Goal: Task Accomplishment & Management: Manage account settings

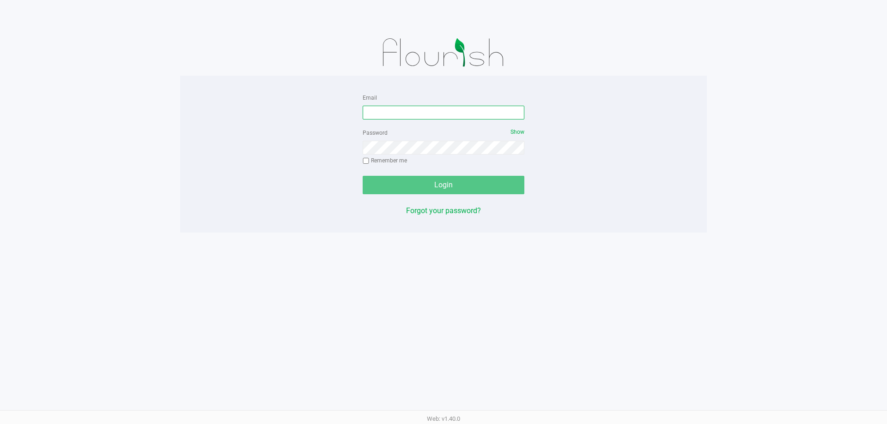
click at [386, 114] on input "Email" at bounding box center [443, 113] width 162 height 14
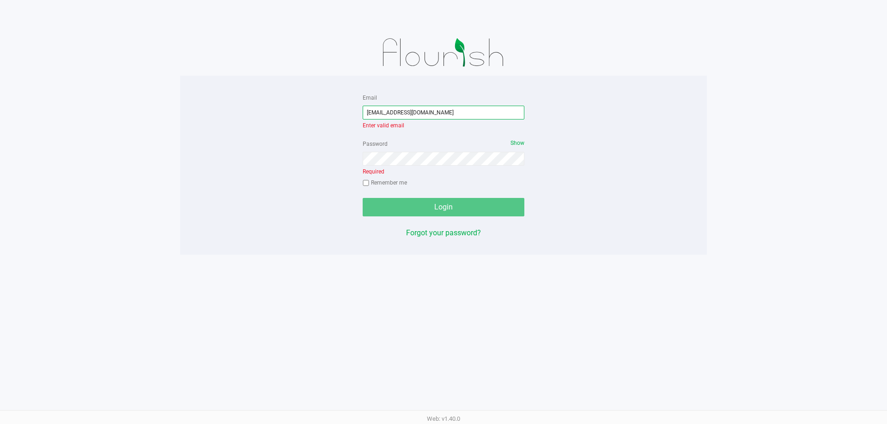
click at [385, 113] on input "jmolina!@liveparallel.com" at bounding box center [443, 113] width 162 height 14
type input "[EMAIL_ADDRESS][DOMAIN_NAME]"
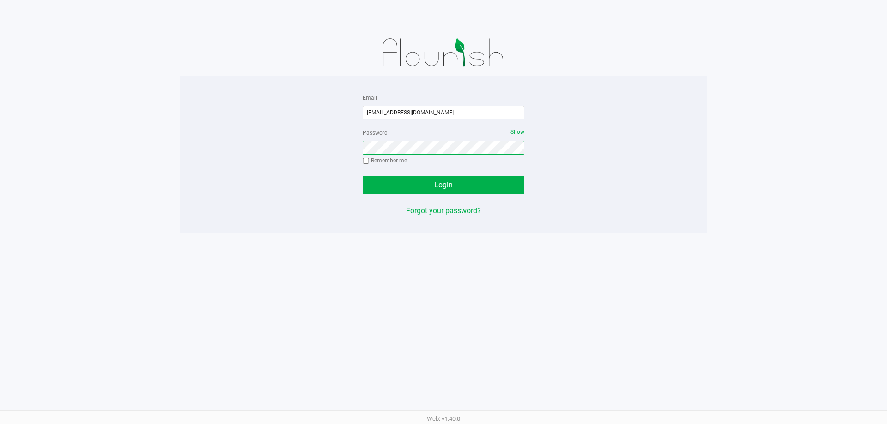
click at [362, 176] on button "Login" at bounding box center [443, 185] width 162 height 18
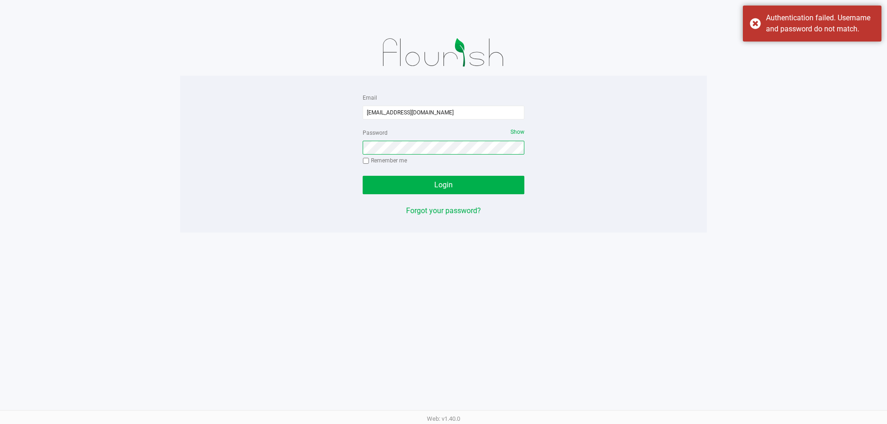
click at [362, 176] on button "Login" at bounding box center [443, 185] width 162 height 18
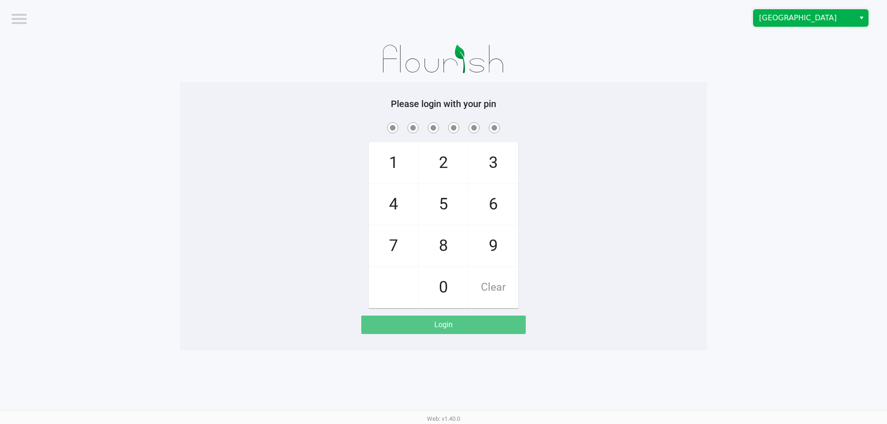
click at [764, 22] on span "Deerfield Beach WC" at bounding box center [804, 17] width 90 height 11
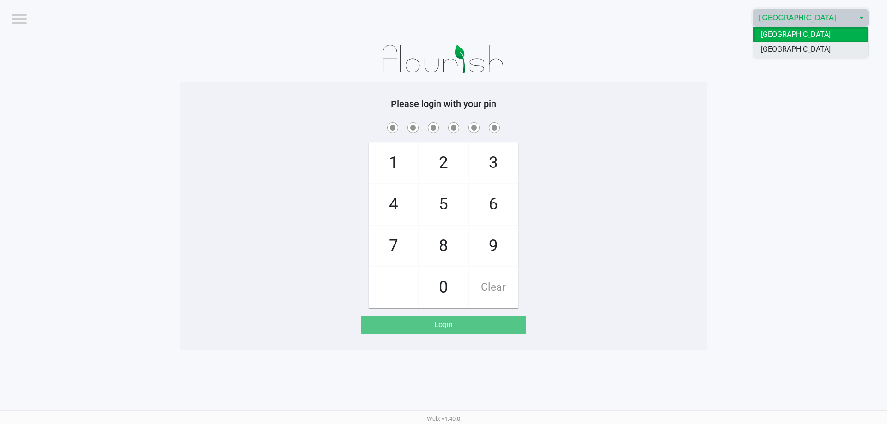
click at [772, 47] on span "[GEOGRAPHIC_DATA]" at bounding box center [795, 49] width 70 height 11
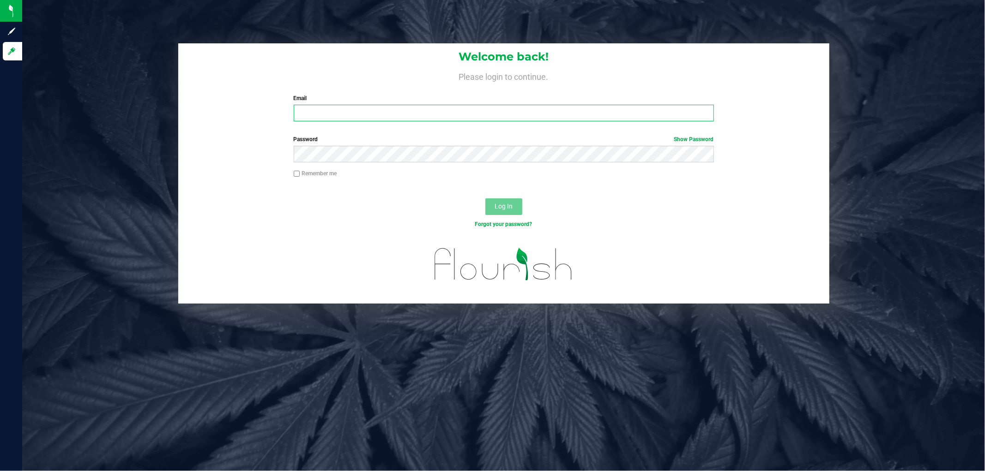
click at [310, 117] on input "Email" at bounding box center [504, 113] width 420 height 17
type input "Jmolina@liveparallel.com"
click at [485, 199] on button "Log In" at bounding box center [503, 207] width 37 height 17
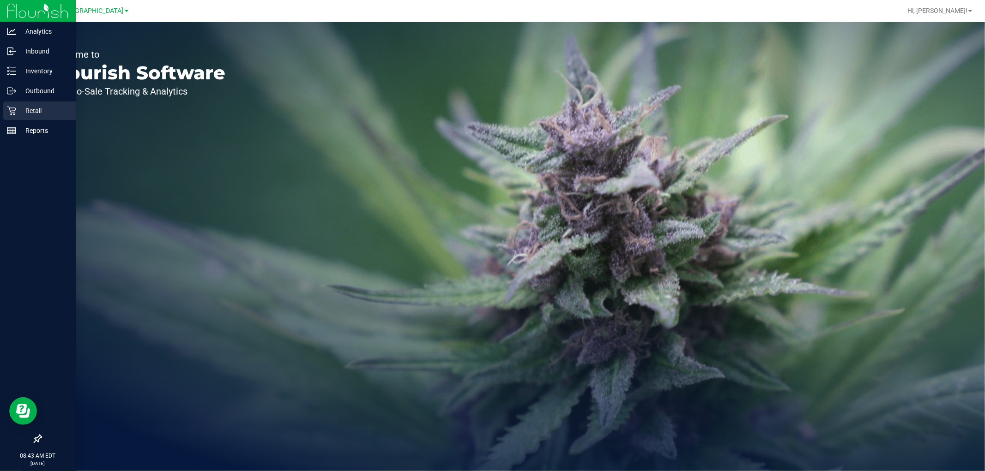
click at [21, 107] on p "Retail" at bounding box center [43, 110] width 55 height 11
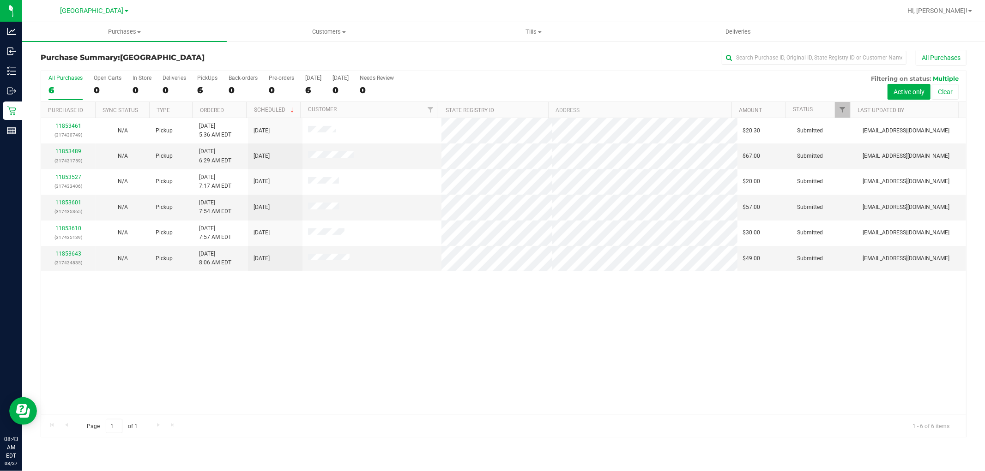
drag, startPoint x: 128, startPoint y: 355, endPoint x: 127, endPoint y: 347, distance: 8.1
click at [128, 355] on div "11853461 (317430749) N/A Pickup 8/27/2025 5:36 AM EDT 8/27/2025 $20.30 Submitte…" at bounding box center [503, 266] width 925 height 297
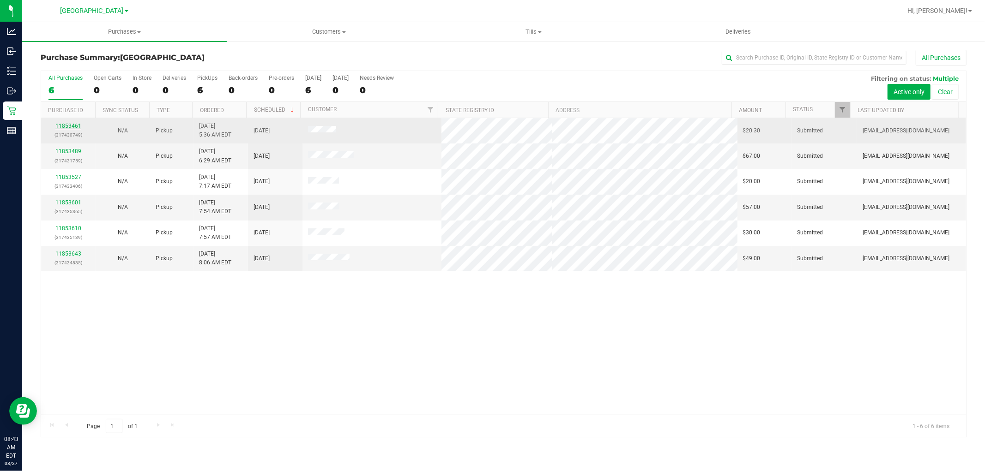
click at [63, 127] on link "11853461" at bounding box center [68, 126] width 26 height 6
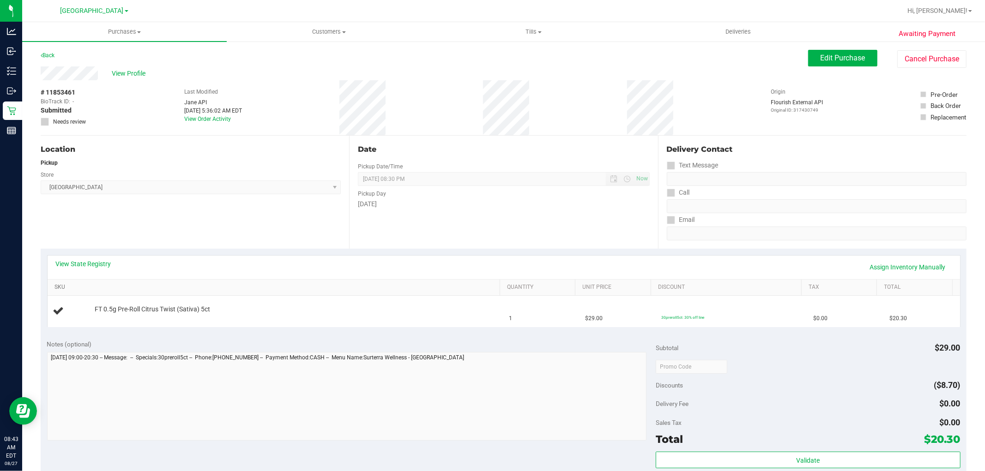
click at [234, 290] on link "SKU" at bounding box center [275, 287] width 442 height 7
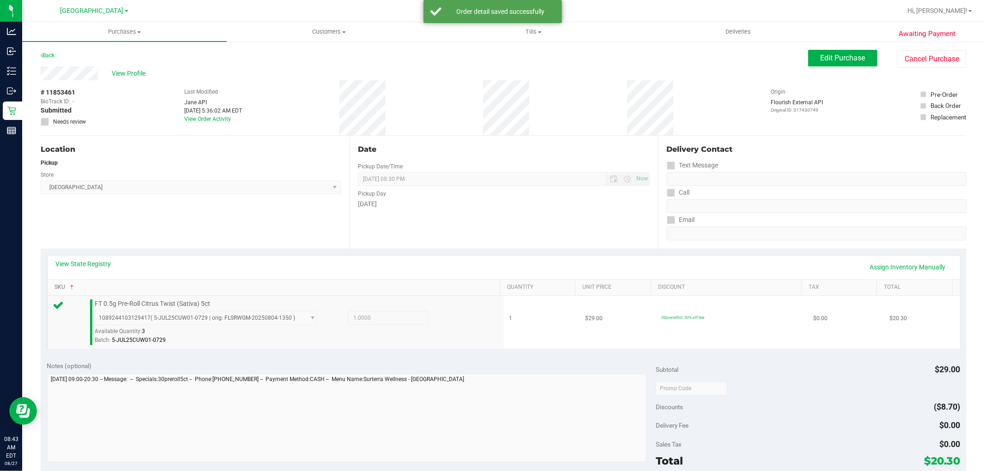
scroll to position [205, 0]
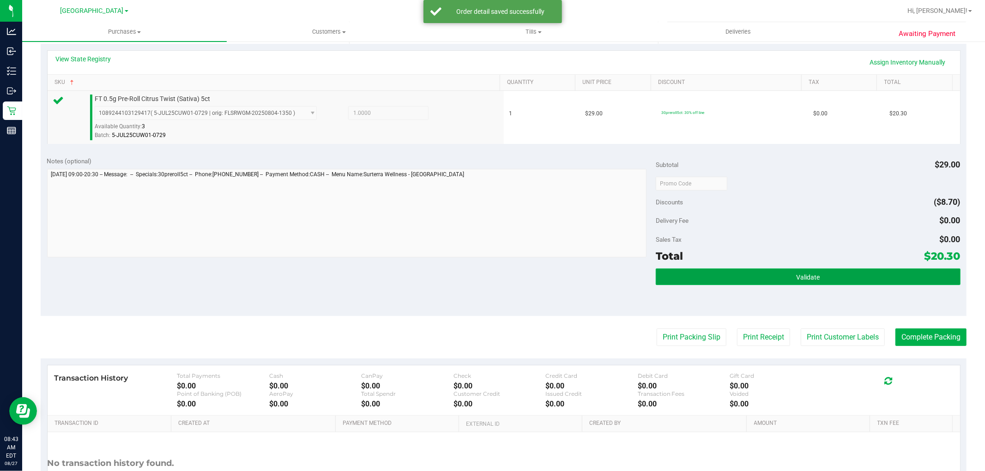
click at [763, 278] on button "Validate" at bounding box center [808, 277] width 304 height 17
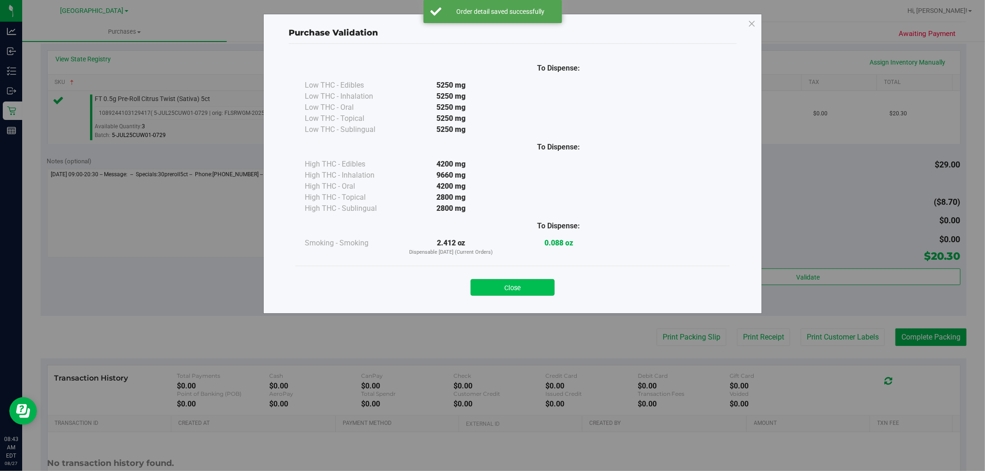
click at [535, 287] on button "Close" at bounding box center [513, 287] width 84 height 17
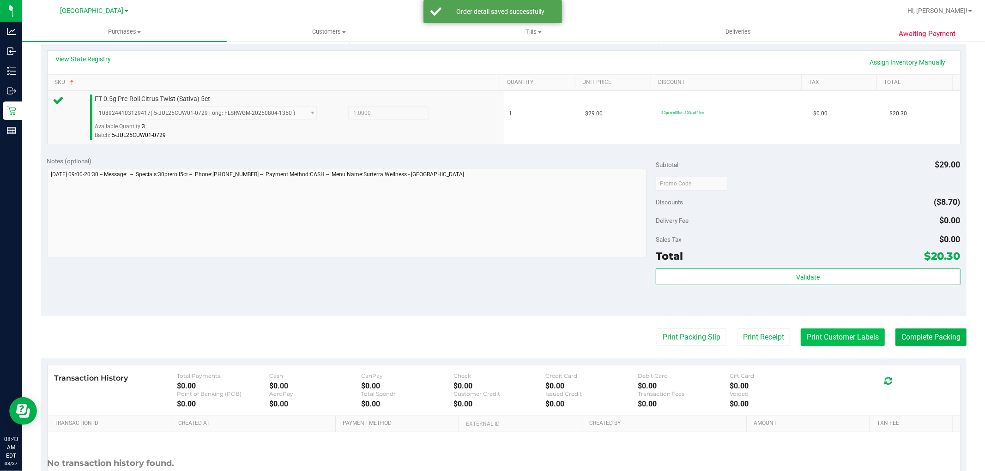
click at [807, 340] on button "Print Customer Labels" at bounding box center [843, 338] width 84 height 18
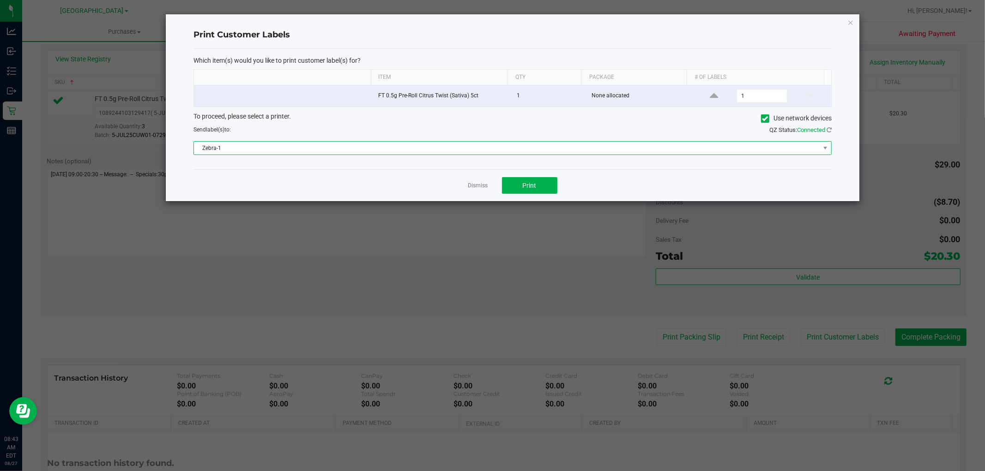
click at [730, 151] on span "Zebra-1" at bounding box center [507, 148] width 626 height 13
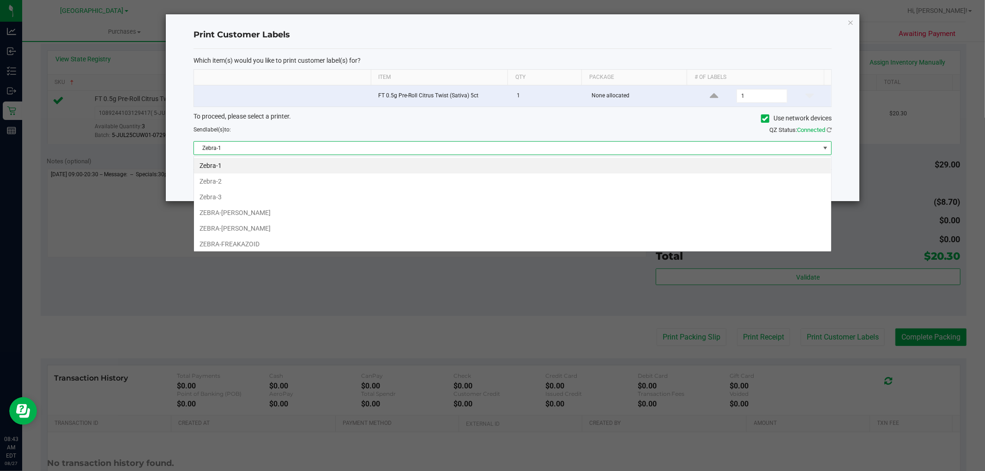
scroll to position [14, 638]
click at [272, 229] on li "ZEBRA-[PERSON_NAME]" at bounding box center [512, 229] width 637 height 16
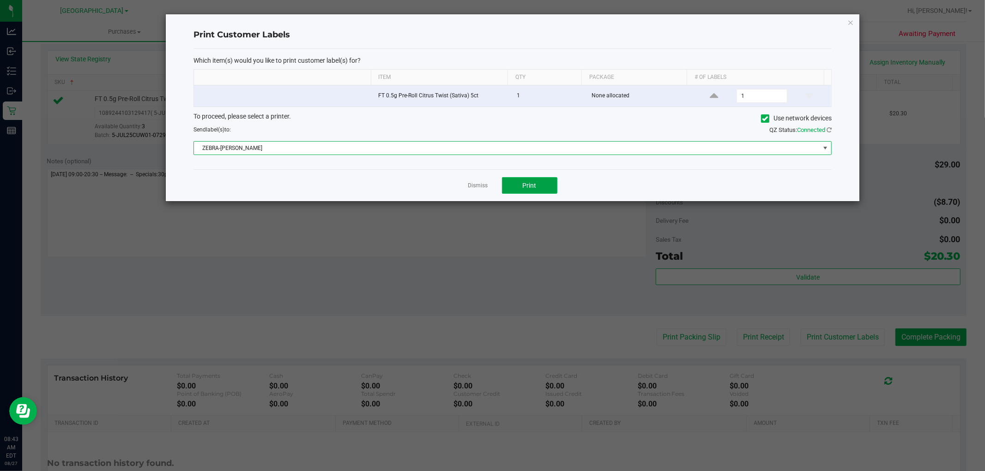
click at [528, 188] on span "Print" at bounding box center [530, 185] width 14 height 7
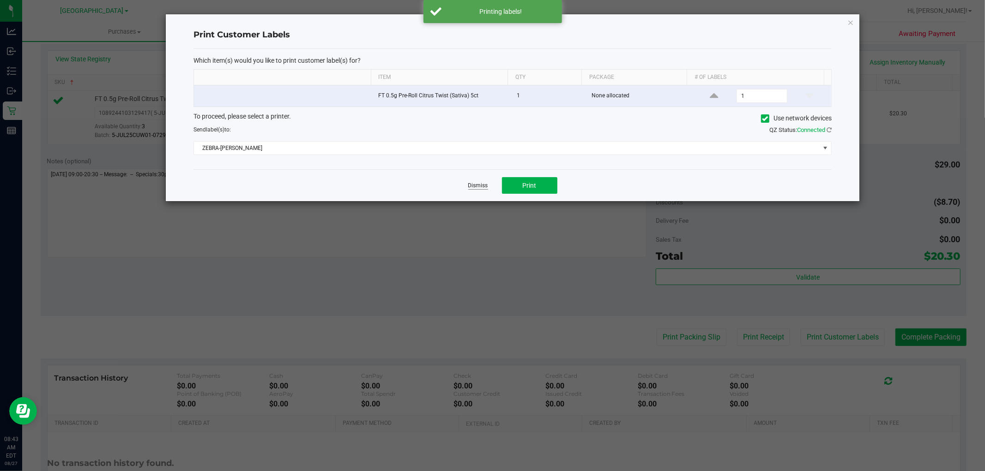
click at [477, 189] on link "Dismiss" at bounding box center [478, 186] width 20 height 8
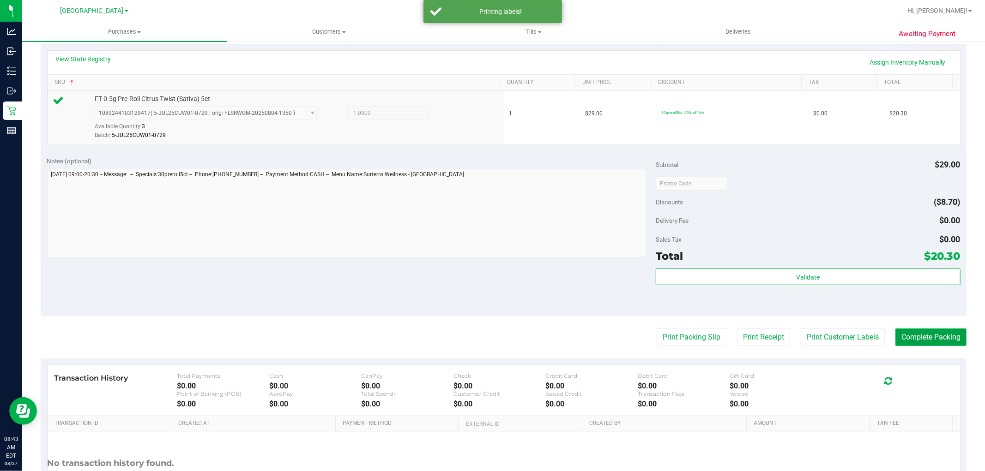
click at [927, 343] on button "Complete Packing" at bounding box center [930, 338] width 71 height 18
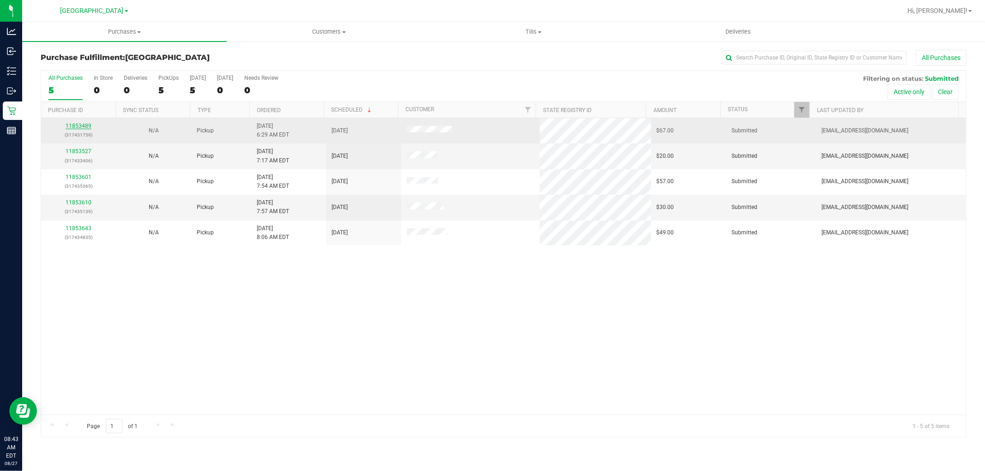
click at [75, 123] on link "11853489" at bounding box center [79, 126] width 26 height 6
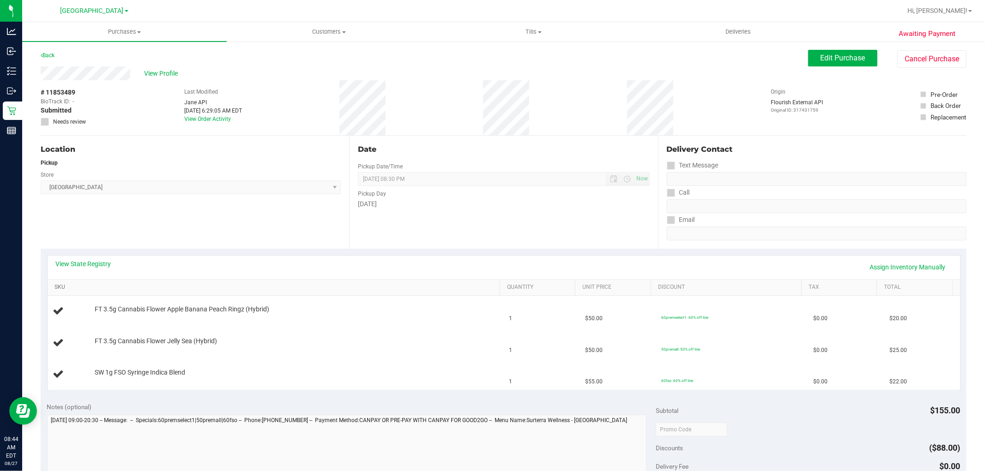
click at [210, 287] on link "SKU" at bounding box center [275, 287] width 442 height 7
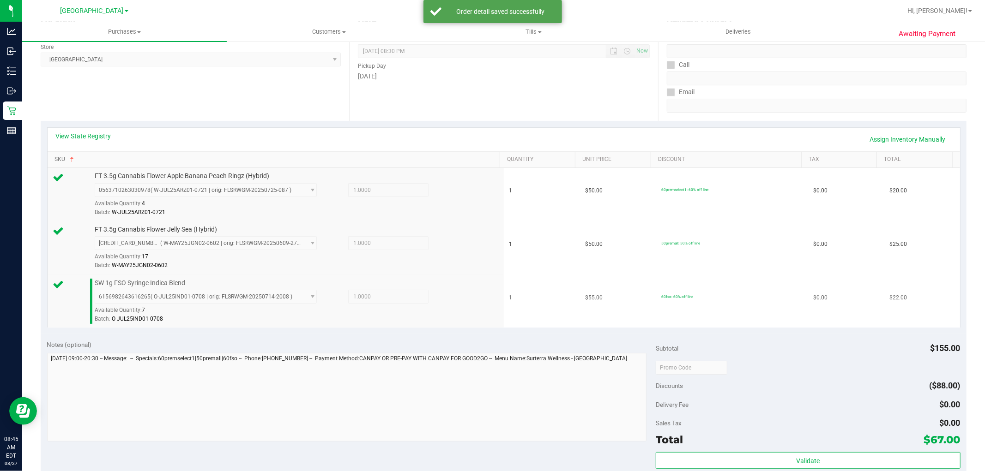
scroll to position [205, 0]
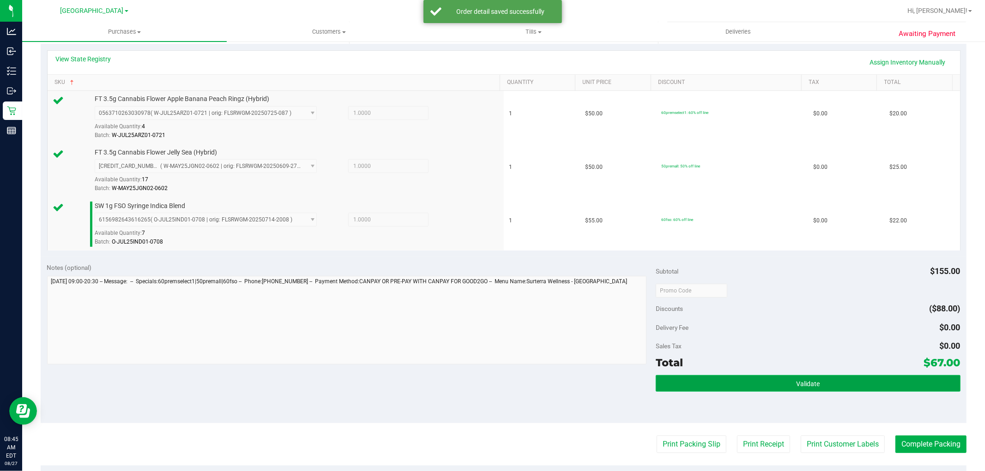
click at [802, 381] on span "Validate" at bounding box center [808, 383] width 24 height 7
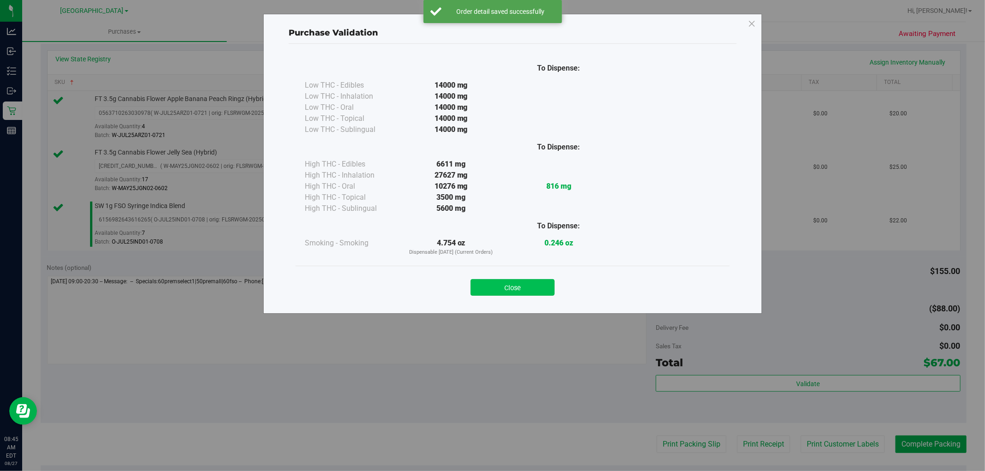
click at [537, 294] on button "Close" at bounding box center [513, 287] width 84 height 17
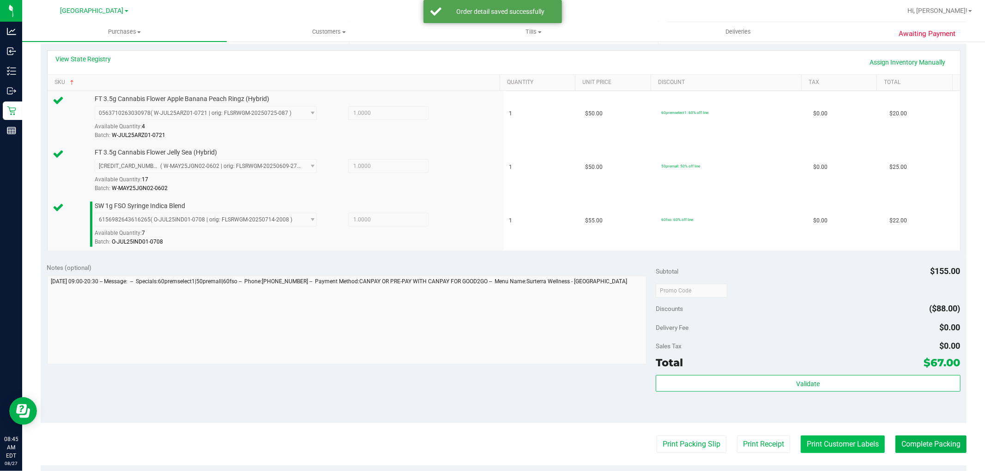
click at [838, 440] on button "Print Customer Labels" at bounding box center [843, 445] width 84 height 18
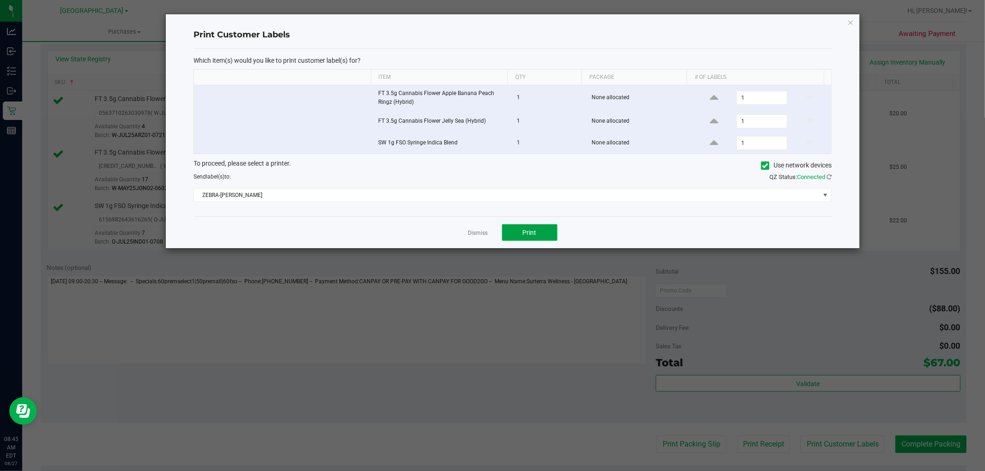
click at [523, 236] on span "Print" at bounding box center [530, 232] width 14 height 7
click at [472, 236] on link "Dismiss" at bounding box center [478, 233] width 20 height 8
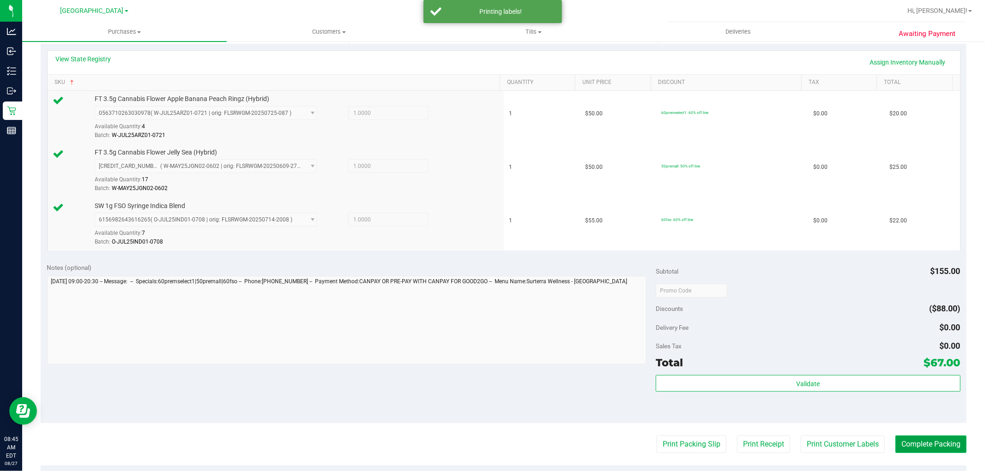
click at [903, 440] on button "Complete Packing" at bounding box center [930, 445] width 71 height 18
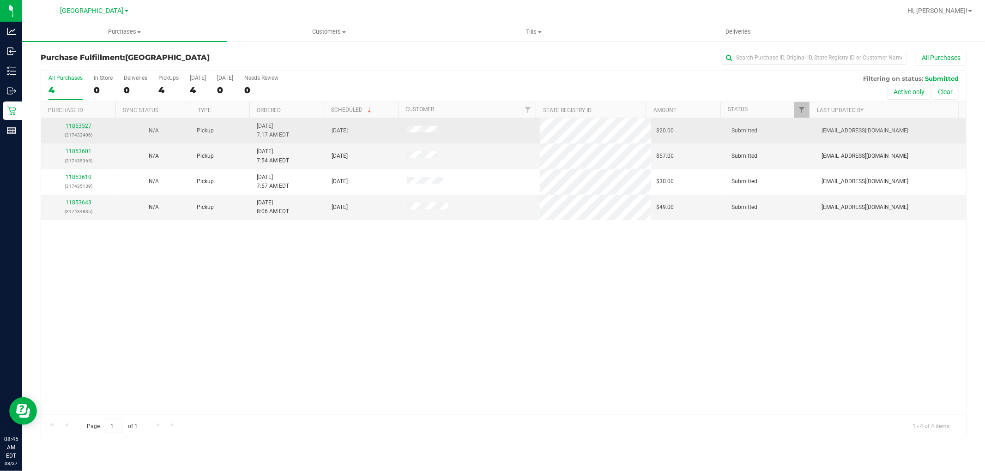
click at [72, 123] on link "11853527" at bounding box center [79, 126] width 26 height 6
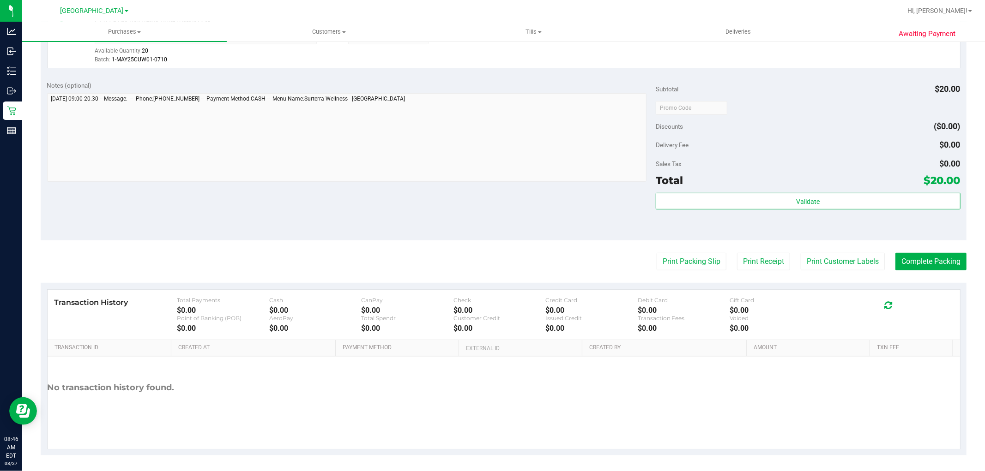
scroll to position [284, 0]
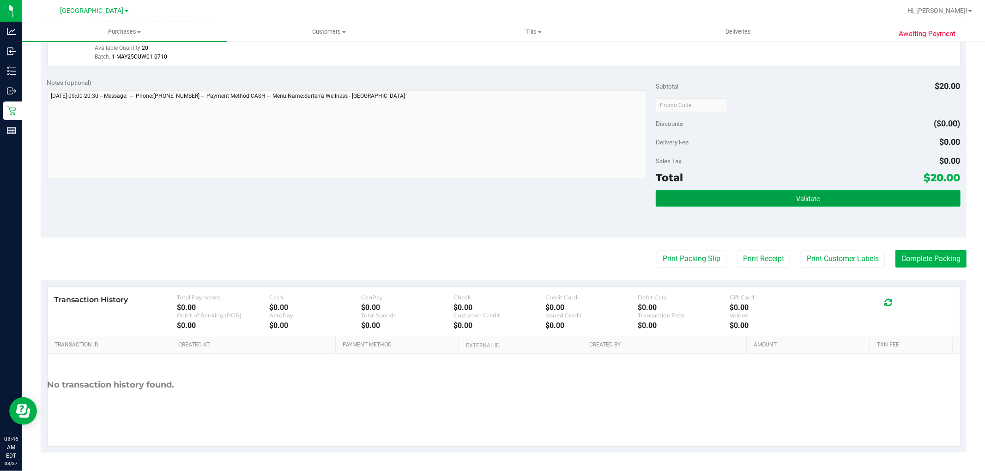
click at [840, 201] on button "Validate" at bounding box center [808, 198] width 304 height 17
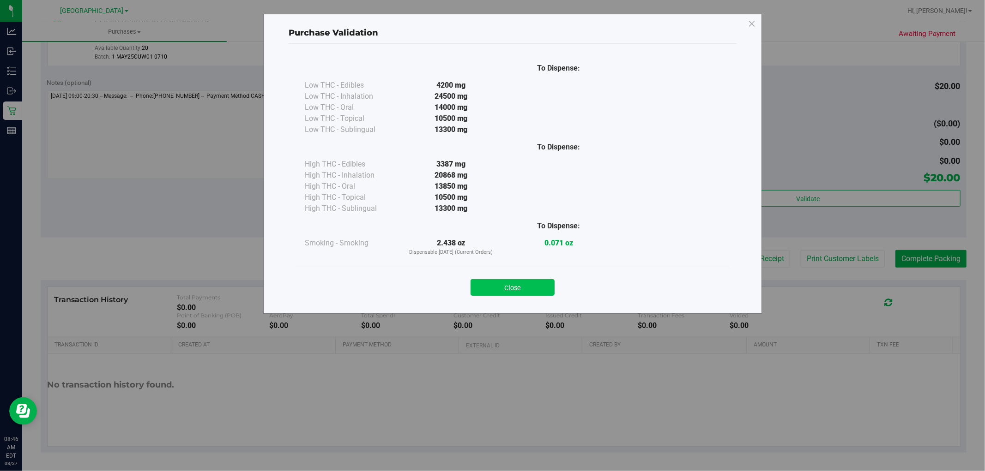
click at [542, 290] on button "Close" at bounding box center [513, 287] width 84 height 17
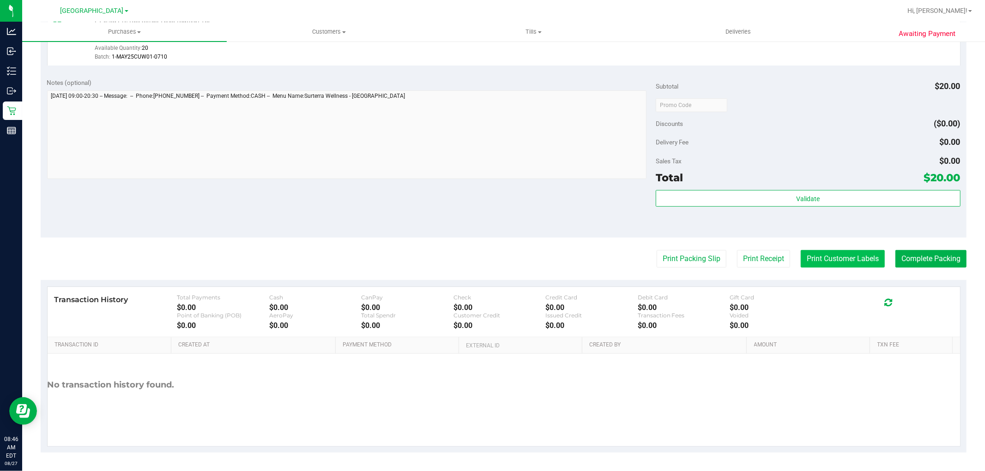
click at [821, 250] on button "Print Customer Labels" at bounding box center [843, 259] width 84 height 18
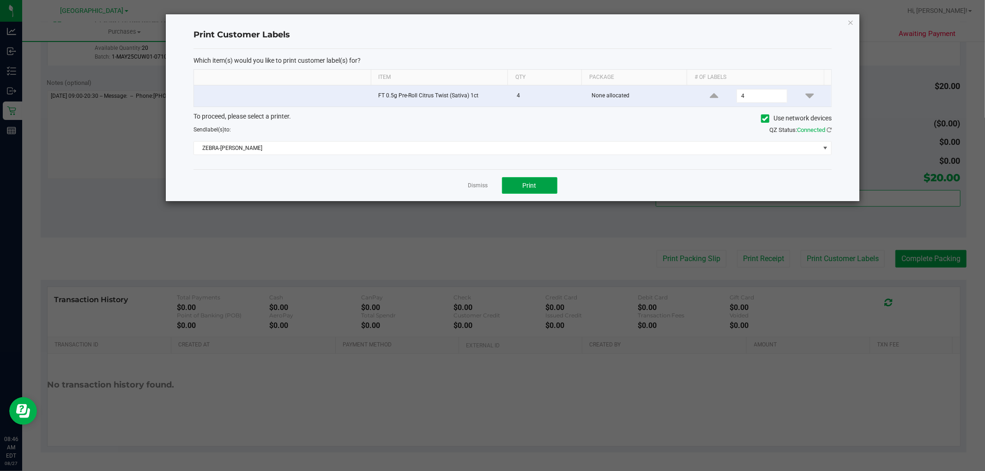
click at [533, 191] on button "Print" at bounding box center [529, 185] width 55 height 17
click at [483, 185] on link "Dismiss" at bounding box center [478, 186] width 20 height 8
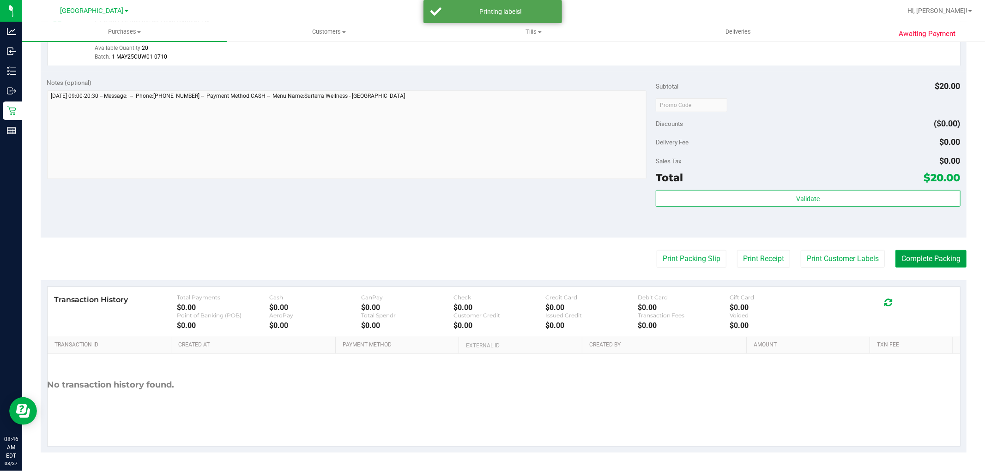
click at [947, 255] on button "Complete Packing" at bounding box center [930, 259] width 71 height 18
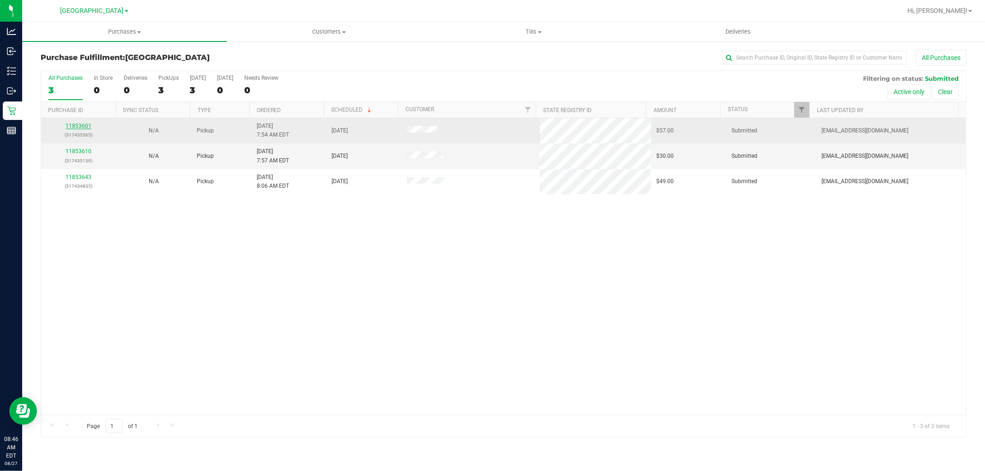
click at [81, 126] on link "11853601" at bounding box center [79, 126] width 26 height 6
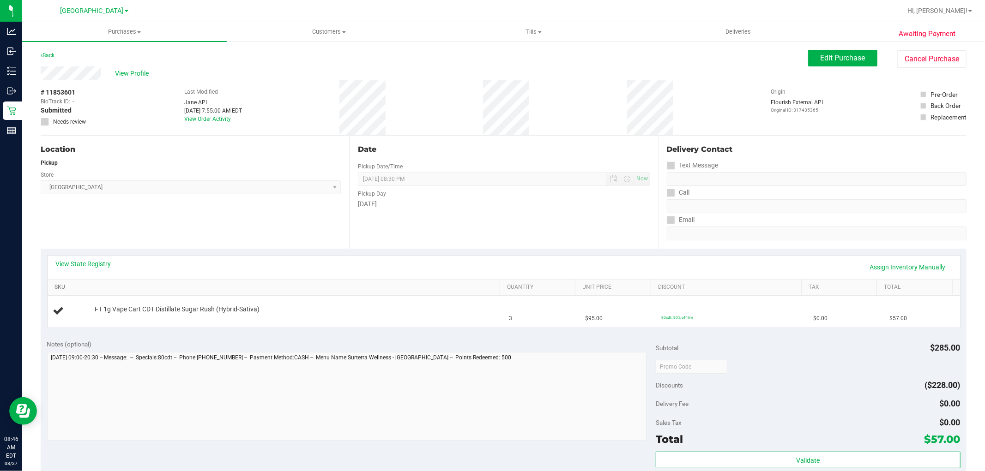
click at [139, 287] on link "SKU" at bounding box center [275, 287] width 442 height 7
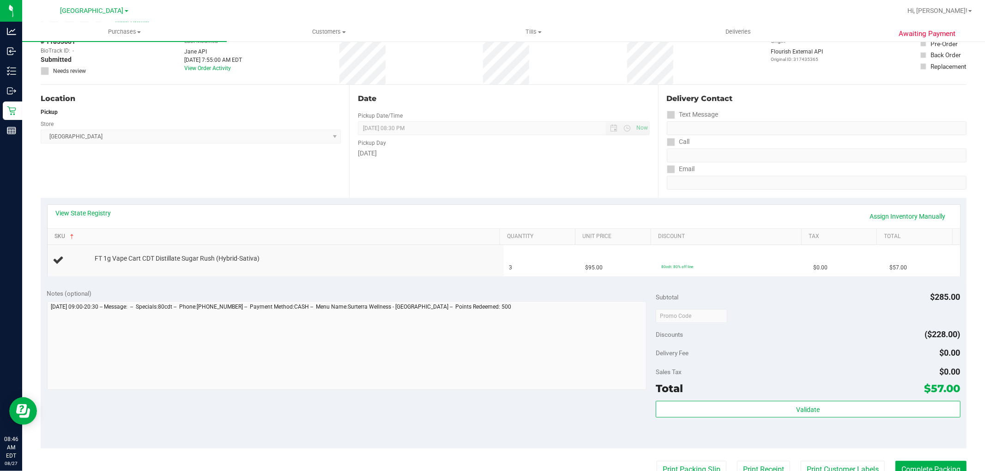
scroll to position [51, 0]
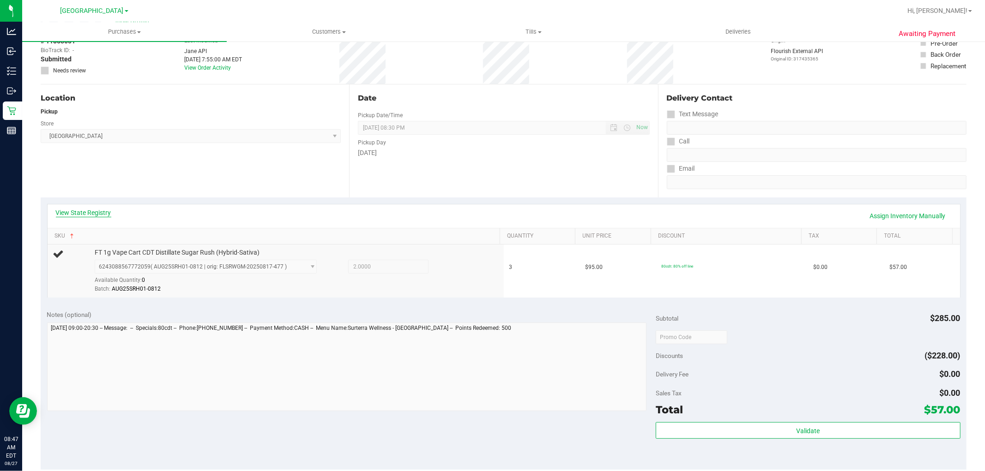
click at [86, 215] on div "View State Registry Assign Inventory Manually" at bounding box center [504, 217] width 912 height 24
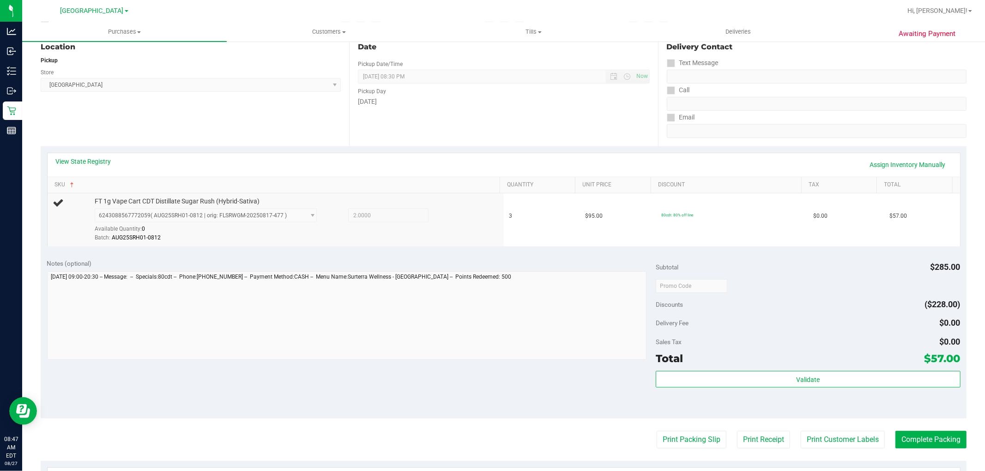
click at [102, 166] on div "View State Registry Assign Inventory Manually" at bounding box center [504, 165] width 896 height 16
click at [103, 163] on link "View State Registry" at bounding box center [83, 161] width 55 height 9
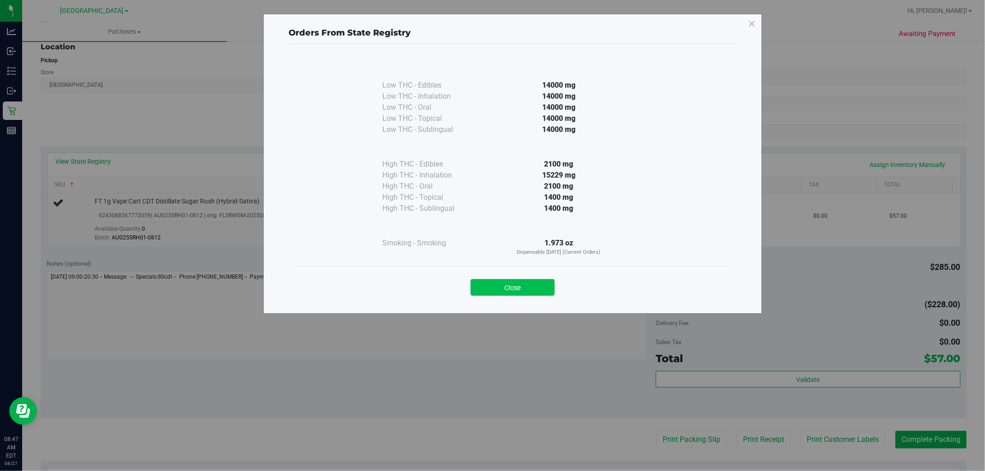
click at [508, 288] on button "Close" at bounding box center [513, 287] width 84 height 17
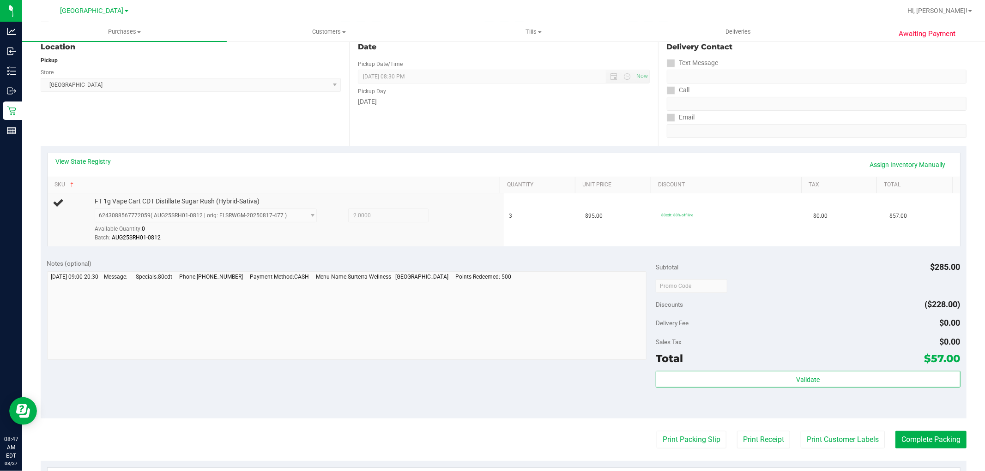
click at [552, 421] on purchase-details "Back Edit Purchase Cancel Purchase View Profile # 11853601 BioTrack ID: - Submi…" at bounding box center [504, 290] width 926 height 687
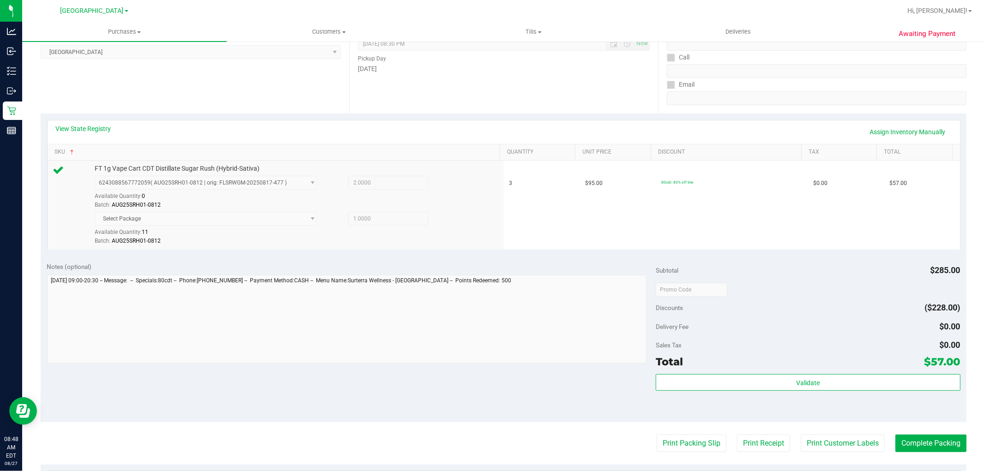
scroll to position [154, 0]
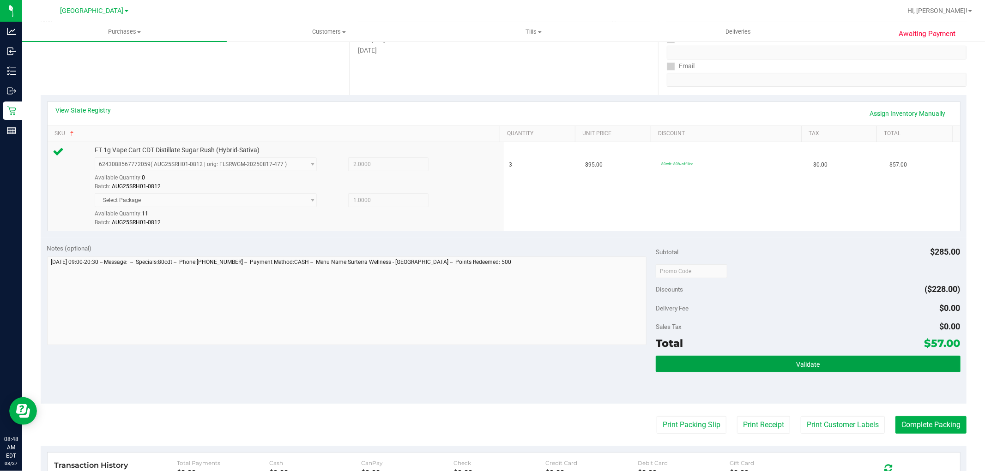
click at [800, 366] on span "Validate" at bounding box center [808, 364] width 24 height 7
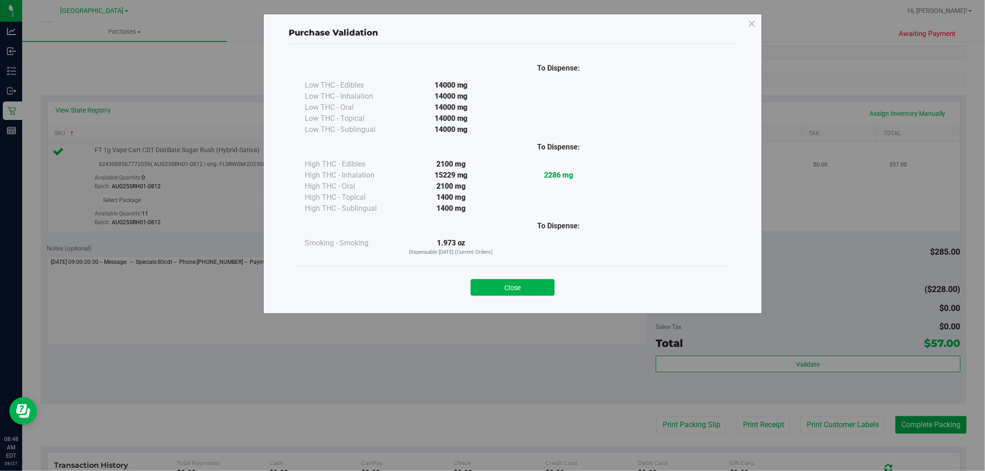
drag, startPoint x: 508, startPoint y: 284, endPoint x: 366, endPoint y: 156, distance: 191.6
click at [509, 284] on button "Close" at bounding box center [513, 287] width 84 height 17
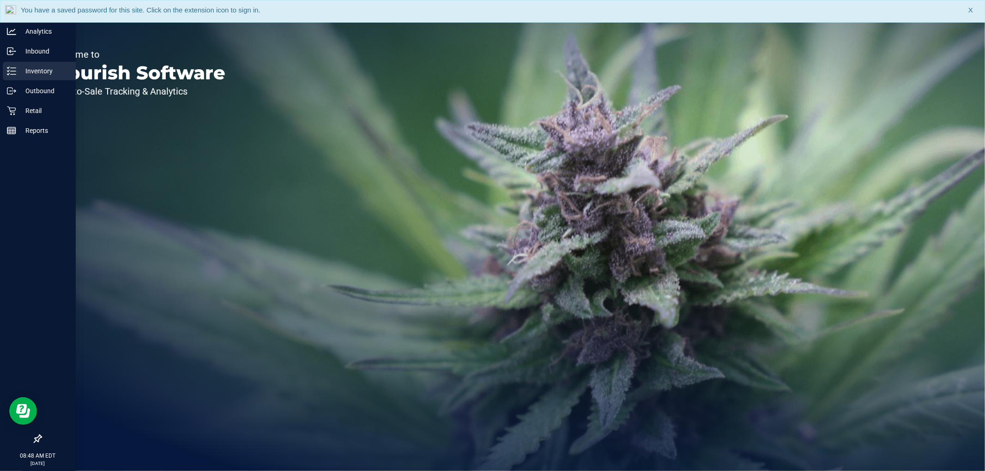
click at [29, 72] on p "Inventory" at bounding box center [43, 71] width 55 height 11
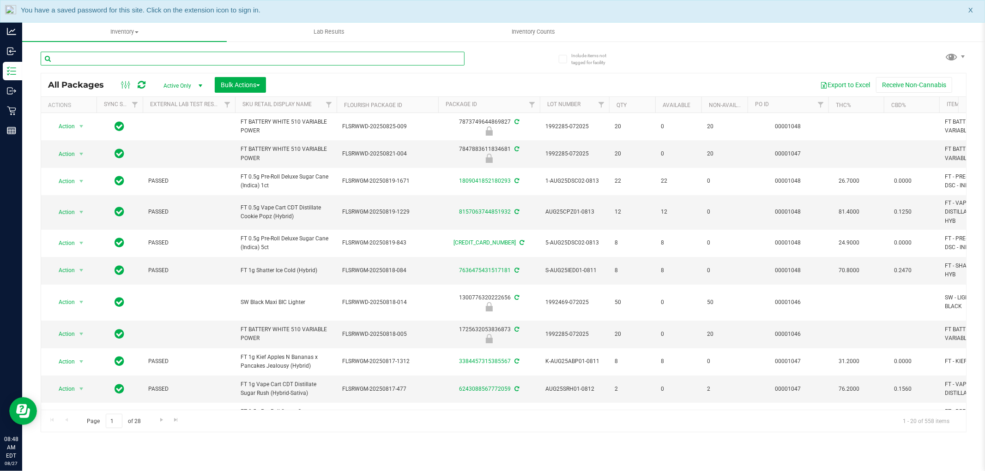
click at [128, 59] on input "text" at bounding box center [253, 59] width 424 height 14
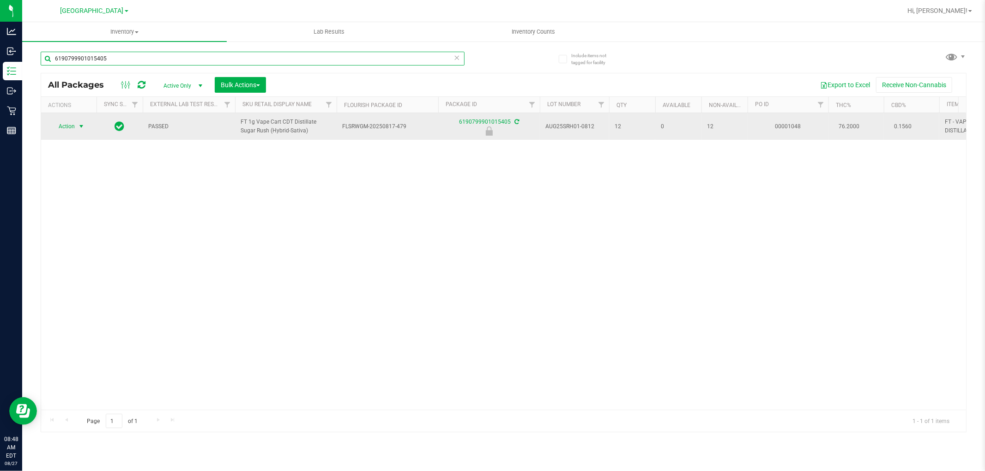
type input "6190799901015405"
click at [76, 132] on span "select" at bounding box center [82, 126] width 12 height 13
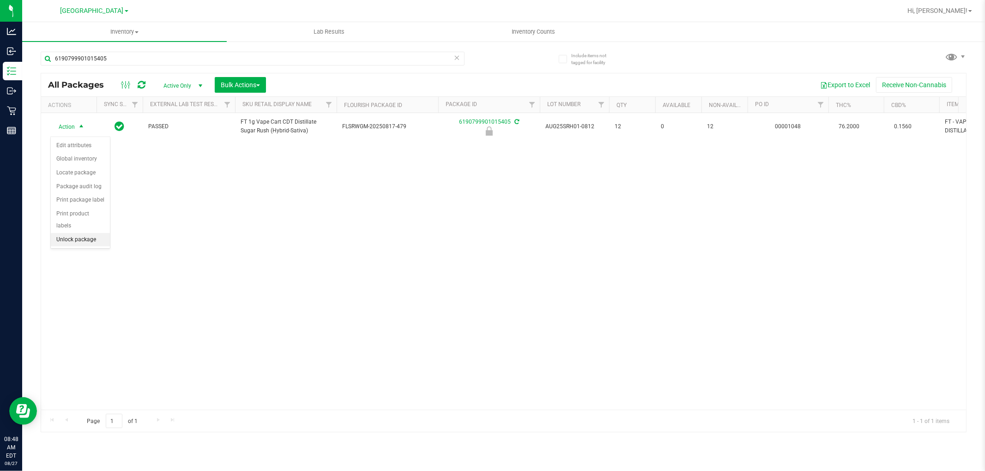
click at [91, 239] on li "Unlock package" at bounding box center [80, 240] width 59 height 14
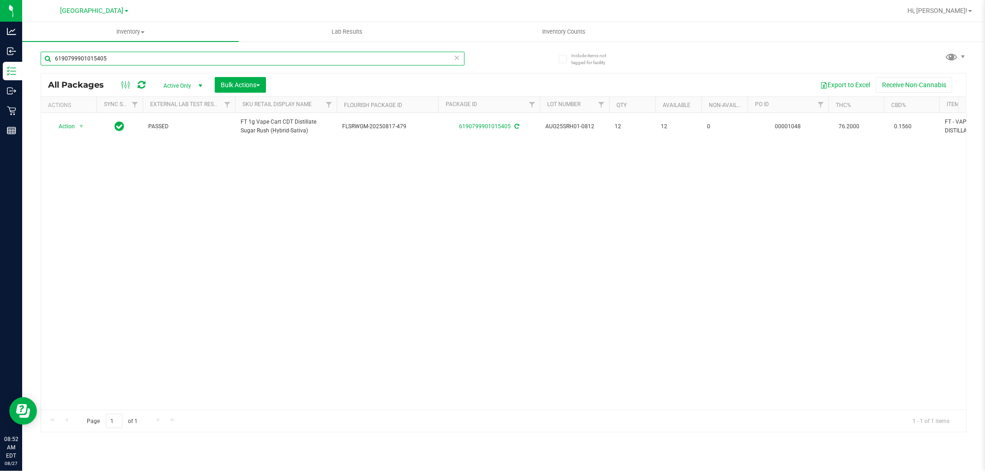
click at [204, 58] on input "6190799901015405" at bounding box center [253, 59] width 424 height 14
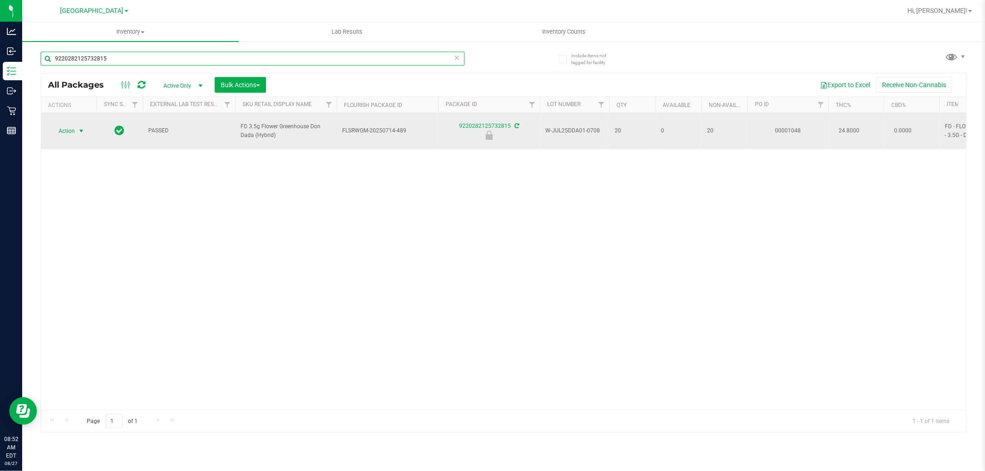
type input "9220282125732815"
click at [70, 125] on span "Action" at bounding box center [62, 131] width 25 height 13
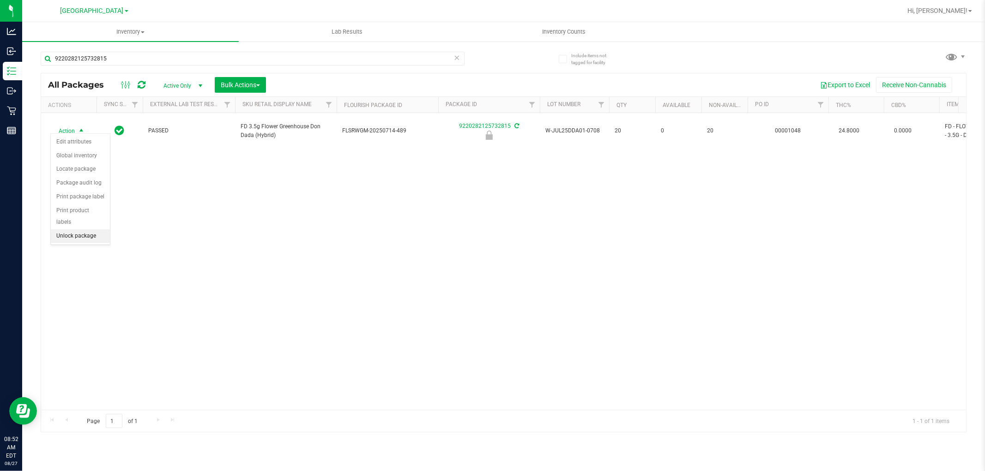
click at [88, 240] on li "Unlock package" at bounding box center [80, 236] width 59 height 14
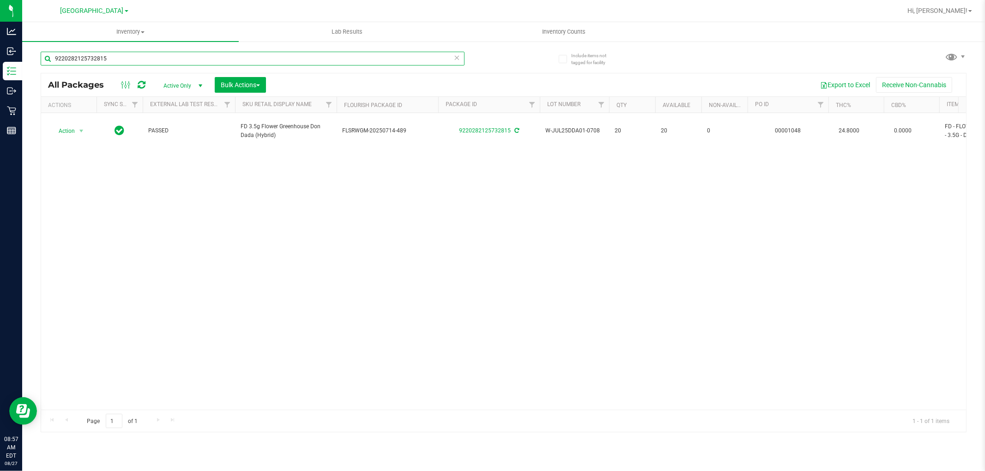
click at [395, 57] on input "9220282125732815" at bounding box center [253, 59] width 424 height 14
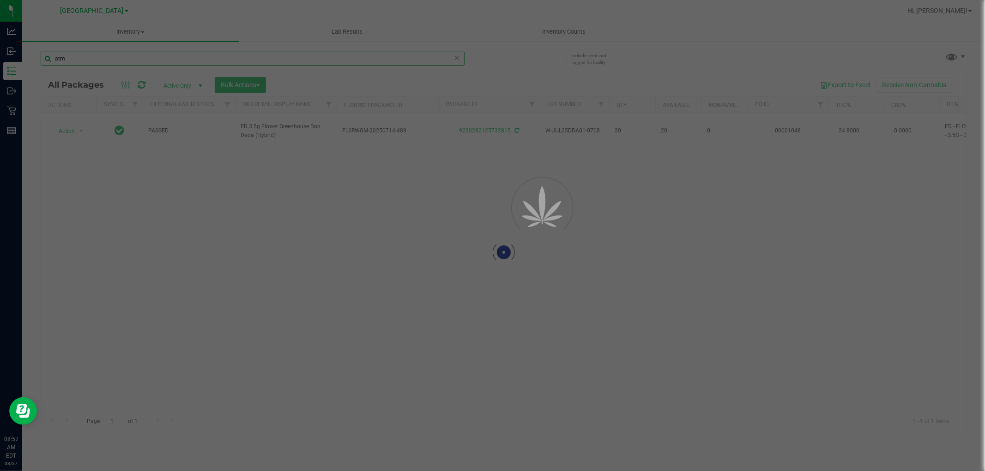
type input "atm"
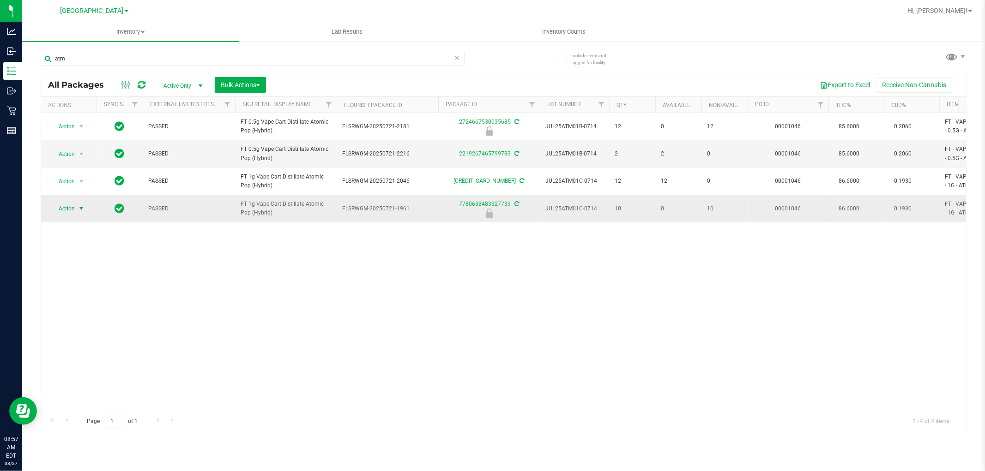
click at [70, 209] on span "Action" at bounding box center [62, 208] width 25 height 13
click at [81, 320] on li "Unlock package" at bounding box center [80, 319] width 59 height 14
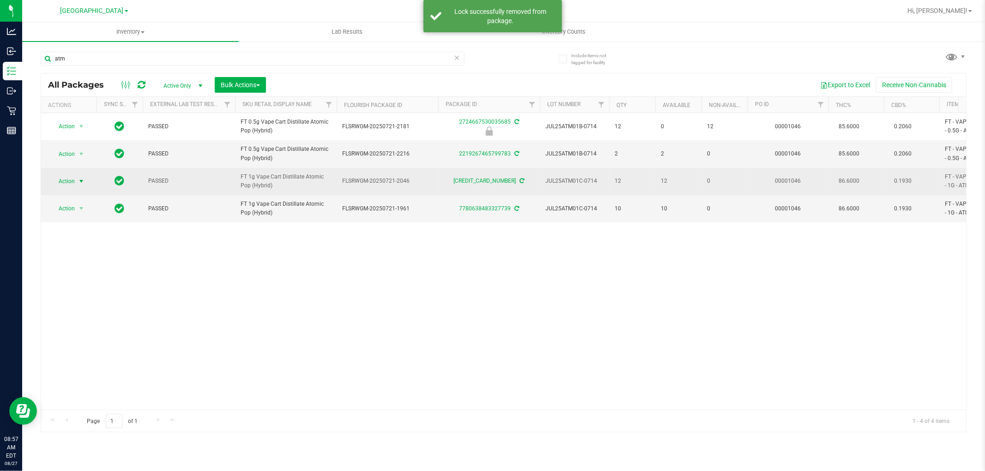
click at [80, 181] on span "select" at bounding box center [81, 181] width 7 height 7
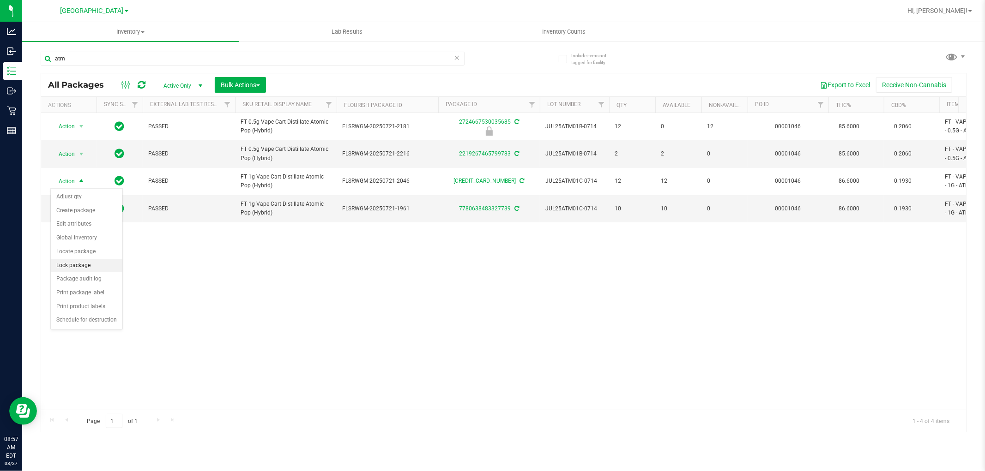
click at [104, 265] on li "Lock package" at bounding box center [87, 266] width 72 height 14
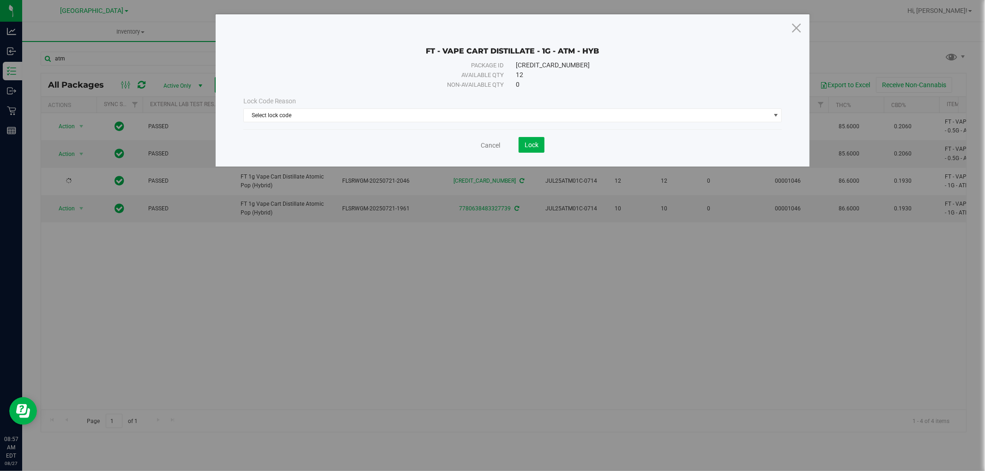
click at [516, 123] on div "Lock Code Reason Select lock code Select lock code Newly Received Administrativ…" at bounding box center [512, 110] width 553 height 40
click at [516, 121] on span "Select lock code" at bounding box center [507, 115] width 526 height 13
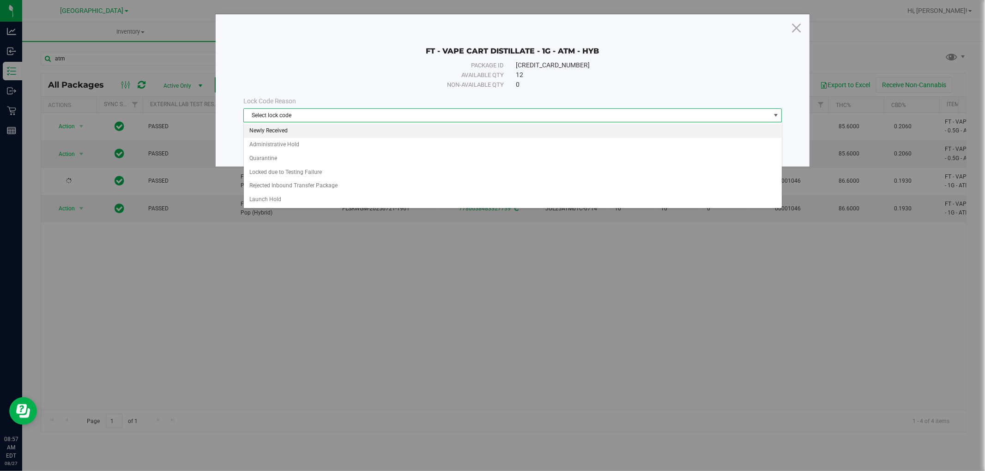
click at [306, 131] on li "Newly Received" at bounding box center [513, 131] width 538 height 14
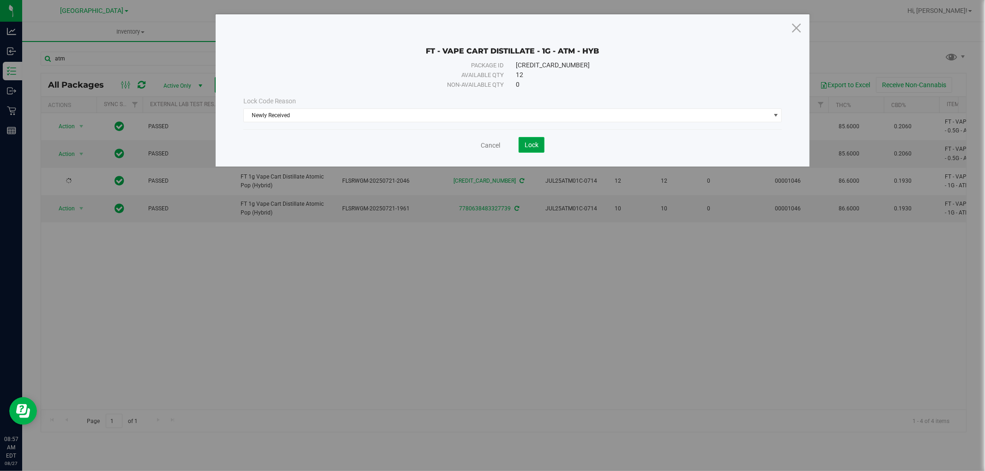
click at [525, 148] on span "Lock" at bounding box center [532, 144] width 14 height 7
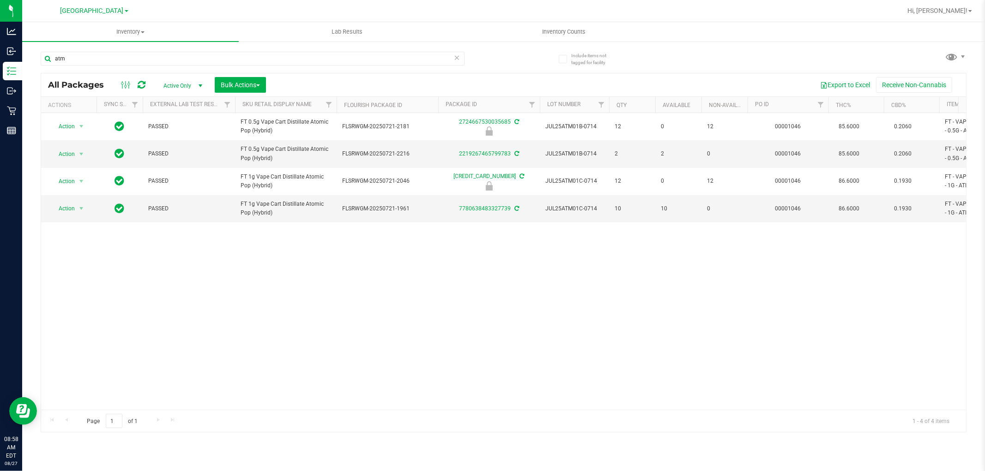
click at [525, 289] on div "Action Action Edit attributes Global inventory Locate package Package audit log…" at bounding box center [503, 261] width 925 height 297
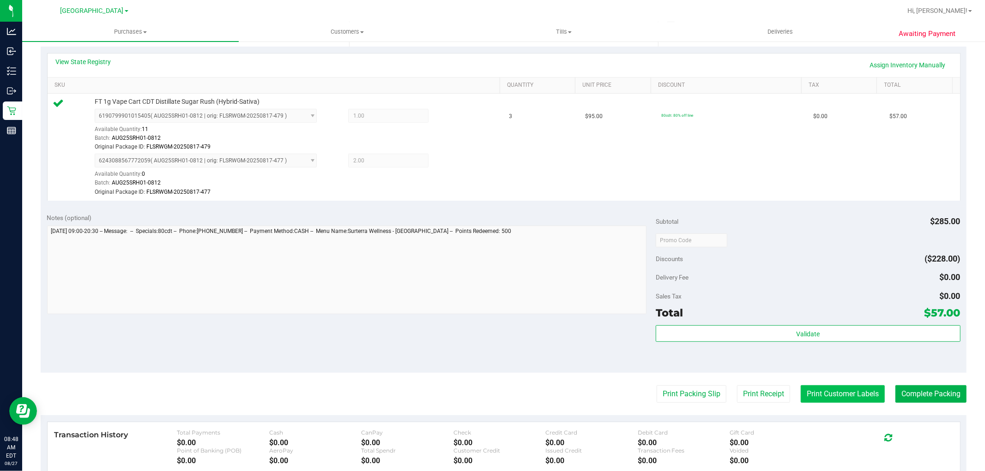
scroll to position [205, 0]
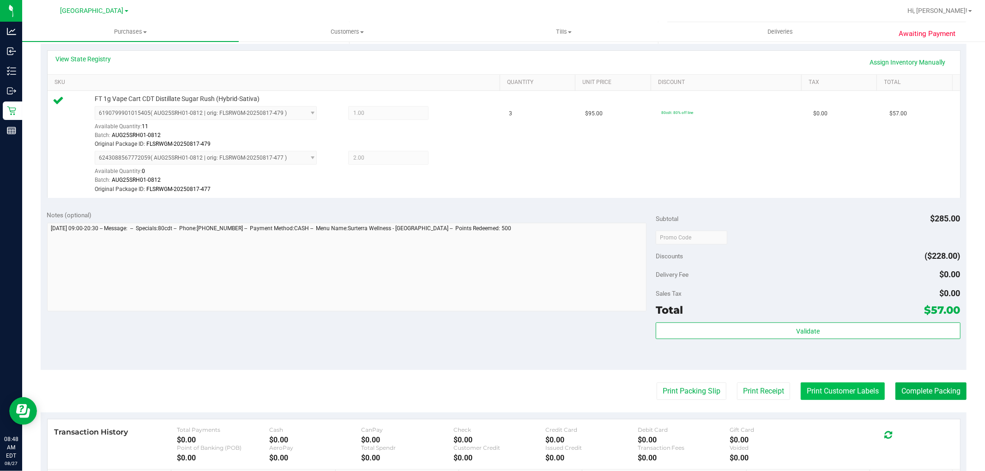
click at [827, 393] on button "Print Customer Labels" at bounding box center [843, 392] width 84 height 18
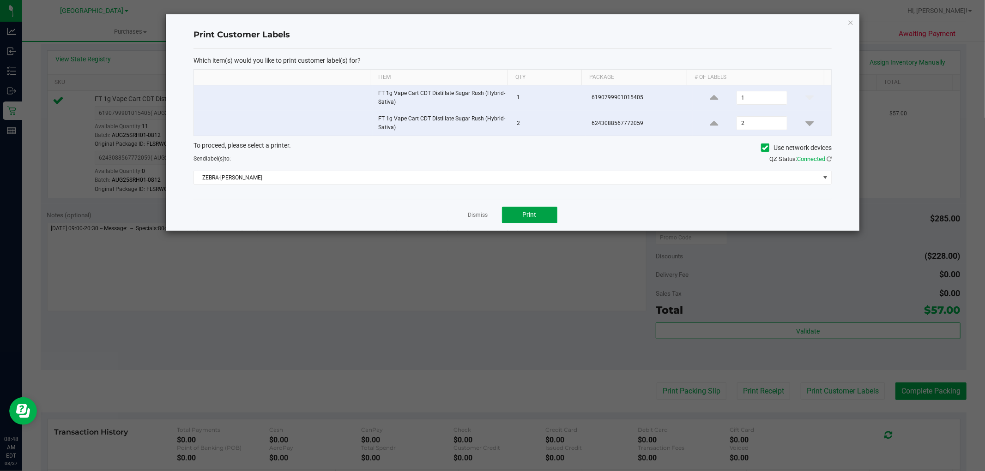
click at [537, 216] on button "Print" at bounding box center [529, 215] width 55 height 17
click at [485, 217] on link "Dismiss" at bounding box center [478, 215] width 20 height 8
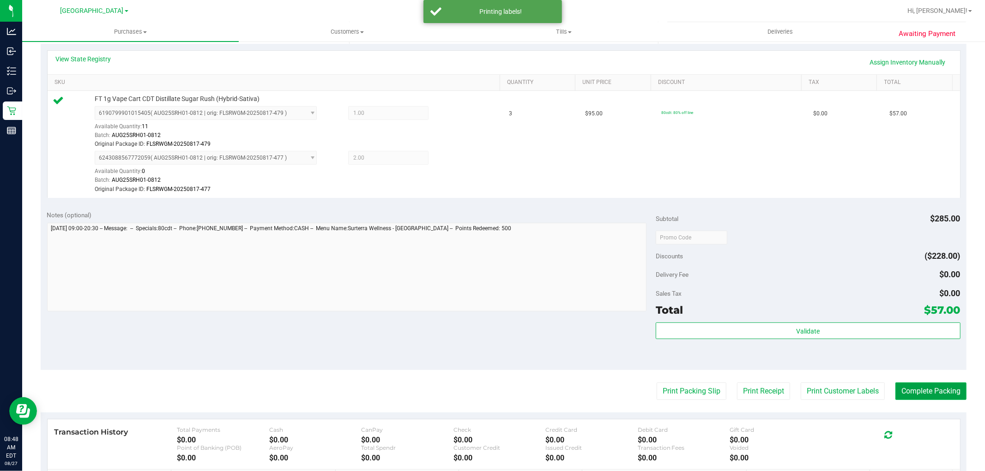
click at [944, 398] on button "Complete Packing" at bounding box center [930, 392] width 71 height 18
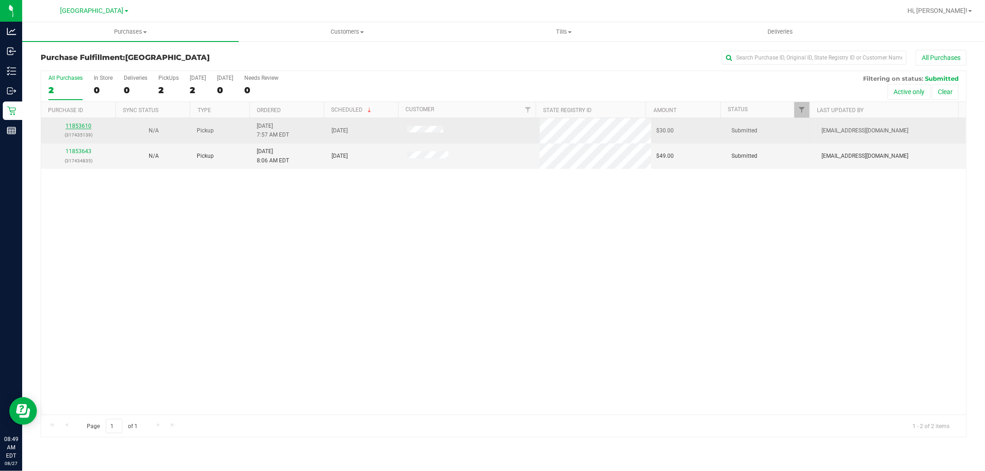
click at [84, 127] on link "11853610" at bounding box center [79, 126] width 26 height 6
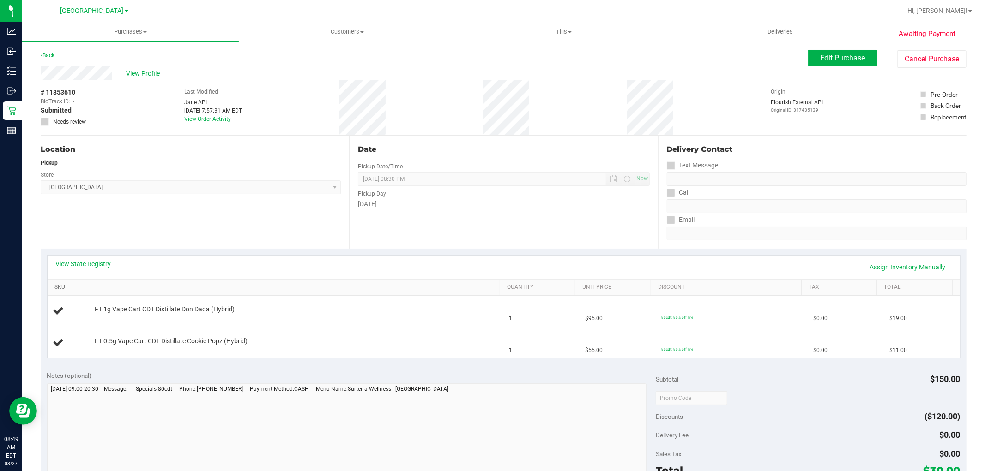
click at [120, 284] on link "SKU" at bounding box center [275, 287] width 442 height 7
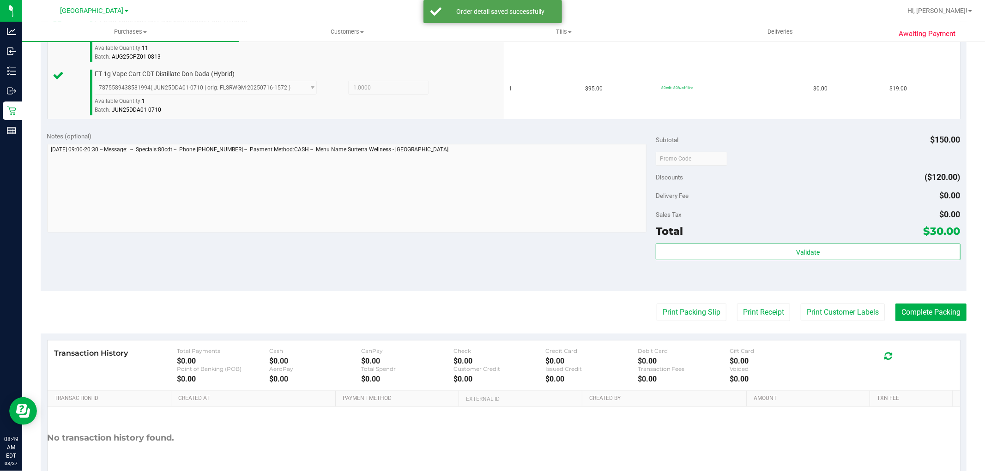
scroll to position [338, 0]
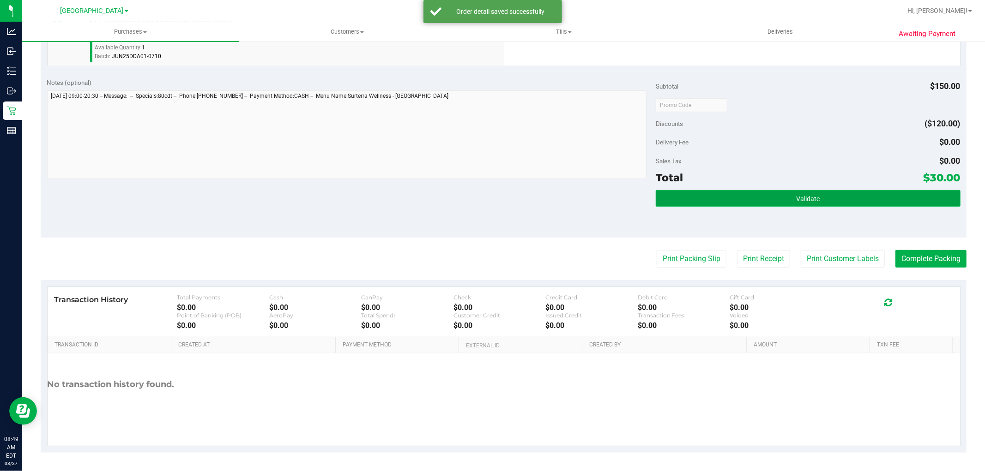
click at [785, 191] on button "Validate" at bounding box center [808, 198] width 304 height 17
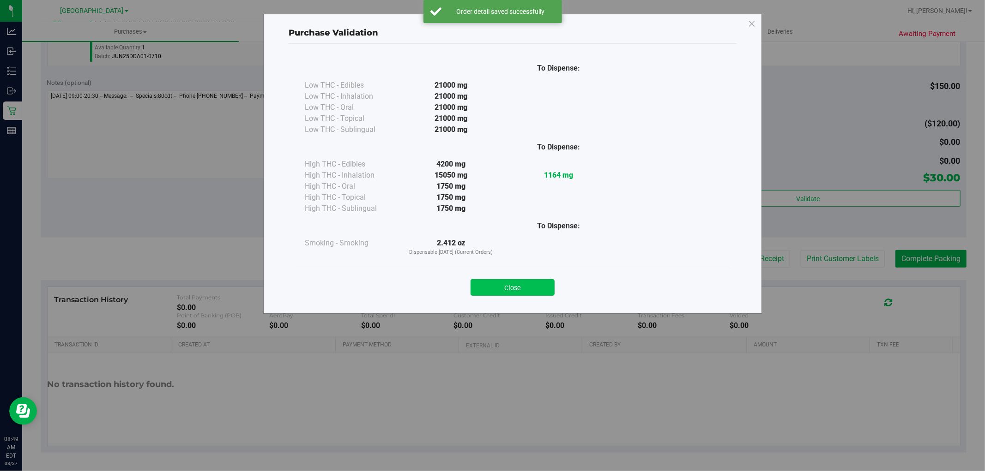
click at [496, 287] on button "Close" at bounding box center [513, 287] width 84 height 17
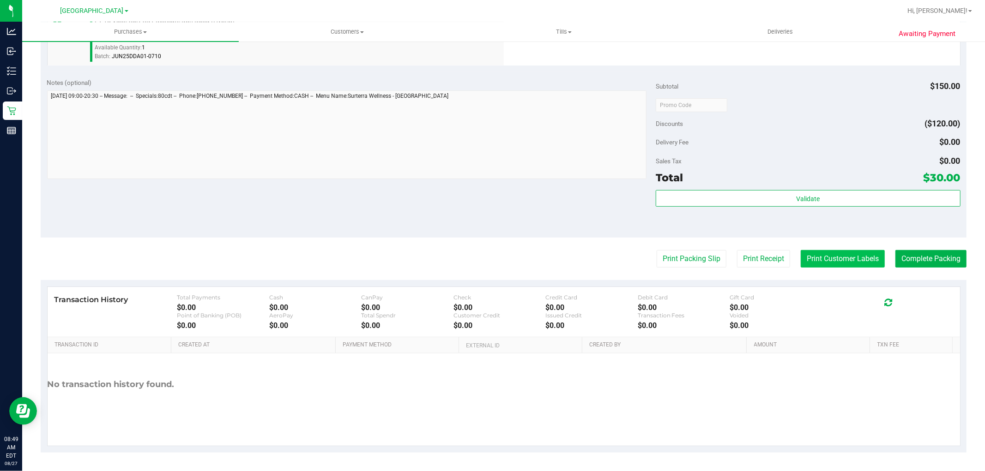
click at [844, 256] on button "Print Customer Labels" at bounding box center [843, 259] width 84 height 18
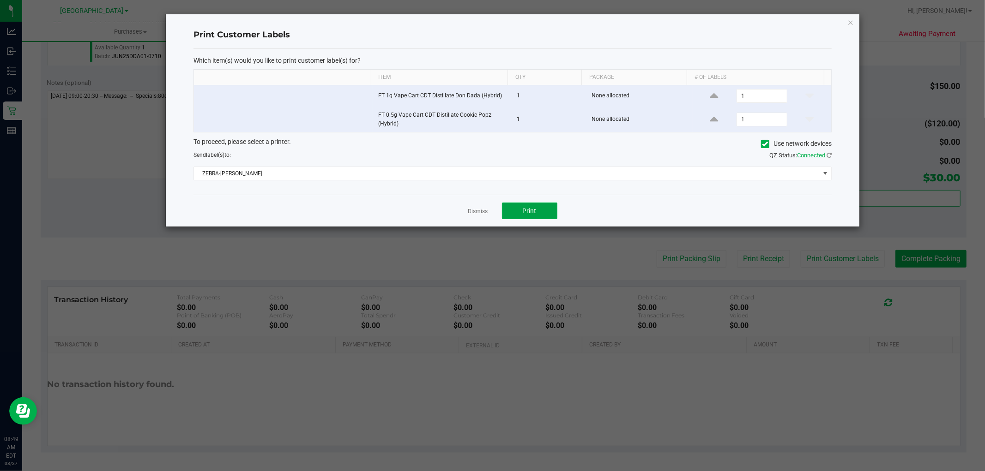
click at [536, 214] on span "Print" at bounding box center [530, 210] width 14 height 7
click at [485, 212] on link "Dismiss" at bounding box center [478, 212] width 20 height 8
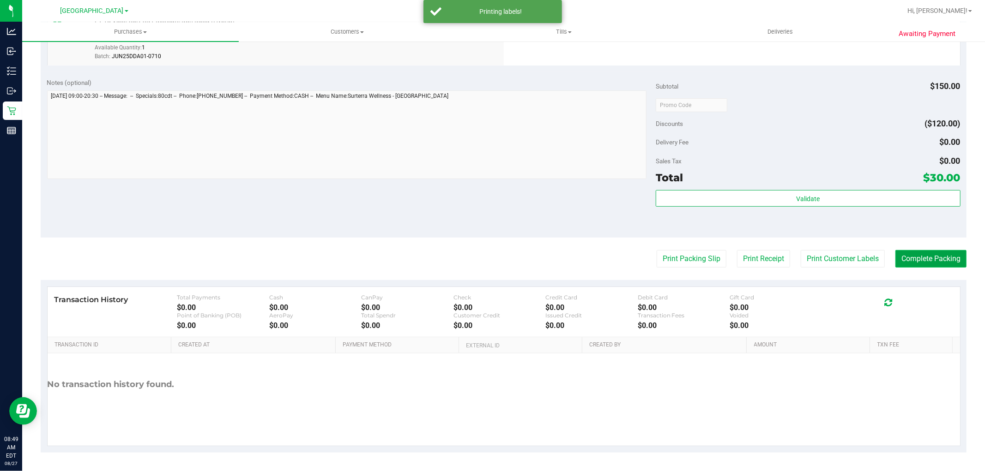
click at [935, 251] on button "Complete Packing" at bounding box center [930, 259] width 71 height 18
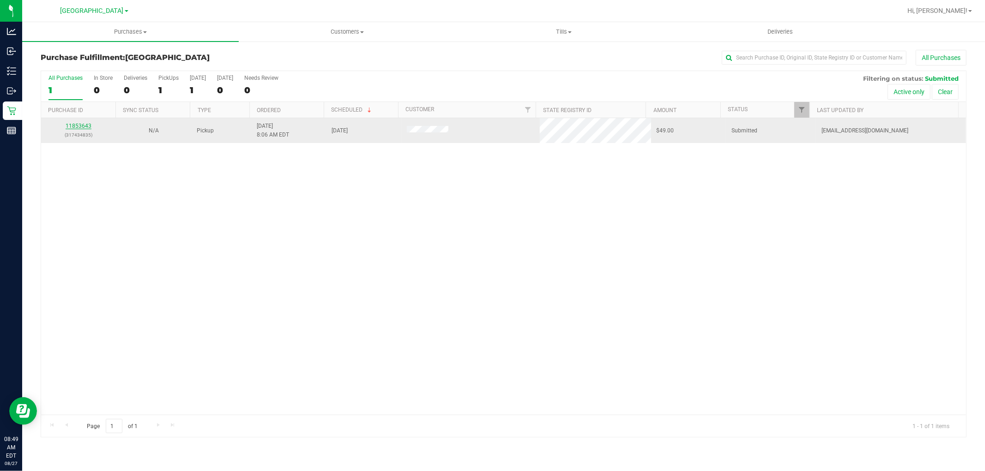
click at [82, 127] on link "11853643" at bounding box center [79, 126] width 26 height 6
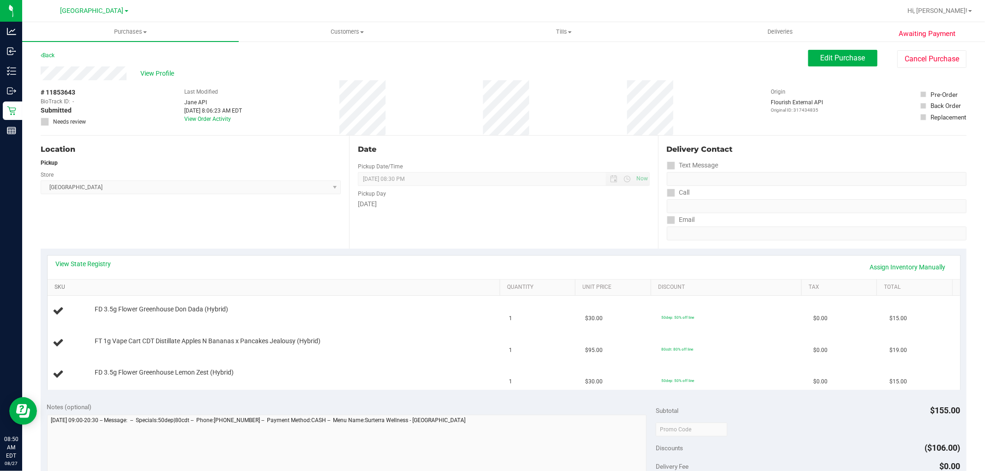
click at [162, 290] on link "SKU" at bounding box center [275, 287] width 442 height 7
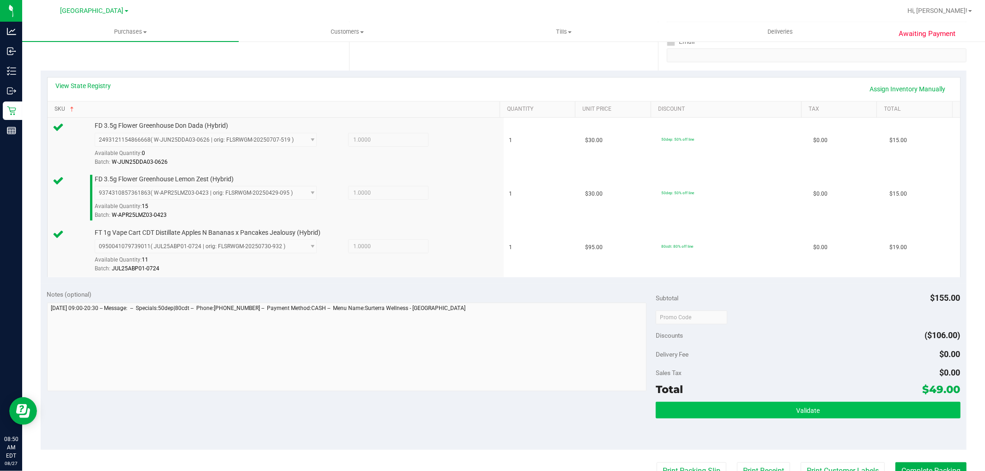
scroll to position [256, 0]
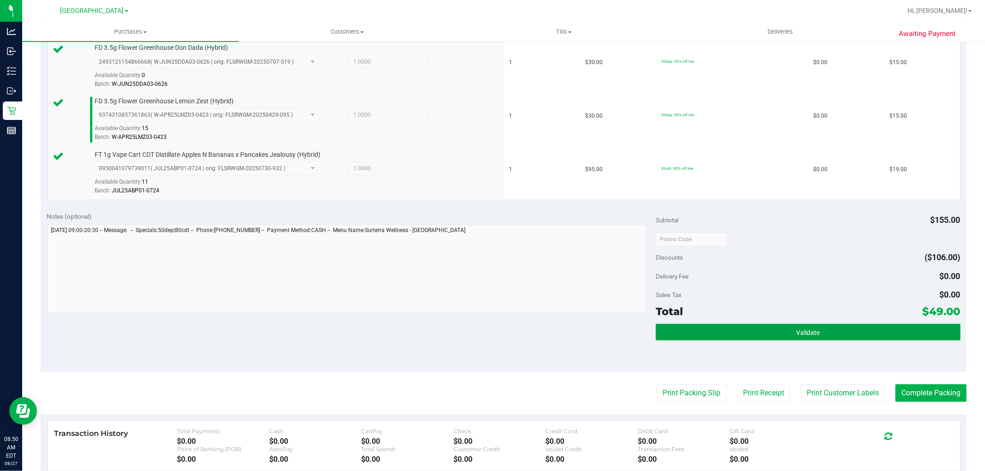
click at [828, 335] on button "Validate" at bounding box center [808, 332] width 304 height 17
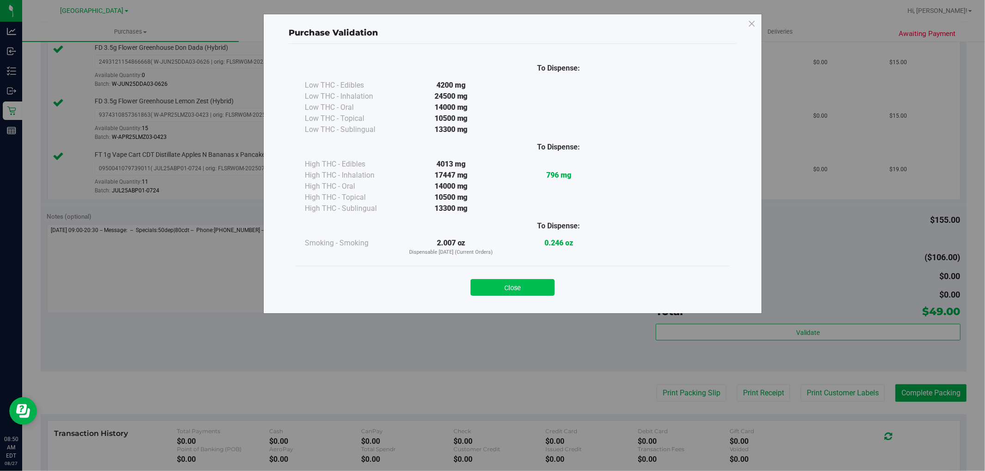
click at [544, 289] on button "Close" at bounding box center [513, 287] width 84 height 17
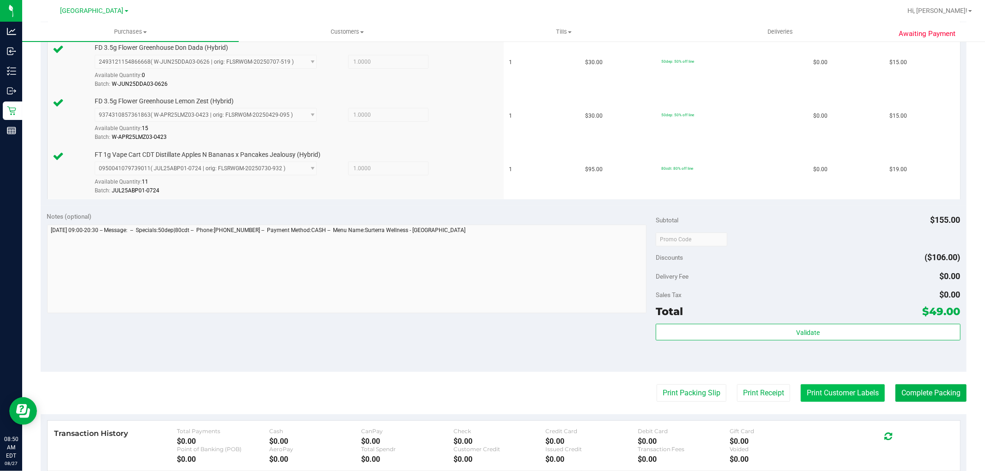
click at [840, 398] on button "Print Customer Labels" at bounding box center [843, 394] width 84 height 18
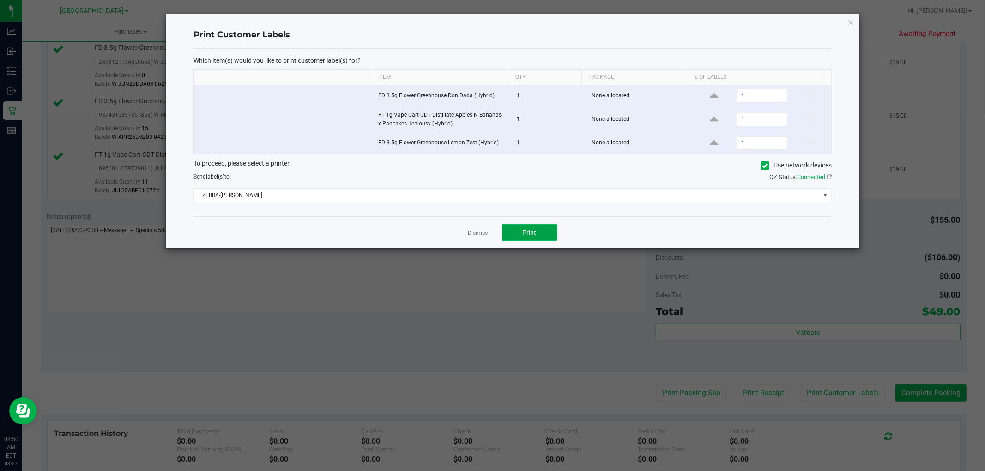
click at [547, 238] on button "Print" at bounding box center [529, 232] width 55 height 17
click at [483, 231] on link "Dismiss" at bounding box center [478, 233] width 20 height 8
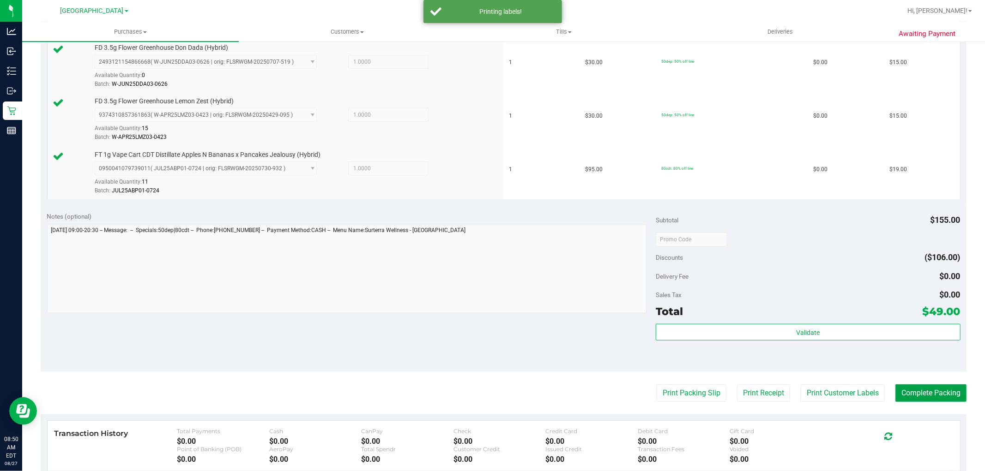
click at [921, 395] on button "Complete Packing" at bounding box center [930, 394] width 71 height 18
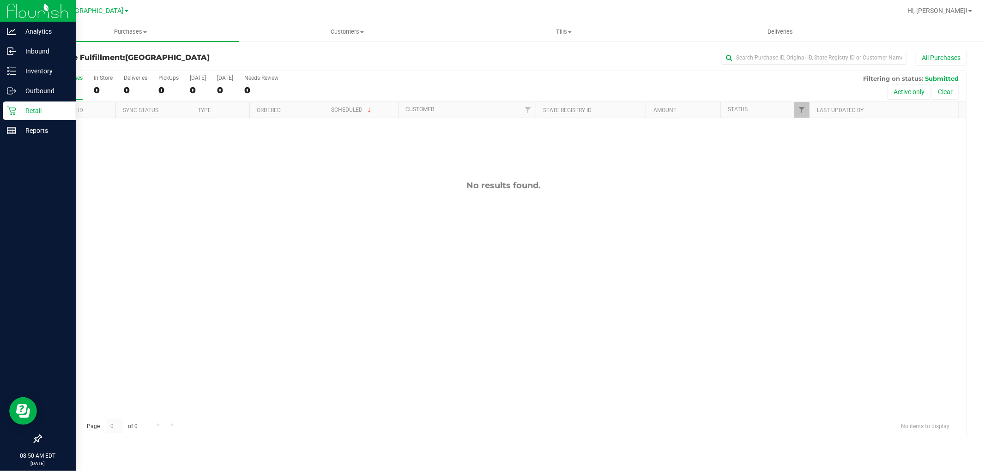
click at [38, 114] on p "Retail" at bounding box center [43, 110] width 55 height 11
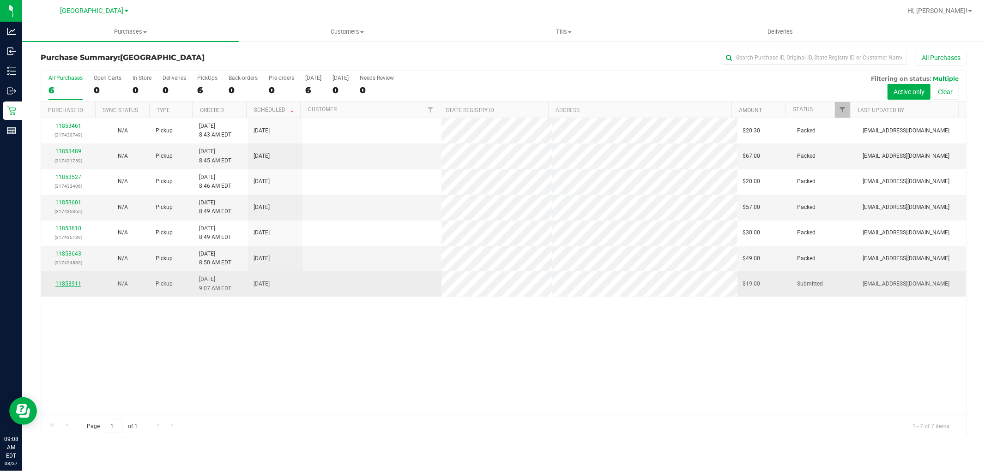
click at [70, 284] on link "11853911" at bounding box center [68, 284] width 26 height 6
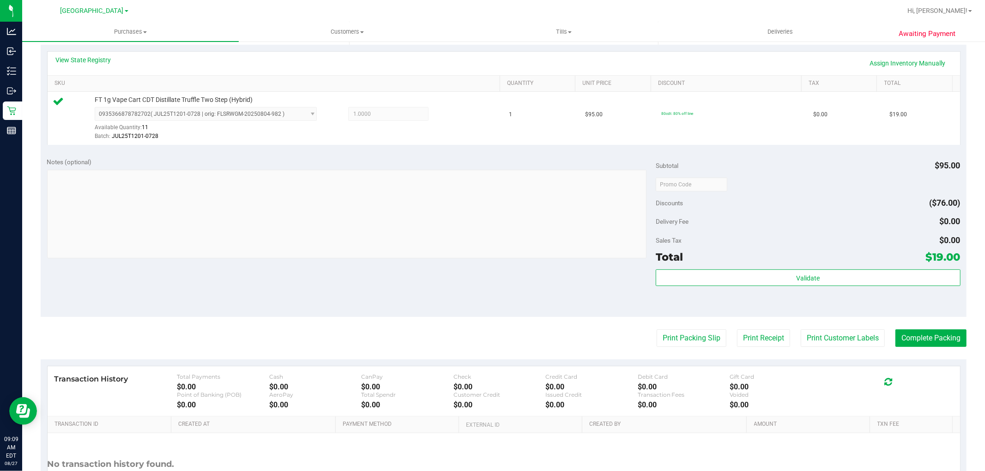
scroll to position [205, 0]
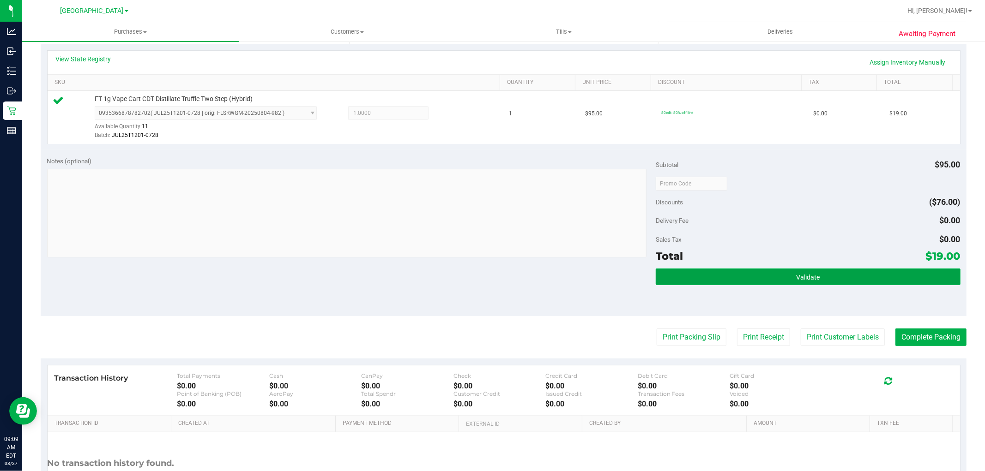
click at [760, 284] on button "Validate" at bounding box center [808, 277] width 304 height 17
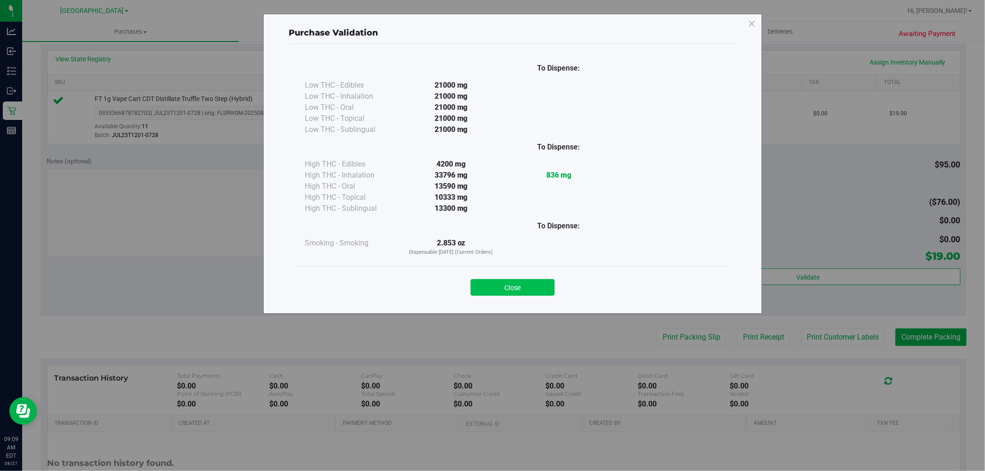
click at [548, 288] on button "Close" at bounding box center [513, 287] width 84 height 17
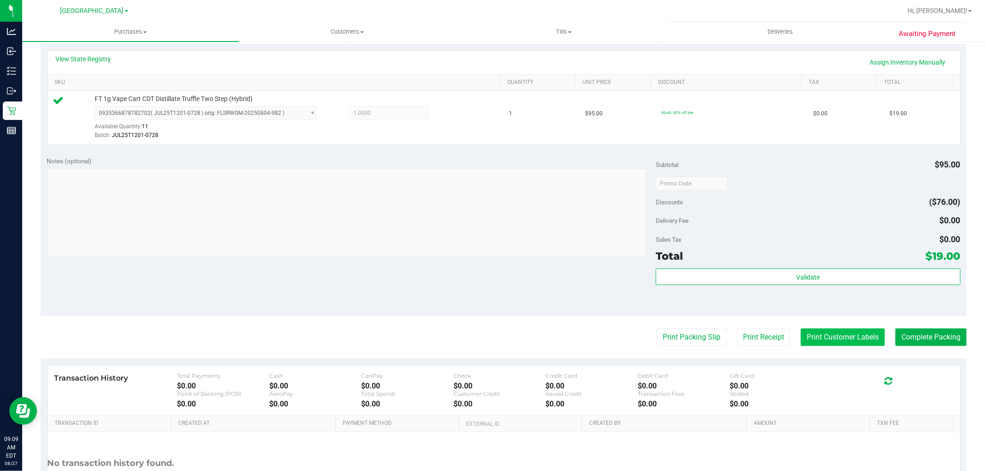
click at [826, 334] on button "Print Customer Labels" at bounding box center [843, 338] width 84 height 18
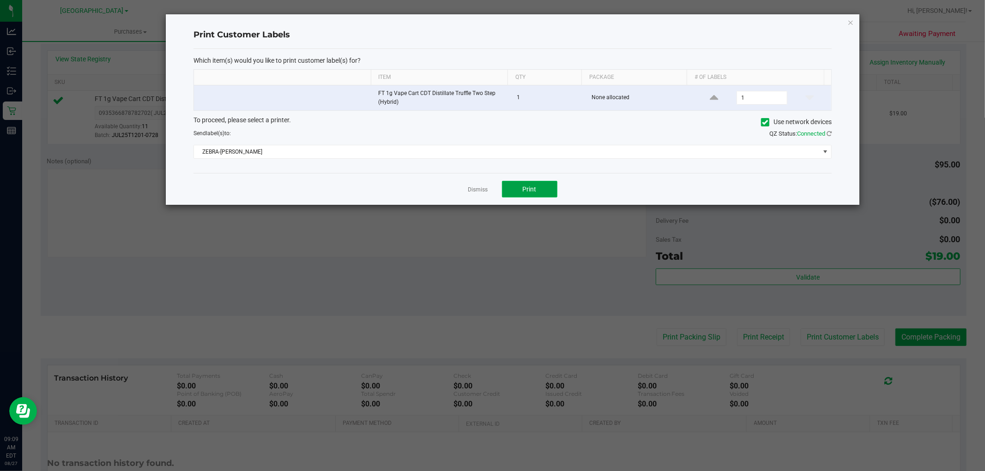
click at [547, 190] on button "Print" at bounding box center [529, 189] width 55 height 17
click at [481, 192] on link "Dismiss" at bounding box center [478, 190] width 20 height 8
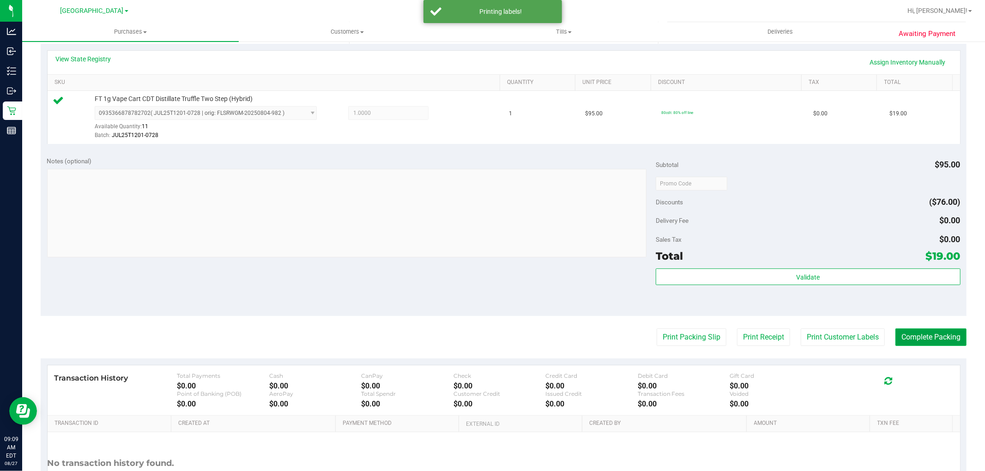
click at [935, 336] on button "Complete Packing" at bounding box center [930, 338] width 71 height 18
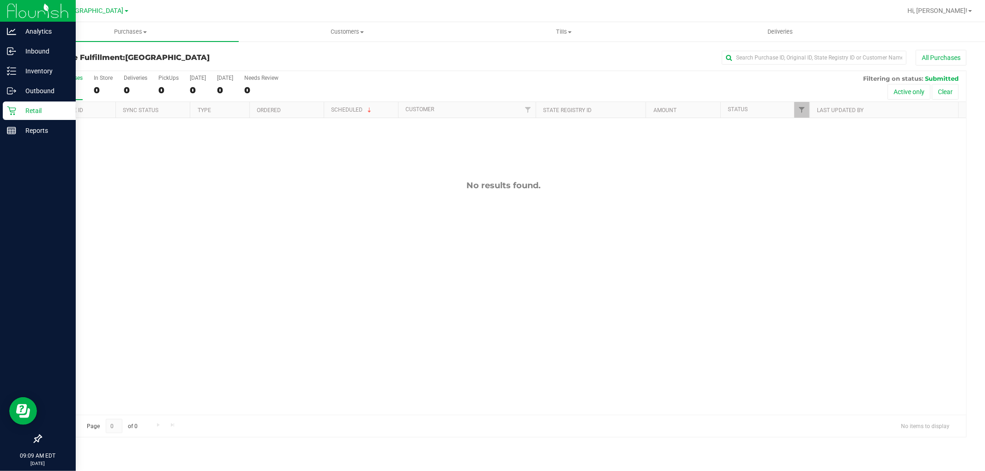
click at [27, 111] on p "Retail" at bounding box center [43, 110] width 55 height 11
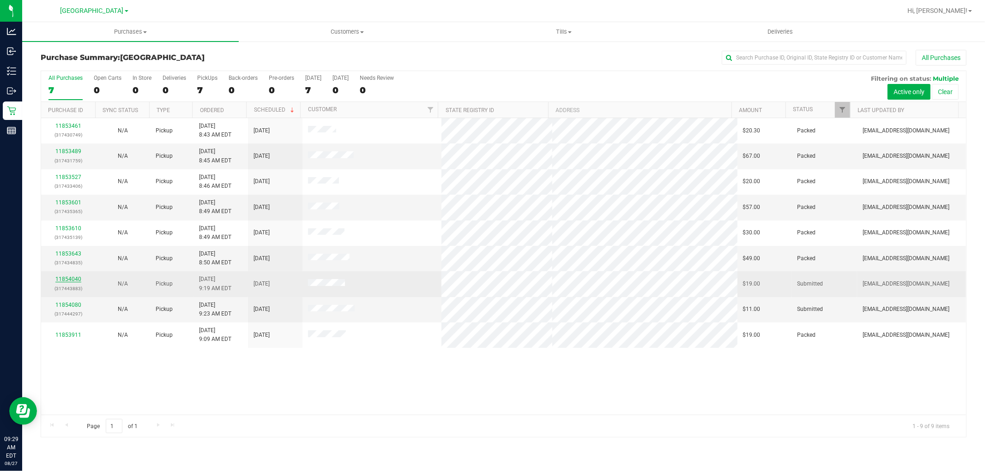
click at [74, 278] on link "11854040" at bounding box center [68, 279] width 26 height 6
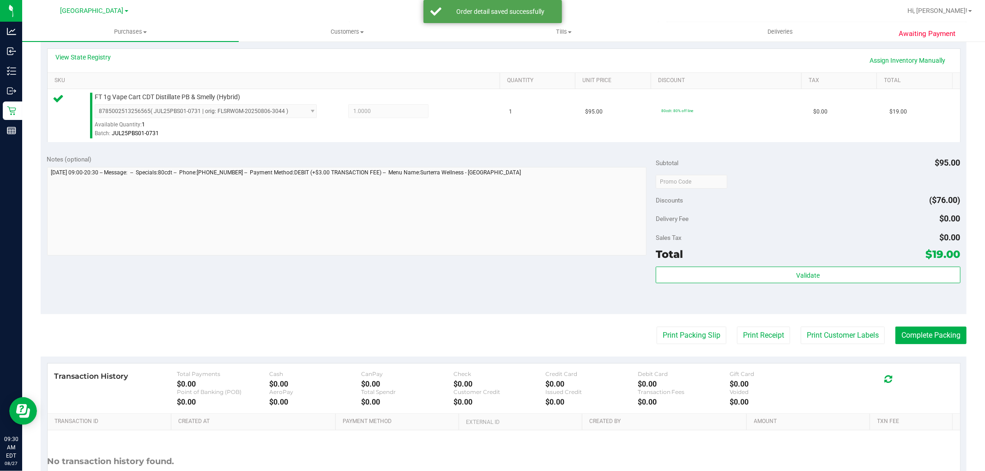
scroll to position [256, 0]
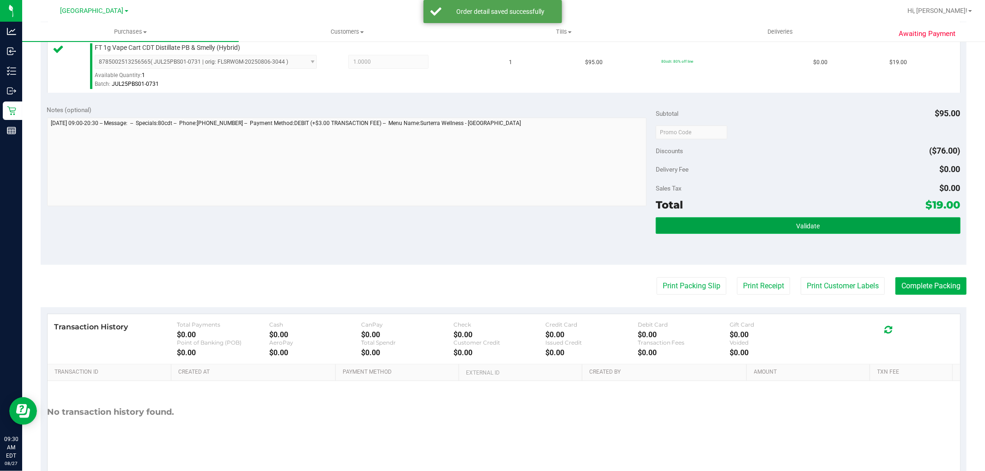
click at [778, 225] on button "Validate" at bounding box center [808, 225] width 304 height 17
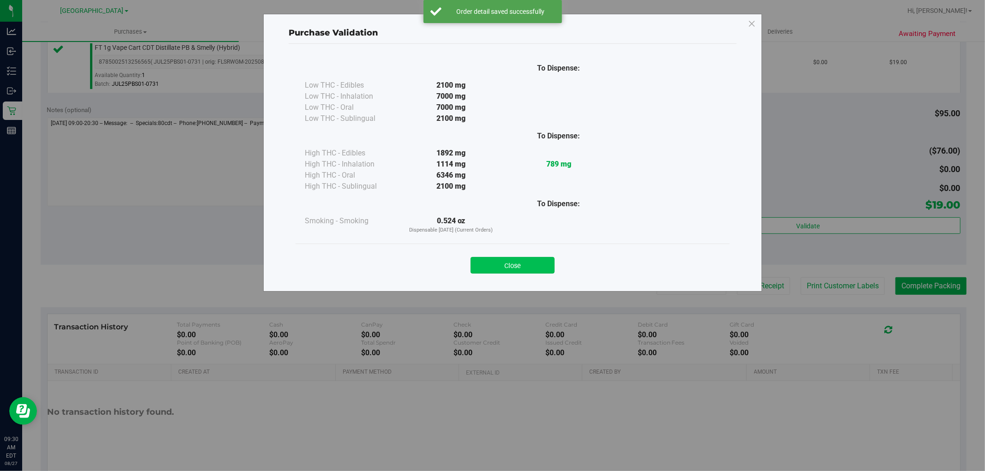
click at [539, 265] on button "Close" at bounding box center [513, 265] width 84 height 17
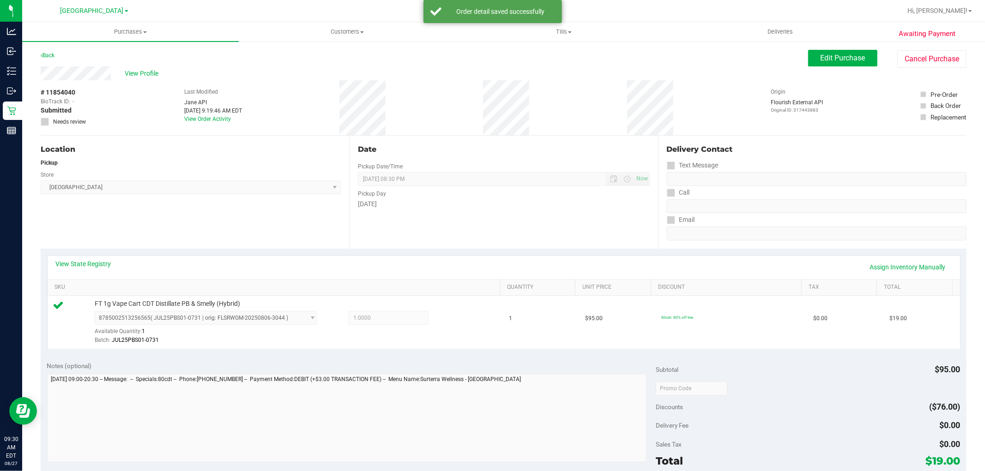
scroll to position [284, 0]
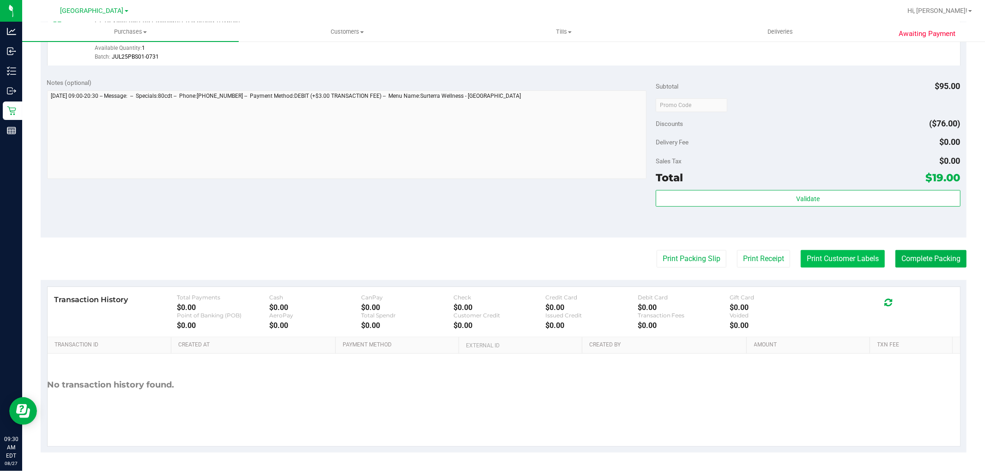
click at [841, 261] on button "Print Customer Labels" at bounding box center [843, 259] width 84 height 18
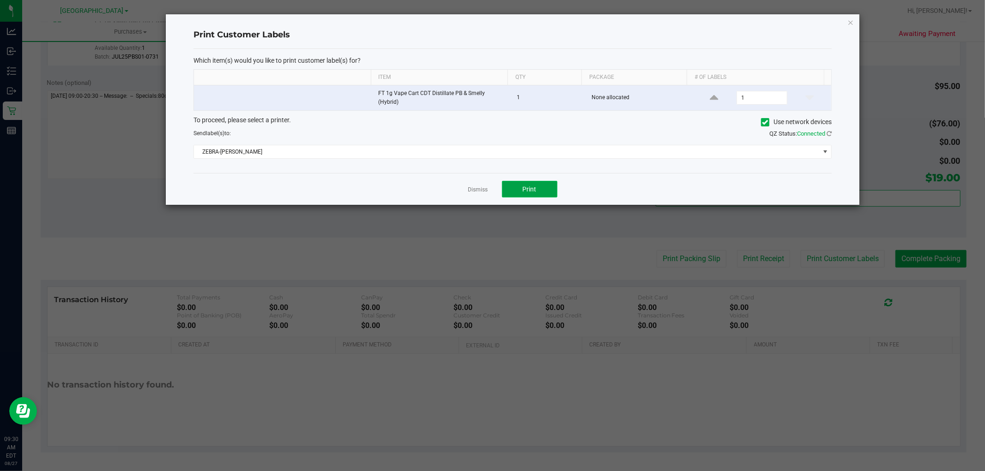
click at [536, 185] on button "Print" at bounding box center [529, 189] width 55 height 17
click at [481, 192] on link "Dismiss" at bounding box center [478, 190] width 20 height 8
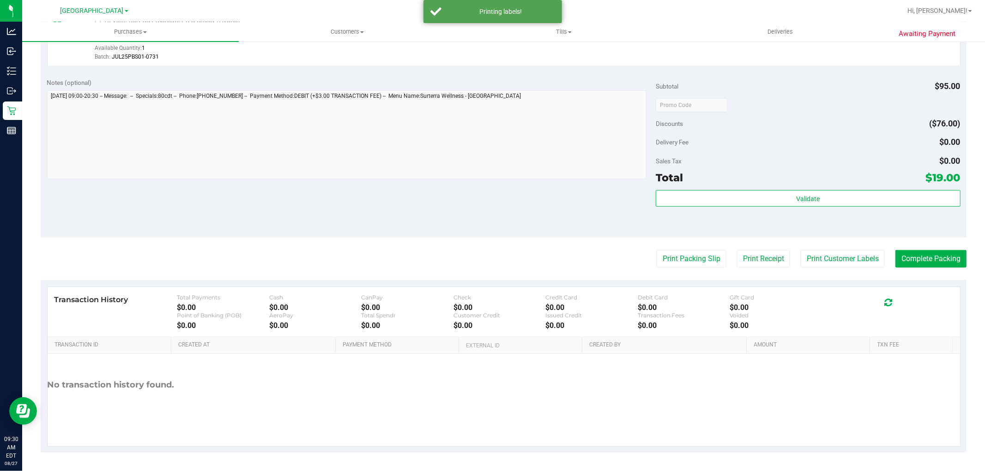
drag, startPoint x: 456, startPoint y: 204, endPoint x: 867, endPoint y: 223, distance: 411.4
click at [475, 204] on div "Notes (optional) Subtotal $95.00 Discounts ($76.00) Delivery Fee $0.00 Sales Ta…" at bounding box center [504, 155] width 926 height 166
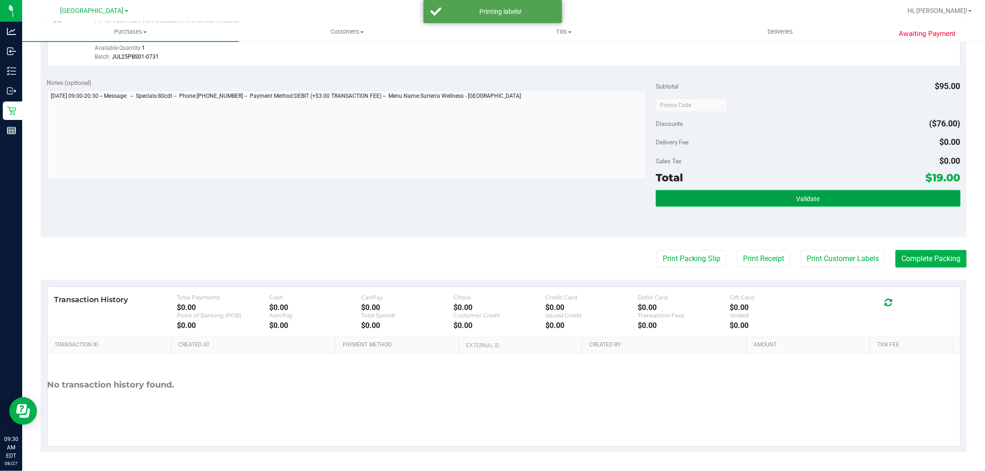
click at [821, 201] on button "Validate" at bounding box center [808, 198] width 304 height 17
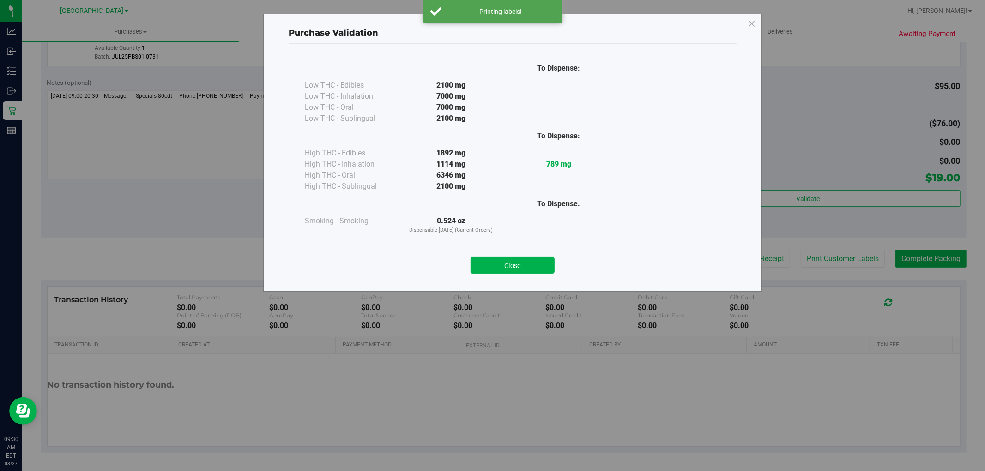
drag, startPoint x: 498, startPoint y: 263, endPoint x: 637, endPoint y: 282, distance: 140.7
click at [501, 262] on button "Close" at bounding box center [513, 265] width 84 height 17
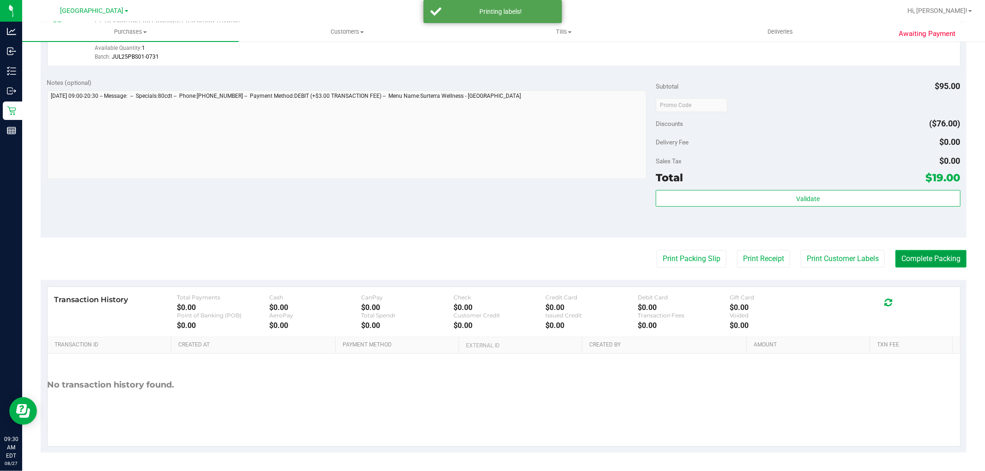
click at [929, 259] on button "Complete Packing" at bounding box center [930, 259] width 71 height 18
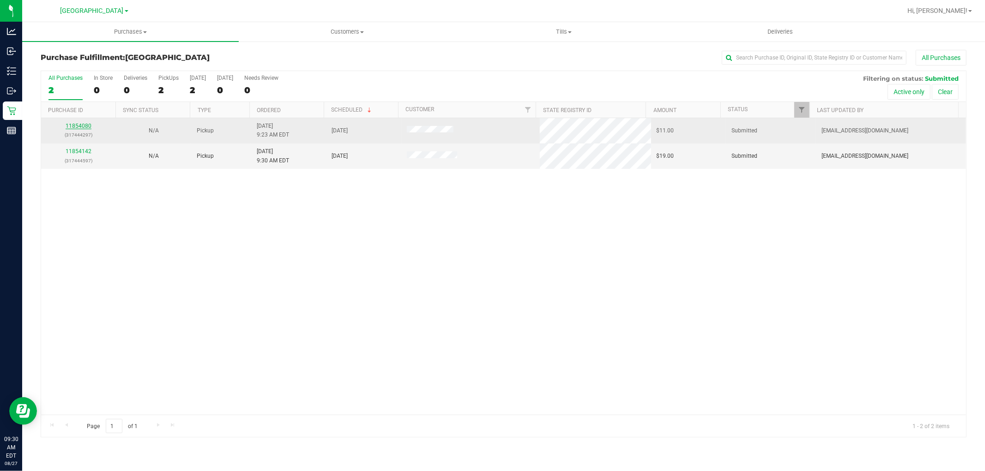
click at [84, 129] on link "11854080" at bounding box center [79, 126] width 26 height 6
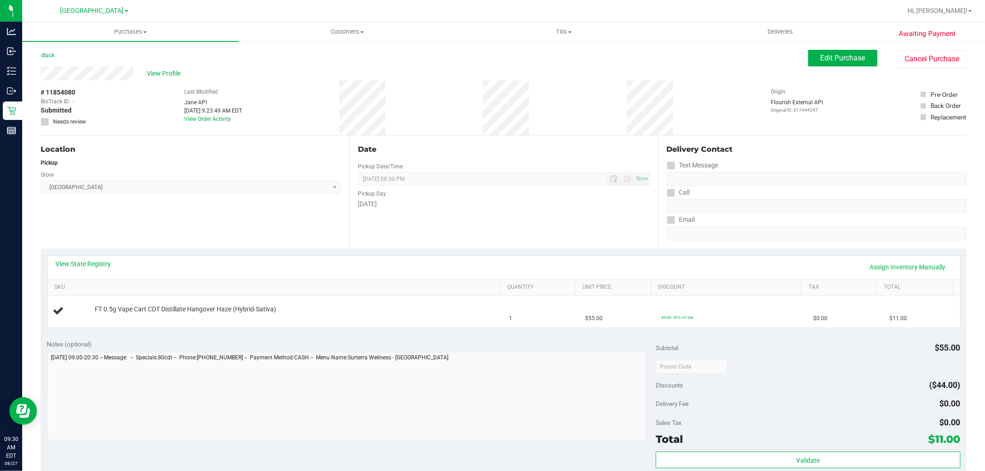
click at [456, 236] on div "Date Pickup Date/Time [DATE] Now [DATE] 08:30 PM Now Pickup Day [DATE]" at bounding box center [503, 192] width 308 height 113
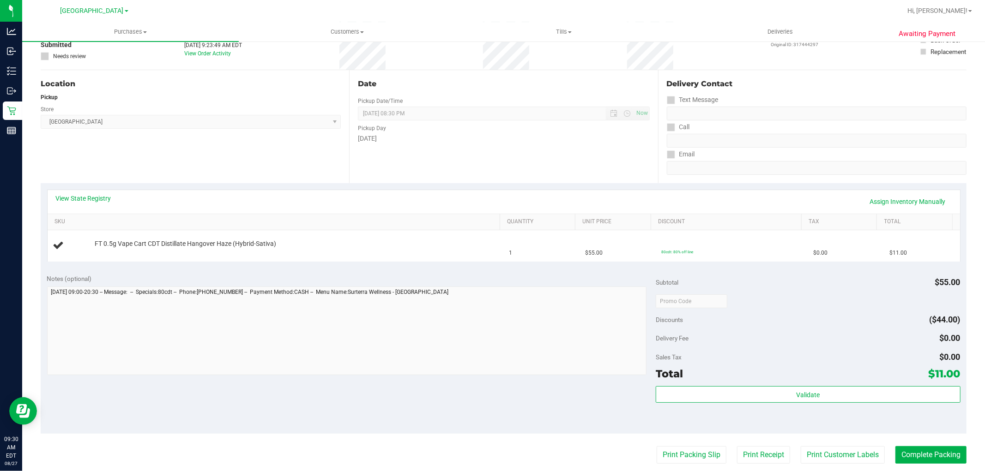
scroll to position [154, 0]
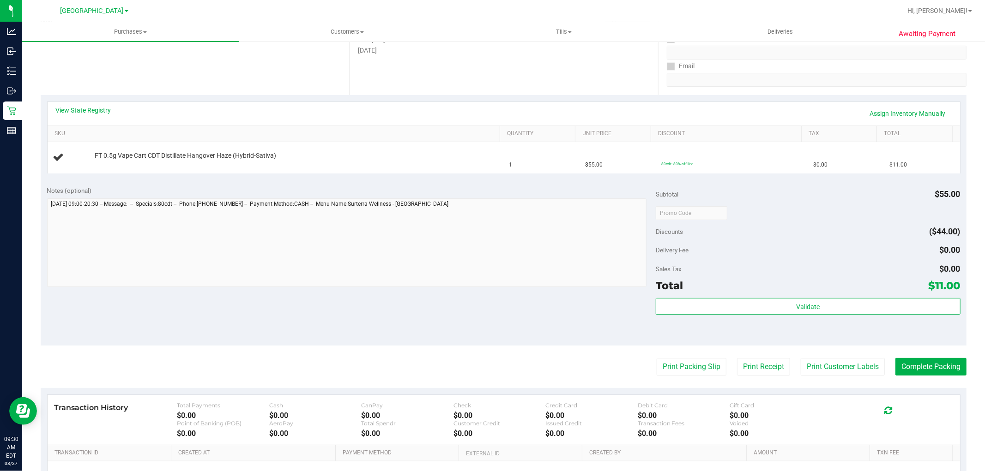
click at [460, 311] on div "Notes (optional) Subtotal $55.00 Discounts ($44.00) Delivery Fee $0.00 Sales Ta…" at bounding box center [504, 263] width 926 height 166
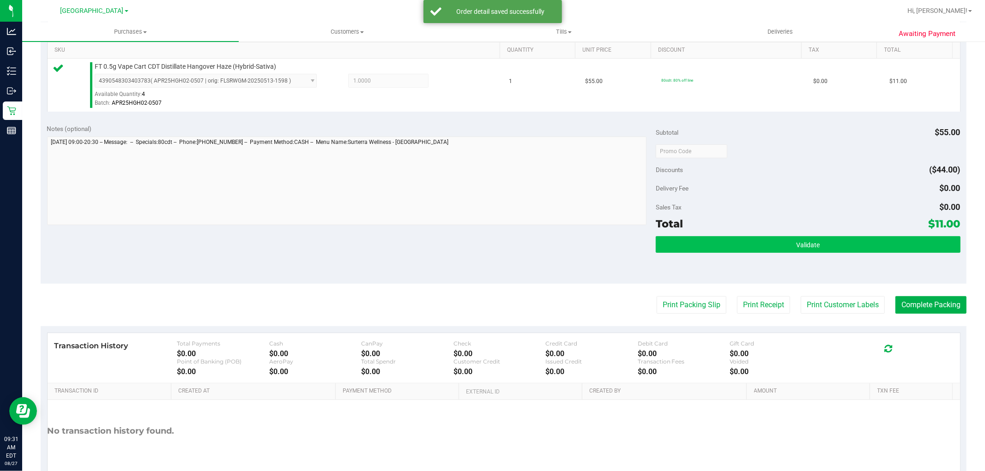
scroll to position [284, 0]
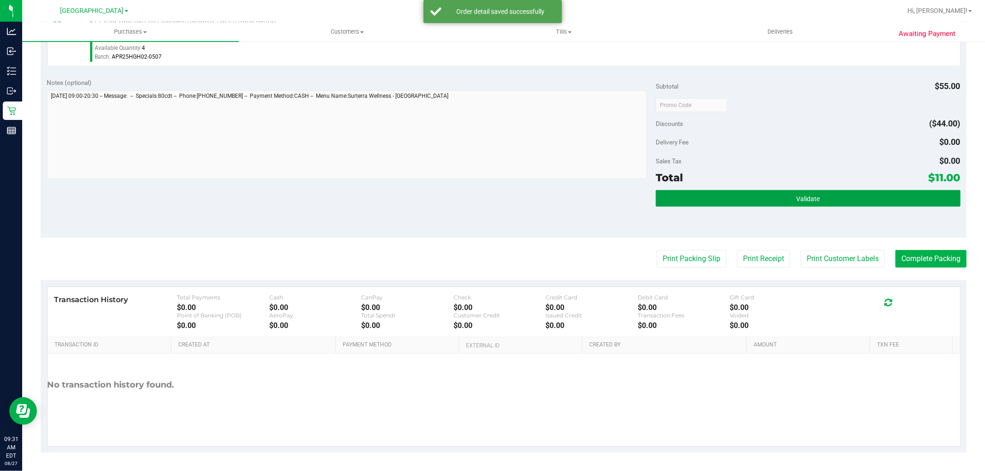
drag, startPoint x: 804, startPoint y: 190, endPoint x: 789, endPoint y: 218, distance: 32.4
click at [804, 190] on button "Validate" at bounding box center [808, 198] width 304 height 17
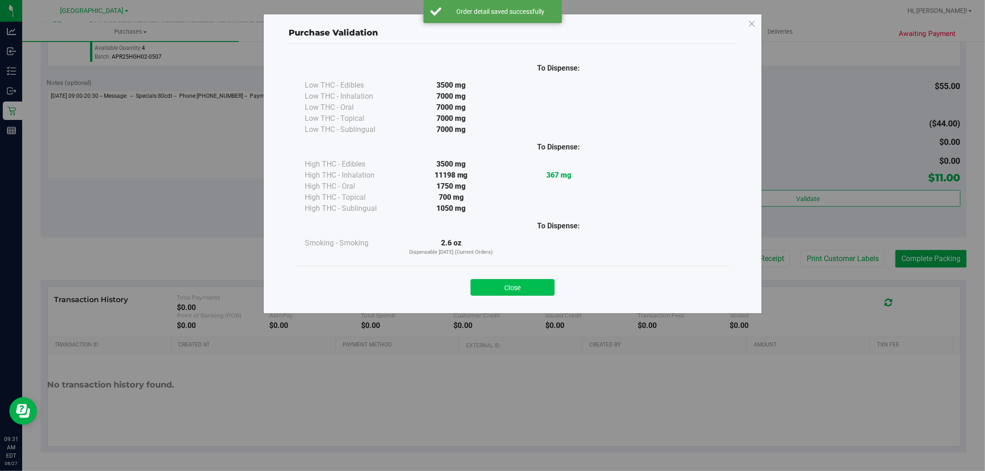
click at [528, 286] on button "Close" at bounding box center [513, 287] width 84 height 17
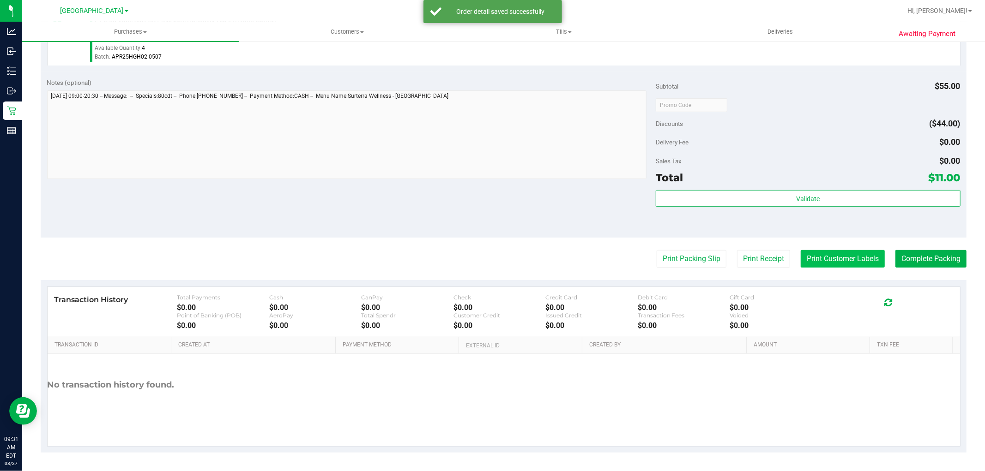
click at [848, 256] on button "Print Customer Labels" at bounding box center [843, 259] width 84 height 18
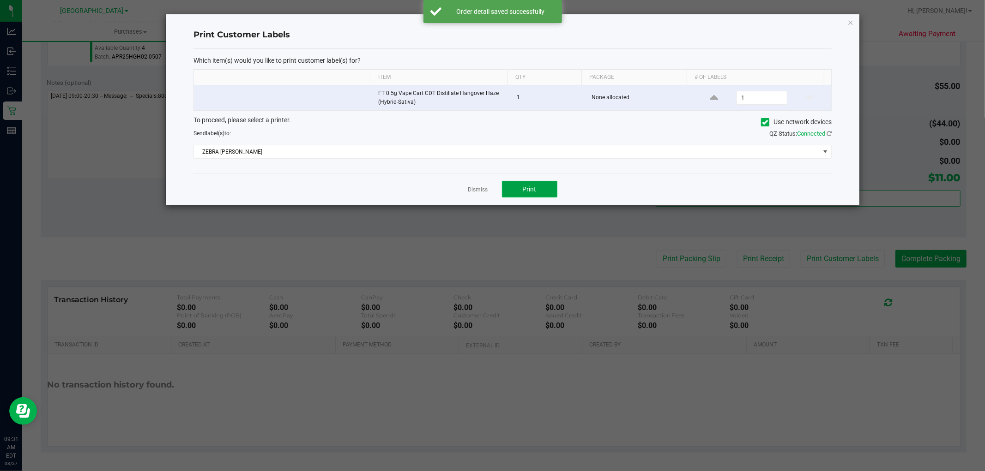
click at [528, 195] on button "Print" at bounding box center [529, 189] width 55 height 17
click at [468, 189] on link "Dismiss" at bounding box center [478, 190] width 20 height 8
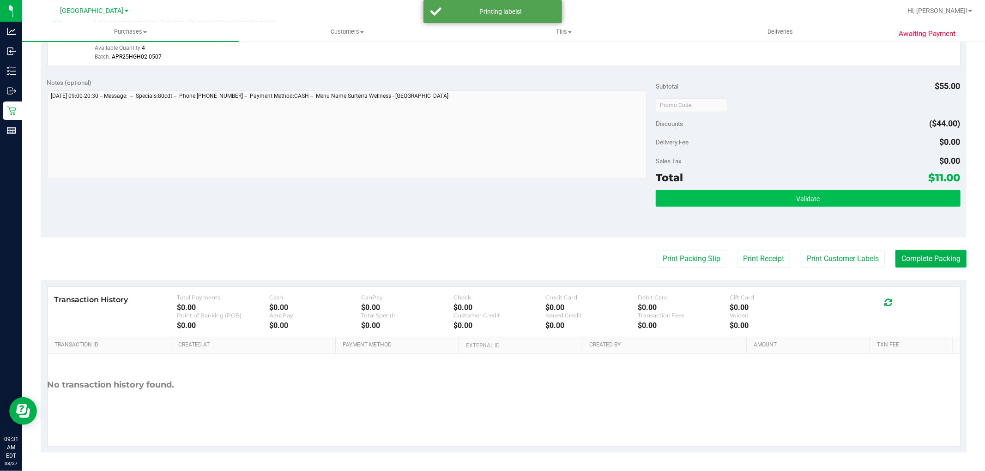
drag, startPoint x: 463, startPoint y: 203, endPoint x: 732, endPoint y: 204, distance: 268.7
click at [490, 204] on div "Notes (optional) Subtotal $55.00 Discounts ($44.00) Delivery Fee $0.00 Sales Ta…" at bounding box center [504, 155] width 926 height 166
click at [731, 195] on button "Validate" at bounding box center [808, 198] width 304 height 17
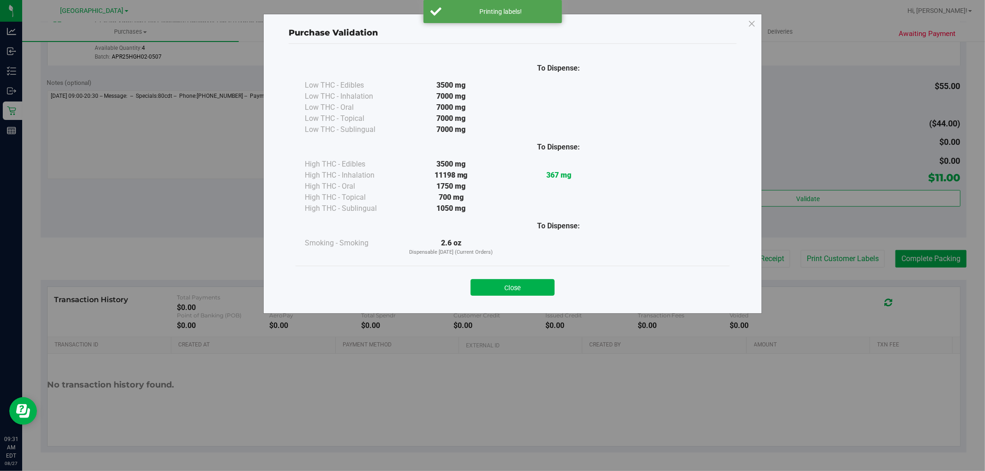
drag, startPoint x: 501, startPoint y: 289, endPoint x: 686, endPoint y: 287, distance: 185.2
click at [511, 287] on button "Close" at bounding box center [513, 287] width 84 height 17
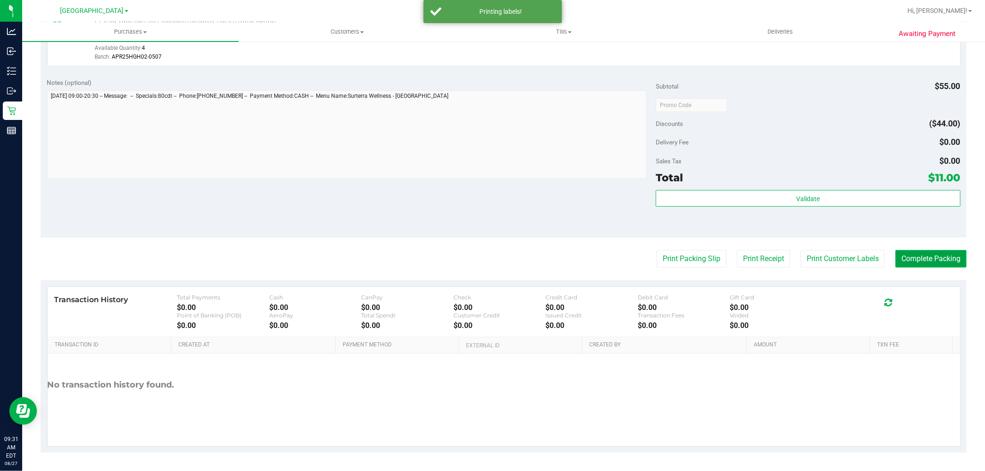
click at [902, 255] on button "Complete Packing" at bounding box center [930, 259] width 71 height 18
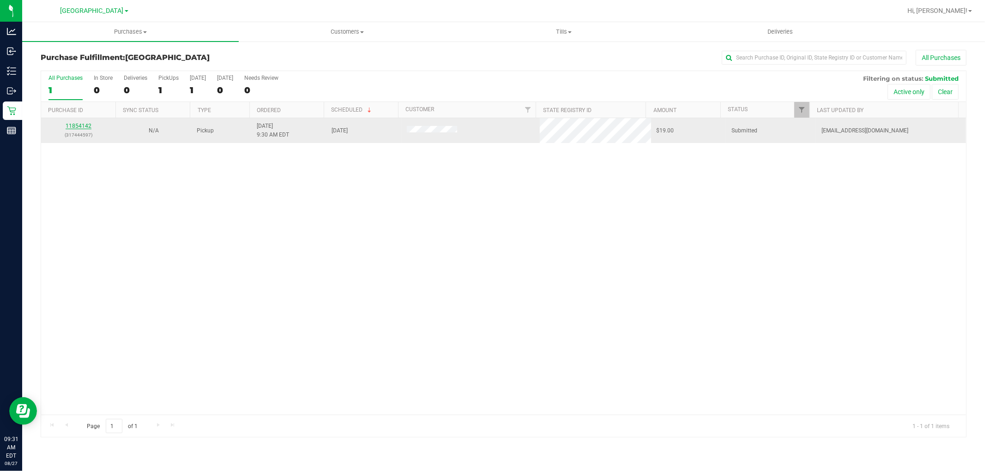
click at [77, 123] on link "11854142" at bounding box center [79, 126] width 26 height 6
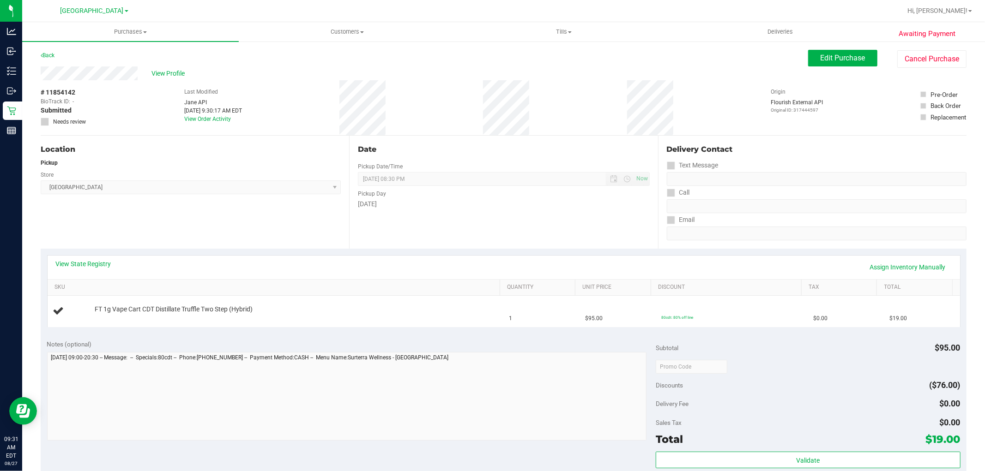
click at [432, 236] on div "Date Pickup Date/Time [DATE] Now [DATE] 08:30 PM Now Pickup Day [DATE]" at bounding box center [503, 192] width 308 height 113
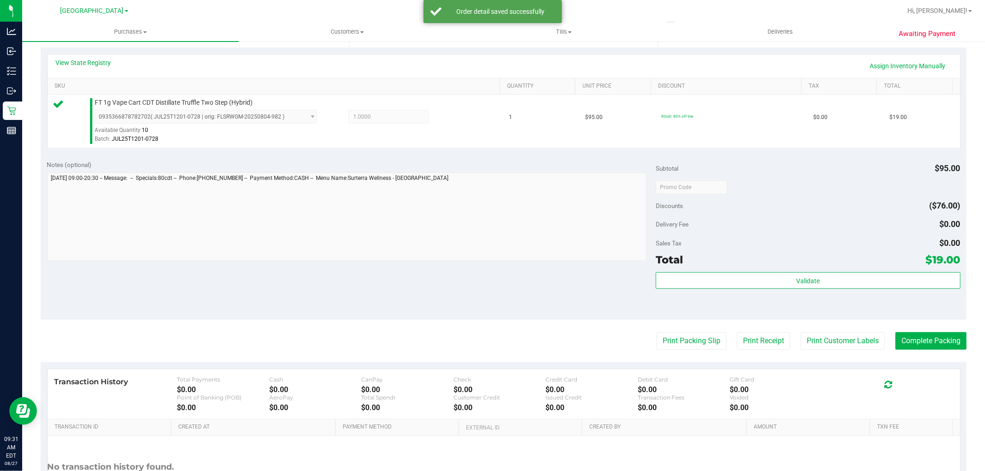
scroll to position [284, 0]
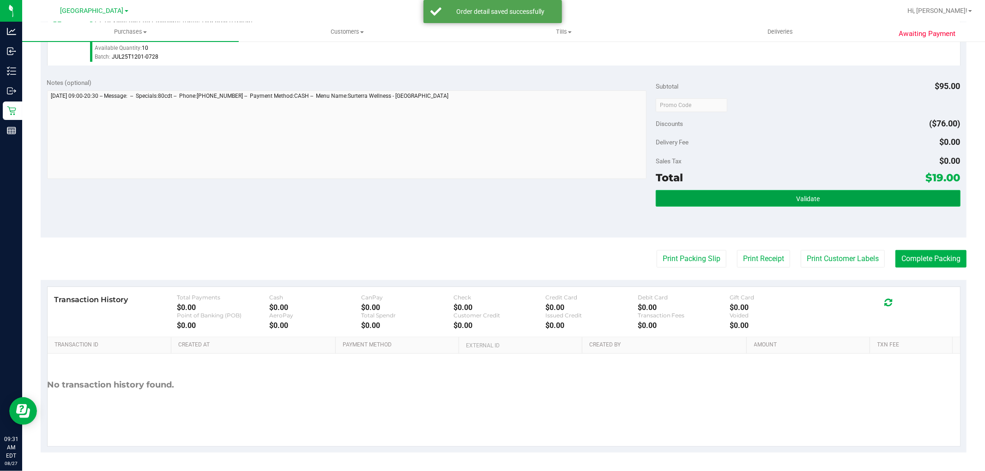
click at [696, 193] on button "Validate" at bounding box center [808, 198] width 304 height 17
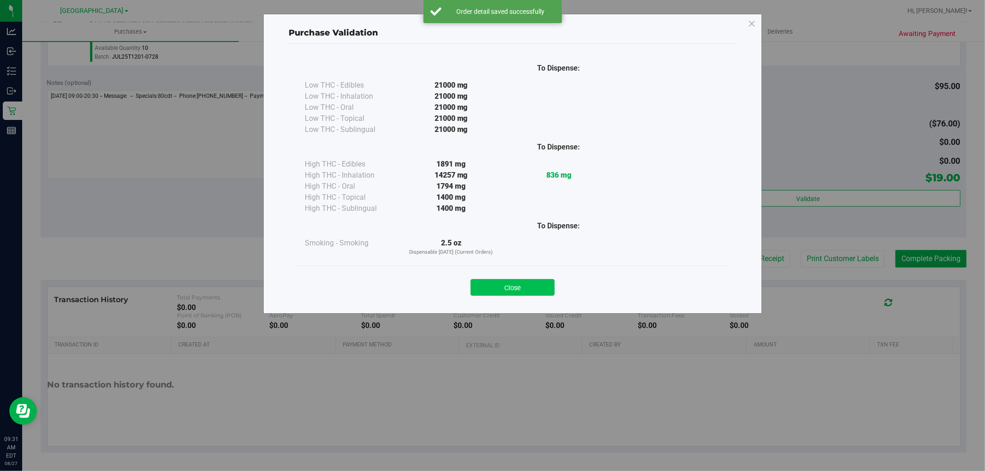
click at [497, 291] on button "Close" at bounding box center [513, 287] width 84 height 17
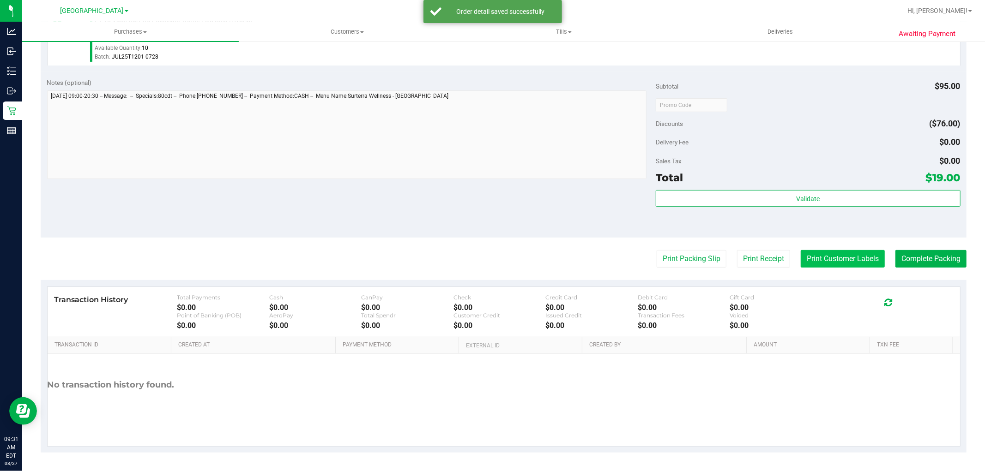
click at [828, 258] on button "Print Customer Labels" at bounding box center [843, 259] width 84 height 18
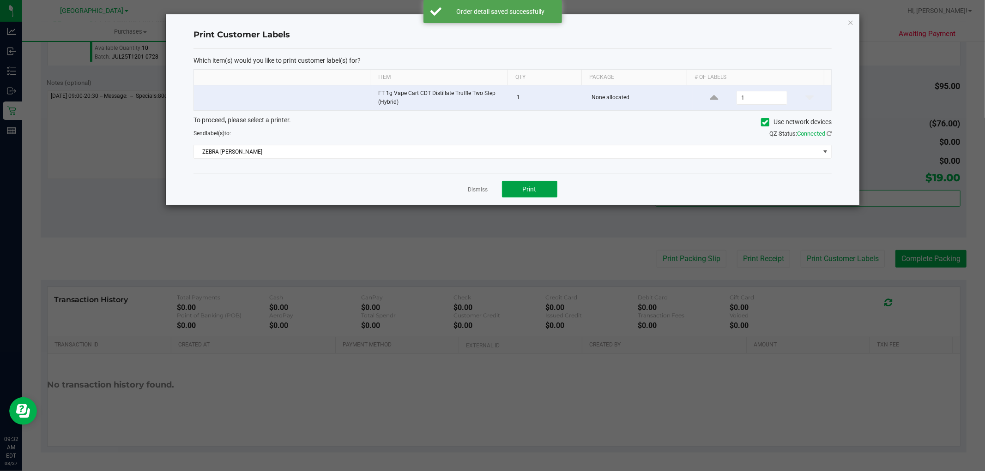
click at [531, 198] on button "Print" at bounding box center [529, 189] width 55 height 17
click at [483, 191] on link "Dismiss" at bounding box center [478, 190] width 20 height 8
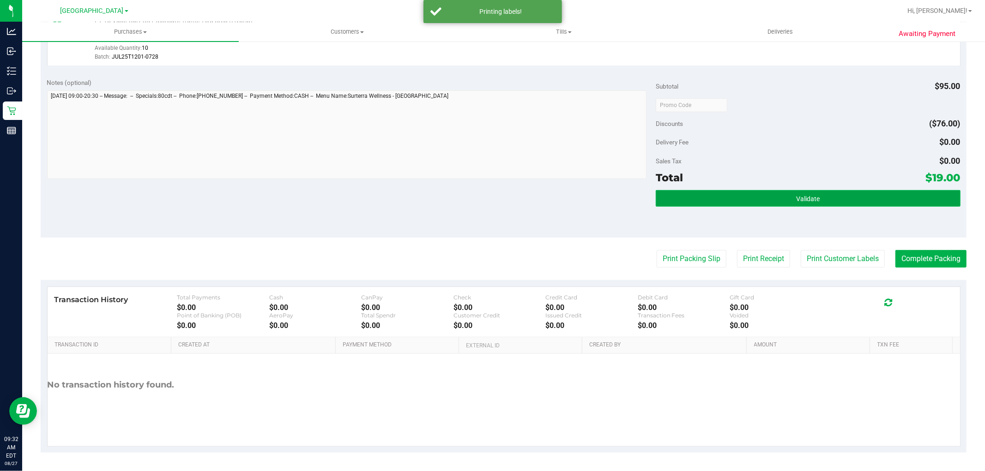
click at [744, 192] on button "Validate" at bounding box center [808, 198] width 304 height 17
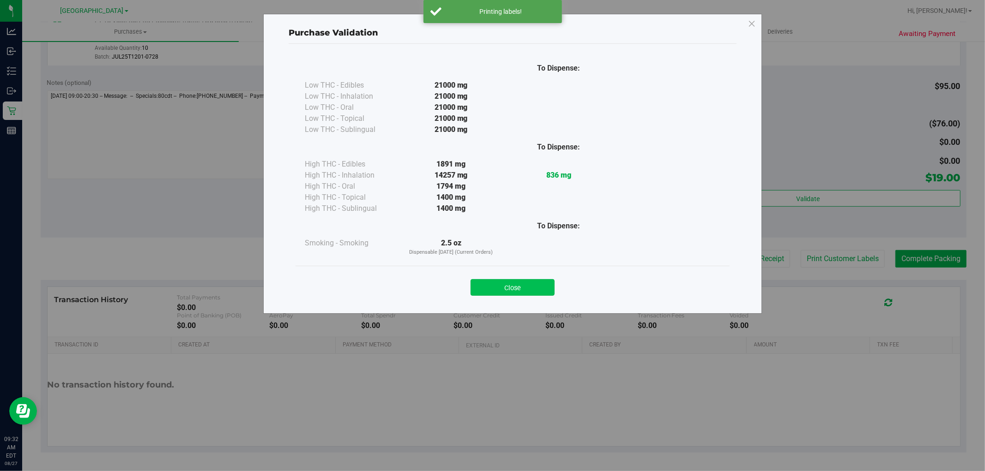
drag, startPoint x: 520, startPoint y: 284, endPoint x: 817, endPoint y: 278, distance: 297.0
click at [524, 284] on button "Close" at bounding box center [513, 287] width 84 height 17
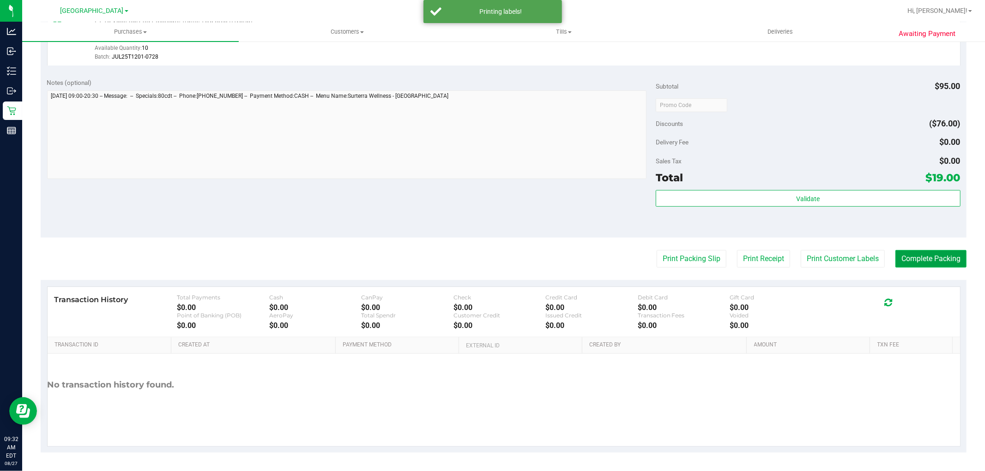
click at [920, 257] on button "Complete Packing" at bounding box center [930, 259] width 71 height 18
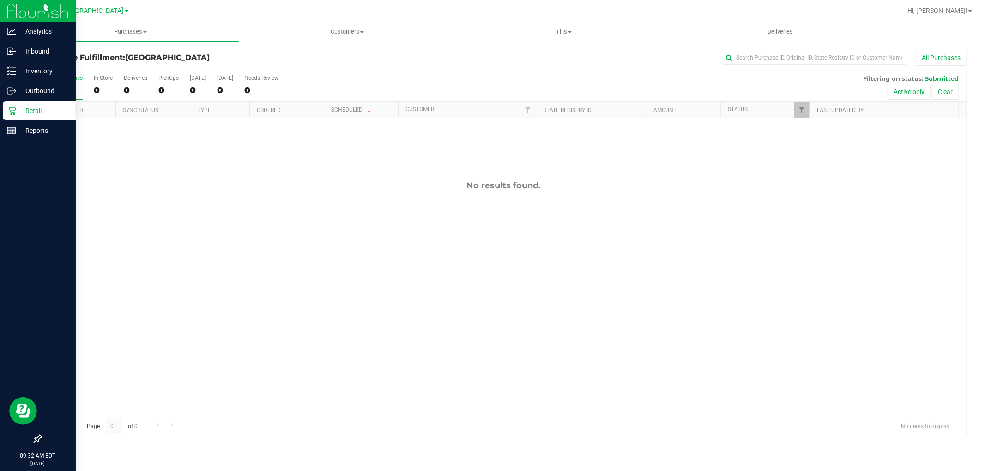
click at [56, 113] on p "Retail" at bounding box center [43, 110] width 55 height 11
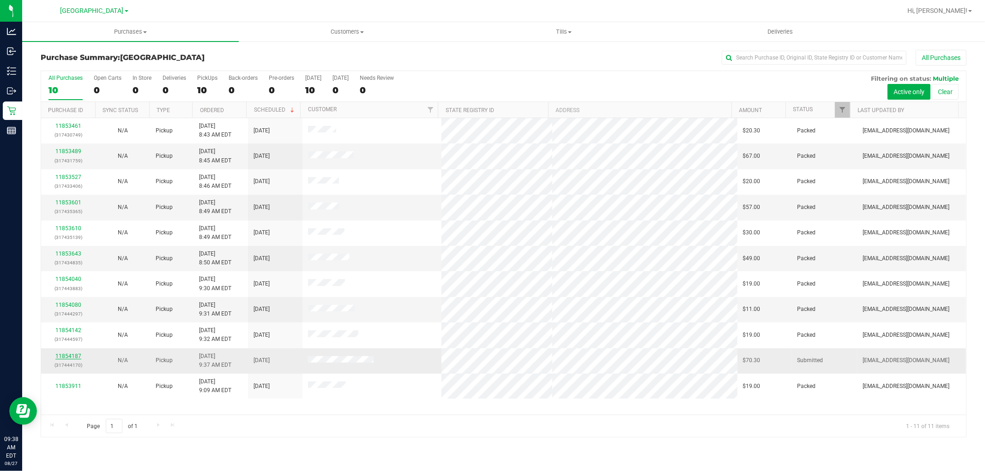
click at [76, 358] on link "11854187" at bounding box center [68, 356] width 26 height 6
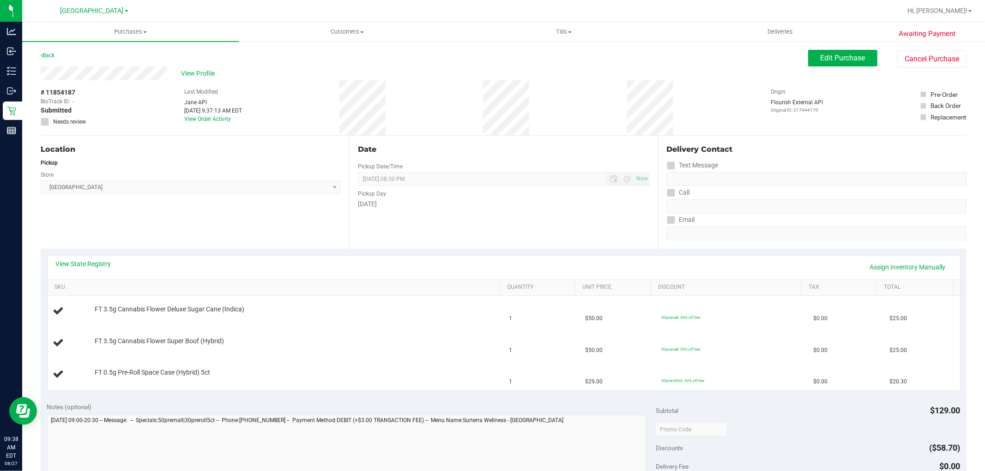
click at [248, 293] on th "SKU" at bounding box center [274, 288] width 453 height 17
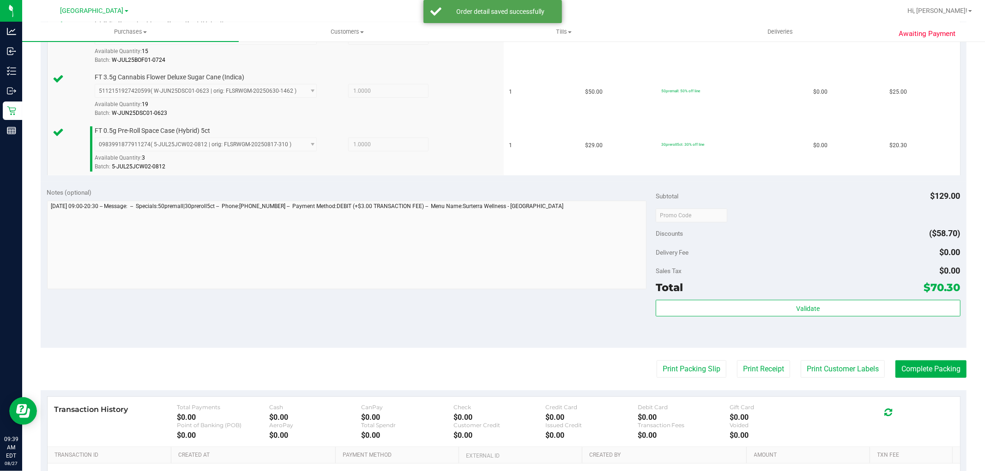
scroll to position [308, 0]
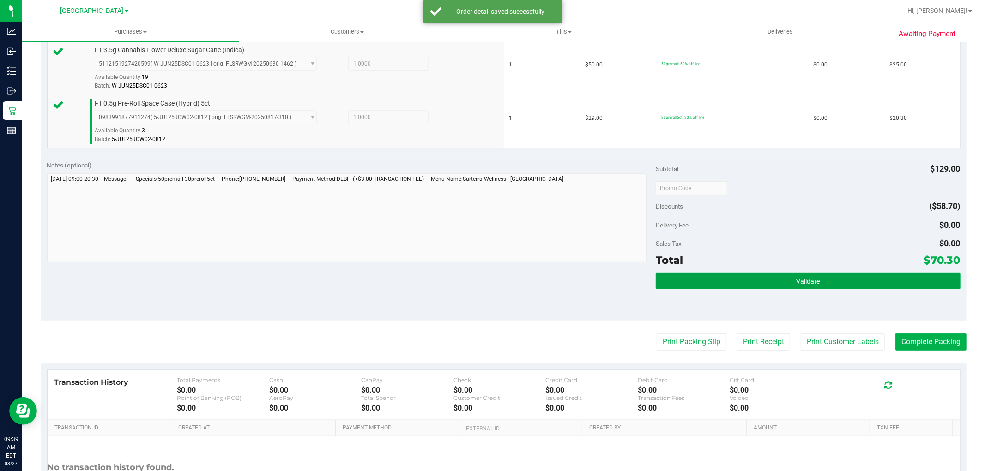
click at [856, 289] on button "Validate" at bounding box center [808, 281] width 304 height 17
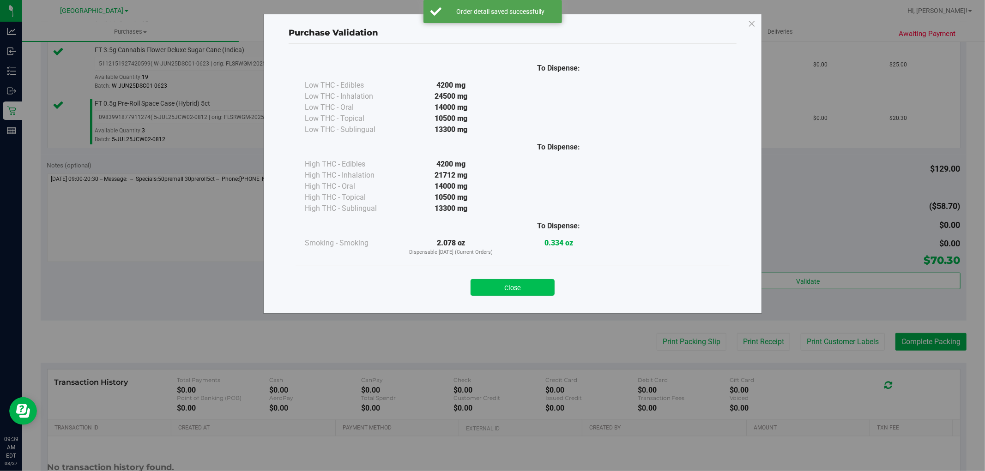
click at [533, 283] on button "Close" at bounding box center [513, 287] width 84 height 17
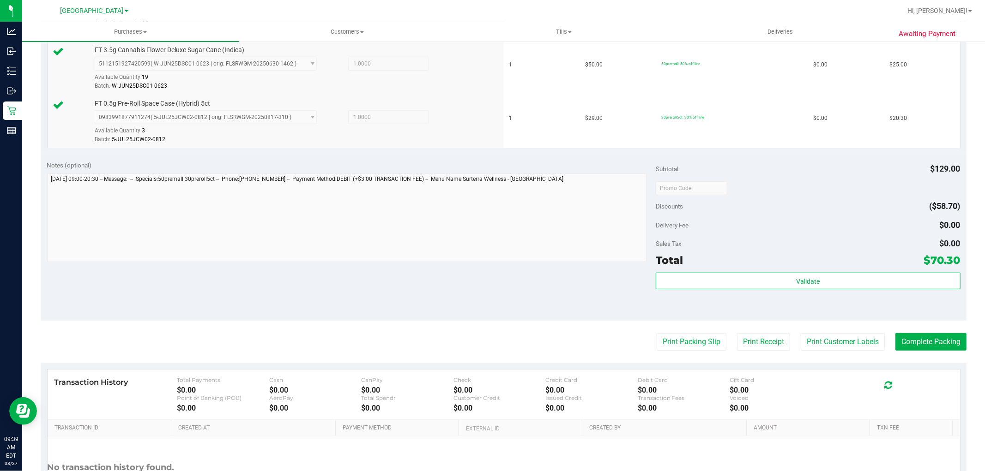
click at [883, 346] on div "Print Packing Slip Print Receipt Print Customer Labels Complete Packing" at bounding box center [504, 342] width 926 height 18
click at [875, 343] on button "Print Customer Labels" at bounding box center [843, 342] width 84 height 18
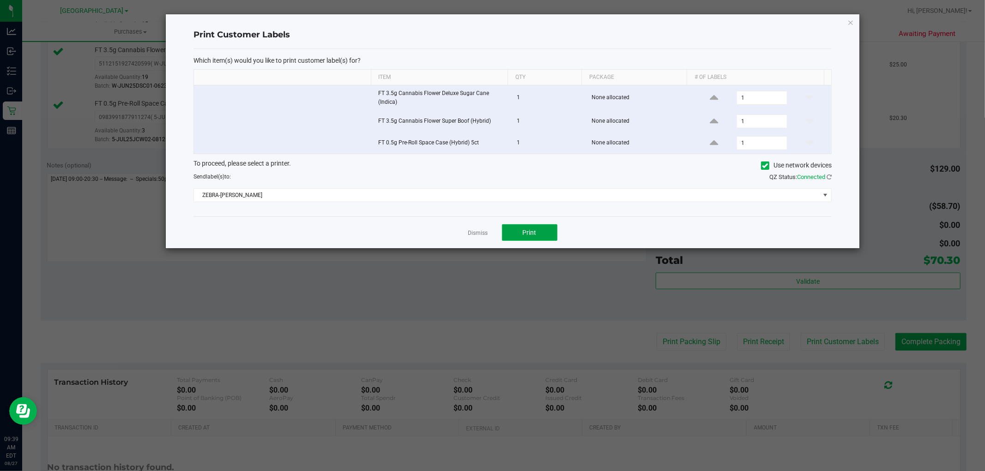
click at [545, 234] on button "Print" at bounding box center [529, 232] width 55 height 17
click at [483, 235] on link "Dismiss" at bounding box center [478, 233] width 20 height 8
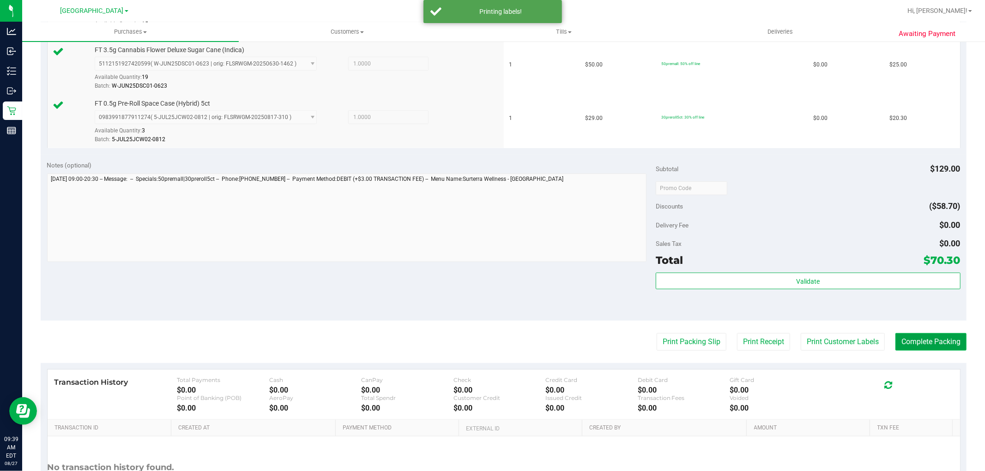
click at [912, 336] on button "Complete Packing" at bounding box center [930, 342] width 71 height 18
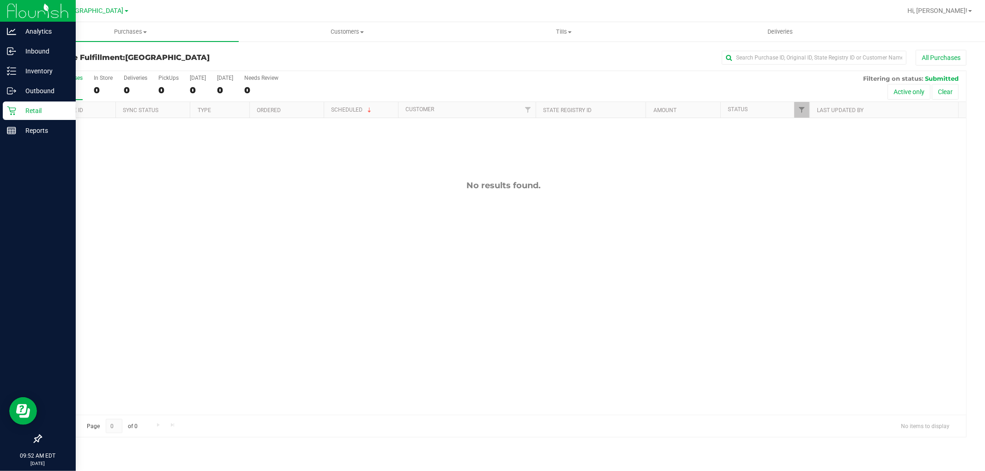
click at [27, 114] on p "Retail" at bounding box center [43, 110] width 55 height 11
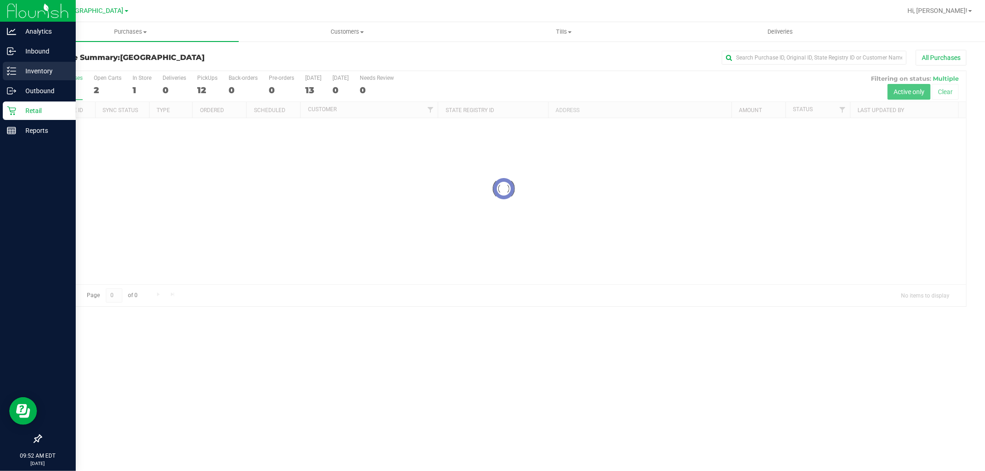
click at [40, 70] on p "Inventory" at bounding box center [43, 71] width 55 height 11
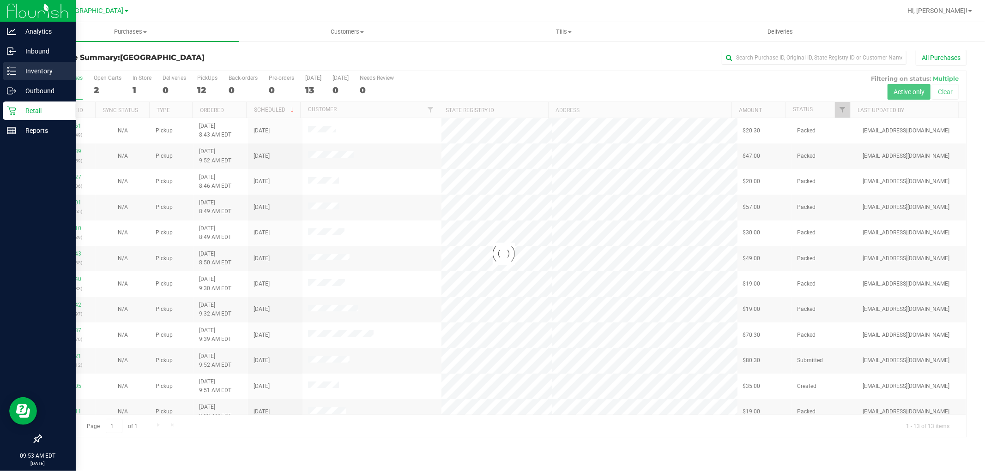
click at [40, 70] on p "Inventory" at bounding box center [43, 71] width 55 height 11
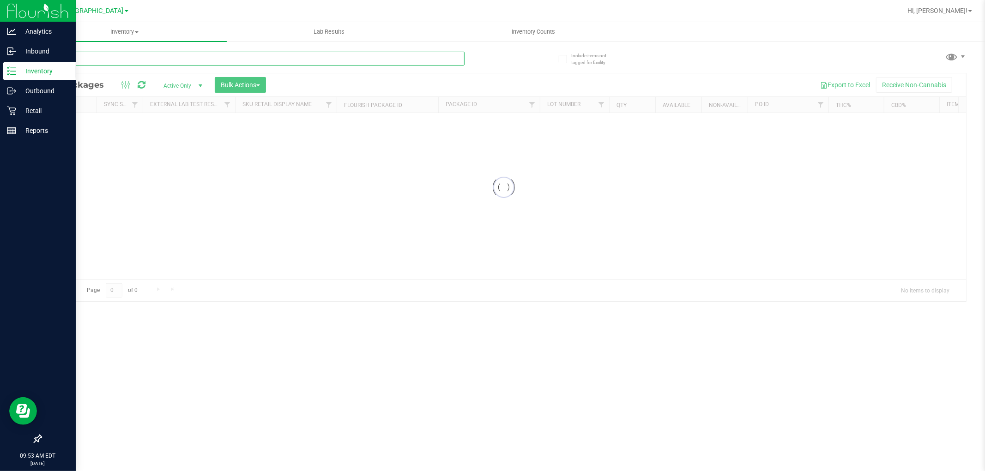
click at [133, 52] on input "text" at bounding box center [253, 59] width 424 height 14
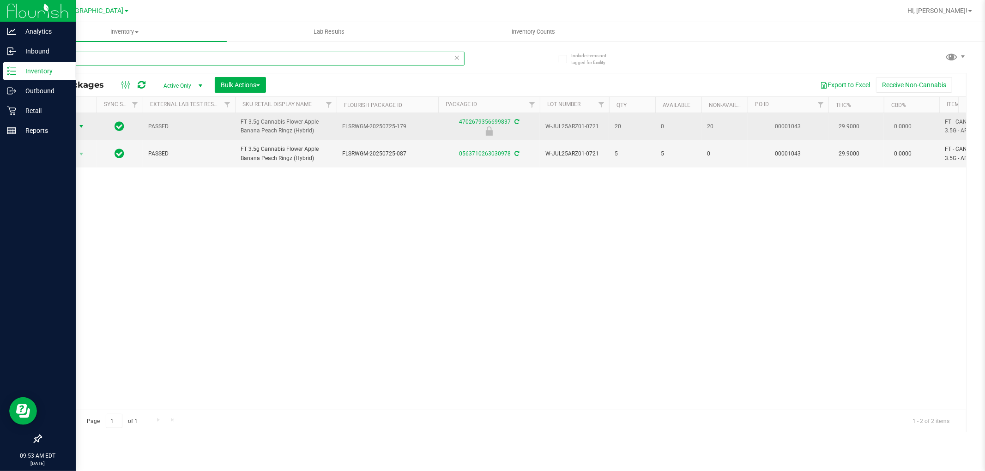
type input "arz"
click at [69, 127] on span "Action" at bounding box center [62, 126] width 25 height 13
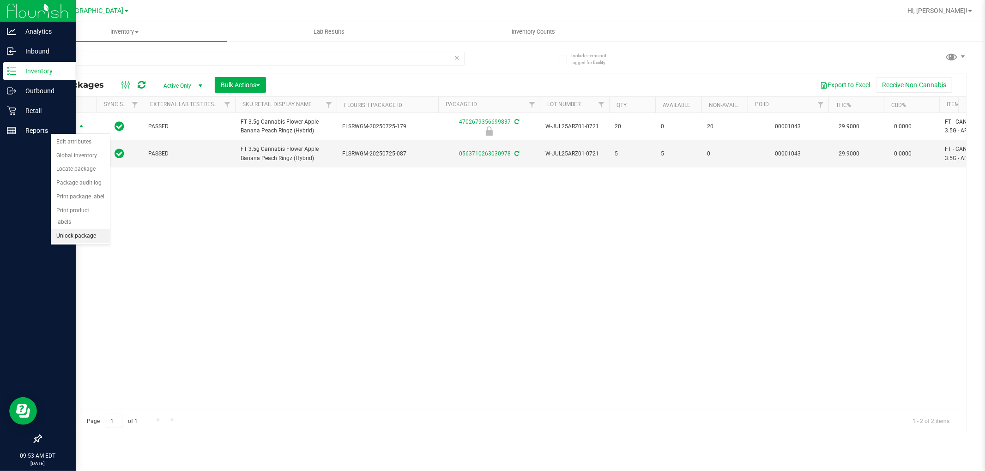
click at [81, 233] on li "Unlock package" at bounding box center [80, 236] width 59 height 14
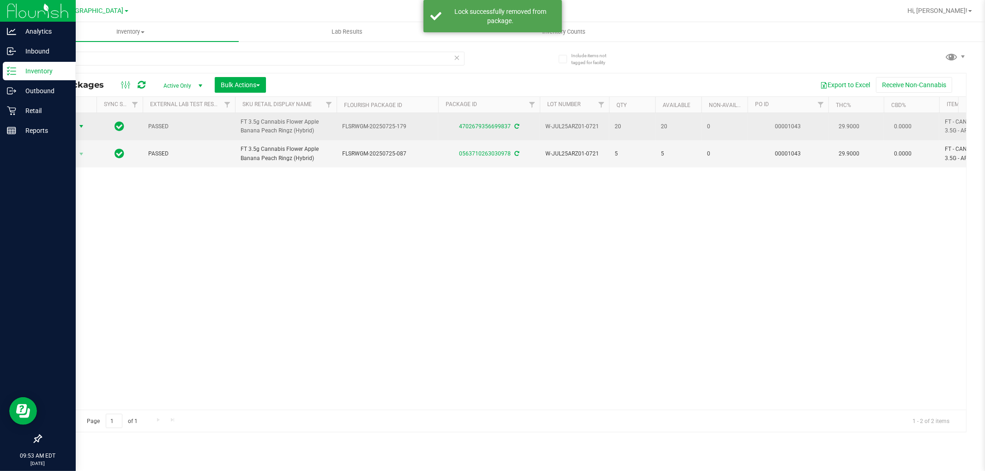
click at [65, 127] on span "Action" at bounding box center [62, 126] width 25 height 13
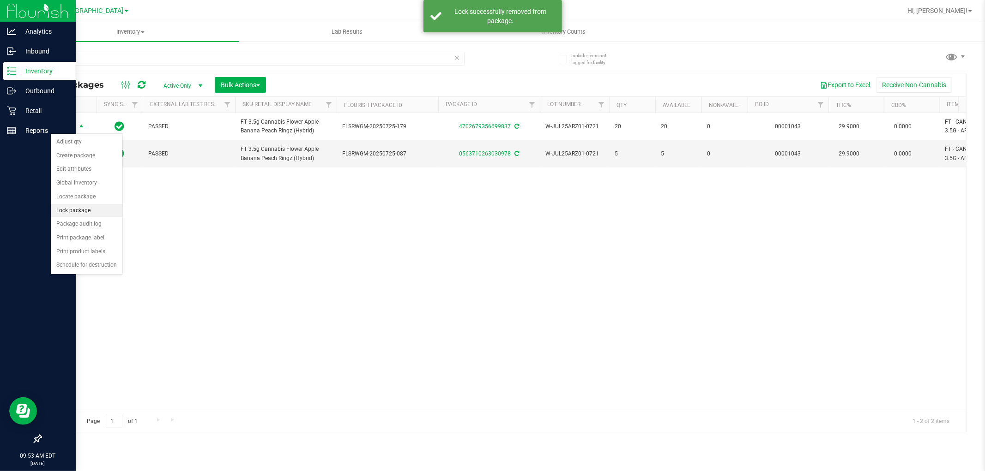
click at [99, 211] on li "Lock package" at bounding box center [87, 211] width 72 height 14
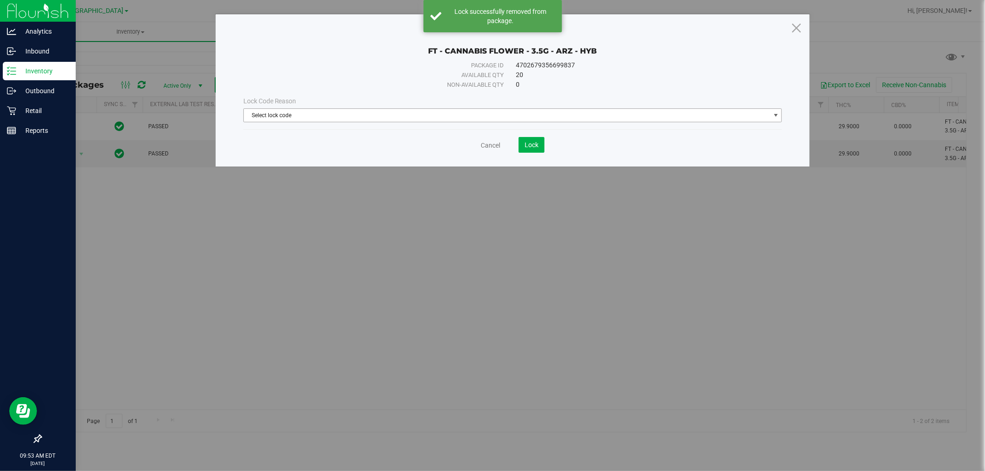
click at [439, 116] on span "Select lock code" at bounding box center [507, 115] width 526 height 13
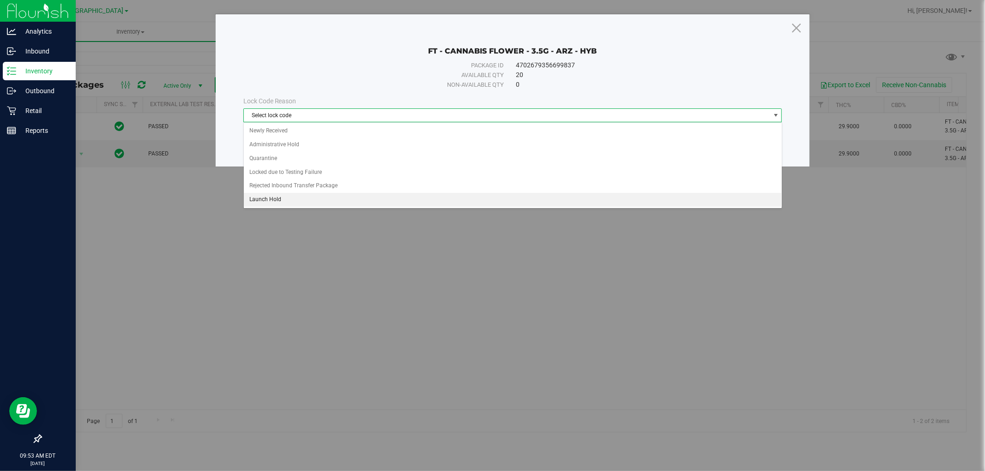
click at [287, 202] on li "Launch Hold" at bounding box center [513, 200] width 538 height 14
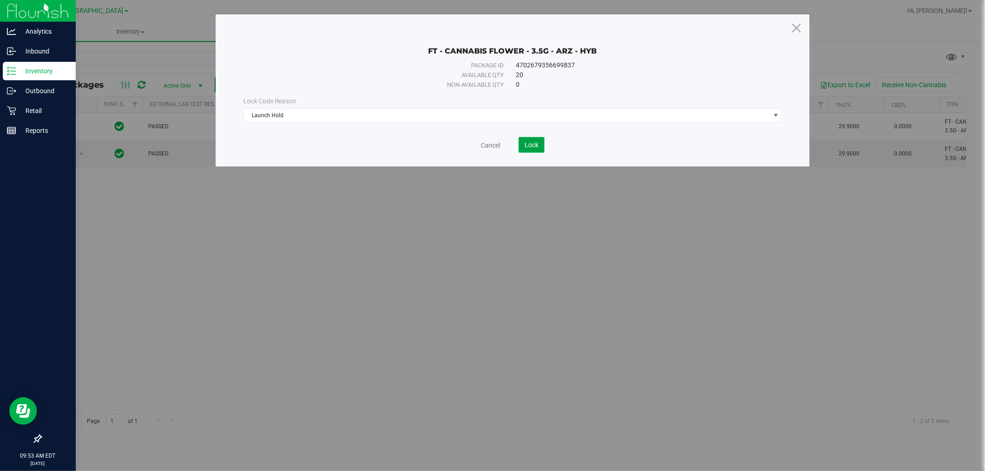
click at [535, 145] on span "Lock" at bounding box center [532, 144] width 14 height 7
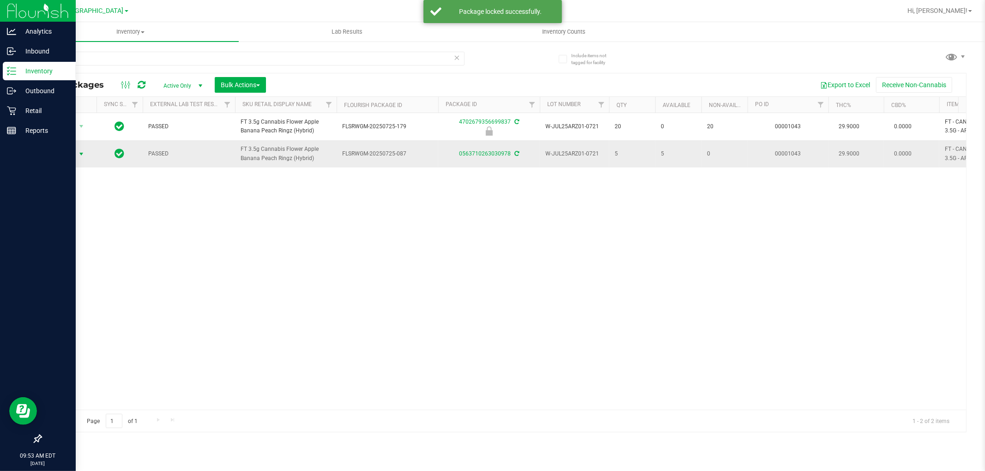
click at [75, 154] on span "Action" at bounding box center [62, 154] width 25 height 13
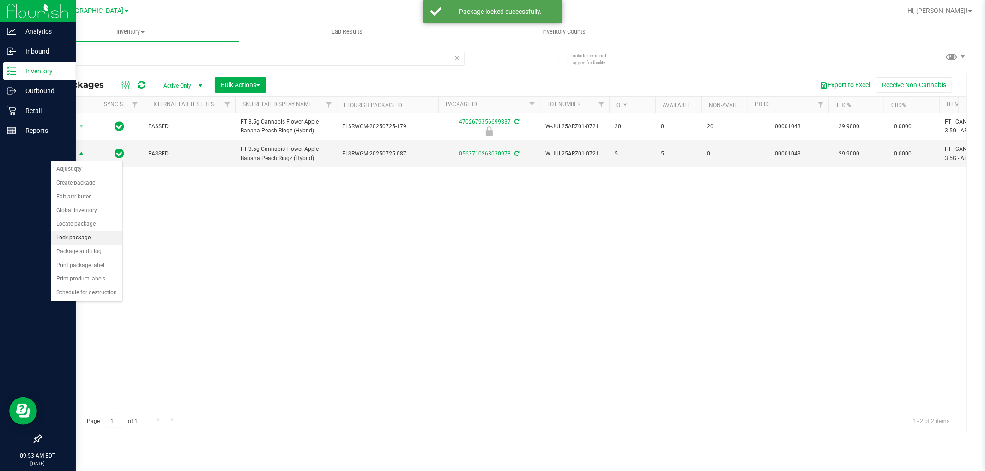
click at [95, 239] on li "Lock package" at bounding box center [87, 238] width 72 height 14
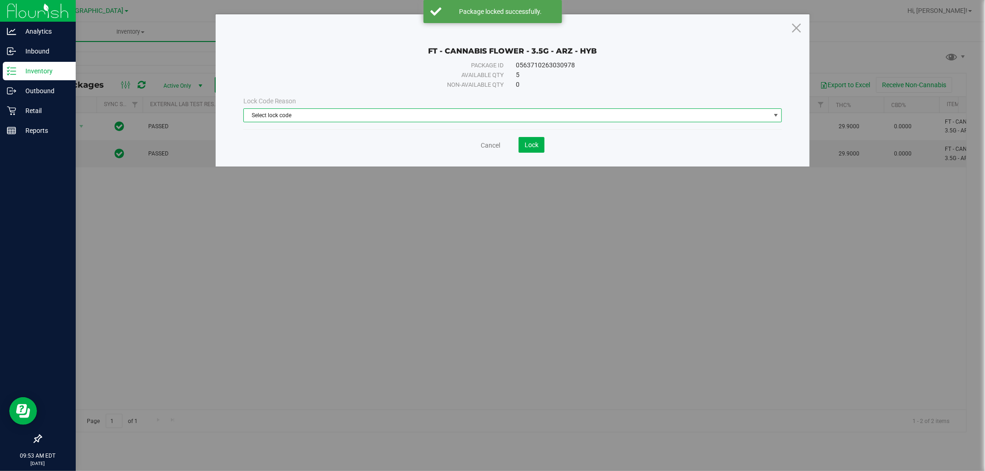
click at [442, 109] on span "Select lock code" at bounding box center [507, 115] width 526 height 13
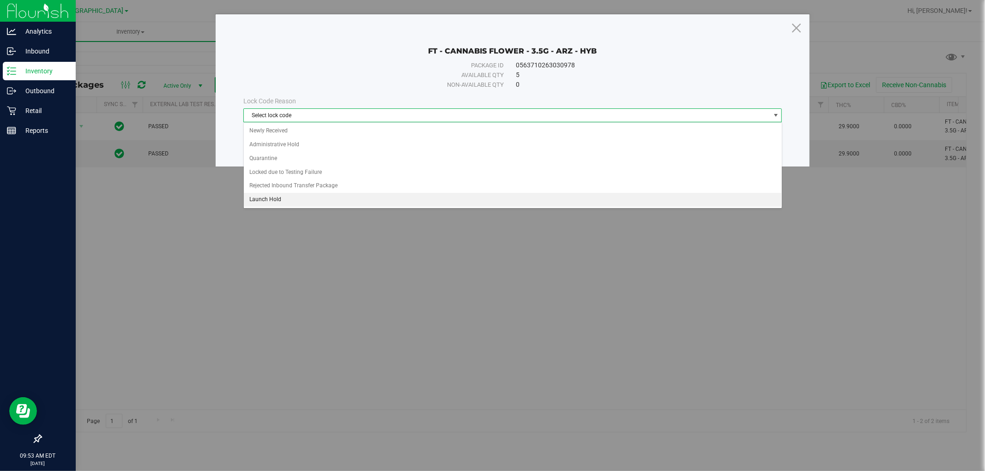
click at [277, 196] on li "Launch Hold" at bounding box center [513, 200] width 538 height 14
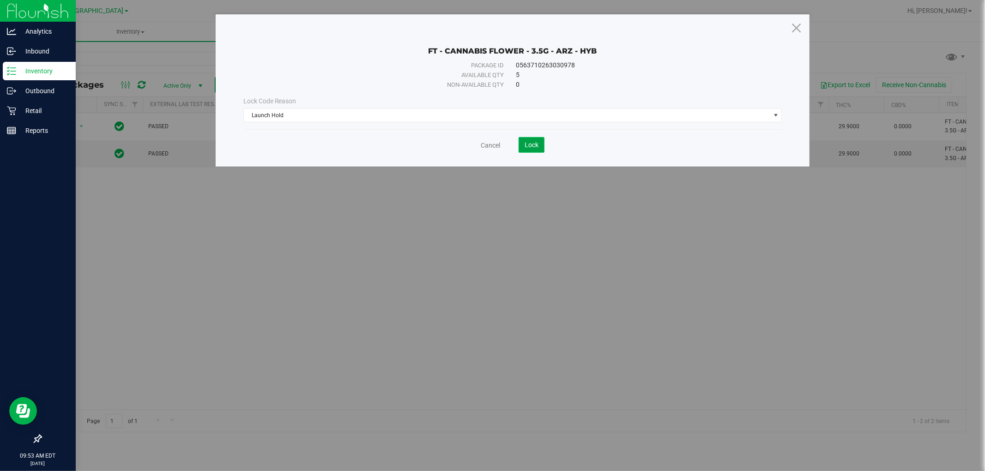
click at [529, 142] on span "Lock" at bounding box center [532, 144] width 14 height 7
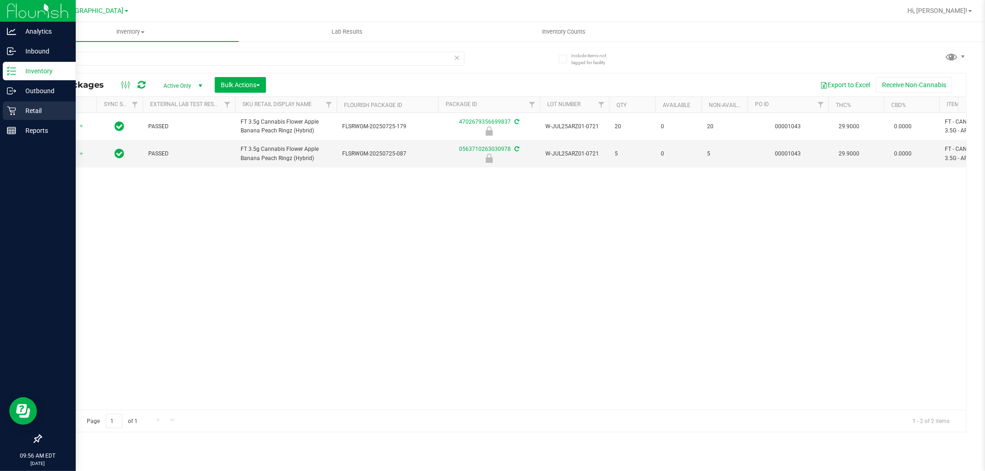
click at [22, 108] on p "Retail" at bounding box center [43, 110] width 55 height 11
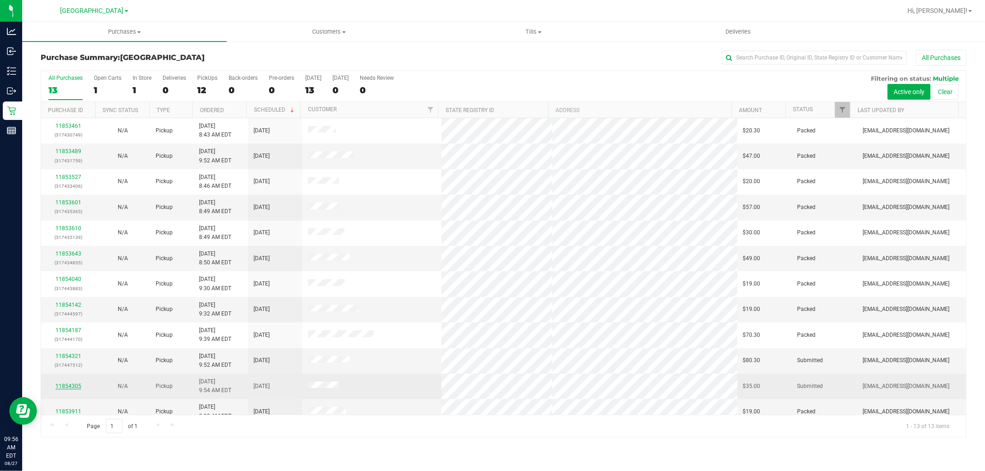
click at [62, 386] on link "11854305" at bounding box center [68, 386] width 26 height 6
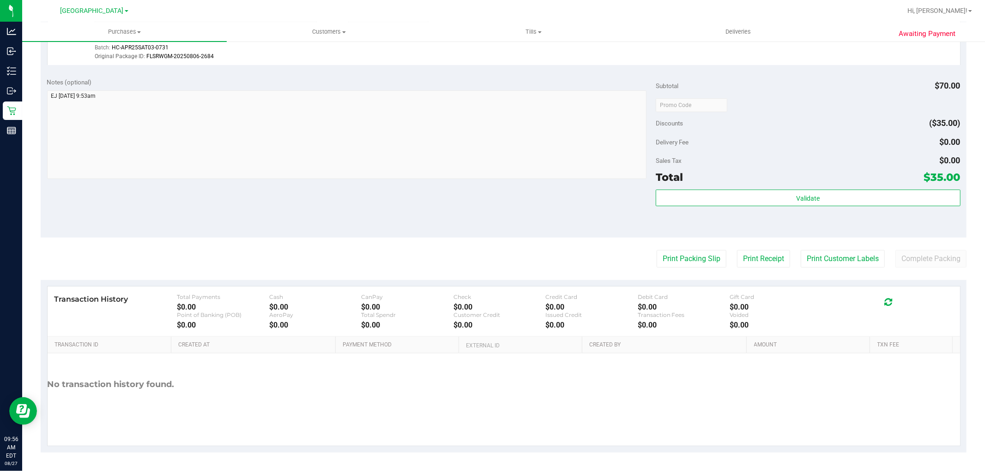
scroll to position [293, 0]
click at [842, 257] on button "Print Customer Labels" at bounding box center [843, 259] width 84 height 18
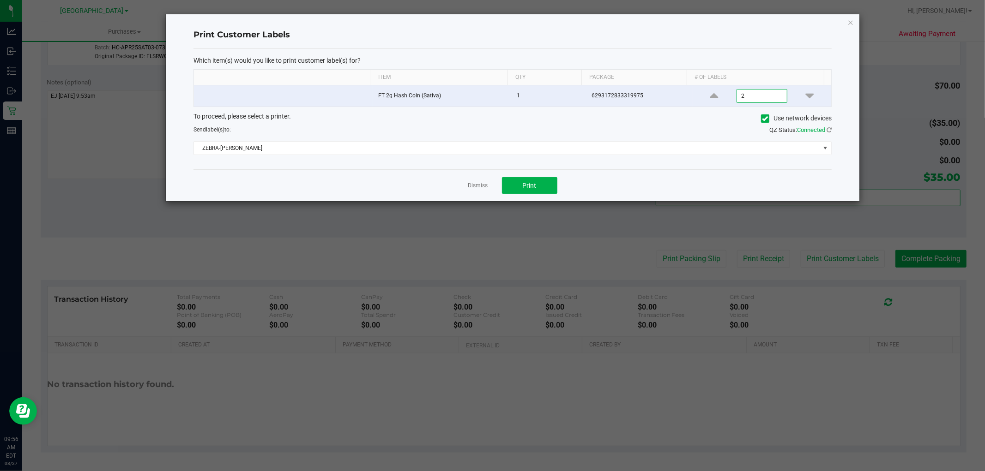
type input "2"
click at [639, 127] on div "QZ Status: Connected" at bounding box center [676, 130] width 326 height 9
click at [516, 188] on button "Print" at bounding box center [529, 185] width 55 height 17
click at [472, 184] on link "Dismiss" at bounding box center [478, 186] width 20 height 8
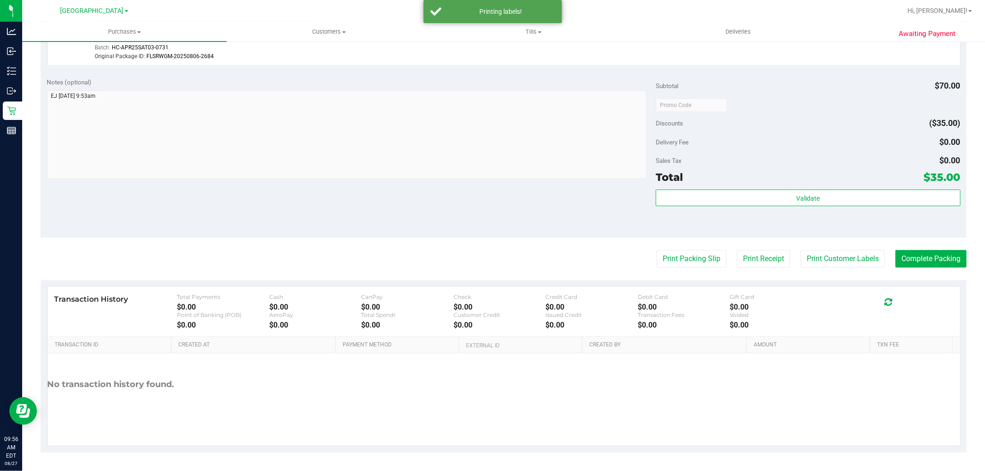
drag, startPoint x: 475, startPoint y: 192, endPoint x: 705, endPoint y: 234, distance: 234.2
click at [606, 215] on div "Notes (optional) Subtotal $70.00 Discounts ($35.00) Delivery Fee $0.00 Sales Ta…" at bounding box center [504, 155] width 926 height 166
click at [902, 258] on button "Complete Packing" at bounding box center [930, 259] width 71 height 18
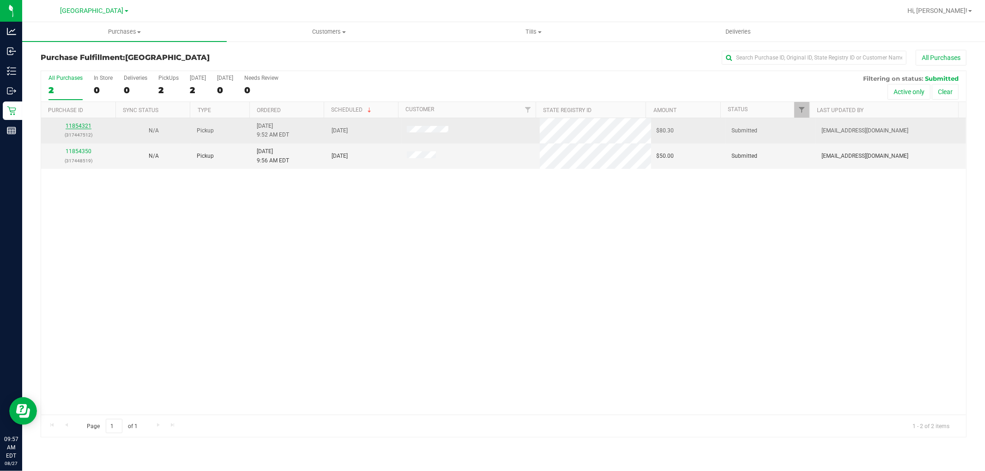
click at [83, 127] on link "11854321" at bounding box center [79, 126] width 26 height 6
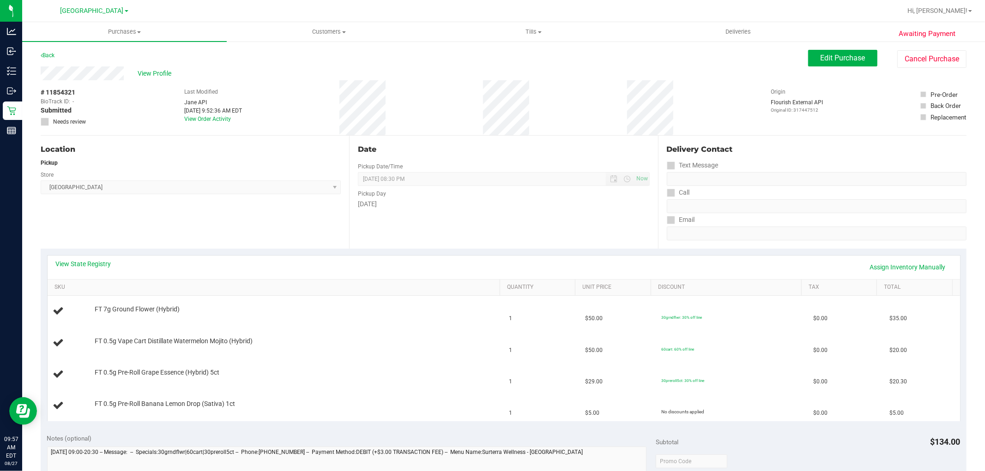
click at [551, 220] on div "Date Pickup Date/Time [DATE] Now [DATE] 08:30 PM Now Pickup Day [DATE]" at bounding box center [503, 192] width 308 height 113
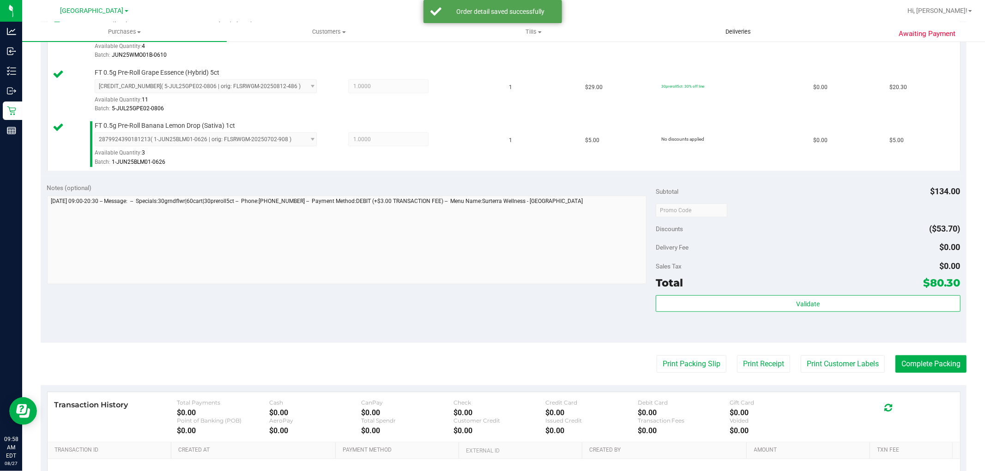
scroll to position [445, 0]
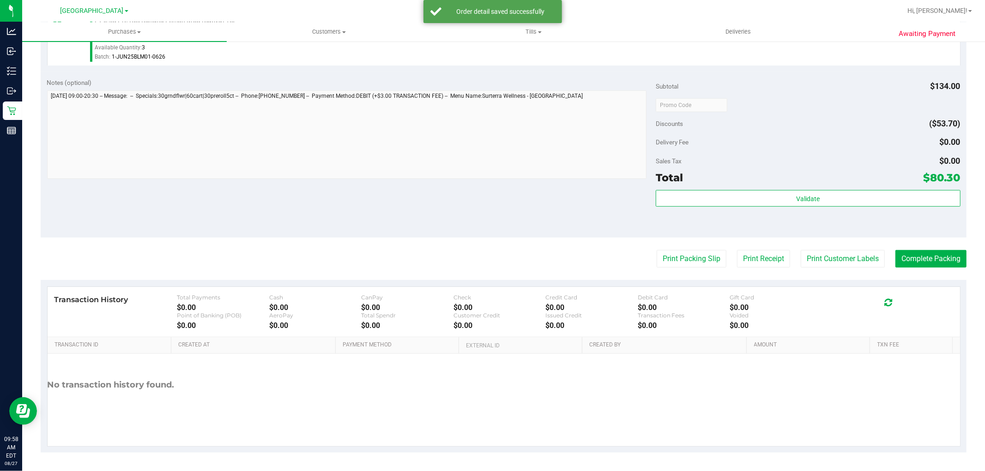
click at [760, 209] on div "Validate" at bounding box center [808, 211] width 304 height 42
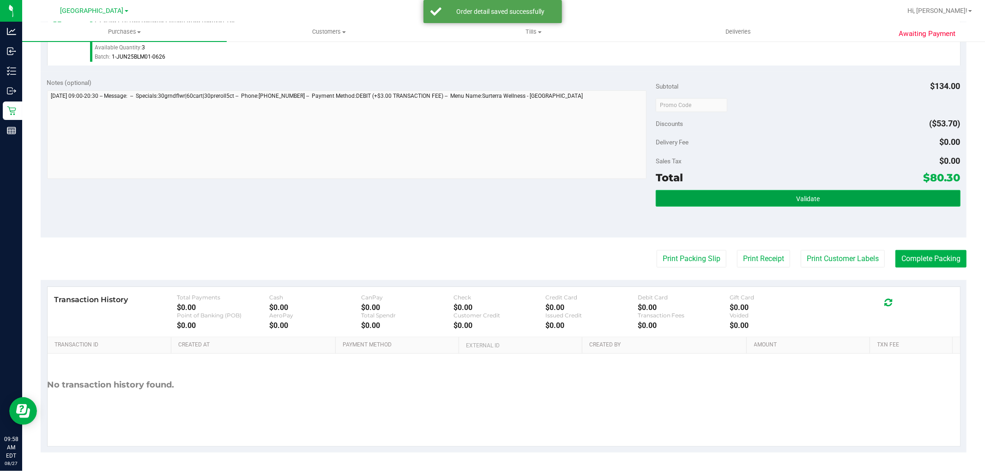
click at [759, 202] on button "Validate" at bounding box center [808, 198] width 304 height 17
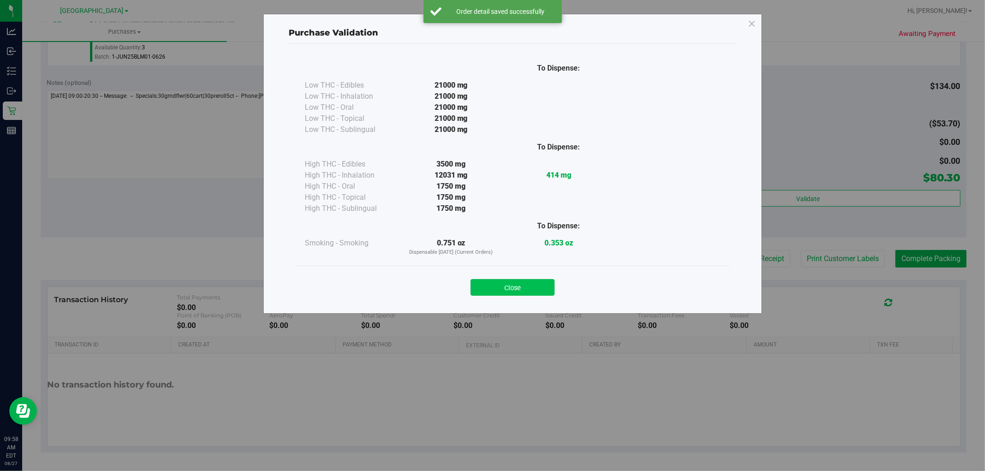
click at [531, 283] on button "Close" at bounding box center [513, 287] width 84 height 17
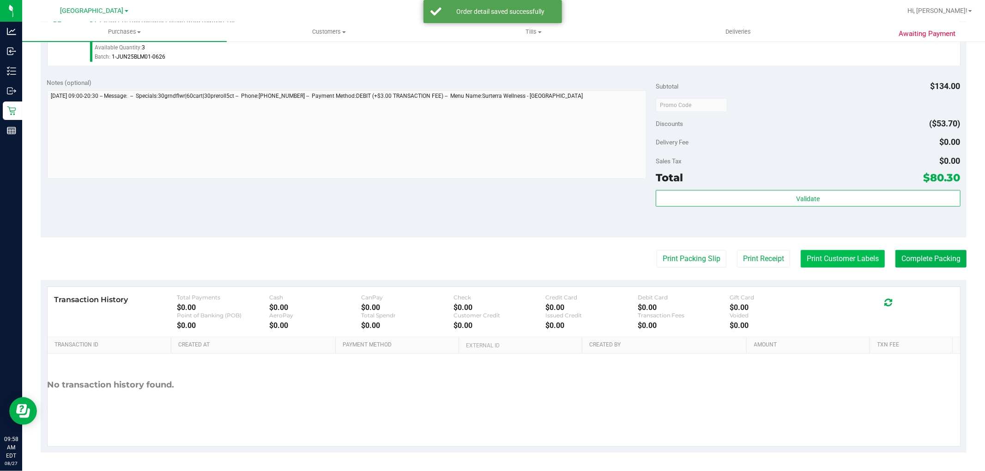
click at [818, 259] on button "Print Customer Labels" at bounding box center [843, 259] width 84 height 18
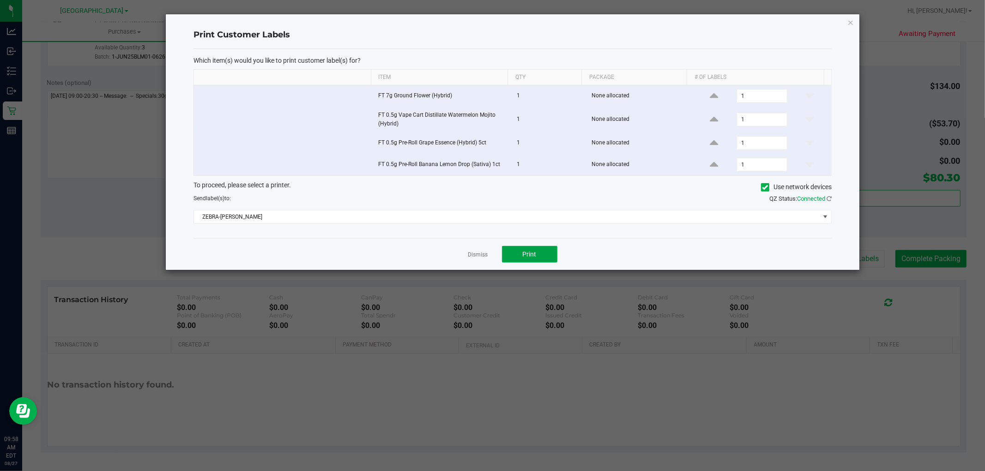
click at [542, 254] on button "Print" at bounding box center [529, 254] width 55 height 17
click at [482, 257] on link "Dismiss" at bounding box center [478, 255] width 20 height 8
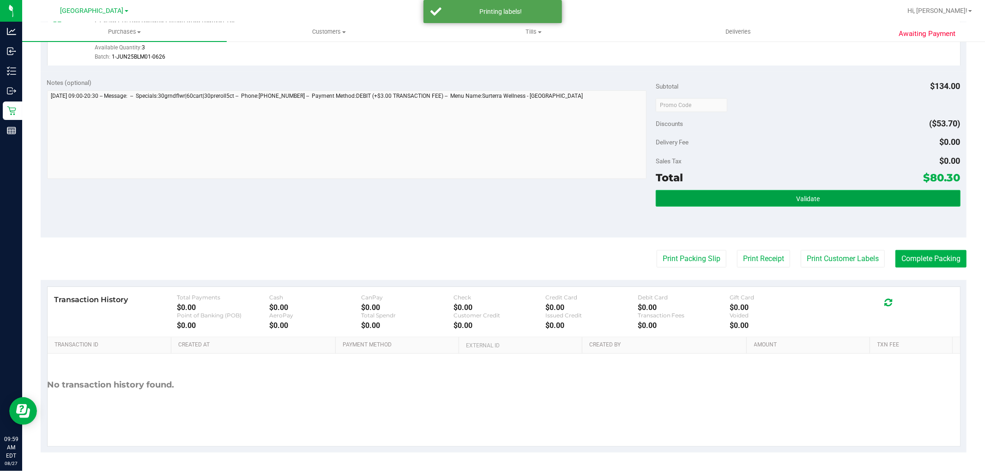
click at [839, 196] on button "Validate" at bounding box center [808, 198] width 304 height 17
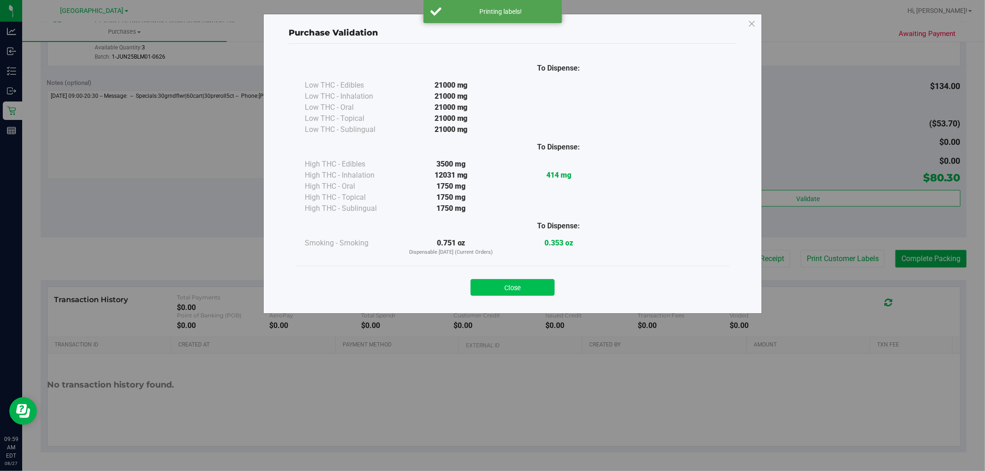
click at [541, 288] on button "Close" at bounding box center [513, 287] width 84 height 17
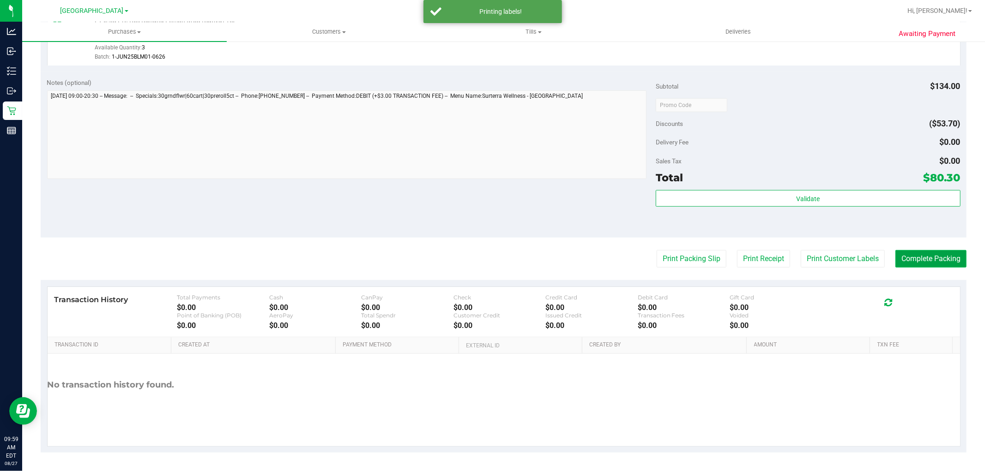
click at [932, 258] on button "Complete Packing" at bounding box center [930, 259] width 71 height 18
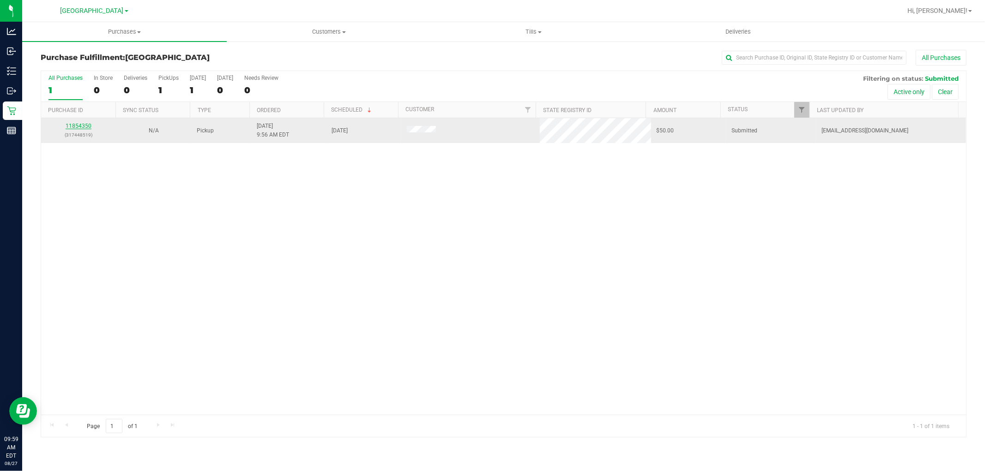
click at [82, 126] on link "11854350" at bounding box center [79, 126] width 26 height 6
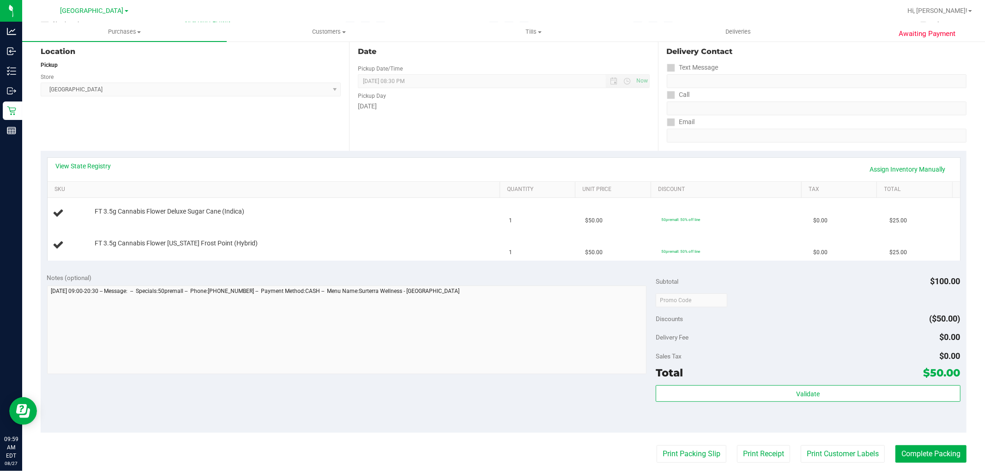
scroll to position [154, 0]
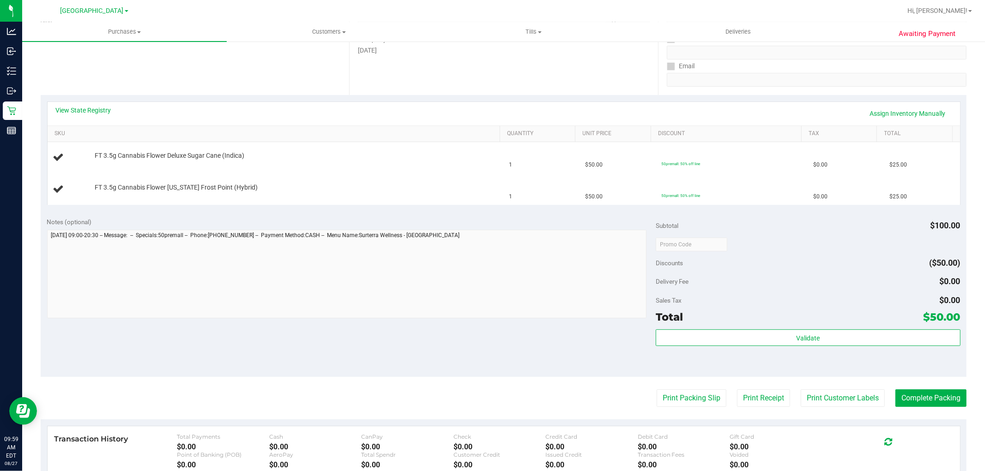
click at [441, 332] on div "Notes (optional) Subtotal $100.00 Discounts ($50.00) Delivery Fee $0.00 Sales T…" at bounding box center [504, 294] width 926 height 166
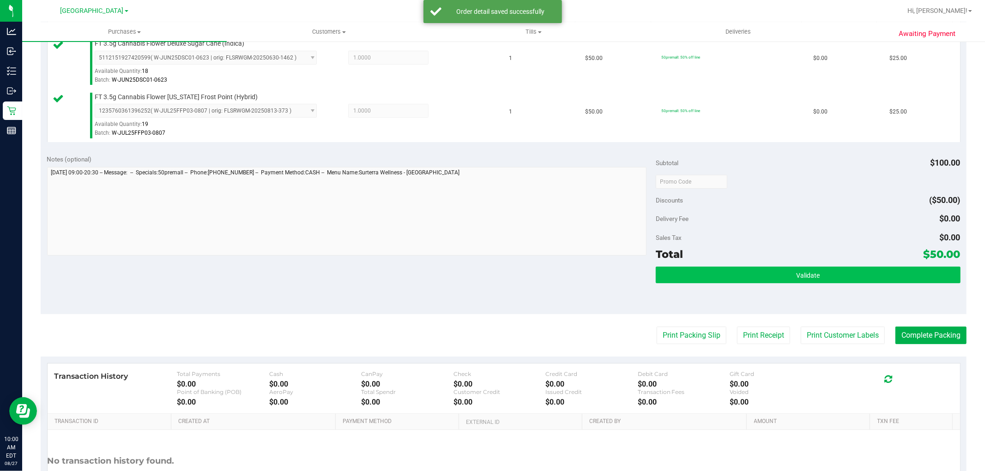
scroll to position [338, 0]
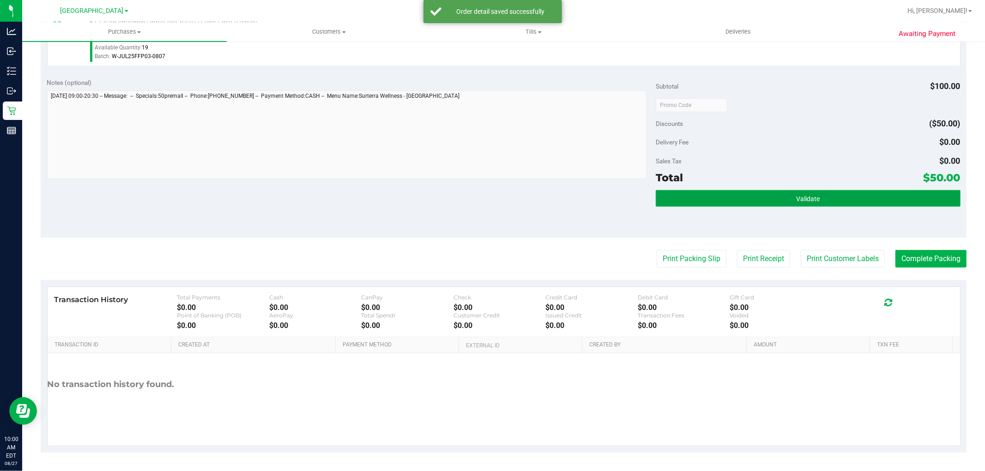
click at [744, 199] on button "Validate" at bounding box center [808, 198] width 304 height 17
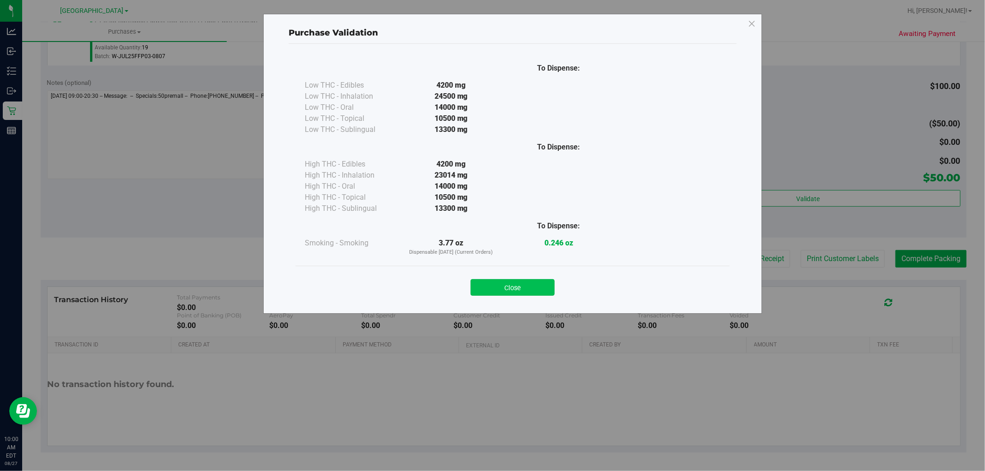
click at [522, 287] on button "Close" at bounding box center [513, 287] width 84 height 17
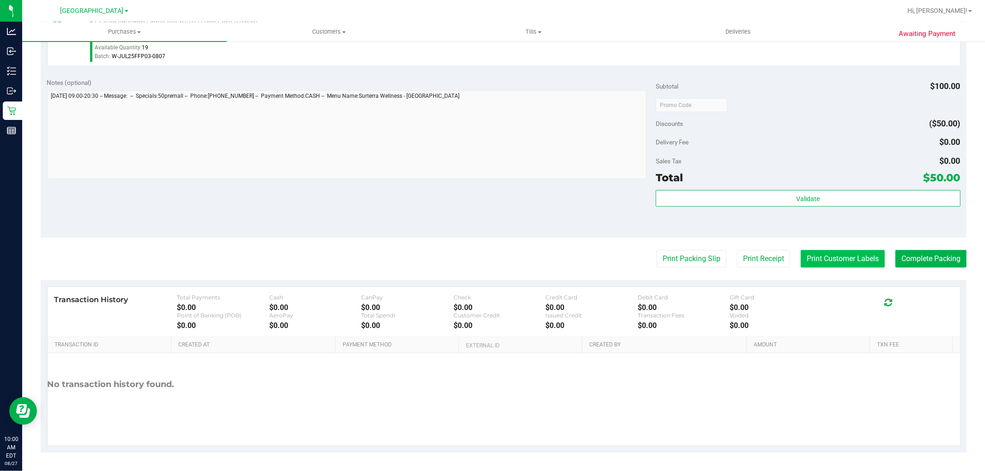
click at [829, 255] on button "Print Customer Labels" at bounding box center [843, 259] width 84 height 18
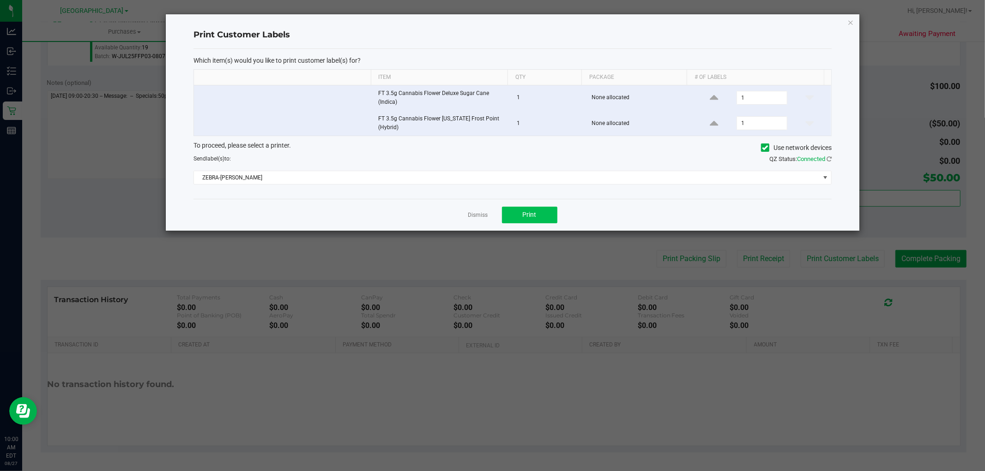
click at [521, 207] on div "Dismiss Print" at bounding box center [512, 215] width 638 height 32
click at [522, 211] on button "Print" at bounding box center [529, 215] width 55 height 17
drag, startPoint x: 483, startPoint y: 216, endPoint x: 253, endPoint y: 156, distance: 238.1
click at [480, 216] on link "Dismiss" at bounding box center [478, 215] width 20 height 8
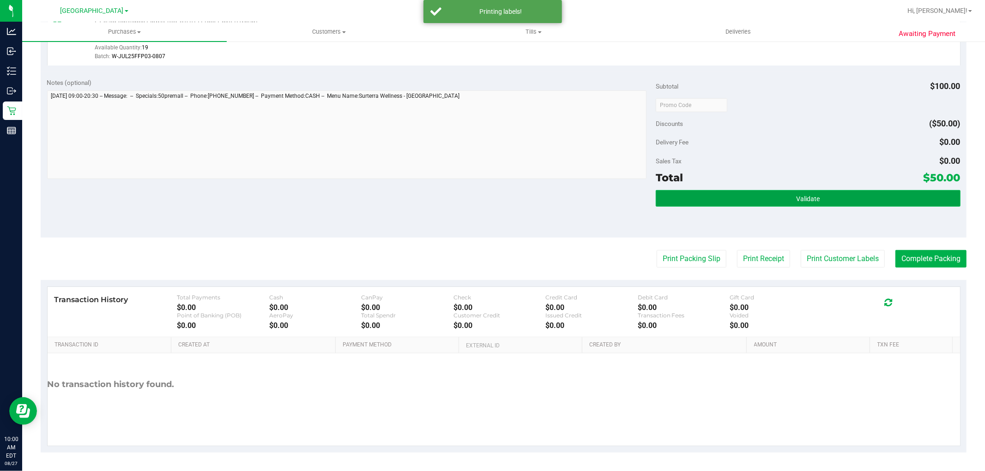
click at [662, 194] on button "Validate" at bounding box center [808, 198] width 304 height 17
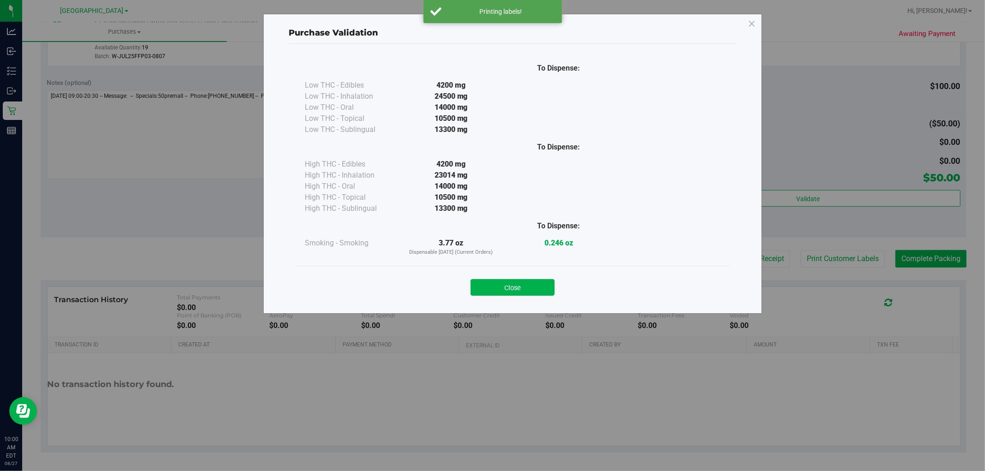
drag, startPoint x: 508, startPoint y: 285, endPoint x: 718, endPoint y: 281, distance: 210.1
click at [519, 285] on button "Close" at bounding box center [513, 287] width 84 height 17
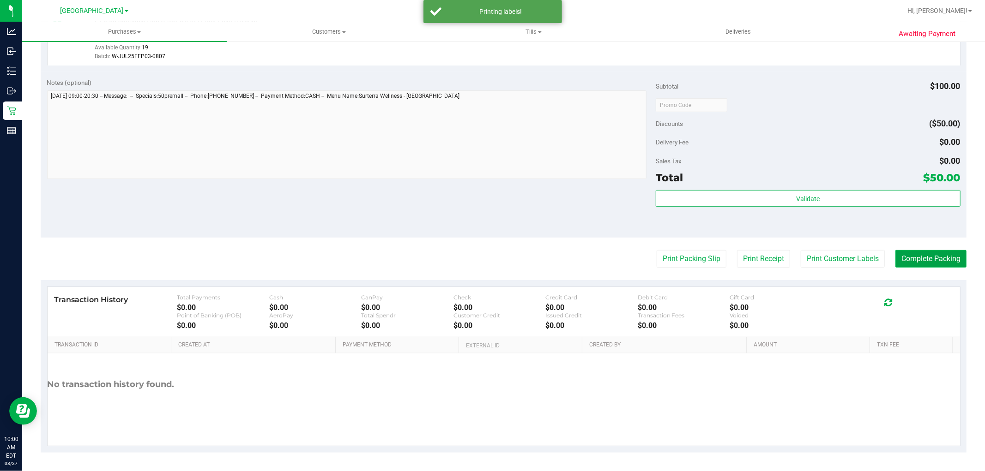
click at [952, 253] on button "Complete Packing" at bounding box center [930, 259] width 71 height 18
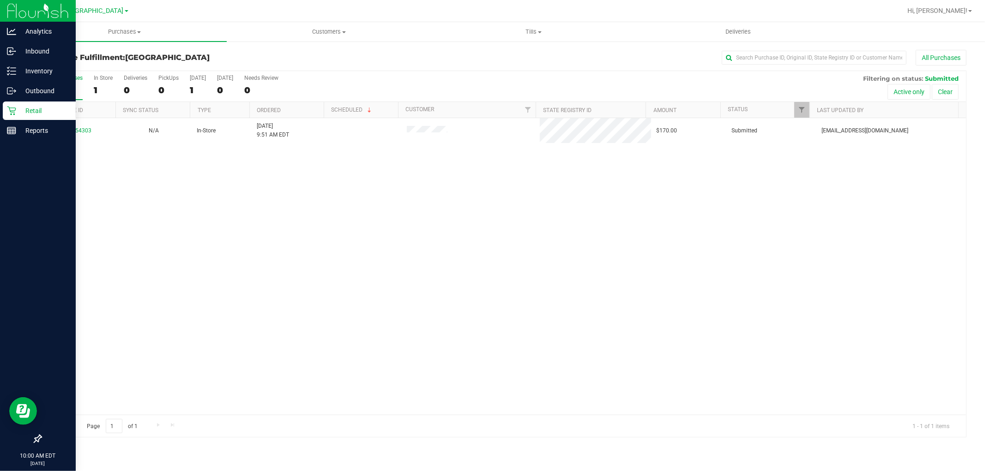
click at [12, 108] on icon at bounding box center [11, 111] width 9 height 9
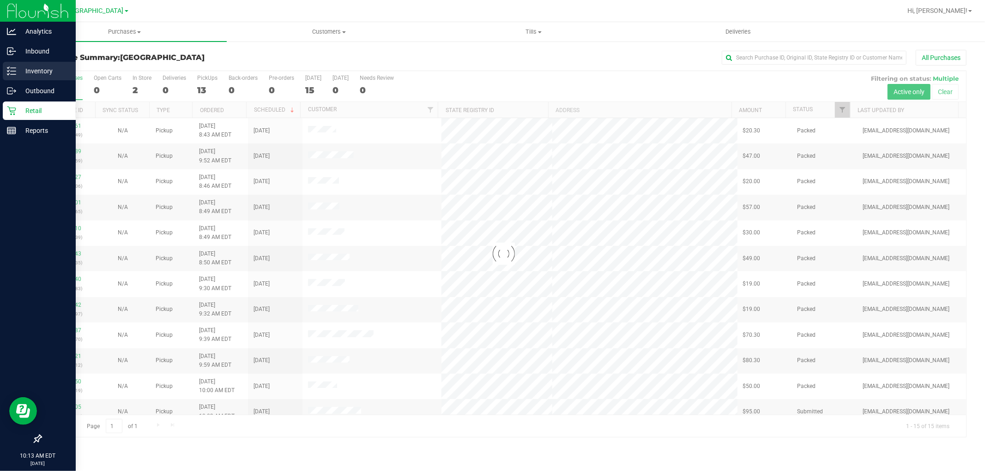
click at [45, 72] on p "Inventory" at bounding box center [43, 71] width 55 height 11
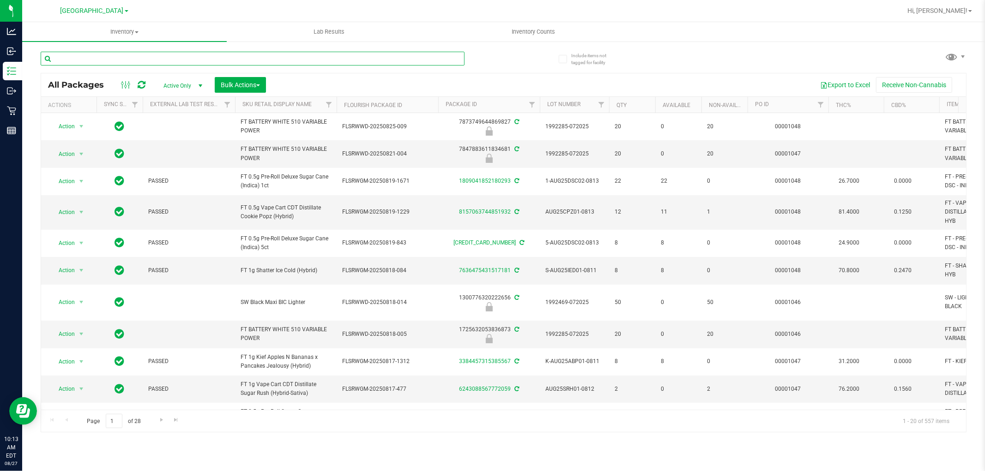
click at [166, 59] on input "text" at bounding box center [253, 59] width 424 height 14
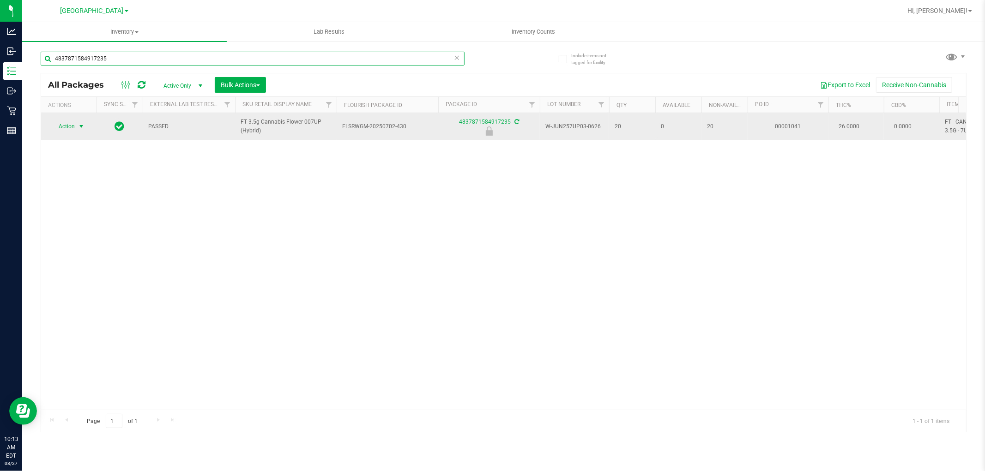
type input "4837871584917235"
click at [62, 127] on span "Action" at bounding box center [62, 126] width 25 height 13
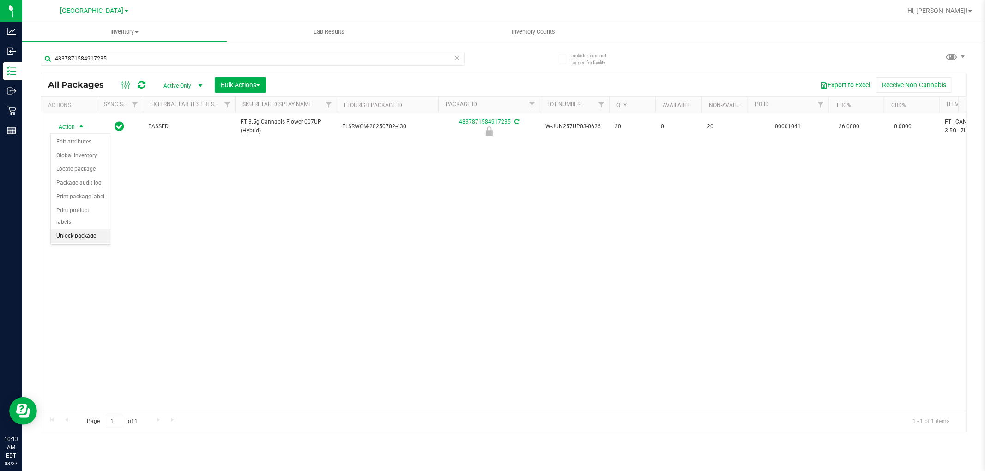
click at [86, 234] on li "Unlock package" at bounding box center [80, 236] width 59 height 14
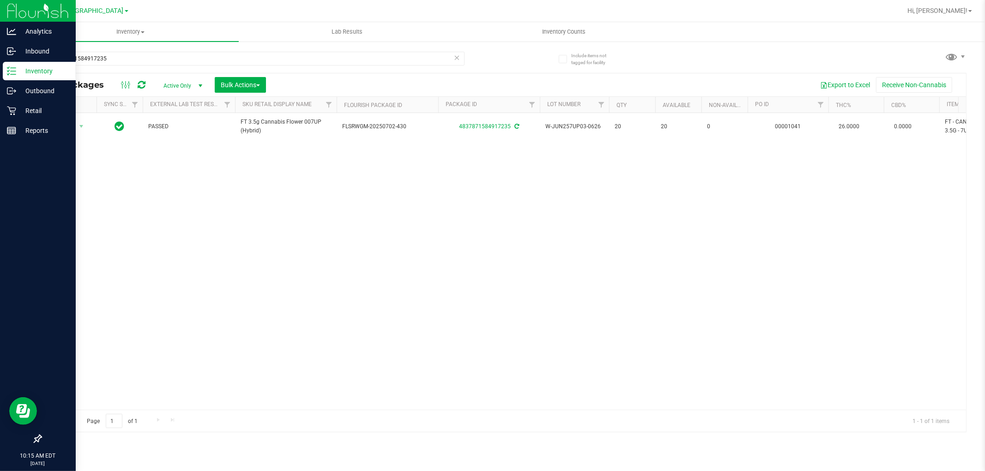
click at [9, 71] on icon at bounding box center [11, 70] width 9 height 9
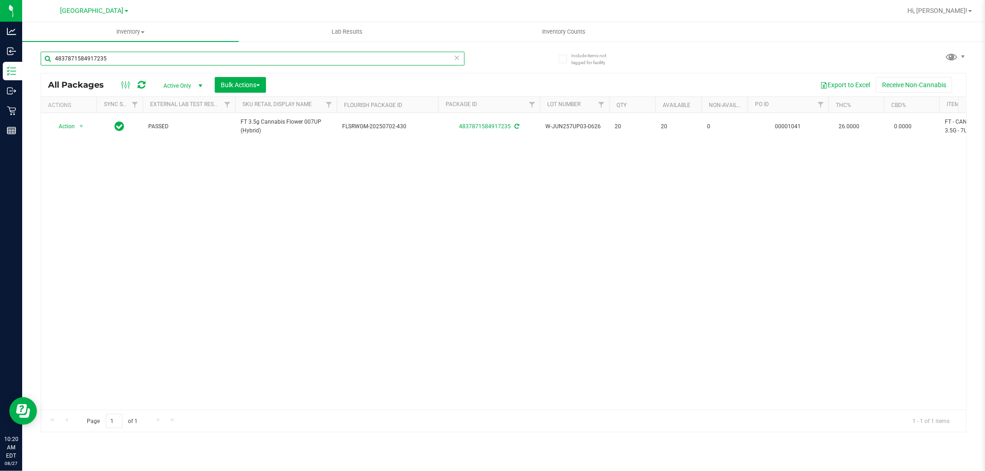
click at [143, 60] on input "4837871584917235" at bounding box center [253, 59] width 424 height 14
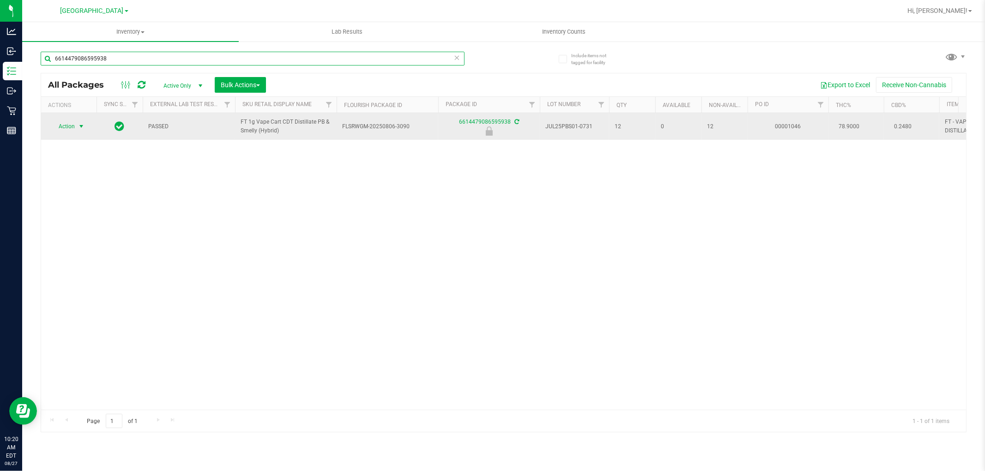
type input "6614479086595938"
click at [74, 132] on span "Action" at bounding box center [62, 126] width 25 height 13
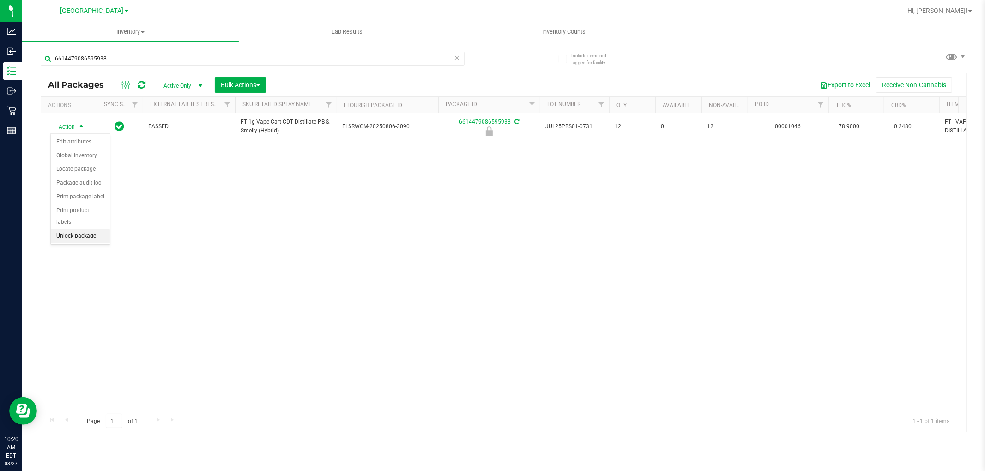
click at [84, 237] on li "Unlock package" at bounding box center [80, 236] width 59 height 14
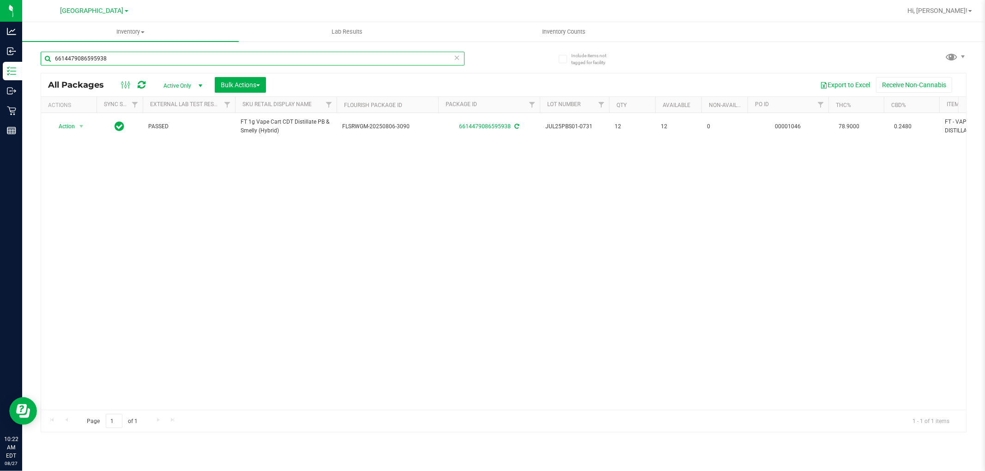
click at [139, 52] on input "6614479086595938" at bounding box center [253, 59] width 424 height 14
type input "1173640725032009"
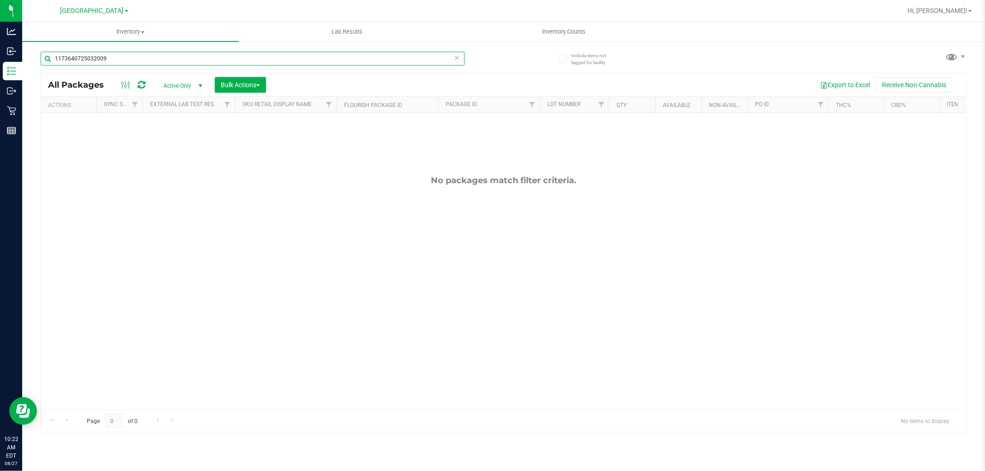
click at [139, 52] on input "1173640725032009" at bounding box center [253, 59] width 424 height 14
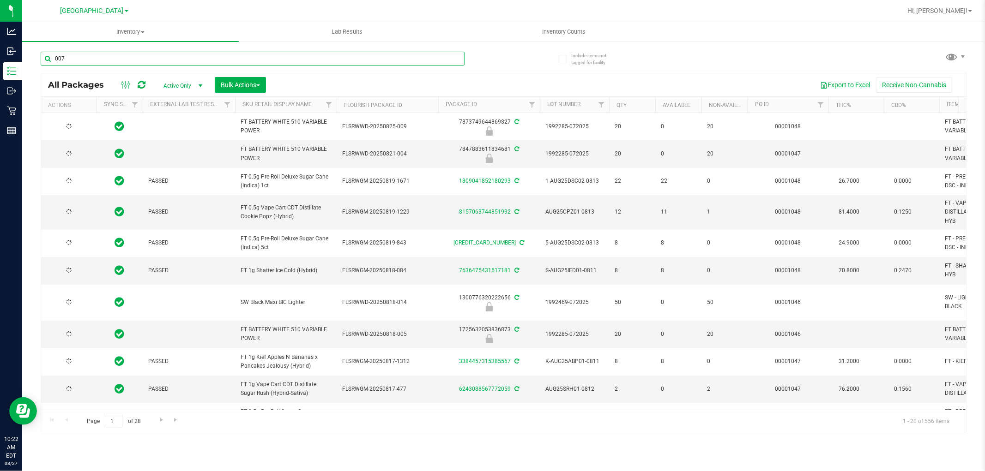
type input "007"
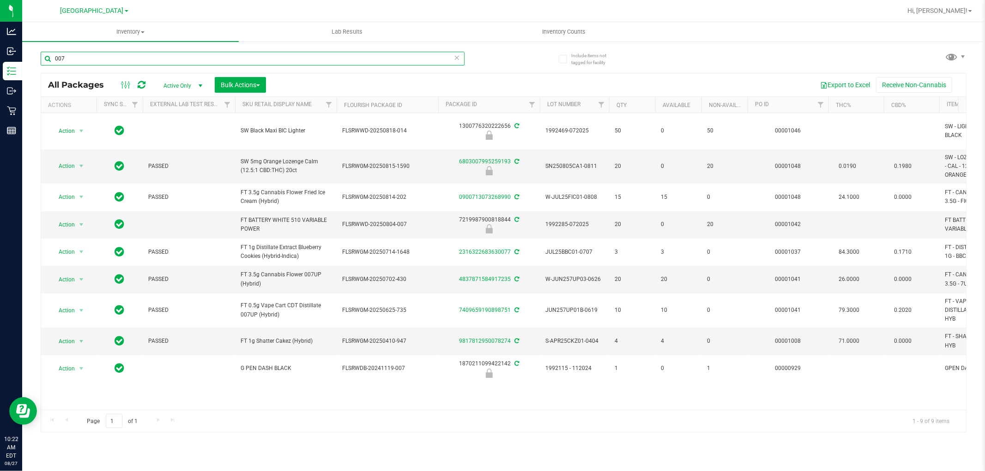
click at [139, 52] on input "007" at bounding box center [253, 59] width 424 height 14
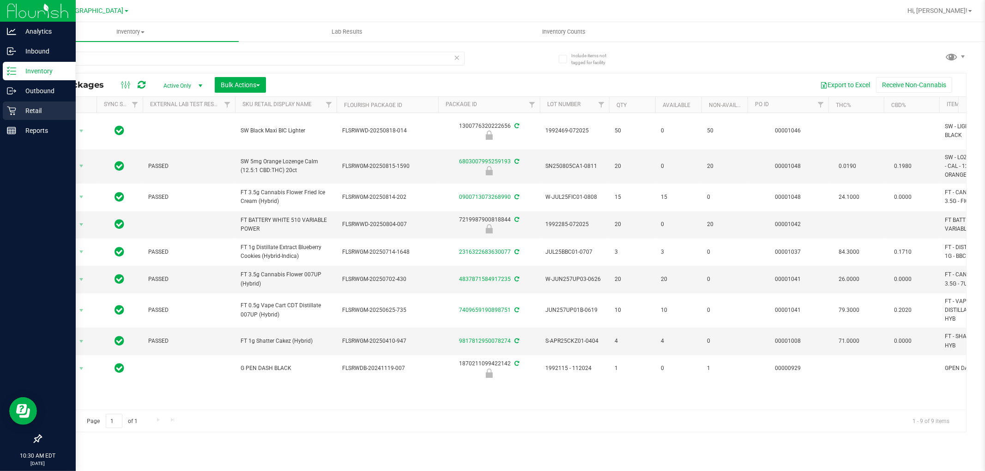
click at [34, 109] on p "Retail" at bounding box center [43, 110] width 55 height 11
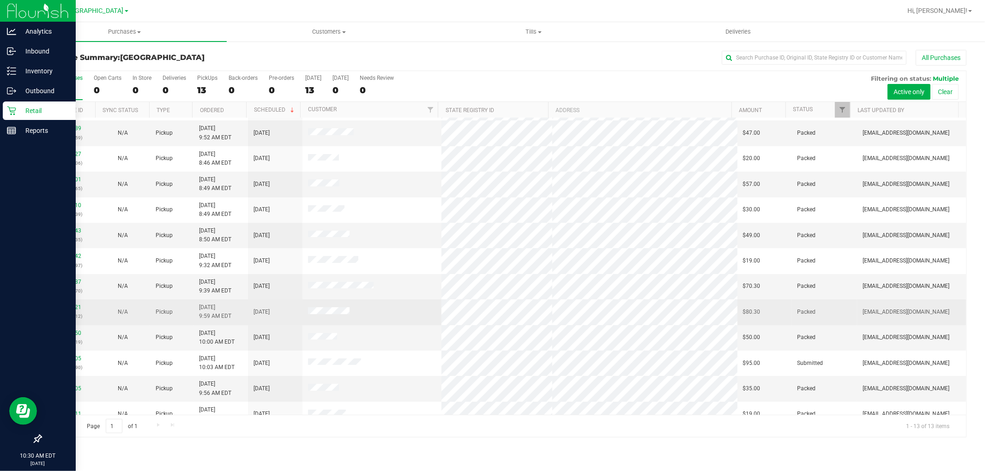
scroll to position [35, 0]
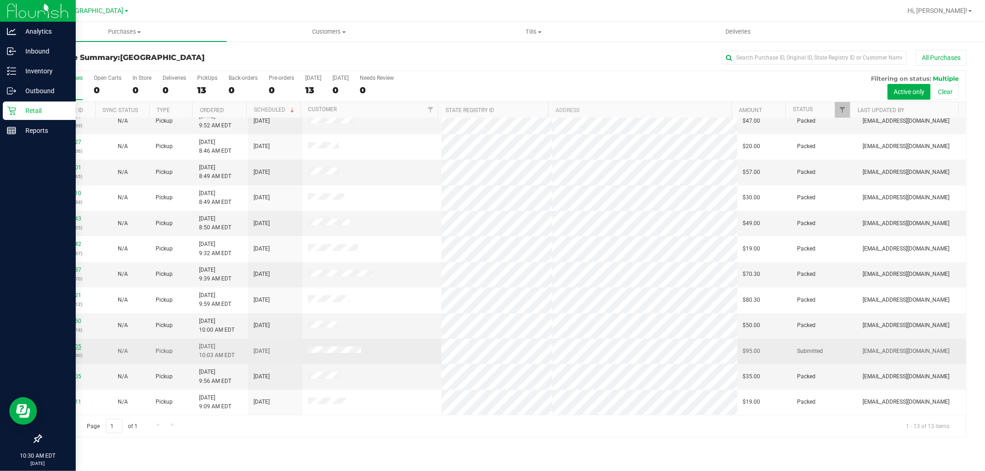
click at [74, 350] on link "11854405" at bounding box center [68, 347] width 26 height 6
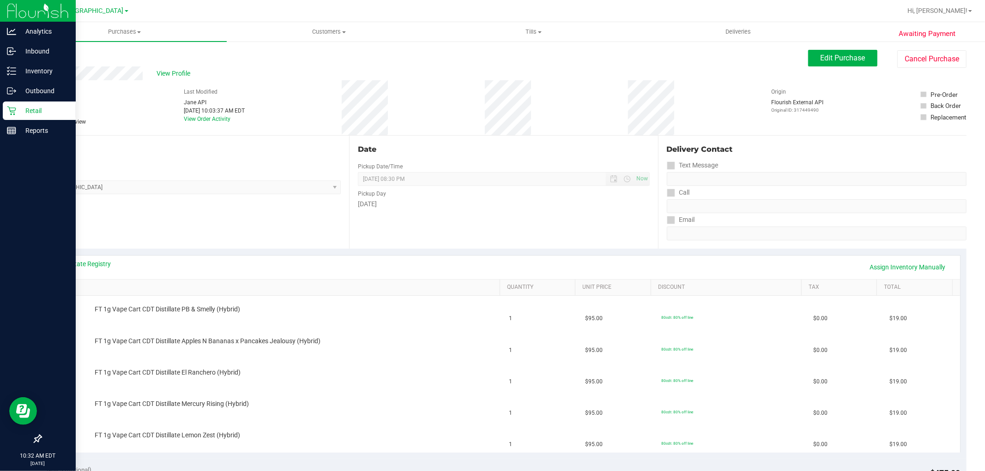
click at [159, 285] on link "SKU" at bounding box center [275, 287] width 442 height 7
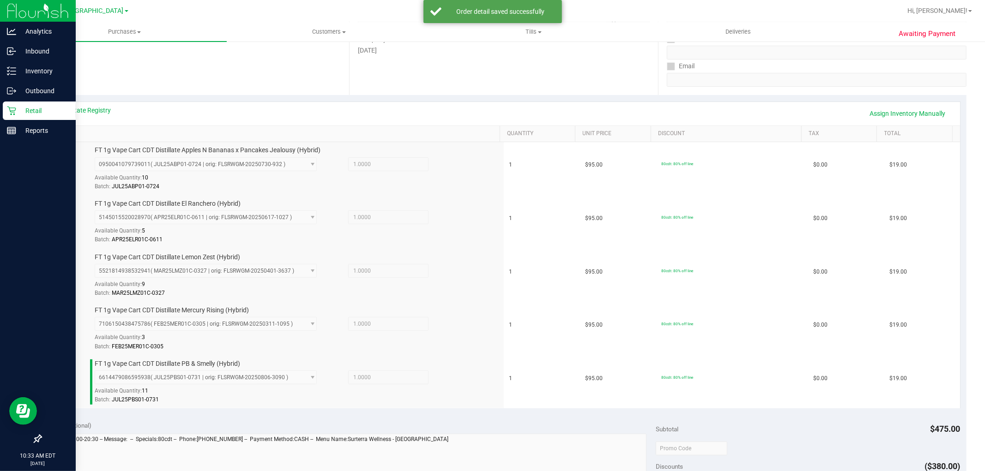
scroll to position [410, 0]
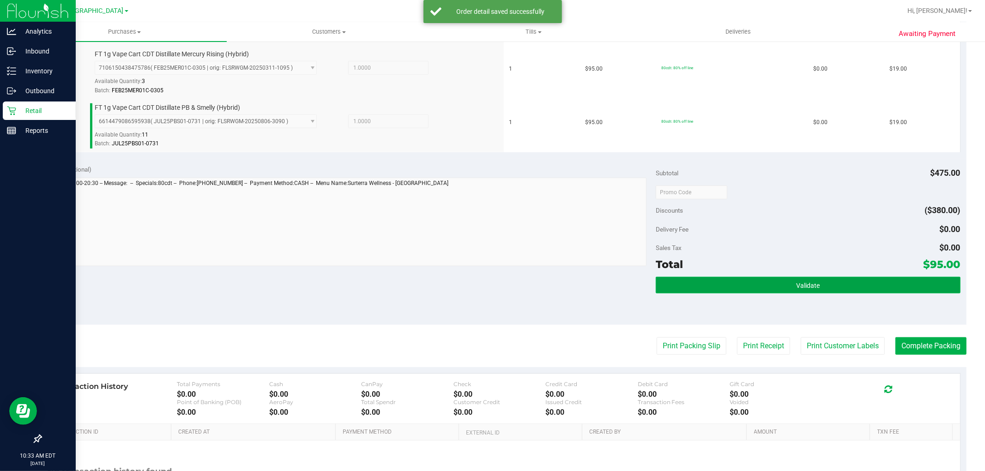
click at [834, 282] on button "Validate" at bounding box center [808, 285] width 304 height 17
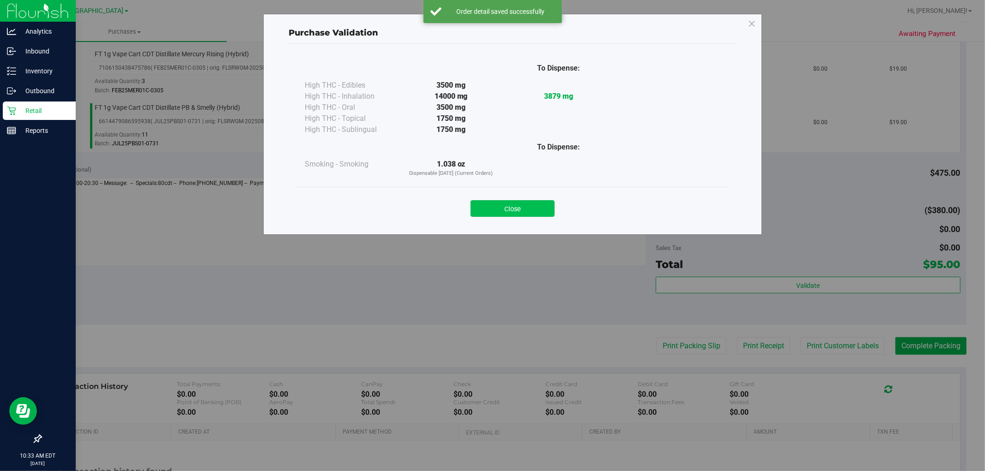
click at [517, 214] on button "Close" at bounding box center [513, 208] width 84 height 17
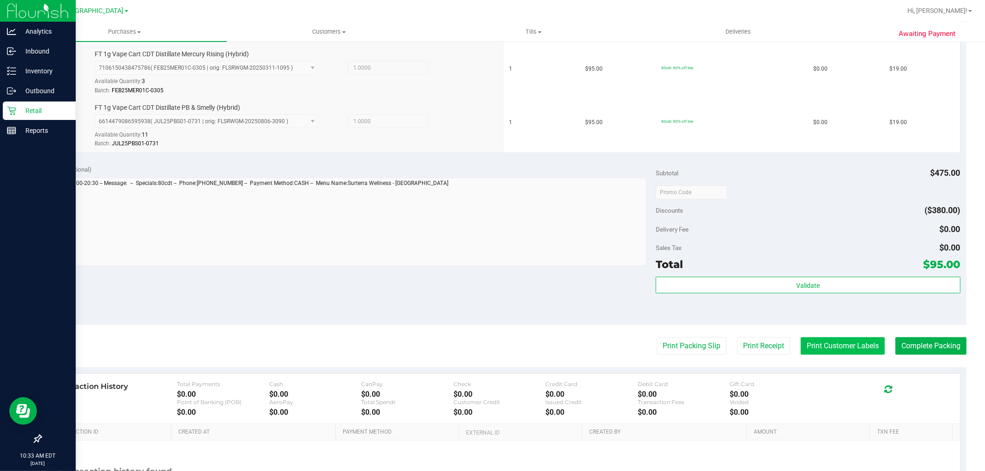
click at [838, 352] on button "Print Customer Labels" at bounding box center [843, 347] width 84 height 18
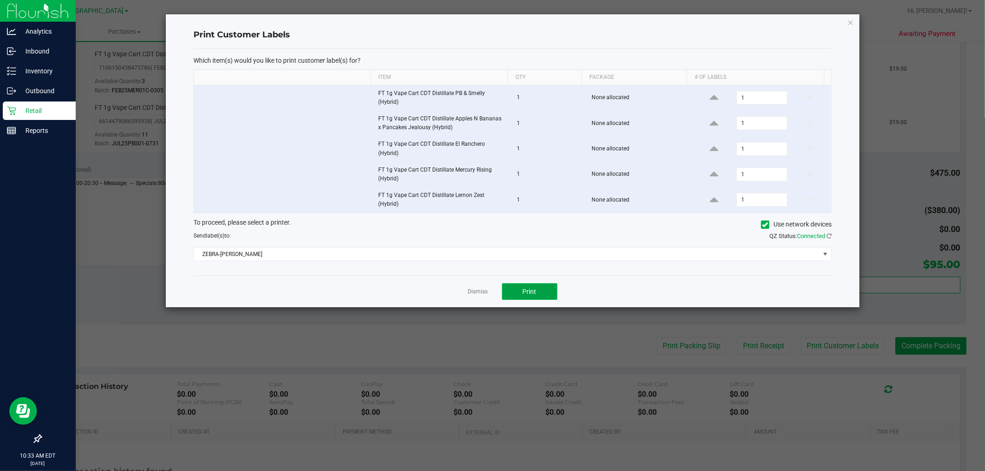
click at [555, 296] on button "Print" at bounding box center [529, 292] width 55 height 17
click at [483, 296] on link "Dismiss" at bounding box center [478, 292] width 20 height 8
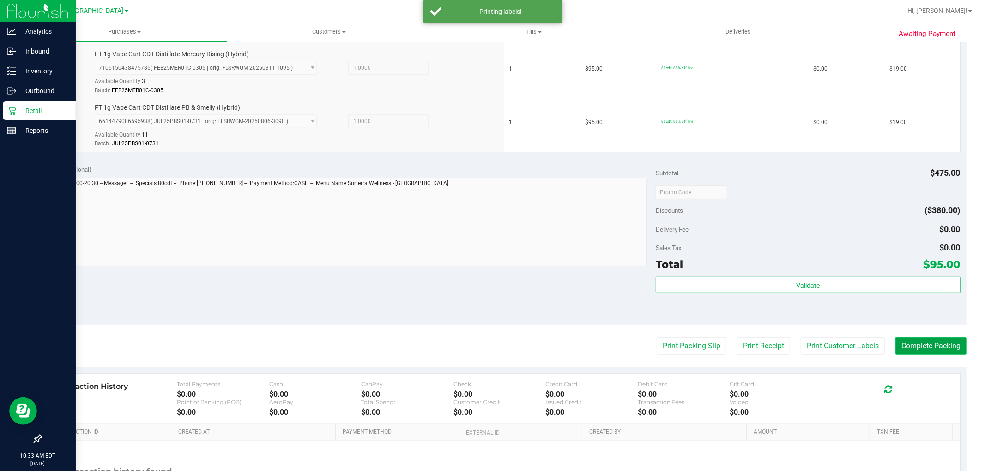
click at [897, 342] on button "Complete Packing" at bounding box center [930, 347] width 71 height 18
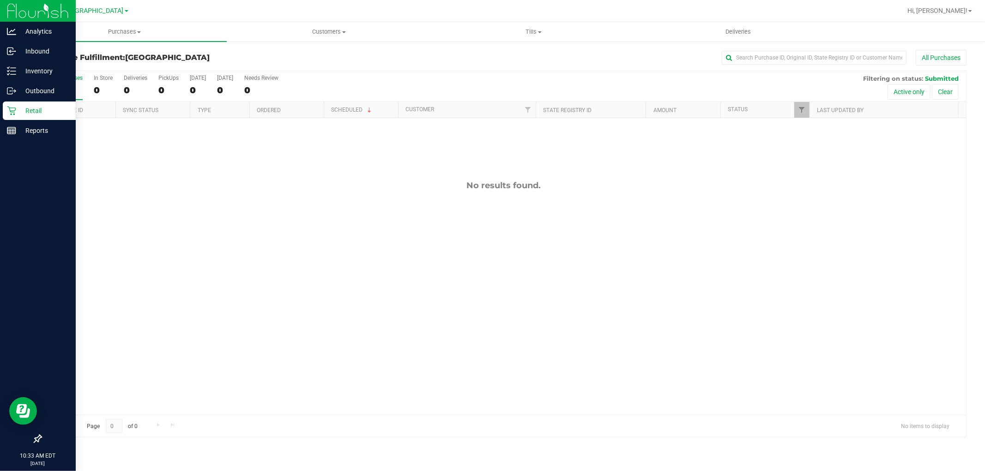
click at [43, 116] on div "Retail" at bounding box center [39, 111] width 73 height 18
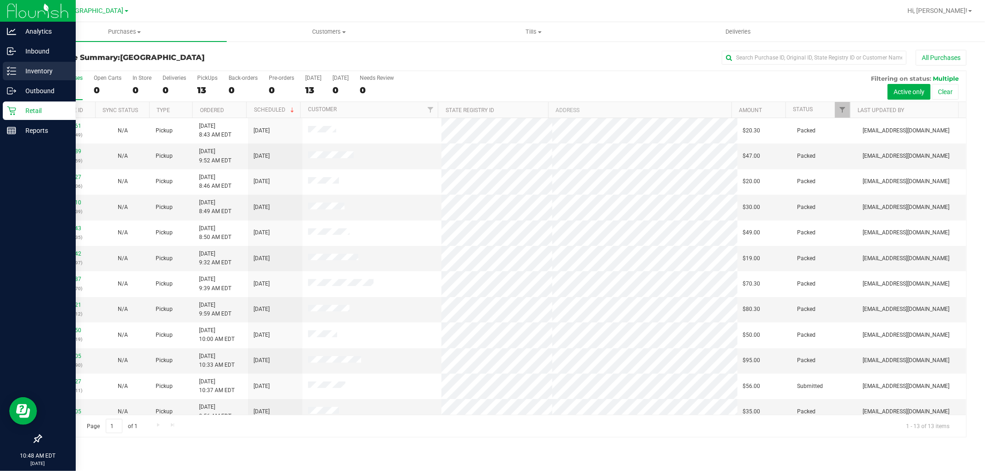
click at [48, 73] on p "Inventory" at bounding box center [43, 71] width 55 height 11
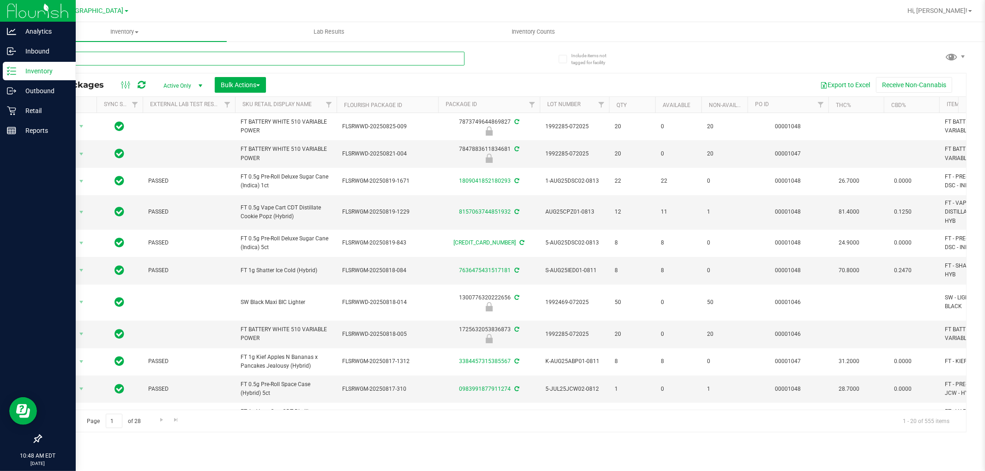
click at [120, 60] on input "text" at bounding box center [253, 59] width 424 height 14
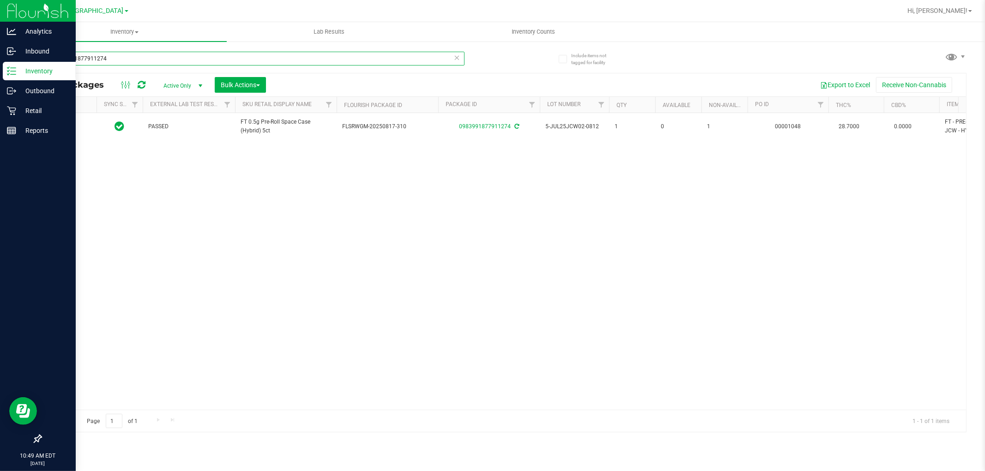
click at [122, 59] on input "0983991877911274" at bounding box center [253, 59] width 424 height 14
click at [122, 59] on input "6243088567772059" at bounding box center [253, 59] width 424 height 14
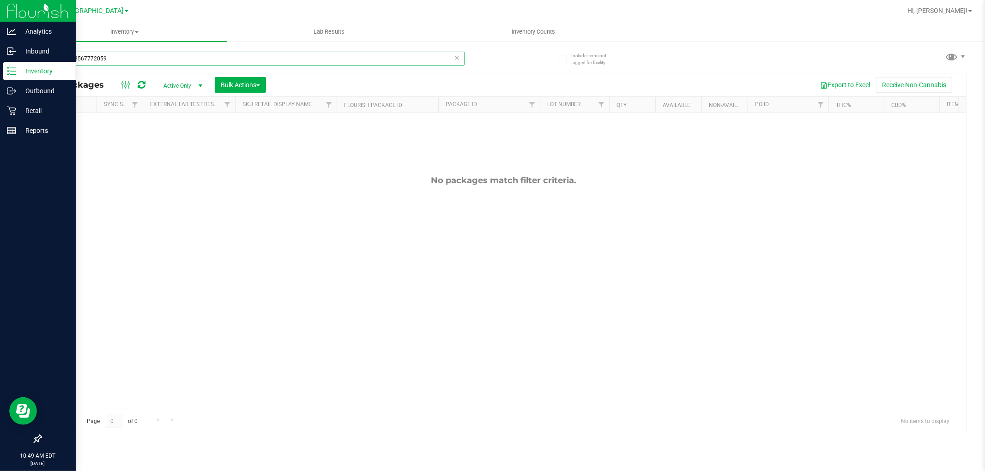
click at [122, 59] on input "6243088567772059" at bounding box center [253, 59] width 424 height 14
type input "0983991877911274"
click at [122, 59] on input "0983991877911274" at bounding box center [253, 59] width 424 height 14
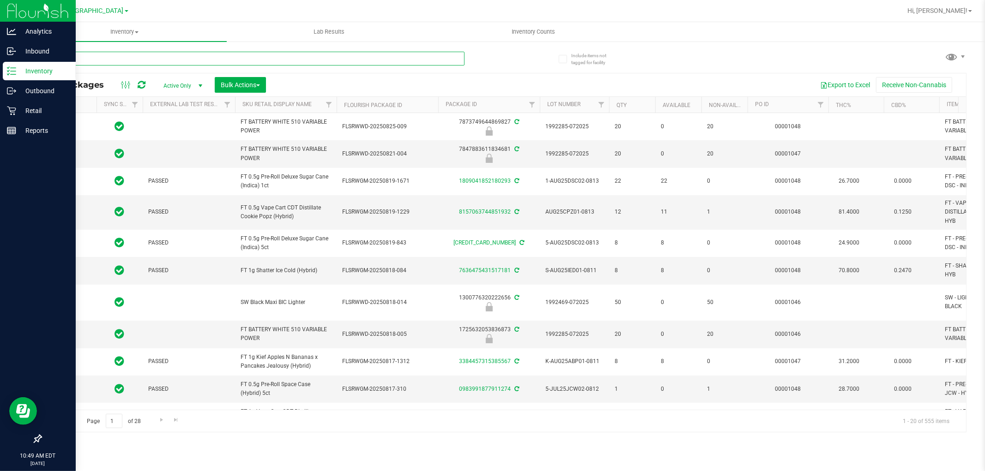
type input "[DATE]"
click at [16, 108] on p "Retail" at bounding box center [43, 110] width 55 height 11
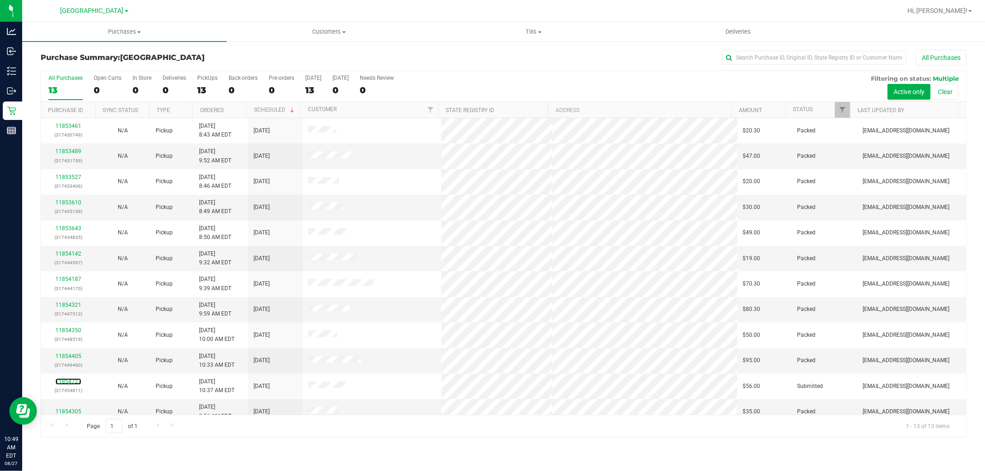
click at [74, 379] on link "11854727" at bounding box center [68, 382] width 26 height 6
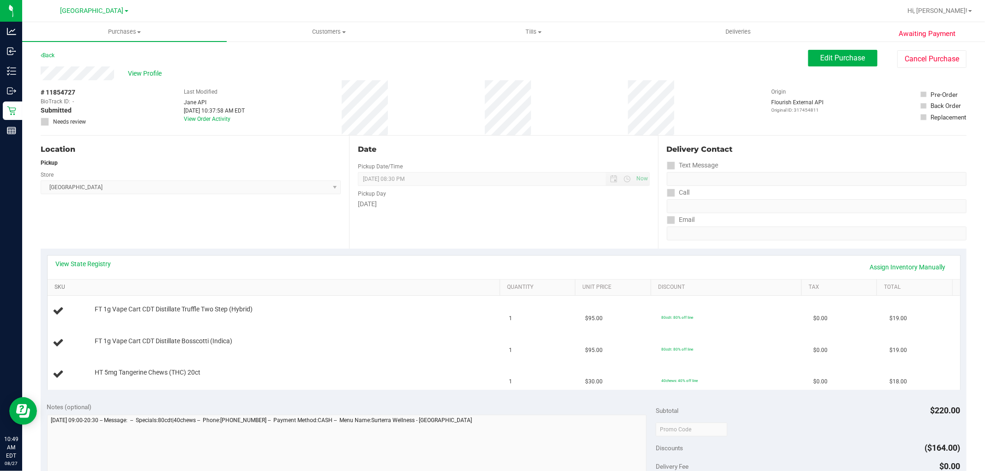
click at [187, 286] on link "SKU" at bounding box center [275, 287] width 442 height 7
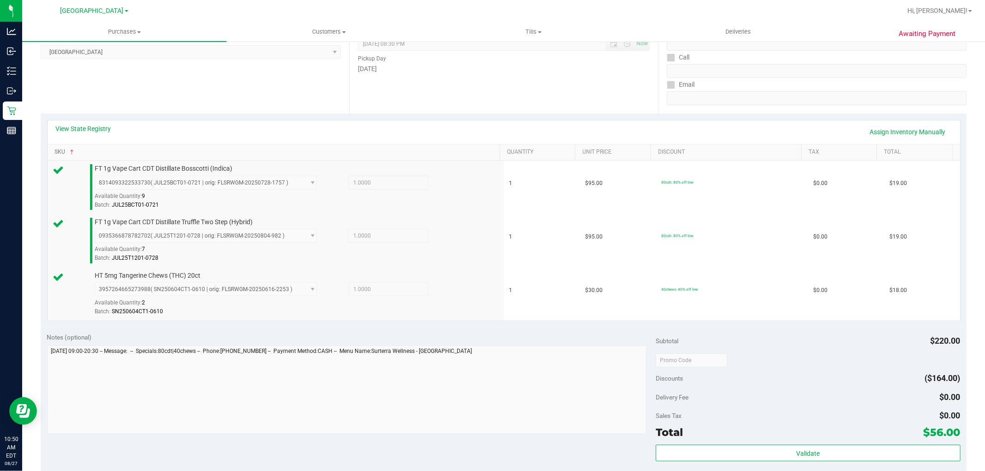
scroll to position [308, 0]
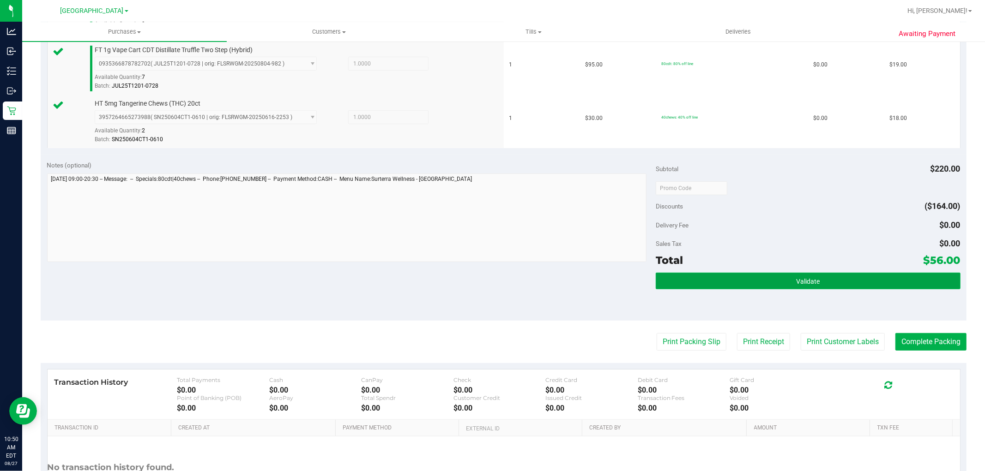
click at [796, 280] on span "Validate" at bounding box center [808, 281] width 24 height 7
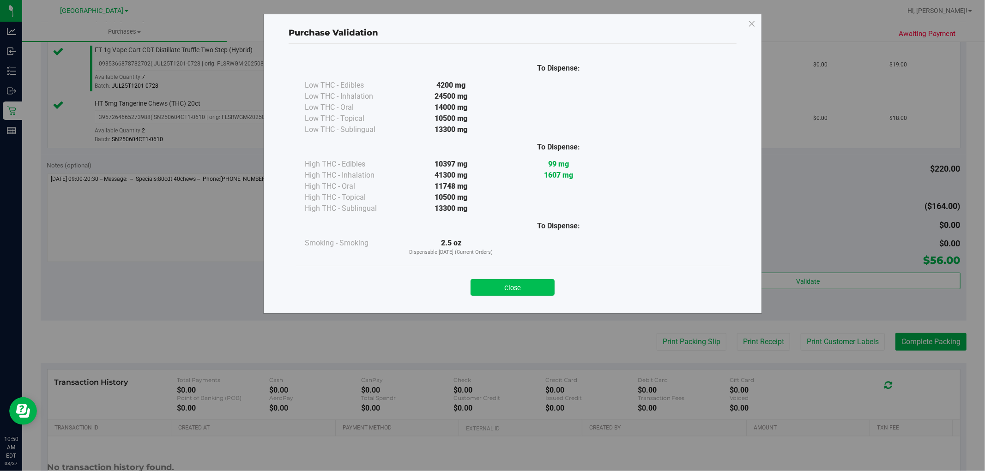
click at [526, 293] on button "Close" at bounding box center [513, 287] width 84 height 17
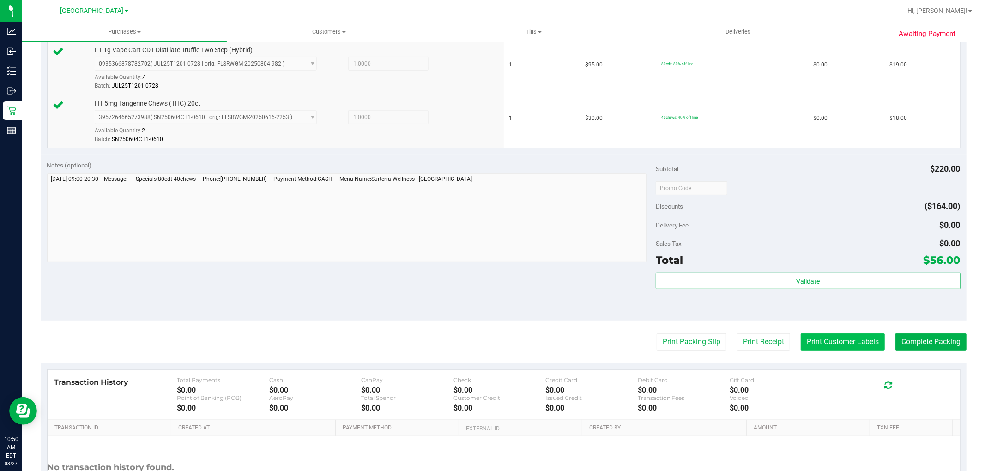
click at [830, 336] on button "Print Customer Labels" at bounding box center [843, 342] width 84 height 18
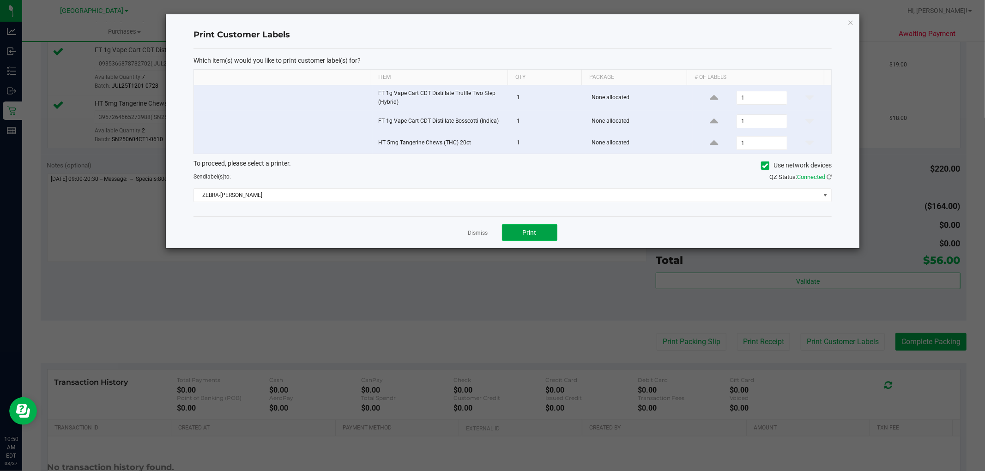
click at [524, 227] on button "Print" at bounding box center [529, 232] width 55 height 17
click at [479, 231] on link "Dismiss" at bounding box center [478, 233] width 20 height 8
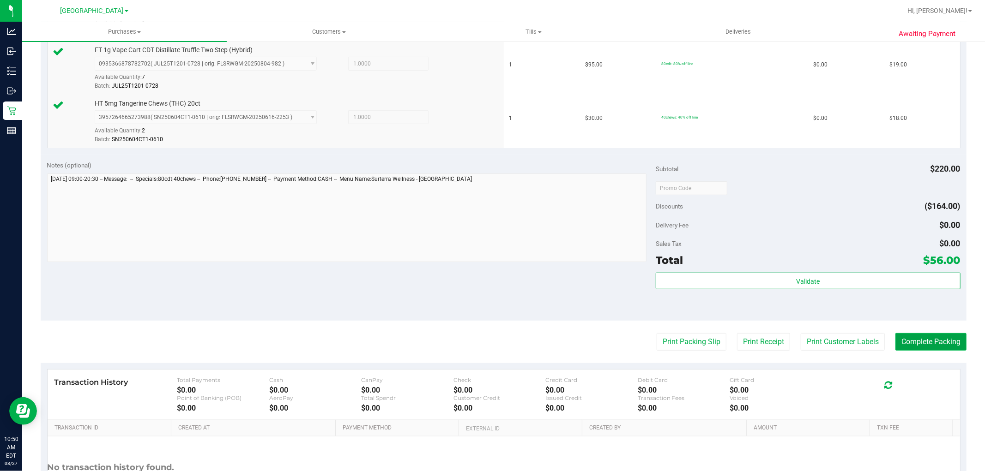
click at [928, 338] on button "Complete Packing" at bounding box center [930, 342] width 71 height 18
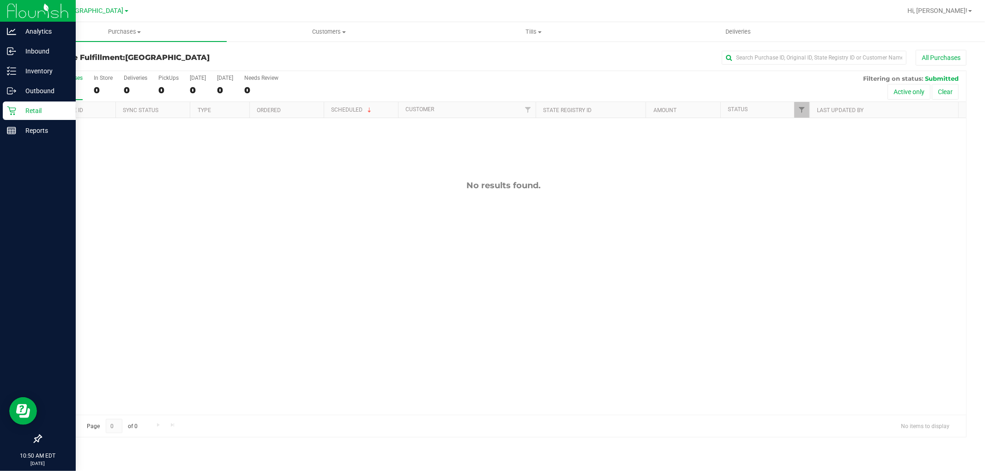
click at [41, 109] on p "Retail" at bounding box center [43, 110] width 55 height 11
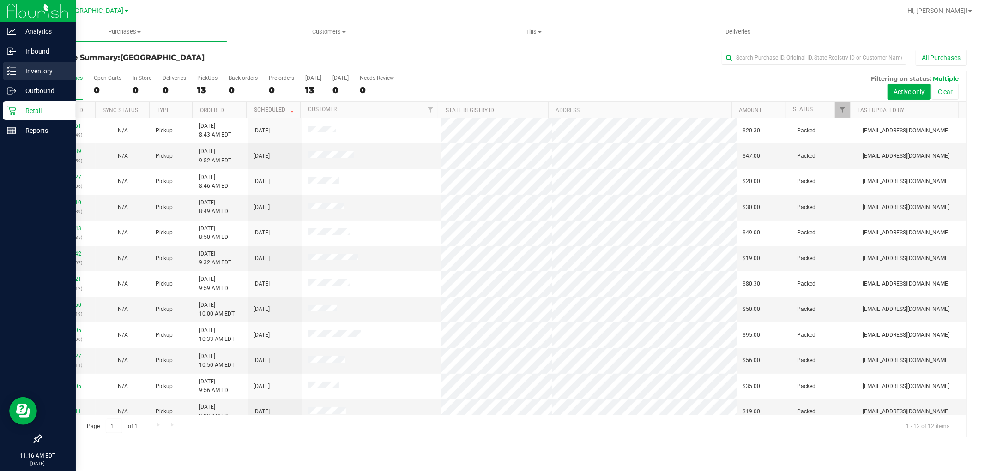
click at [28, 66] on p "Inventory" at bounding box center [43, 71] width 55 height 11
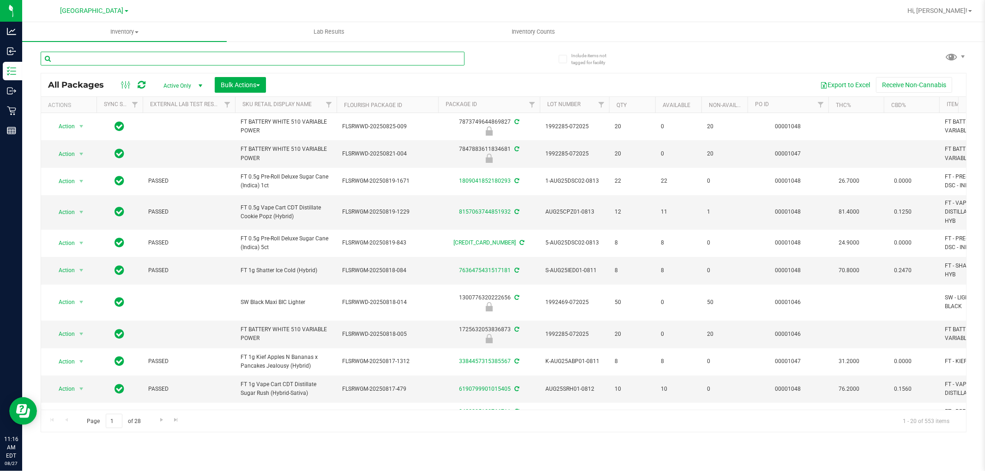
click at [131, 58] on input "text" at bounding box center [253, 59] width 424 height 14
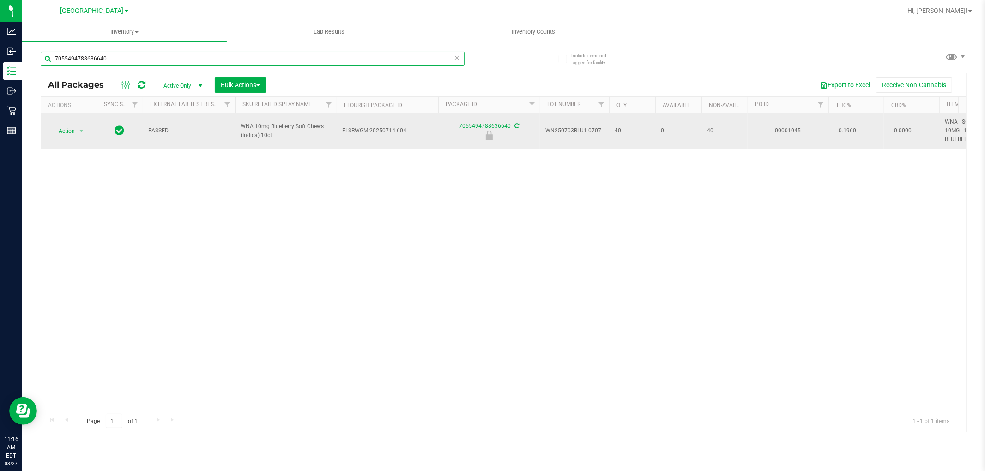
type input "7055494788636640"
click at [68, 137] on span "Action" at bounding box center [62, 131] width 25 height 13
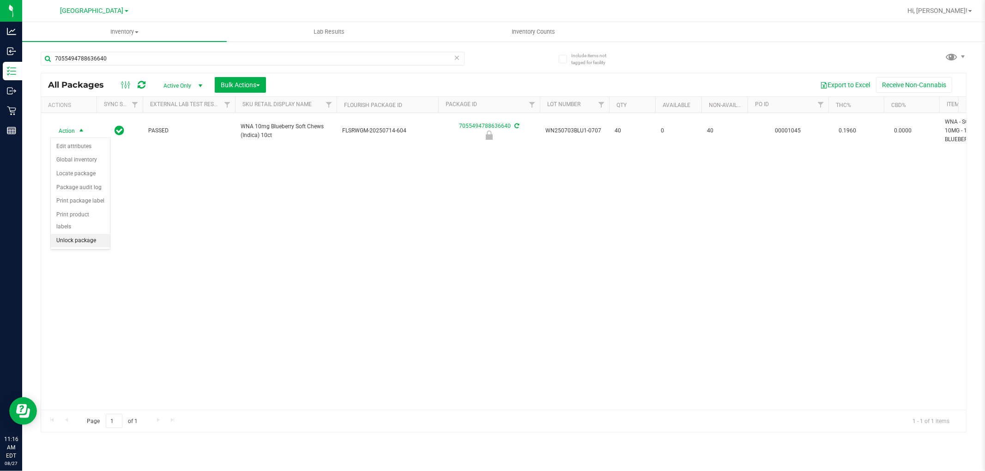
click at [73, 241] on li "Unlock package" at bounding box center [80, 241] width 59 height 14
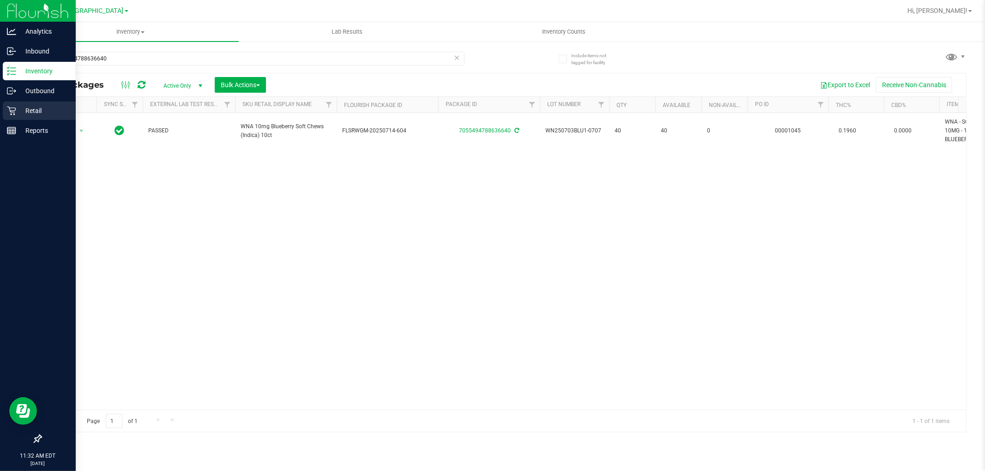
click at [17, 113] on p "Retail" at bounding box center [43, 110] width 55 height 11
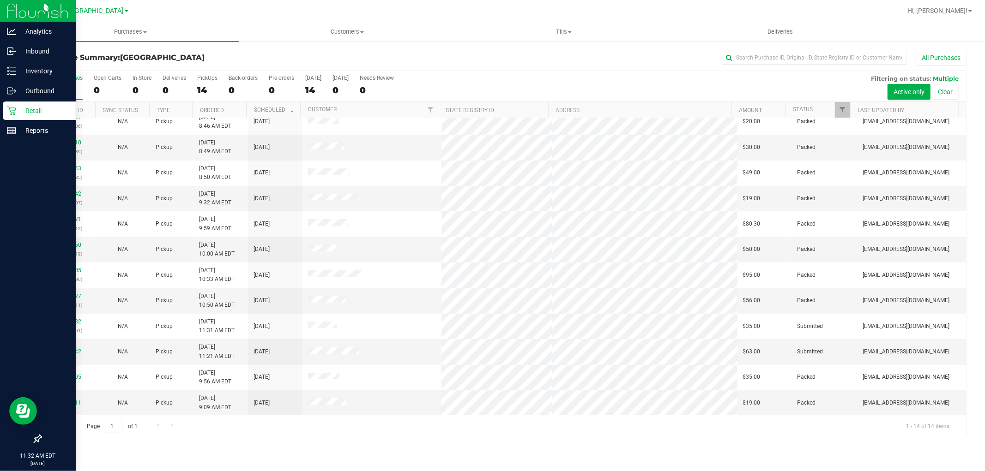
scroll to position [61, 0]
click at [61, 352] on link "11855142" at bounding box center [68, 351] width 26 height 6
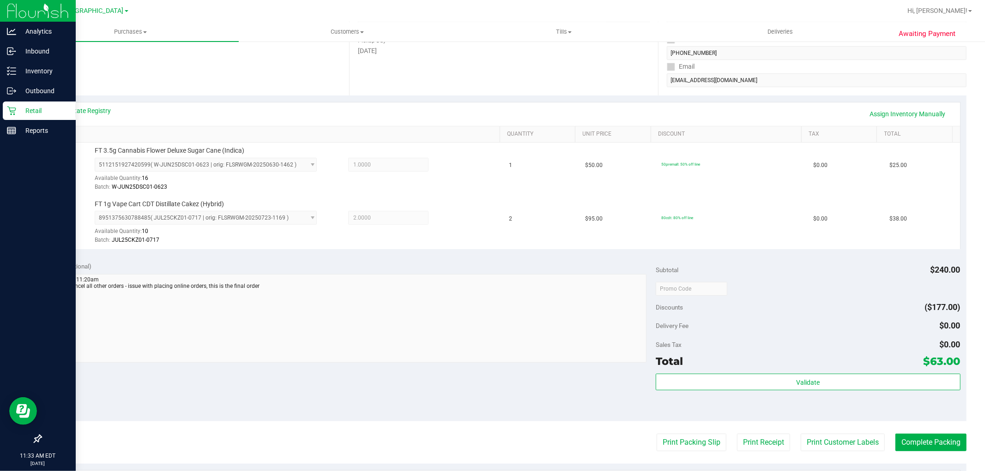
scroll to position [154, 0]
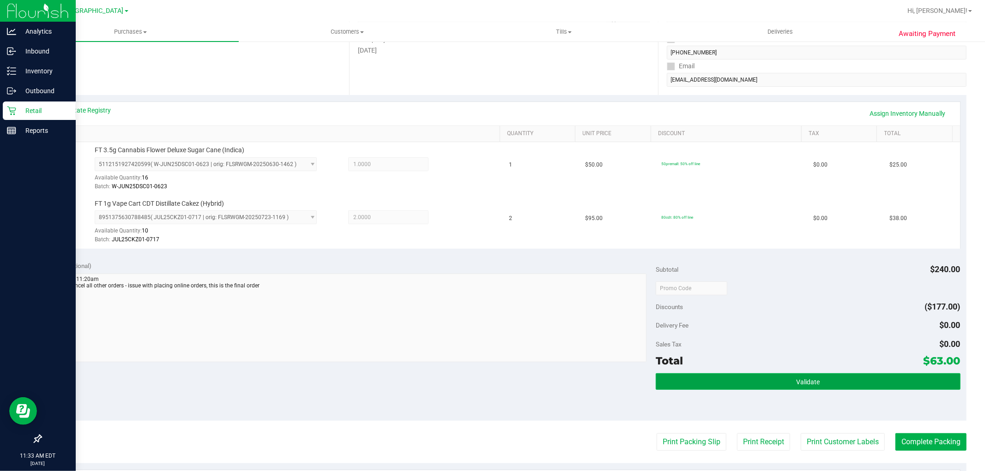
click at [810, 388] on button "Validate" at bounding box center [808, 382] width 304 height 17
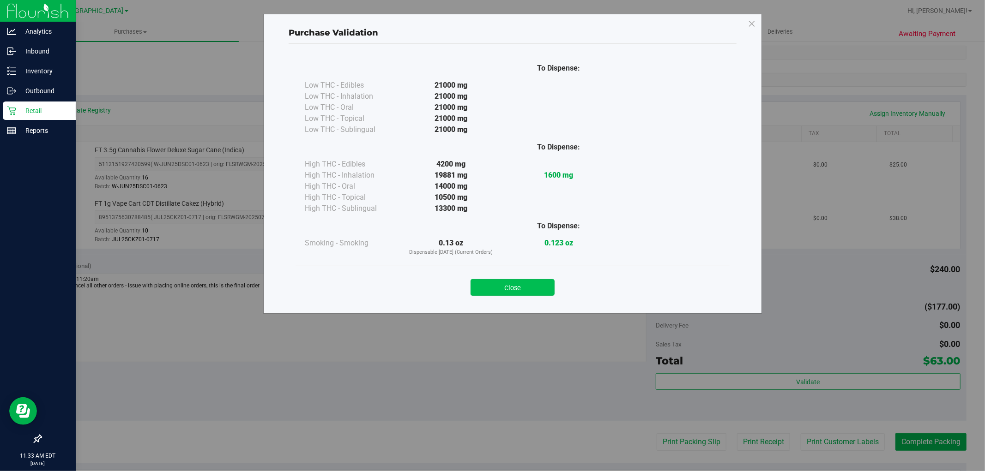
click at [533, 292] on button "Close" at bounding box center [513, 287] width 84 height 17
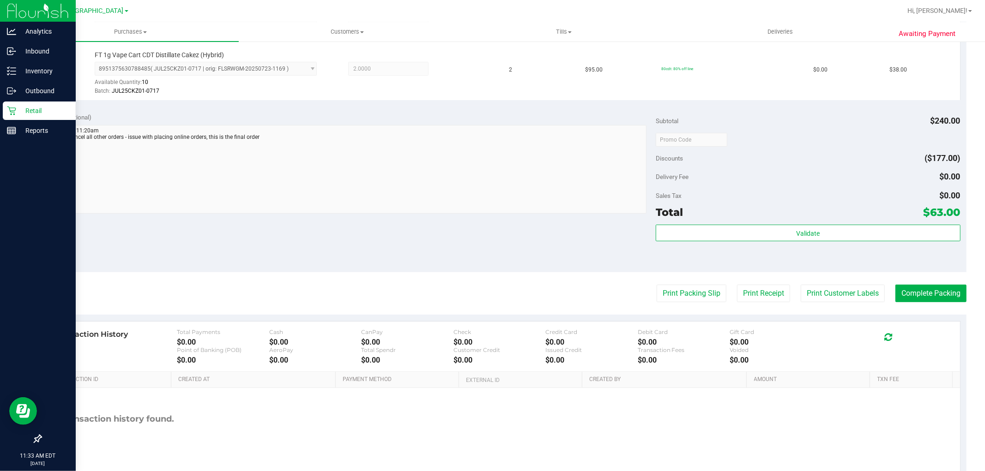
scroll to position [308, 0]
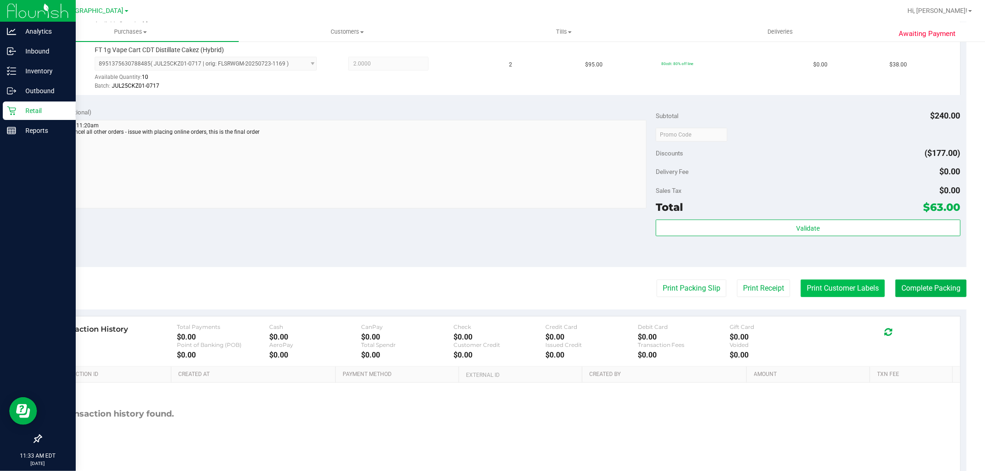
click at [868, 293] on button "Print Customer Labels" at bounding box center [843, 289] width 84 height 18
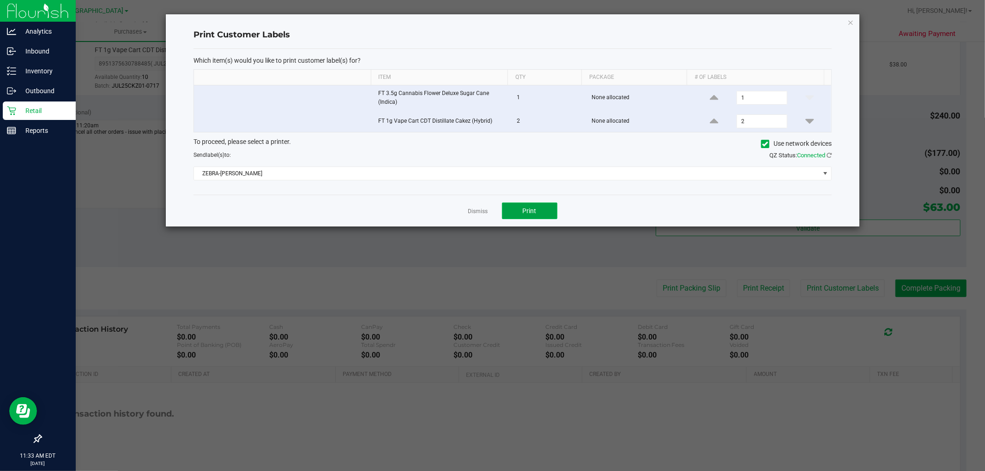
click at [535, 214] on span "Print" at bounding box center [530, 210] width 14 height 7
drag, startPoint x: 469, startPoint y: 211, endPoint x: 485, endPoint y: 211, distance: 15.7
click at [470, 211] on link "Dismiss" at bounding box center [478, 212] width 20 height 8
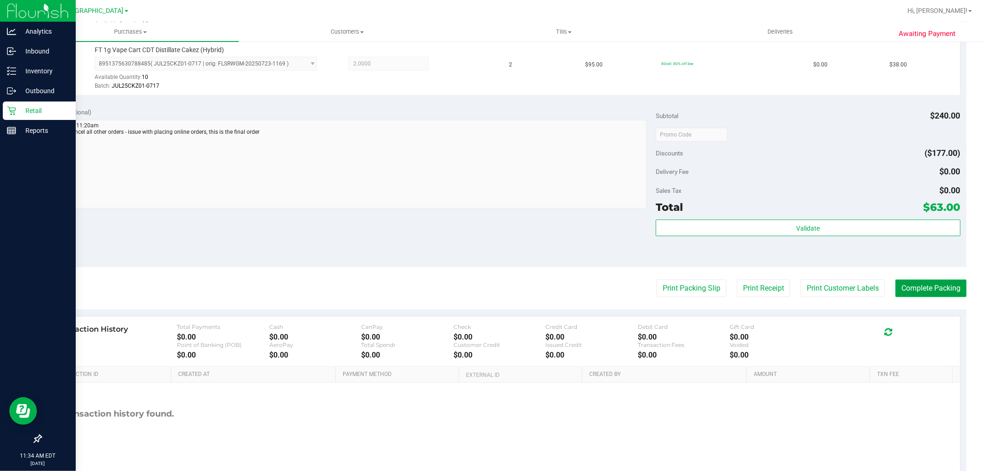
click at [939, 287] on button "Complete Packing" at bounding box center [930, 289] width 71 height 18
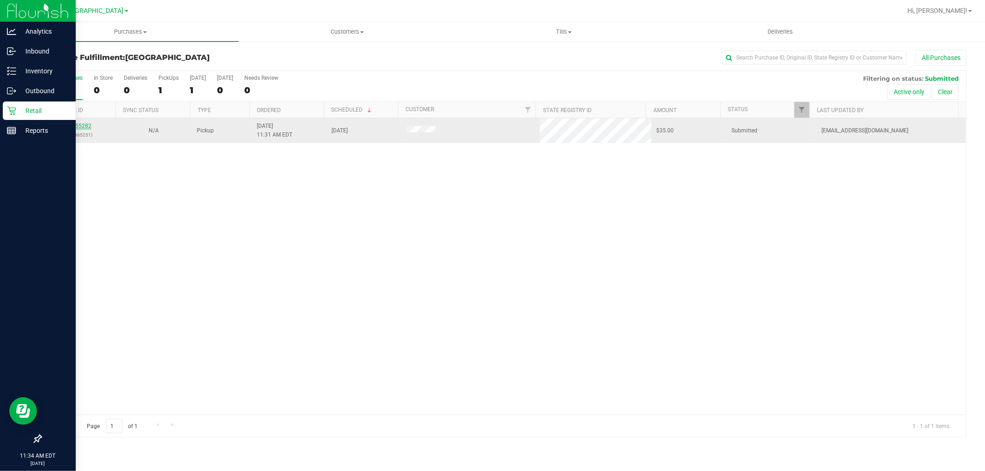
click at [83, 128] on link "11855282" at bounding box center [79, 126] width 26 height 6
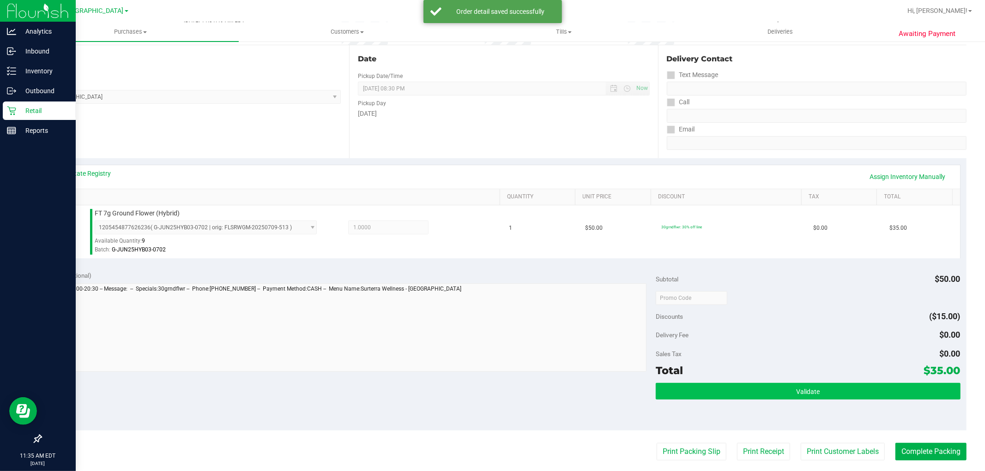
scroll to position [205, 0]
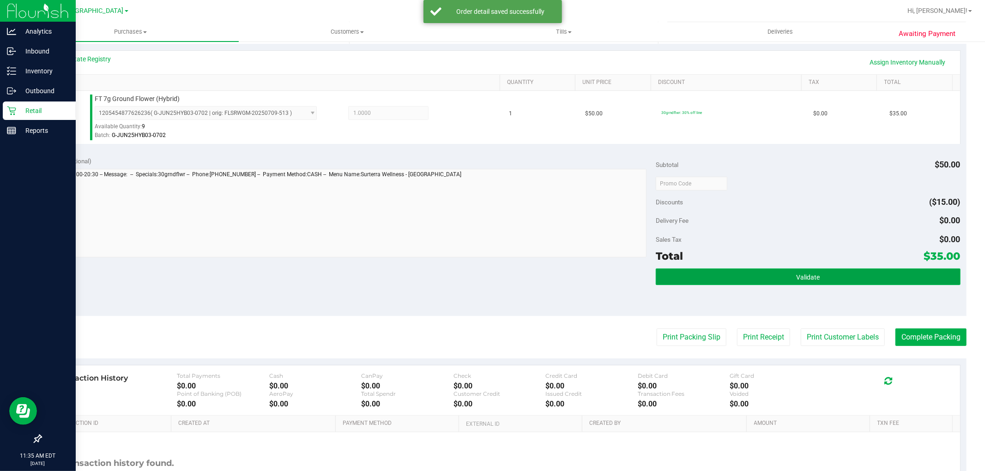
click at [796, 280] on span "Validate" at bounding box center [808, 277] width 24 height 7
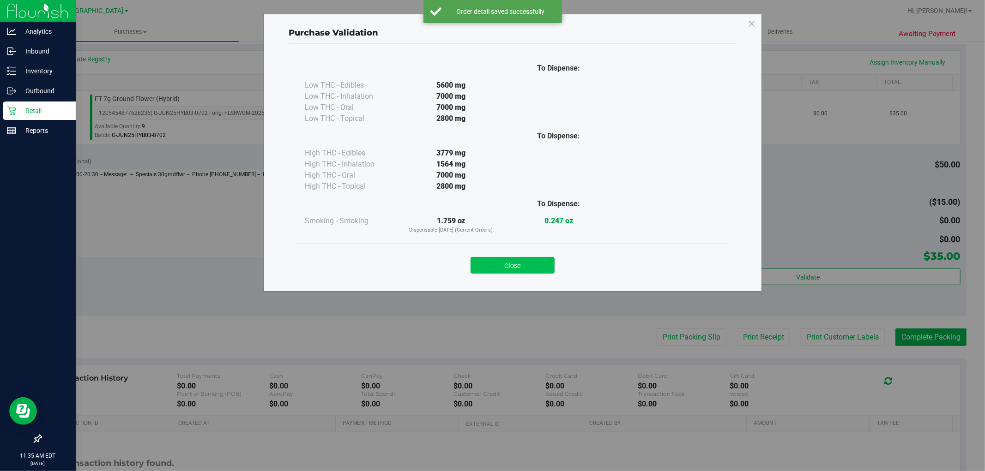
click at [539, 264] on button "Close" at bounding box center [513, 265] width 84 height 17
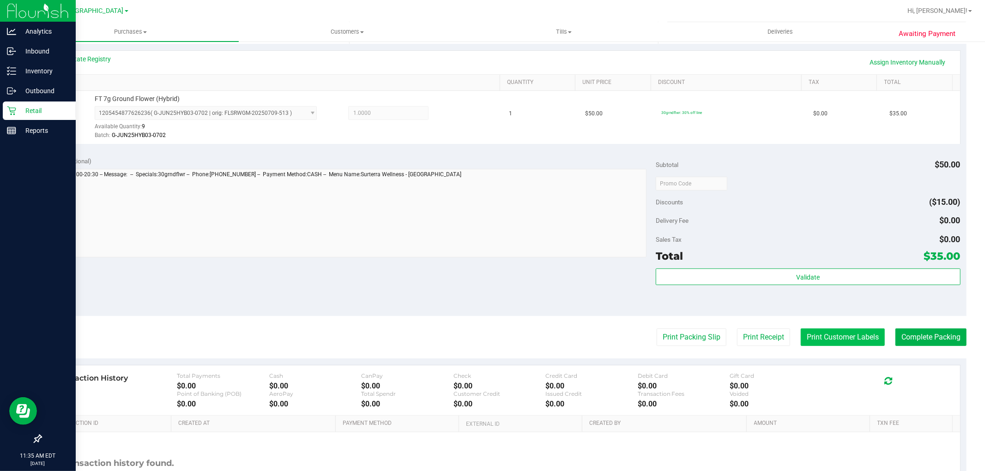
click at [837, 342] on button "Print Customer Labels" at bounding box center [843, 338] width 84 height 18
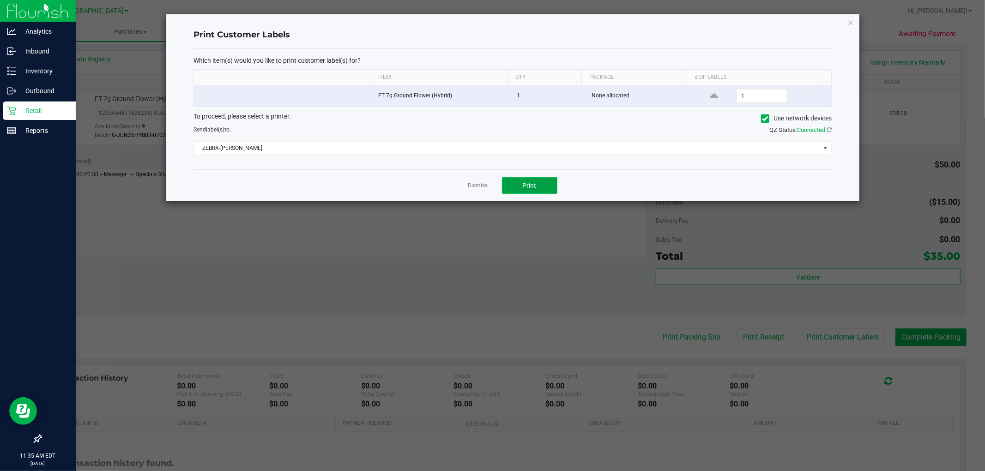
click at [529, 188] on span "Print" at bounding box center [530, 185] width 14 height 7
click at [482, 185] on link "Dismiss" at bounding box center [478, 186] width 20 height 8
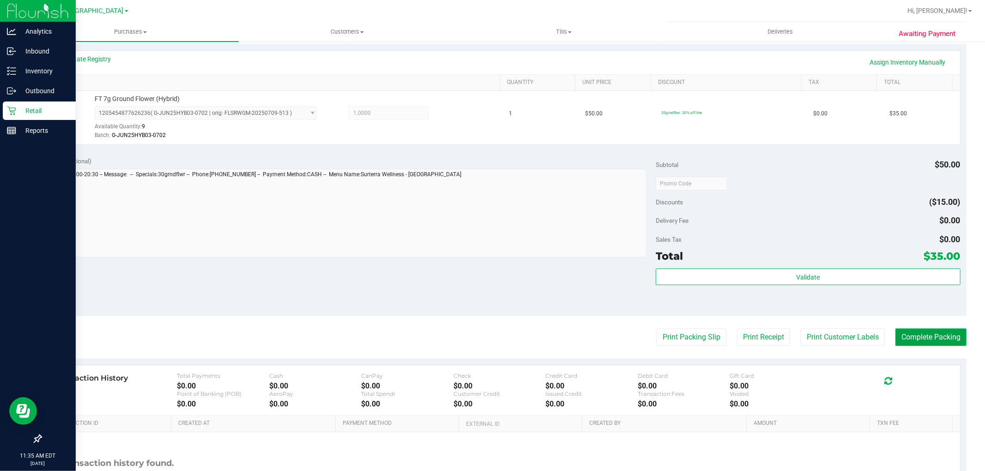
click at [925, 335] on button "Complete Packing" at bounding box center [930, 338] width 71 height 18
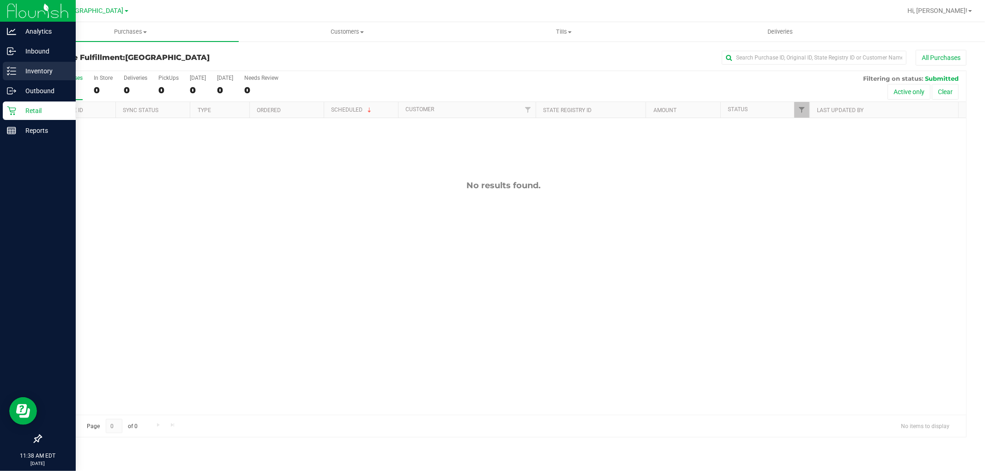
click at [18, 68] on p "Inventory" at bounding box center [43, 71] width 55 height 11
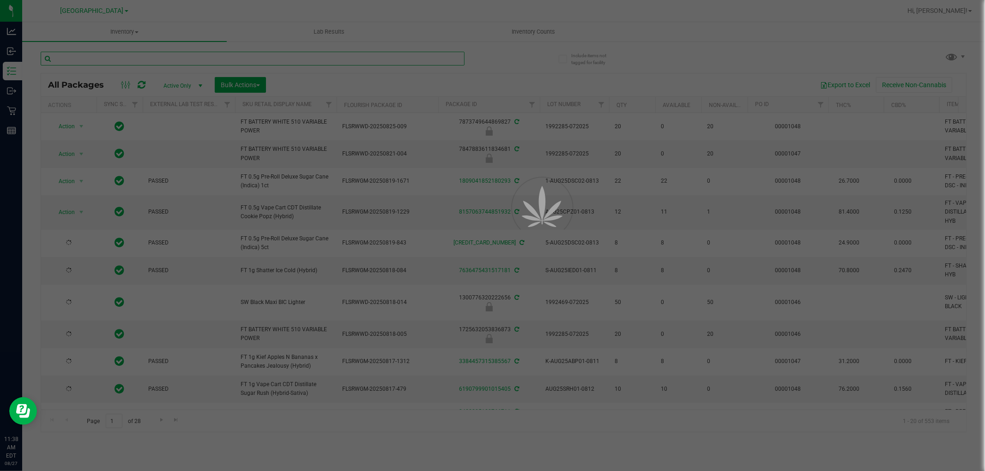
click at [136, 57] on input "text" at bounding box center [253, 59] width 424 height 14
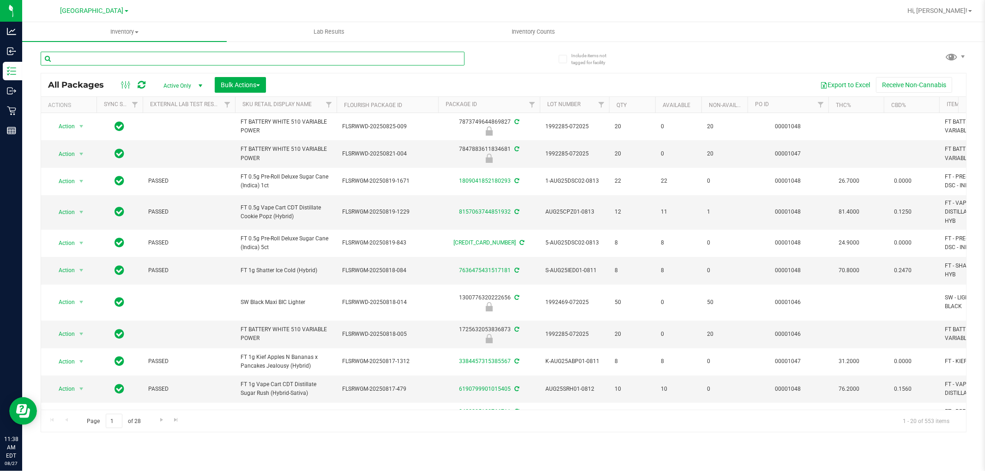
click at [136, 57] on input "text" at bounding box center [253, 59] width 424 height 14
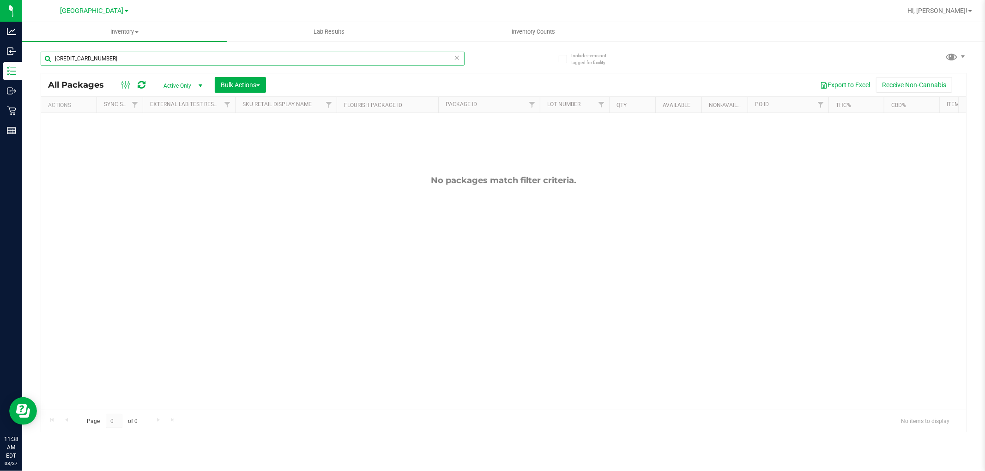
click at [136, 57] on input "3549494906948382" at bounding box center [253, 59] width 424 height 14
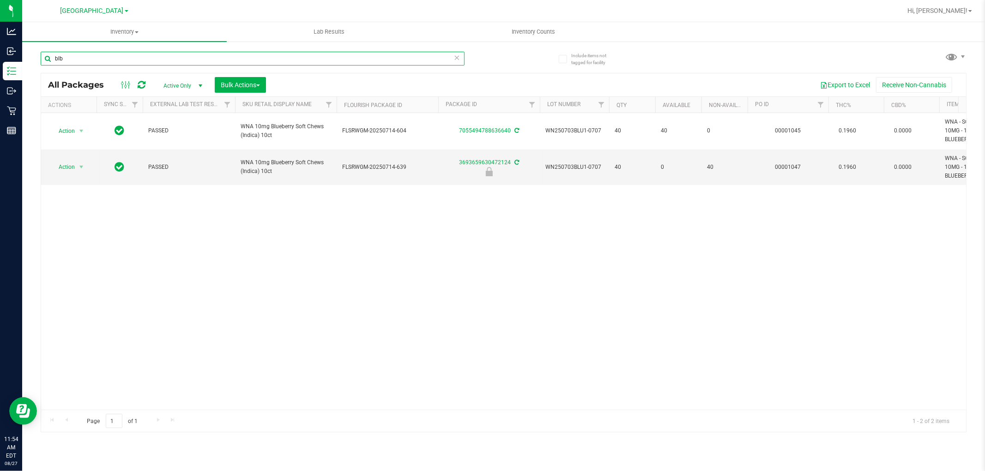
click at [159, 57] on input "blb" at bounding box center [253, 59] width 424 height 14
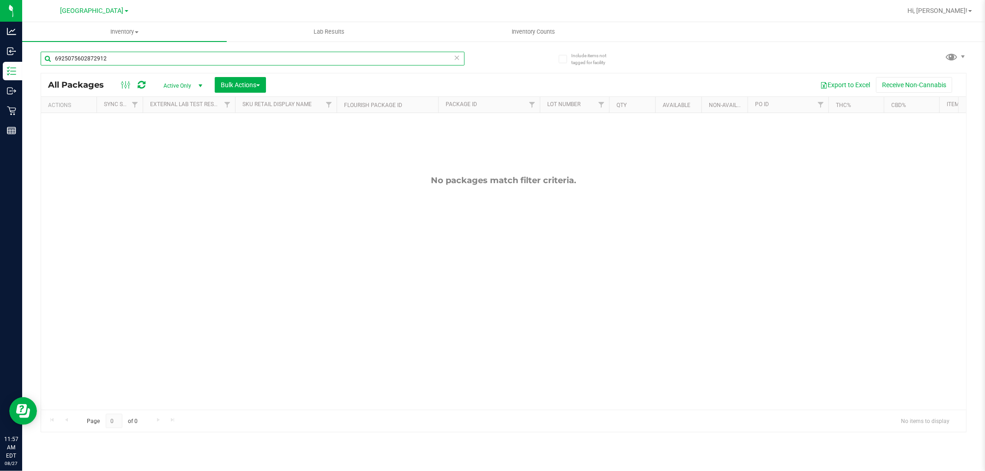
click at [176, 54] on input "6925075602872912" at bounding box center [253, 59] width 424 height 14
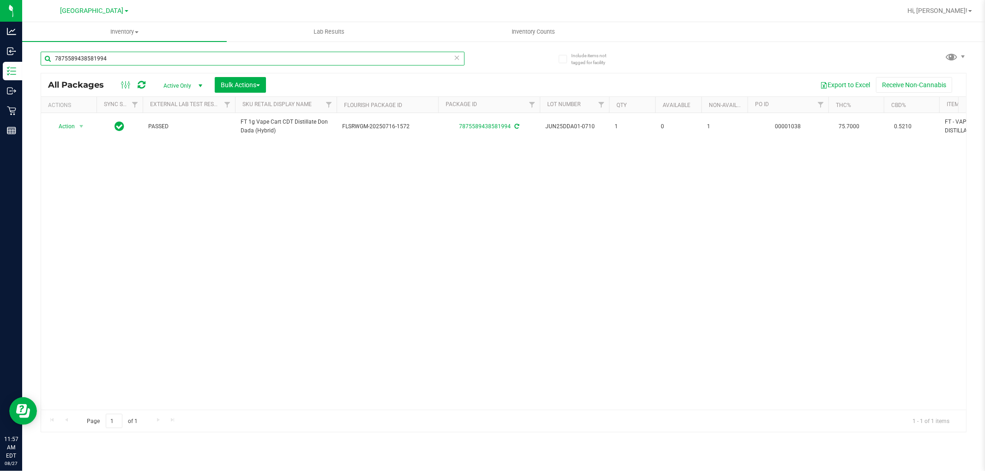
click at [176, 52] on input "7875589438581994" at bounding box center [253, 59] width 424 height 14
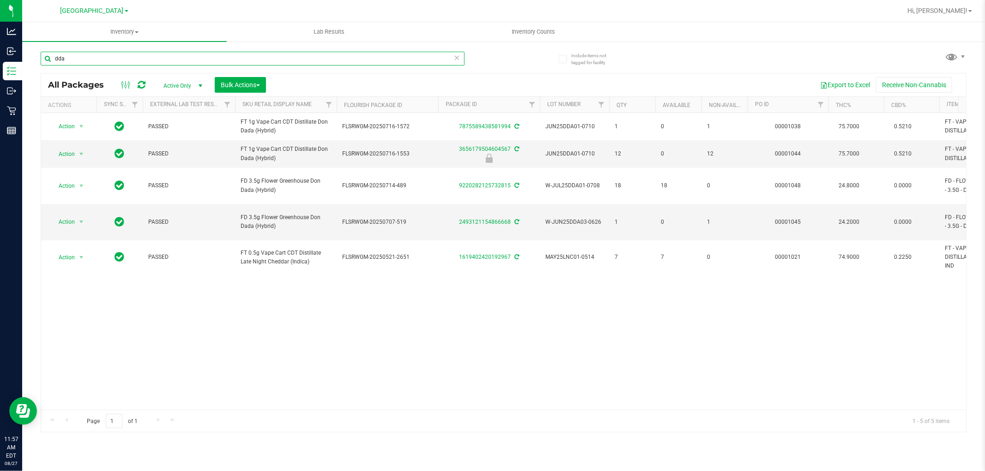
click at [176, 52] on input "dda" at bounding box center [253, 59] width 424 height 14
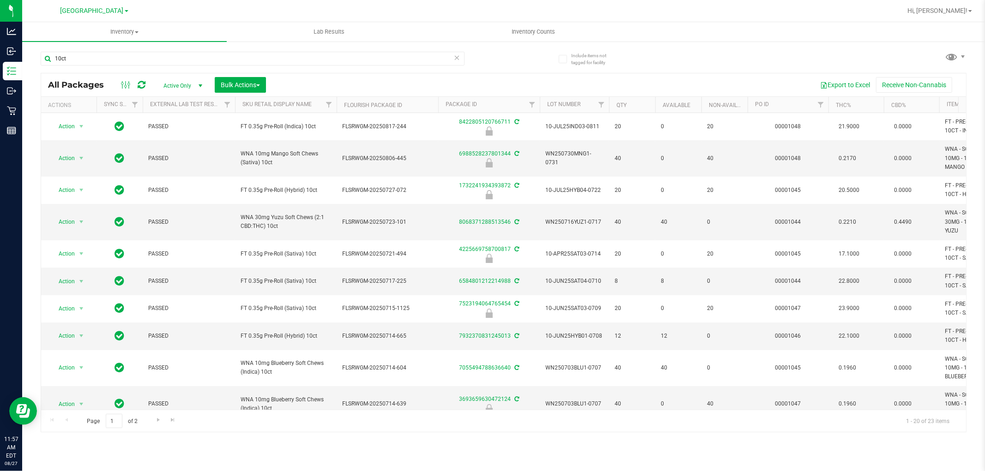
click at [316, 110] on th "Sku Retail Display Name" at bounding box center [286, 105] width 102 height 16
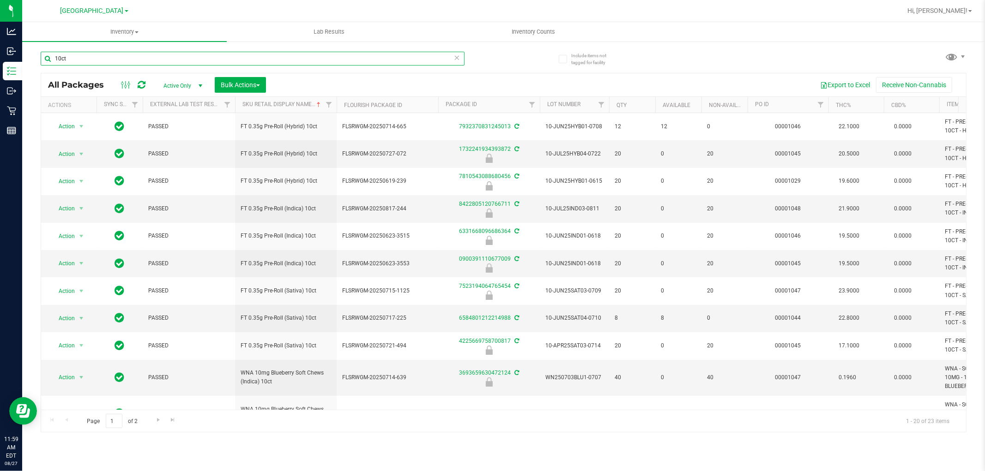
click at [314, 55] on input "10ct" at bounding box center [253, 59] width 424 height 14
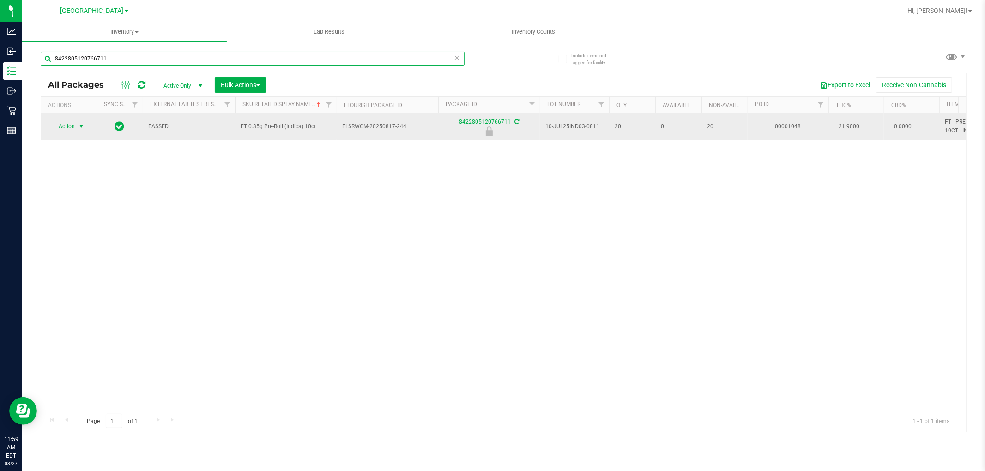
type input "8422805120766711"
click at [78, 130] on span "select" at bounding box center [81, 126] width 7 height 7
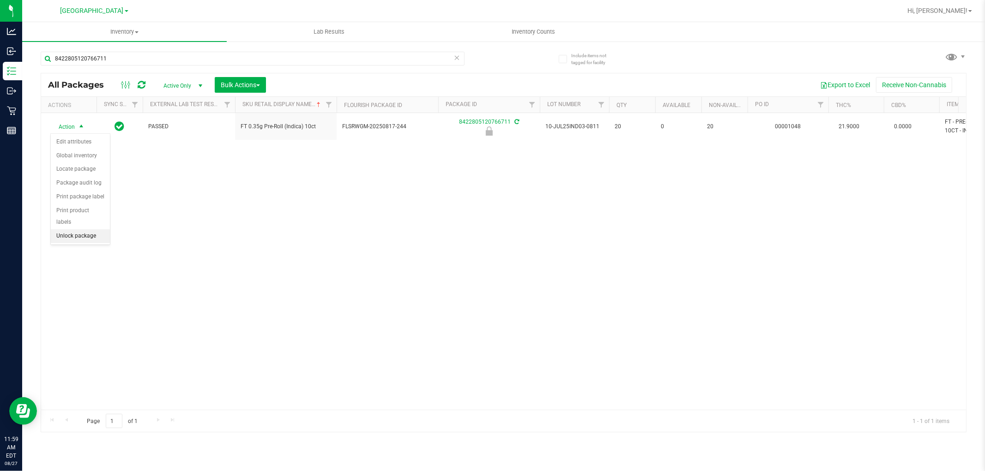
click at [90, 236] on li "Unlock package" at bounding box center [80, 236] width 59 height 14
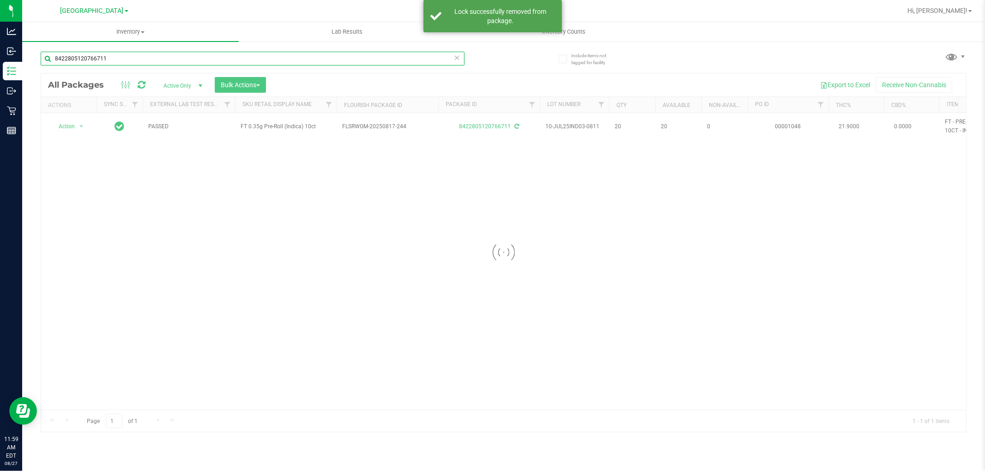
click at [113, 56] on input "8422805120766711" at bounding box center [253, 59] width 424 height 14
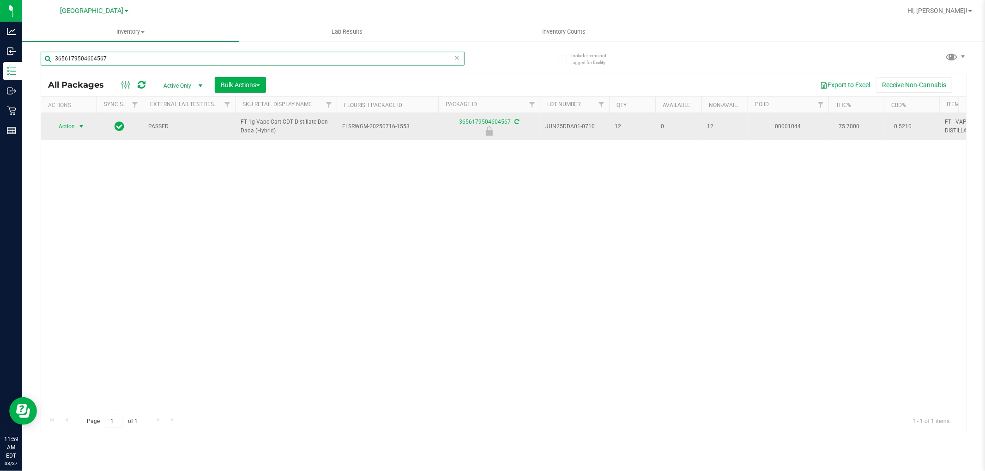
type input "3656179504604567"
click at [65, 133] on span "Action" at bounding box center [62, 126] width 25 height 13
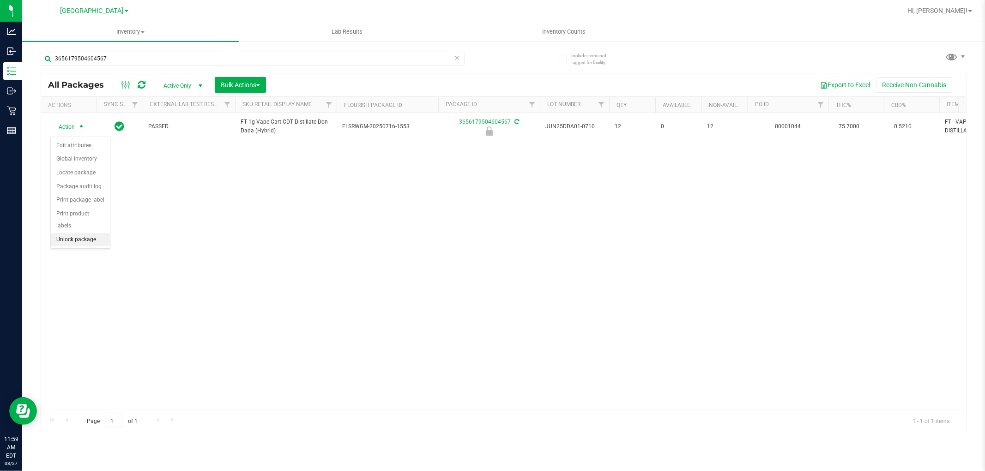
click at [71, 243] on li "Unlock package" at bounding box center [80, 240] width 59 height 14
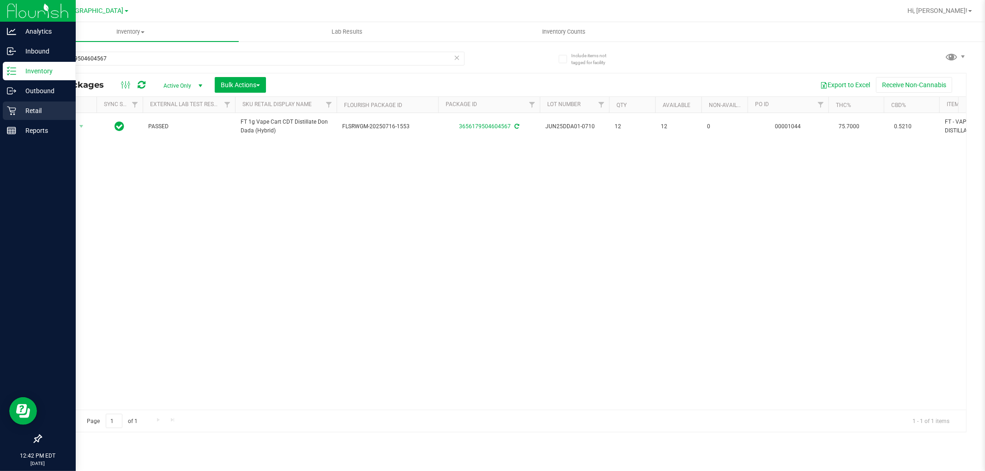
click at [30, 114] on p "Retail" at bounding box center [43, 110] width 55 height 11
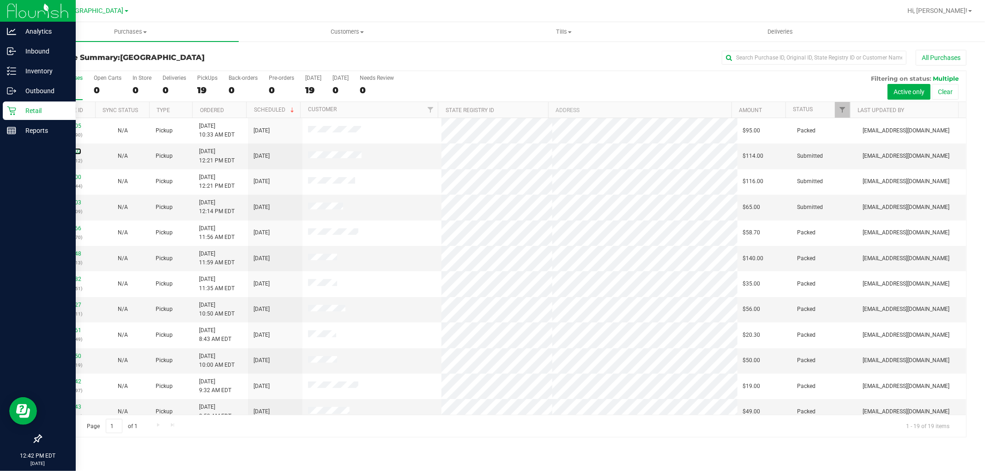
click at [71, 150] on link "11855802" at bounding box center [68, 151] width 26 height 6
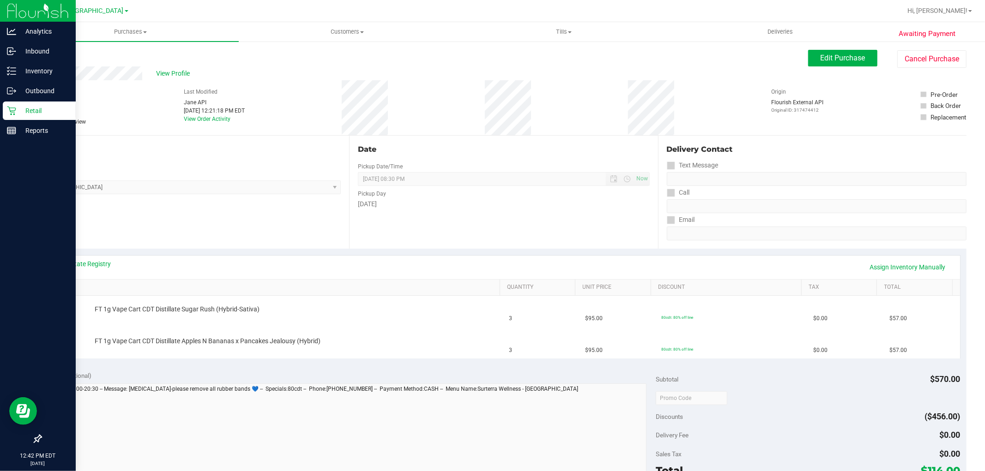
click at [446, 219] on div "Date Pickup Date/Time 08/27/2025 Now 08/27/2025 08:30 PM Now Pickup Day Wednesd…" at bounding box center [503, 192] width 308 height 113
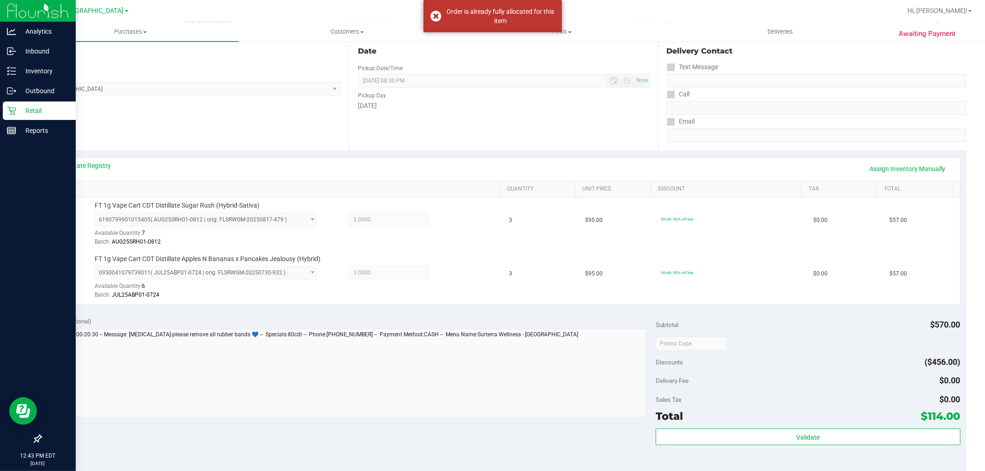
scroll to position [205, 0]
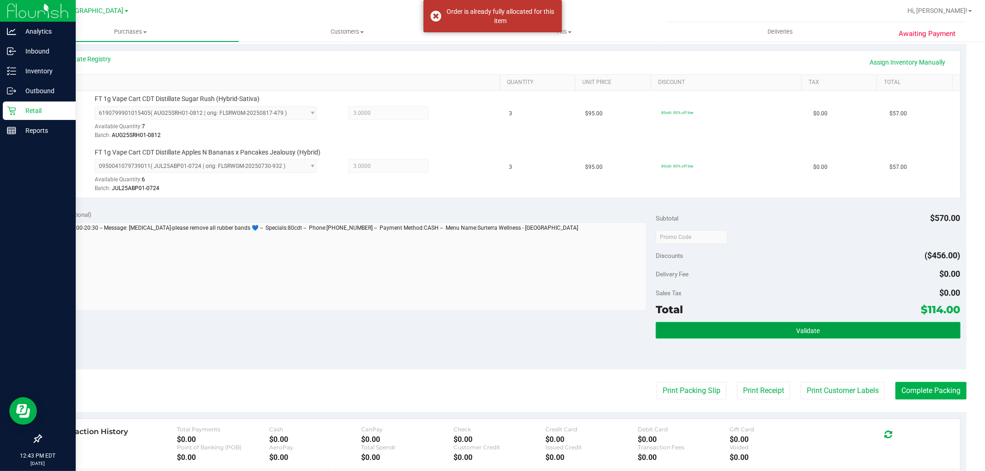
click at [820, 329] on button "Validate" at bounding box center [808, 330] width 304 height 17
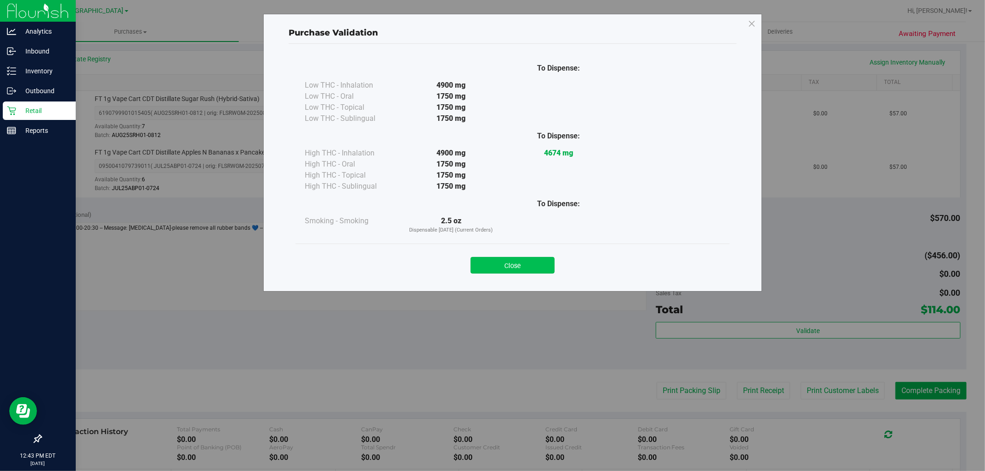
click at [538, 258] on button "Close" at bounding box center [513, 265] width 84 height 17
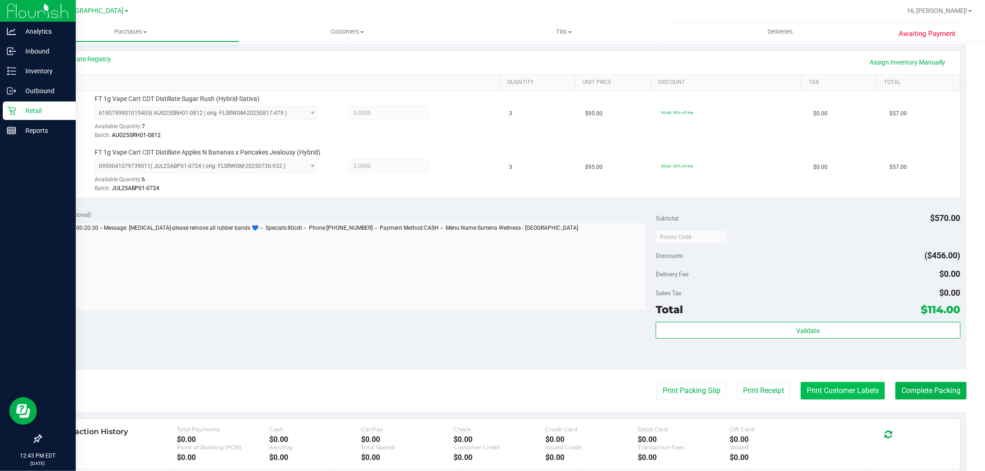
click at [814, 393] on button "Print Customer Labels" at bounding box center [843, 391] width 84 height 18
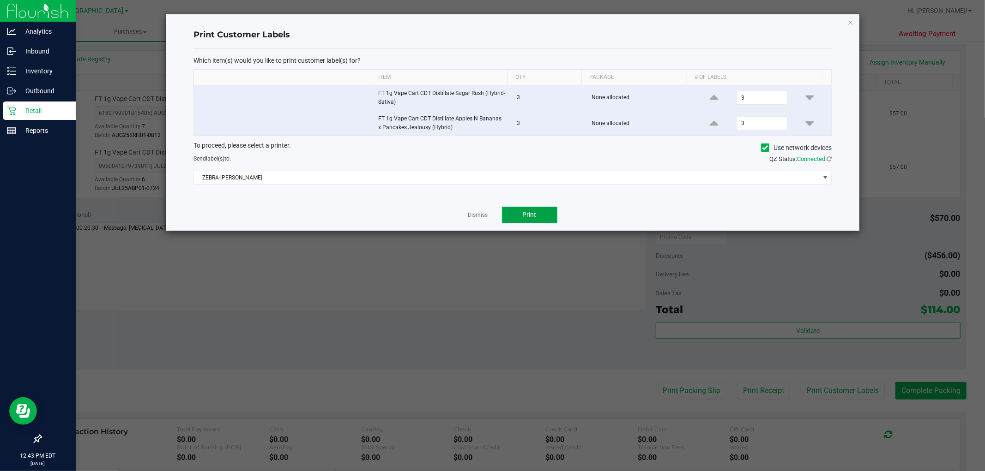
click at [530, 214] on span "Print" at bounding box center [530, 214] width 14 height 7
click at [469, 216] on link "Dismiss" at bounding box center [478, 215] width 20 height 8
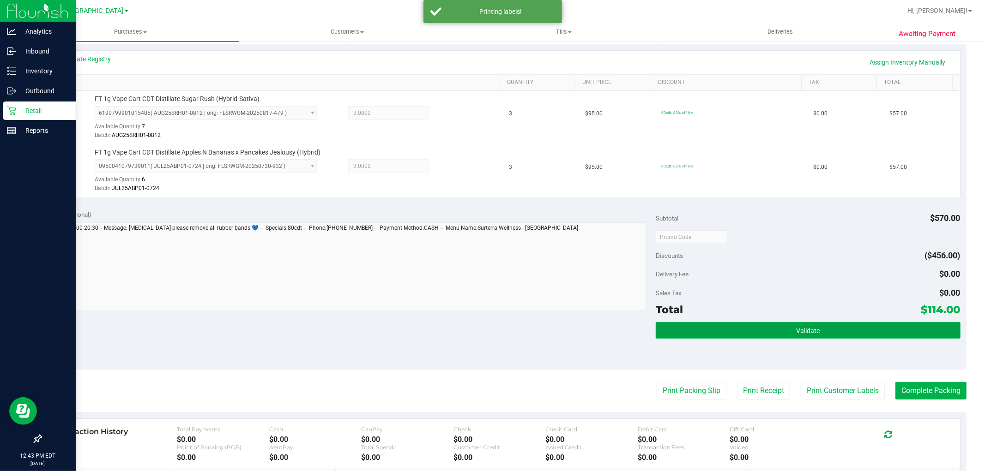
click at [690, 331] on button "Validate" at bounding box center [808, 330] width 304 height 17
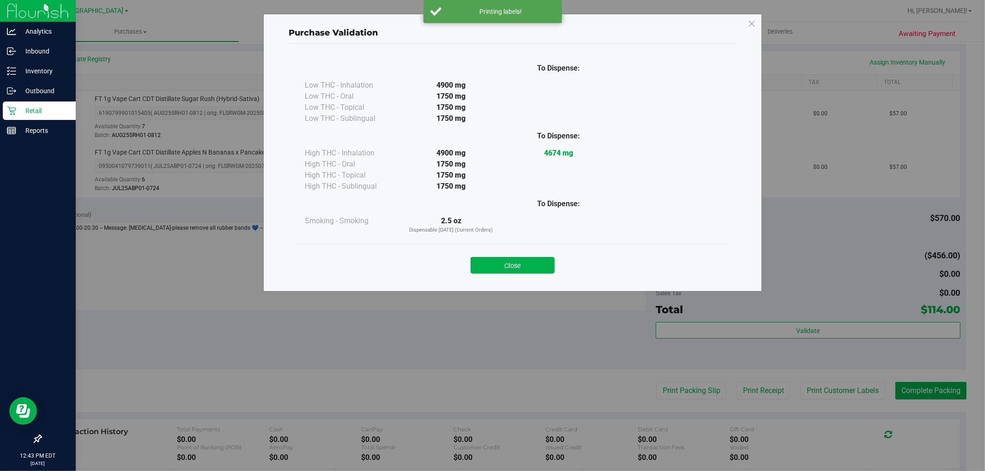
drag, startPoint x: 513, startPoint y: 261, endPoint x: 548, endPoint y: 283, distance: 41.0
click at [513, 261] on button "Close" at bounding box center [513, 265] width 84 height 17
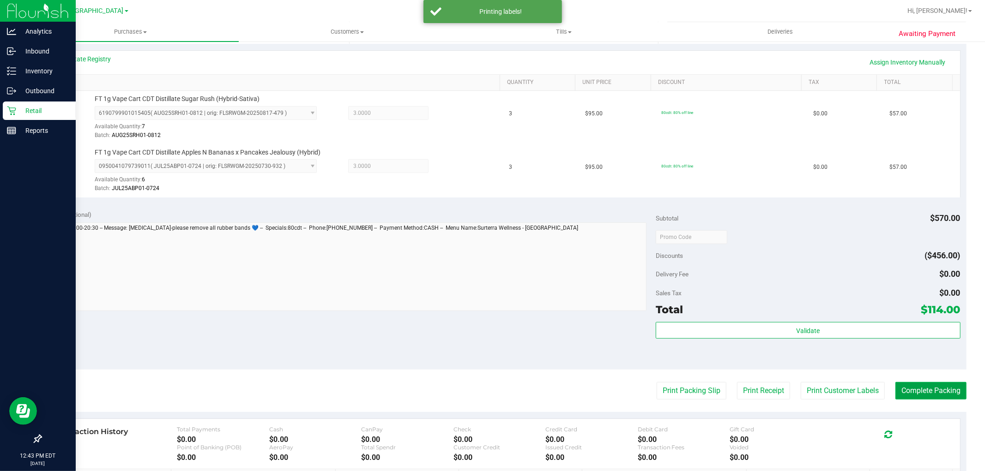
click at [916, 389] on button "Complete Packing" at bounding box center [930, 391] width 71 height 18
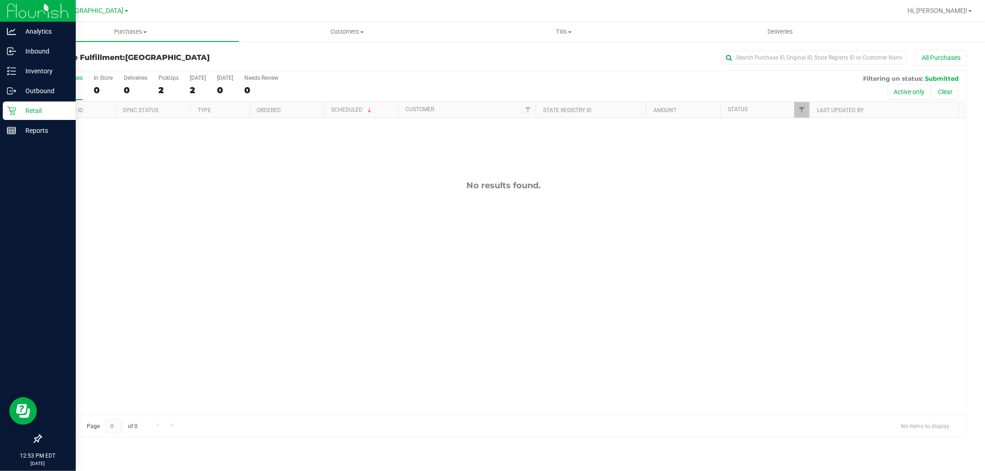
drag, startPoint x: 18, startPoint y: 103, endPoint x: 45, endPoint y: 111, distance: 28.9
click at [19, 103] on div "Retail" at bounding box center [39, 111] width 73 height 18
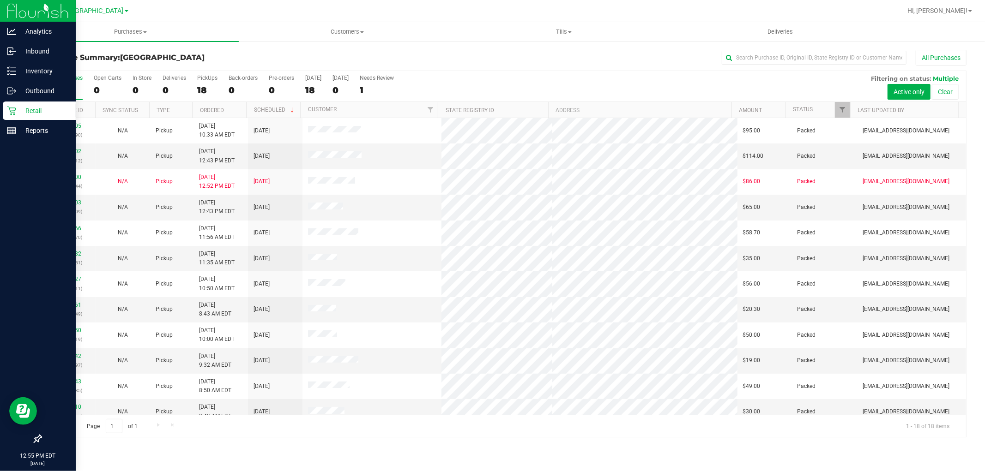
click at [7, 109] on icon at bounding box center [11, 110] width 9 height 9
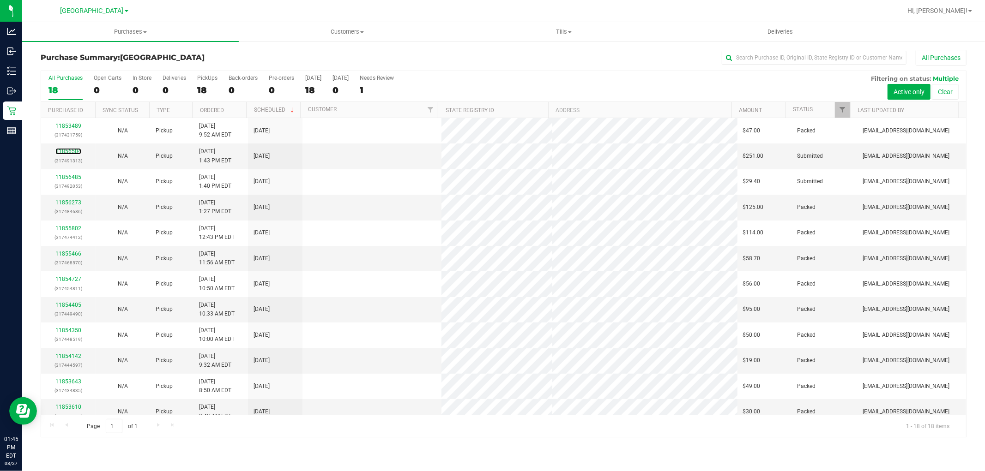
click at [61, 151] on link "11856504" at bounding box center [68, 151] width 26 height 6
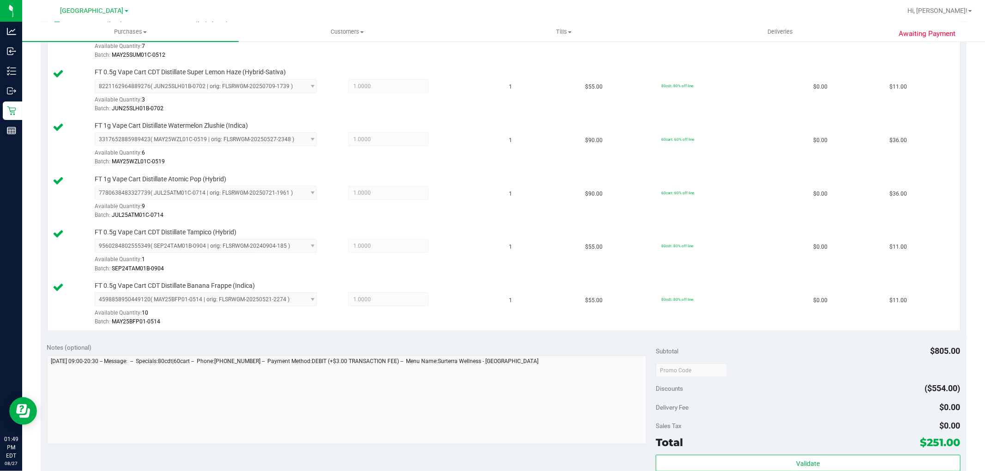
scroll to position [615, 0]
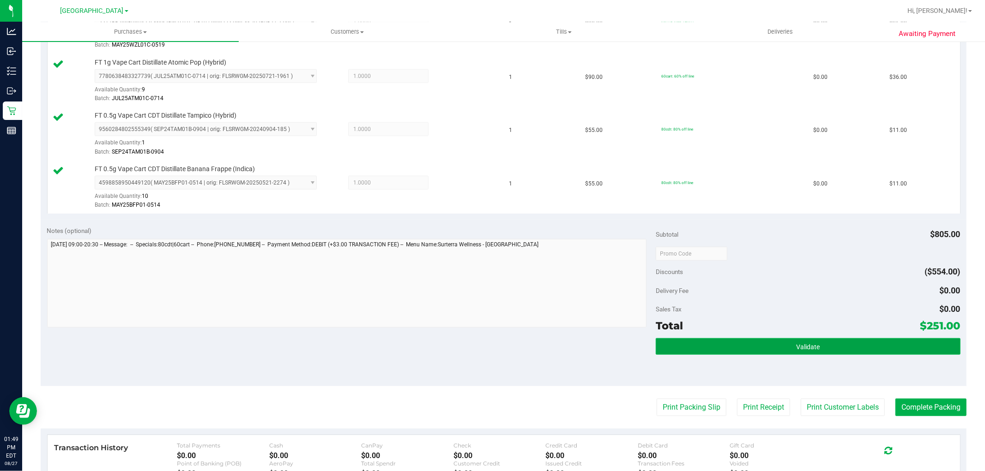
click at [851, 347] on button "Validate" at bounding box center [808, 346] width 304 height 17
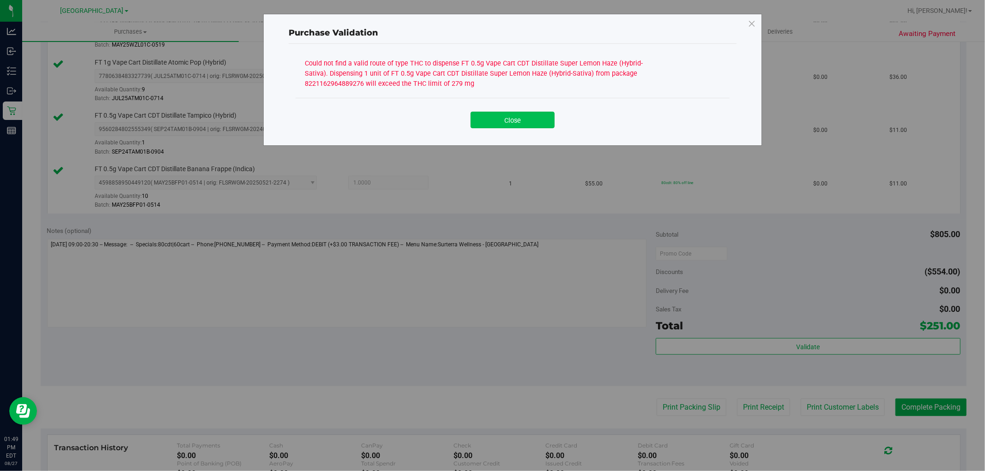
click at [530, 123] on button "Close" at bounding box center [513, 120] width 84 height 17
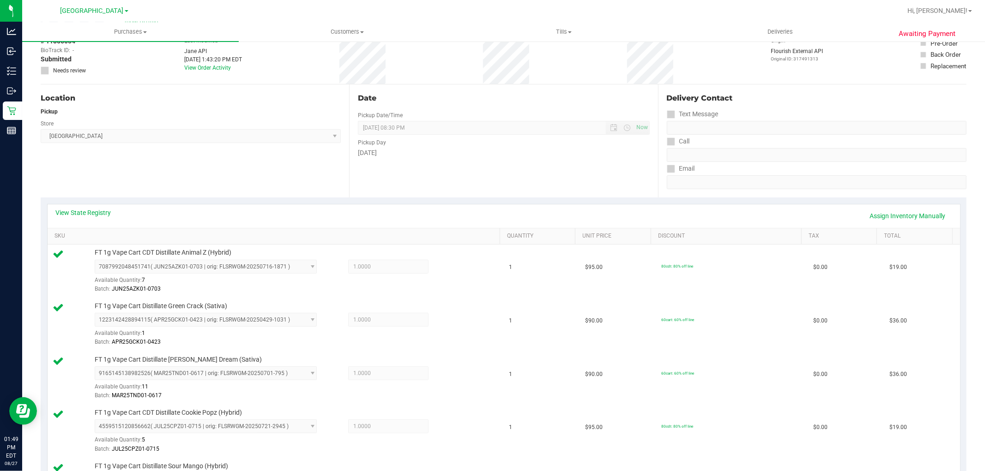
scroll to position [0, 0]
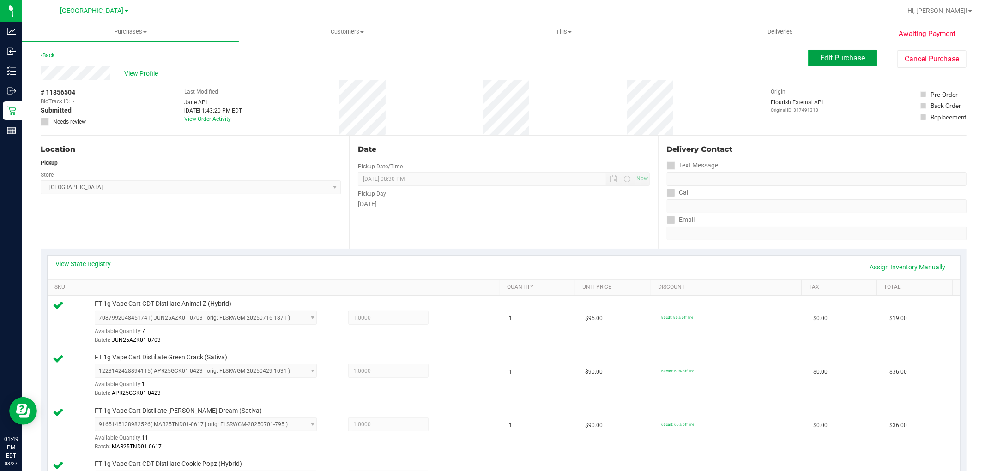
click at [854, 62] on button "Edit Purchase" at bounding box center [842, 58] width 69 height 17
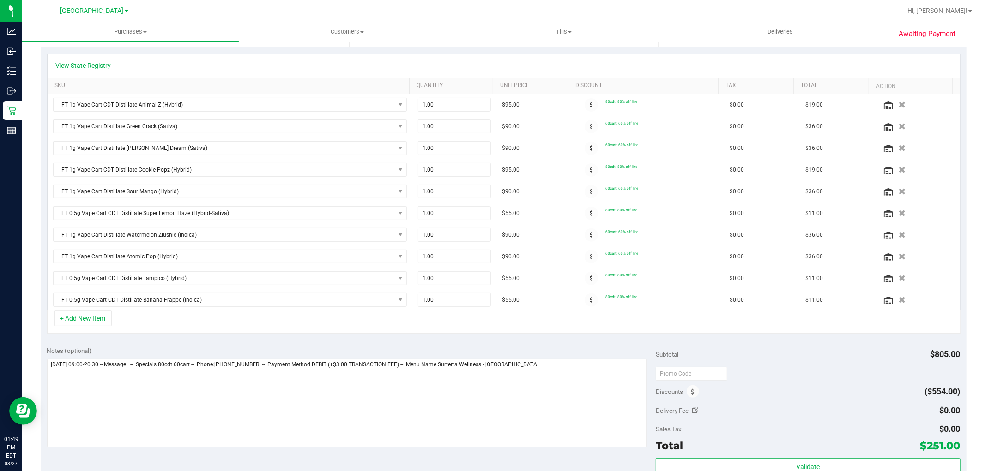
scroll to position [205, 0]
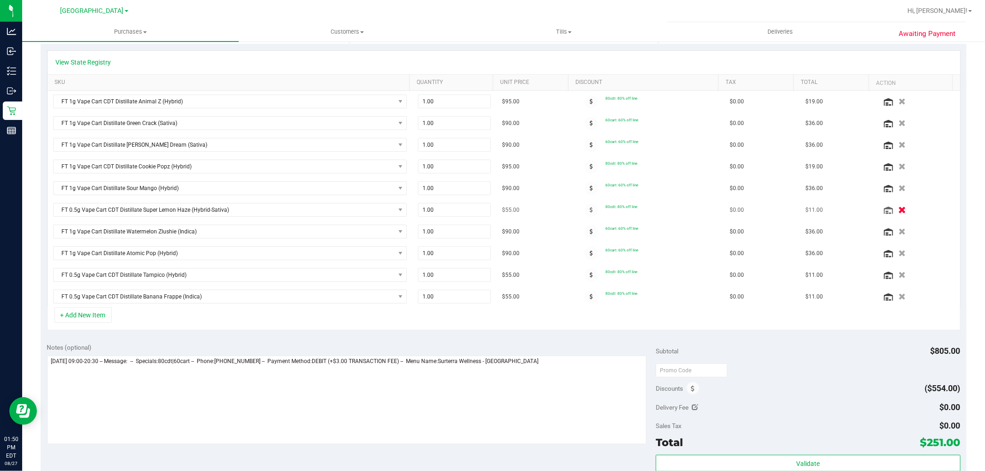
click at [898, 211] on icon "button" at bounding box center [902, 210] width 8 height 7
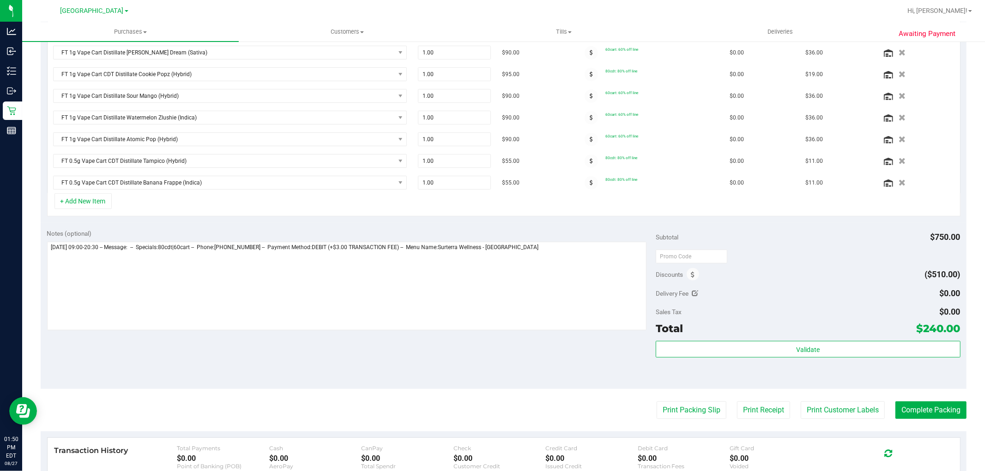
scroll to position [410, 0]
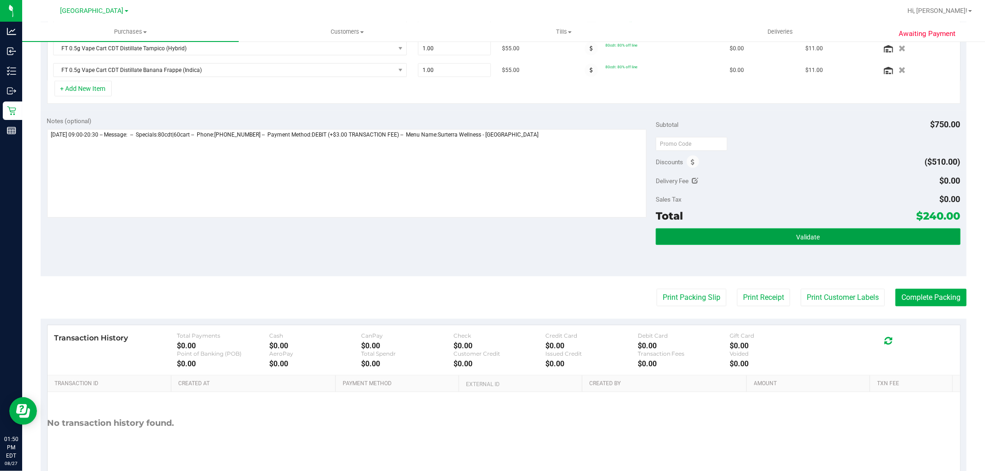
click at [835, 236] on button "Validate" at bounding box center [808, 237] width 304 height 17
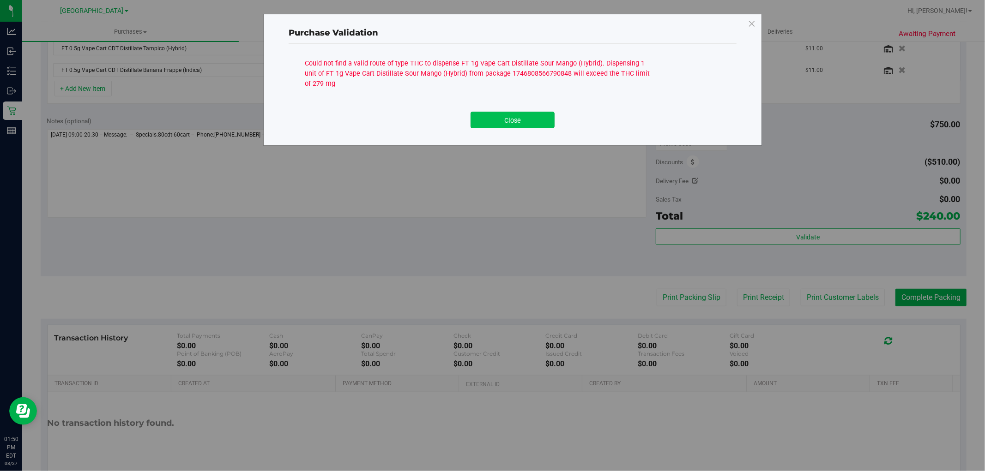
click at [519, 116] on button "Close" at bounding box center [513, 120] width 84 height 17
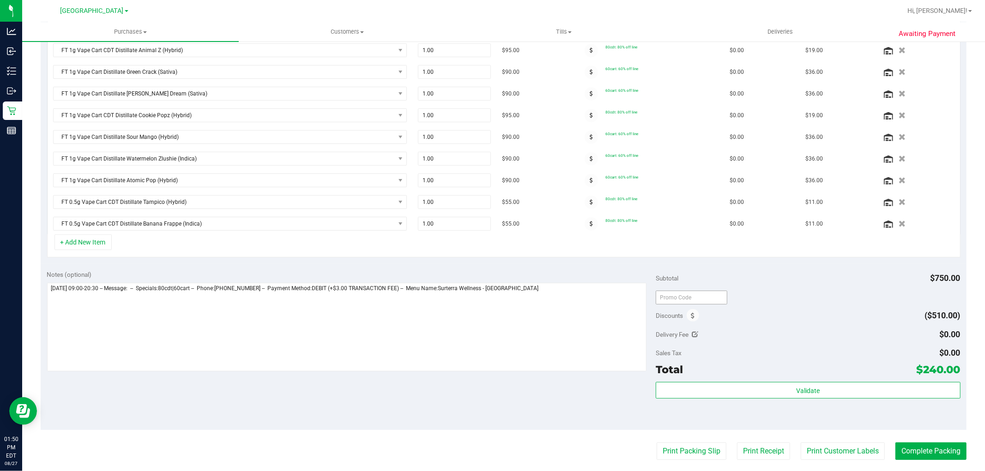
scroll to position [205, 0]
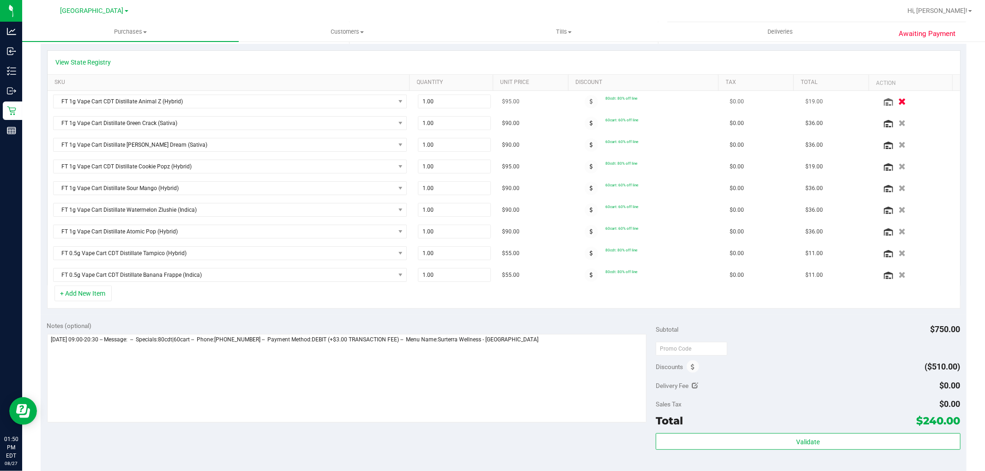
click at [894, 103] on button "button" at bounding box center [902, 102] width 16 height 10
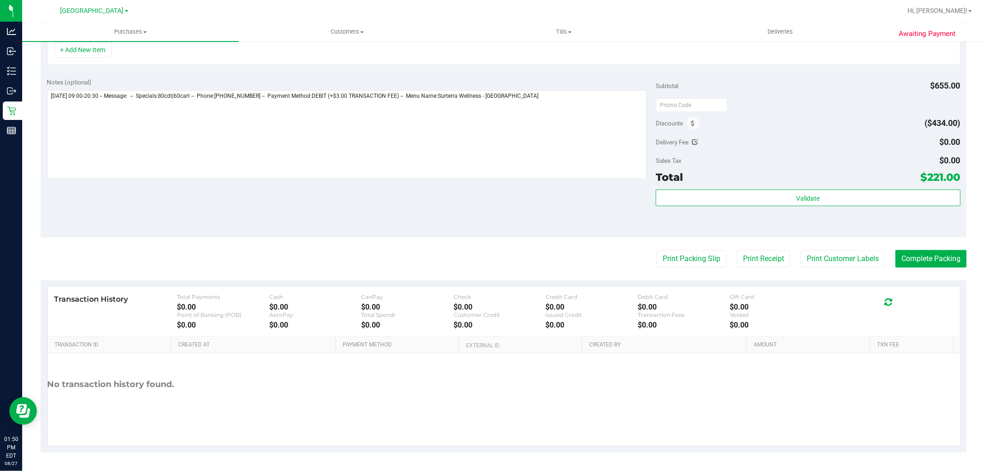
scroll to position [428, 0]
click at [845, 220] on div "Validate" at bounding box center [808, 211] width 304 height 42
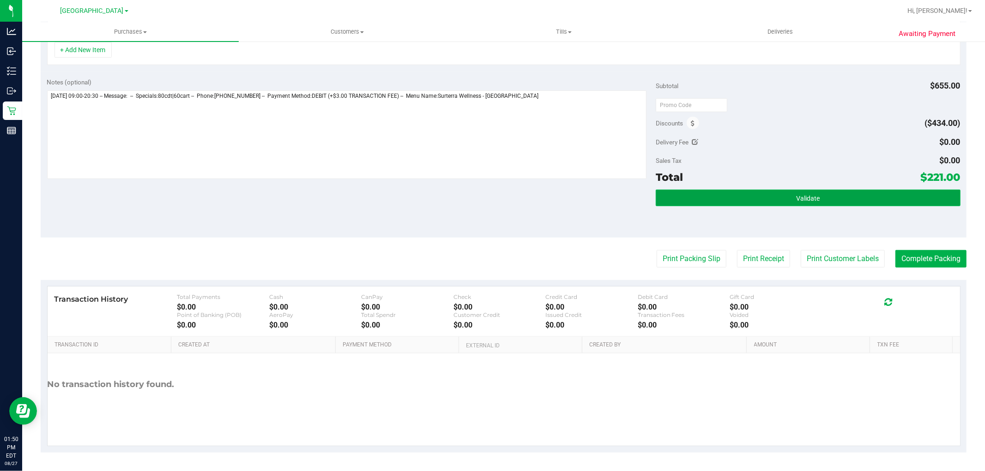
click at [838, 204] on button "Validate" at bounding box center [808, 198] width 304 height 17
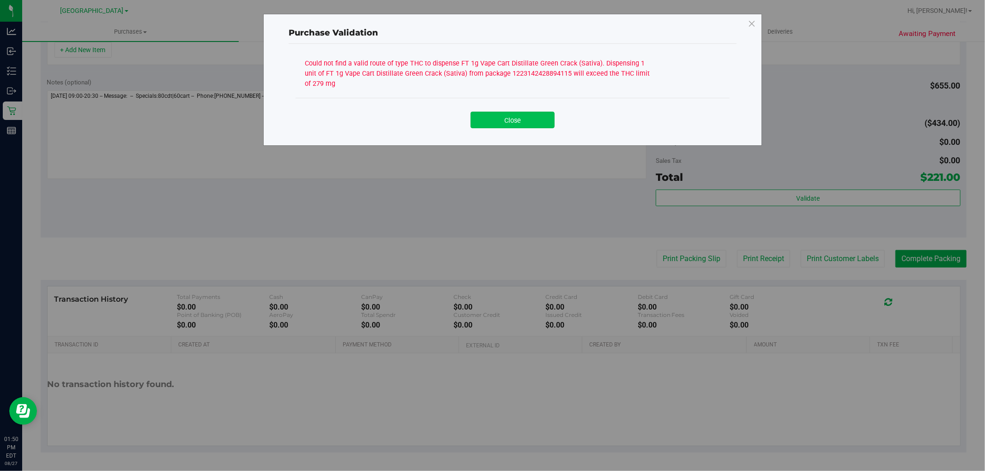
click at [489, 114] on button "Close" at bounding box center [513, 120] width 84 height 17
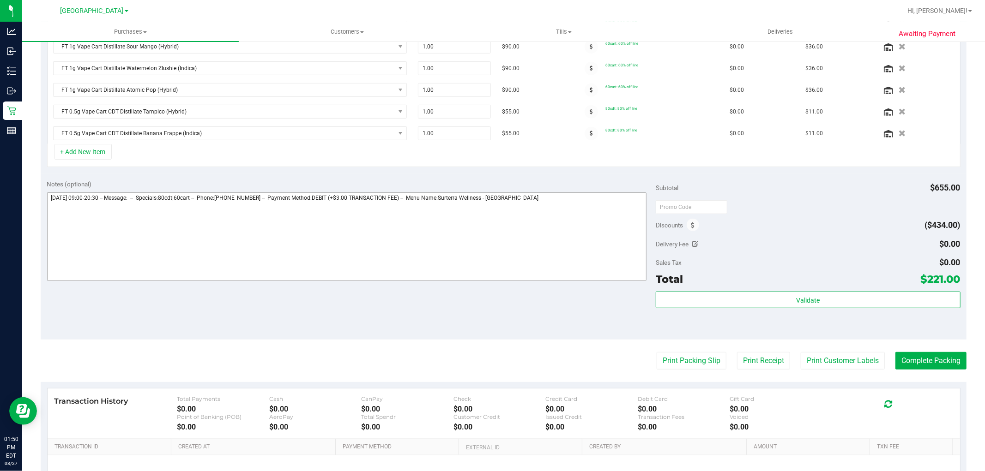
scroll to position [172, 0]
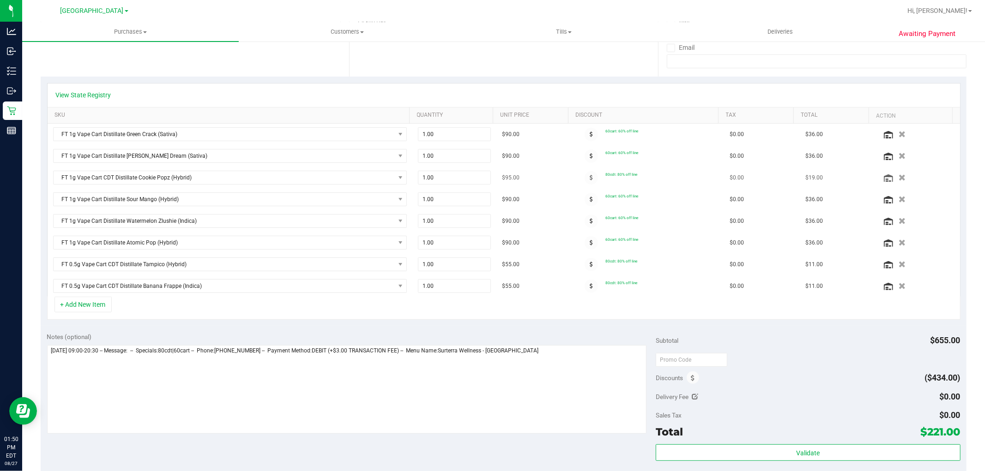
click at [899, 175] on icon "button" at bounding box center [902, 178] width 7 height 6
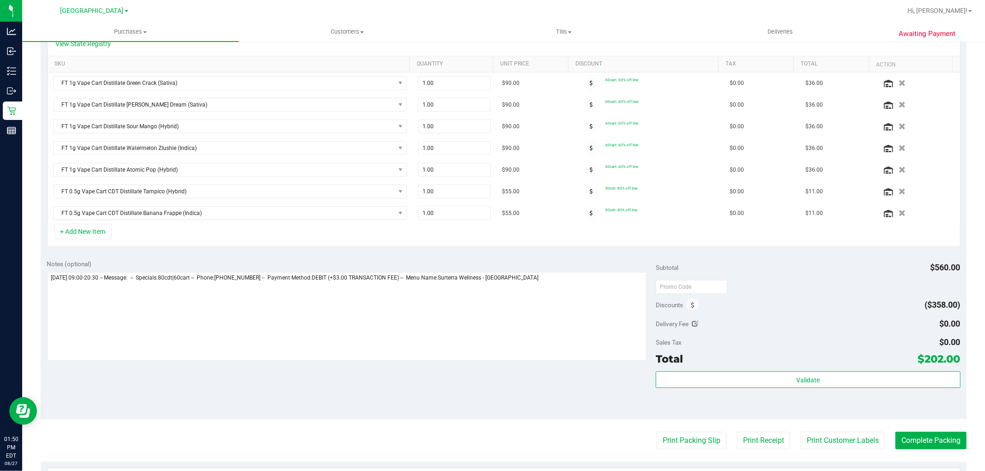
scroll to position [407, 0]
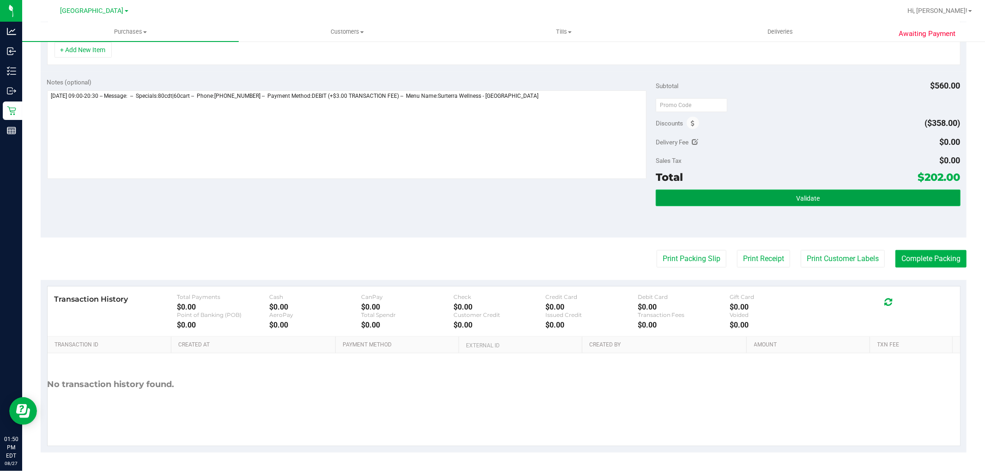
click at [796, 199] on span "Validate" at bounding box center [808, 198] width 24 height 7
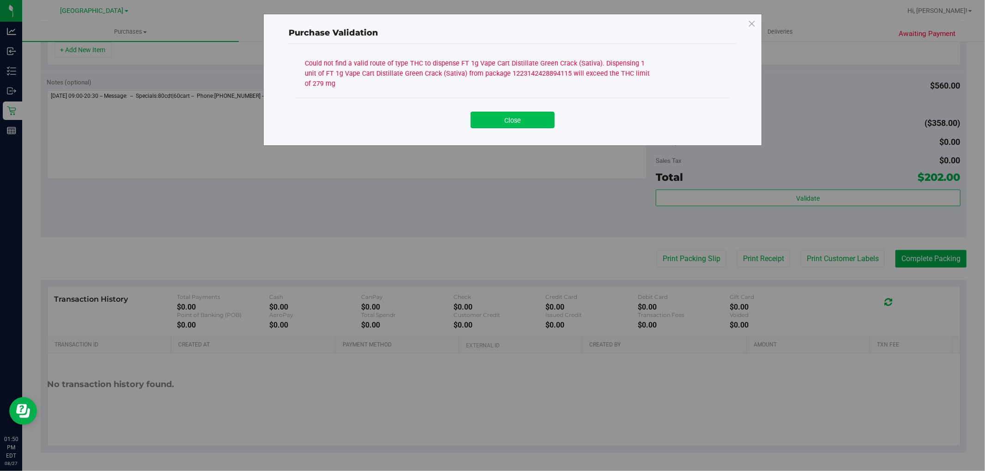
click at [528, 121] on button "Close" at bounding box center [513, 120] width 84 height 17
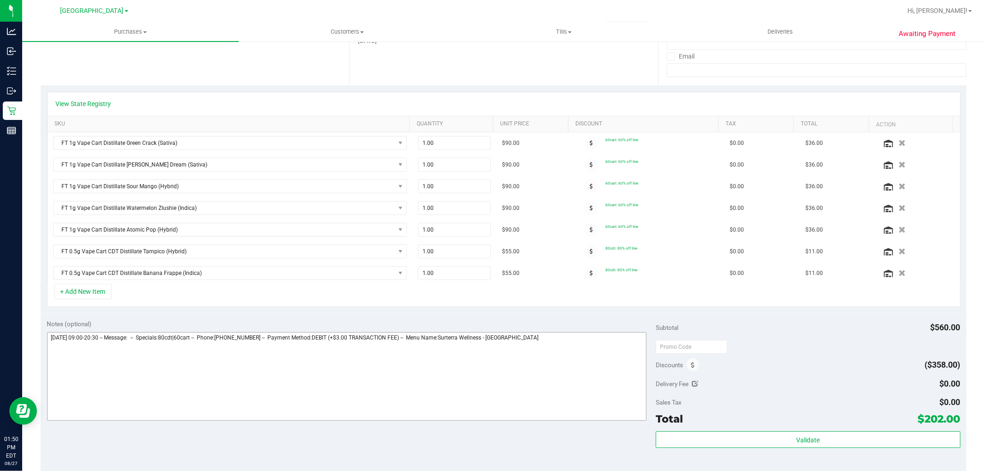
scroll to position [150, 0]
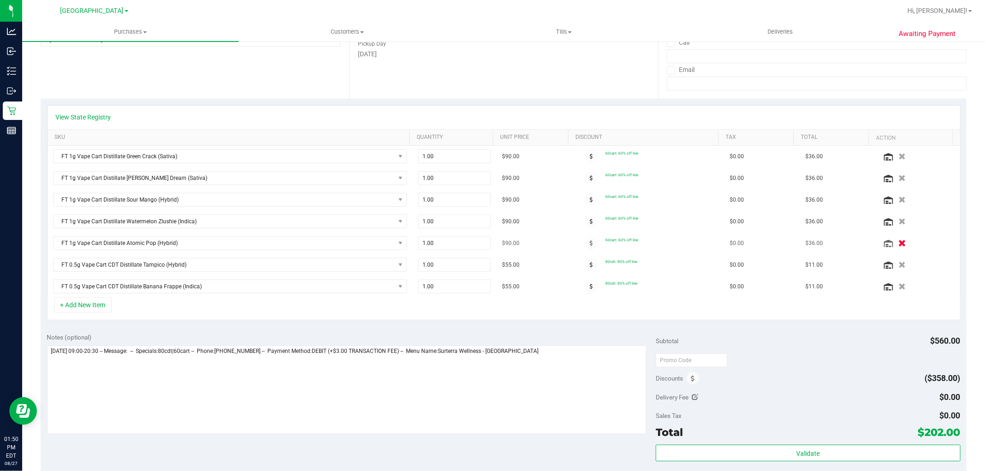
click at [898, 243] on icon "button" at bounding box center [902, 243] width 8 height 7
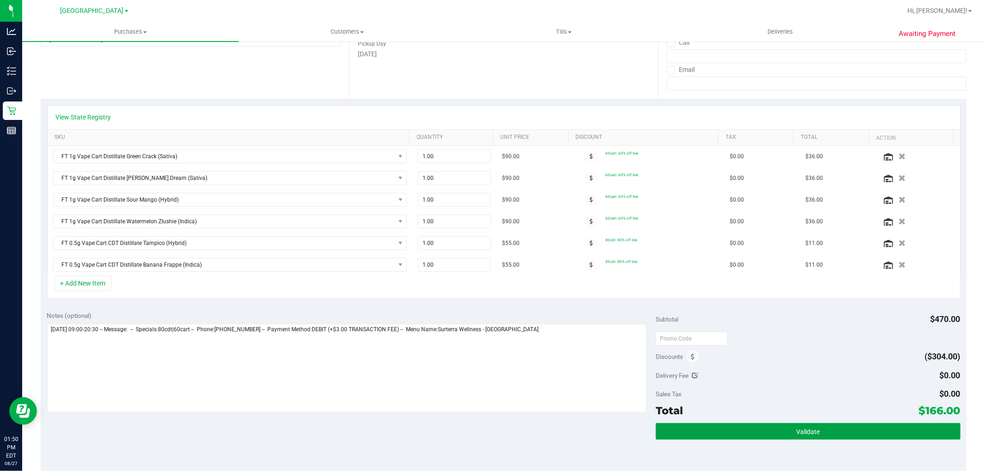
click at [815, 433] on button "Validate" at bounding box center [808, 431] width 304 height 17
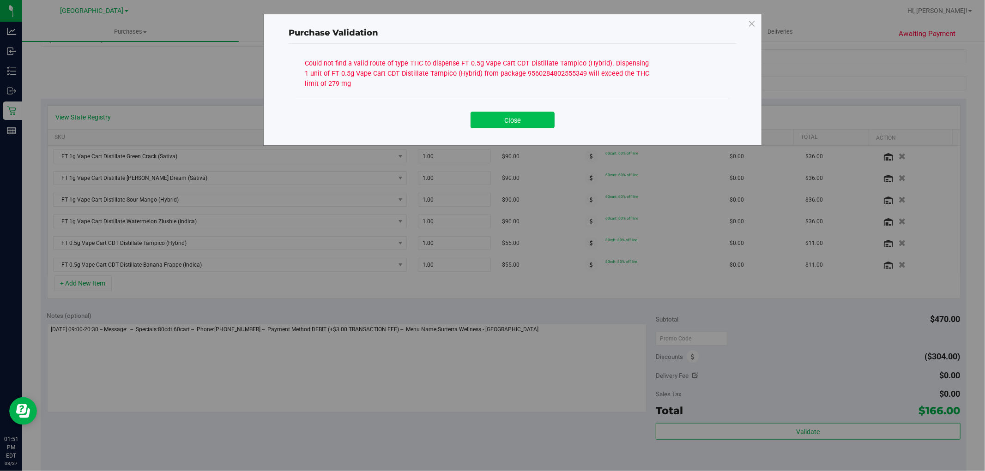
click at [524, 119] on button "Close" at bounding box center [513, 120] width 84 height 17
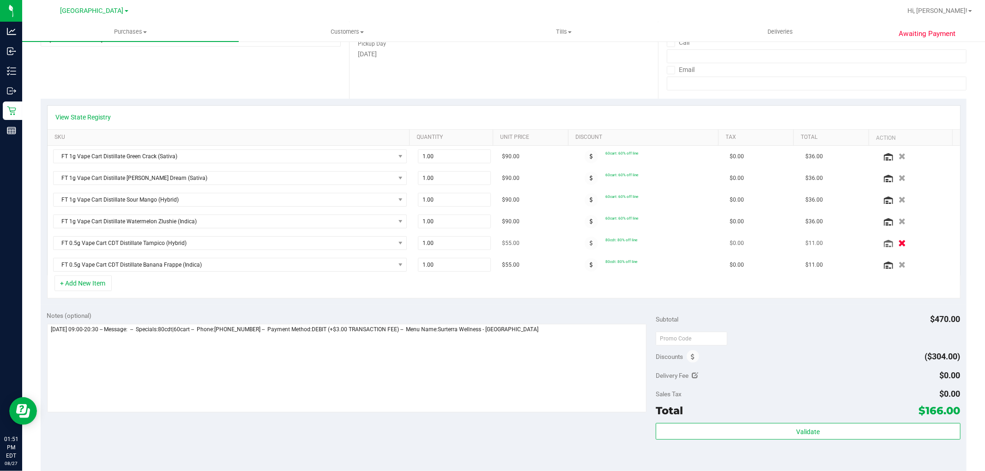
click at [898, 246] on icon "button" at bounding box center [902, 243] width 8 height 7
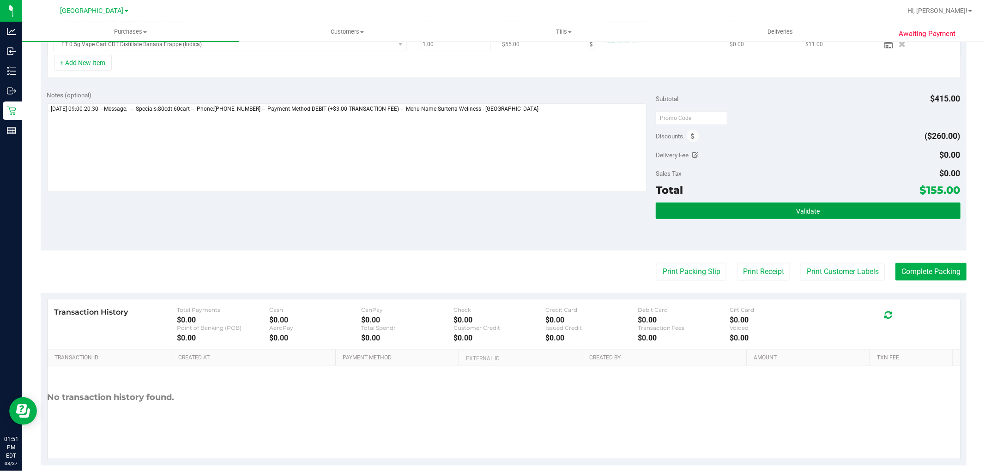
click at [844, 212] on button "Validate" at bounding box center [808, 211] width 304 height 17
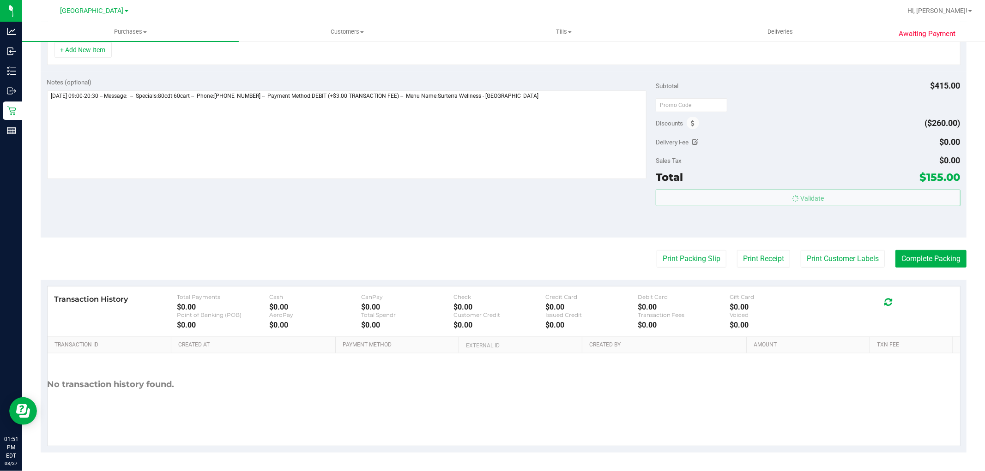
scroll to position [363, 0]
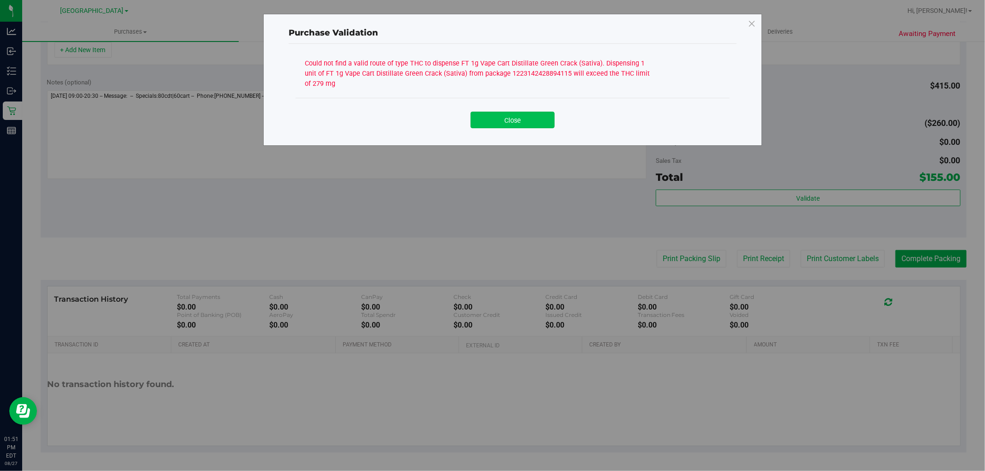
click at [528, 116] on button "Close" at bounding box center [513, 120] width 84 height 17
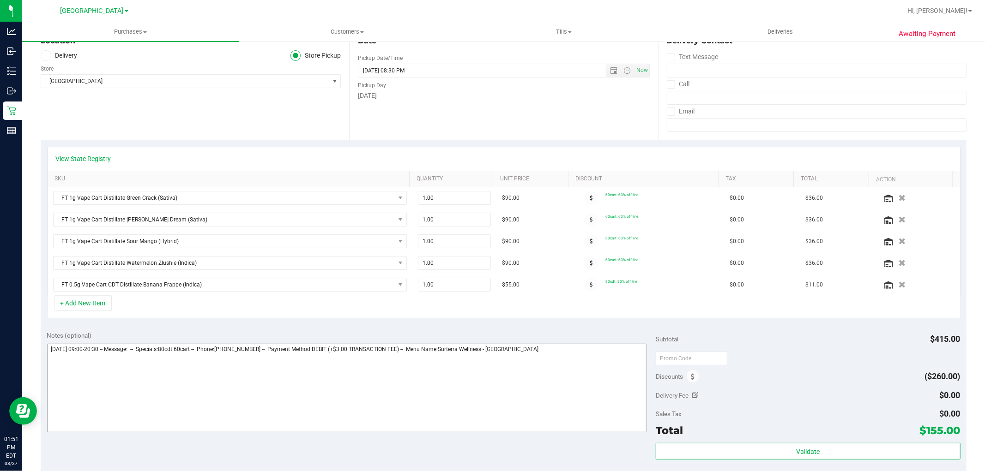
scroll to position [107, 0]
click at [894, 262] on button "button" at bounding box center [902, 265] width 16 height 10
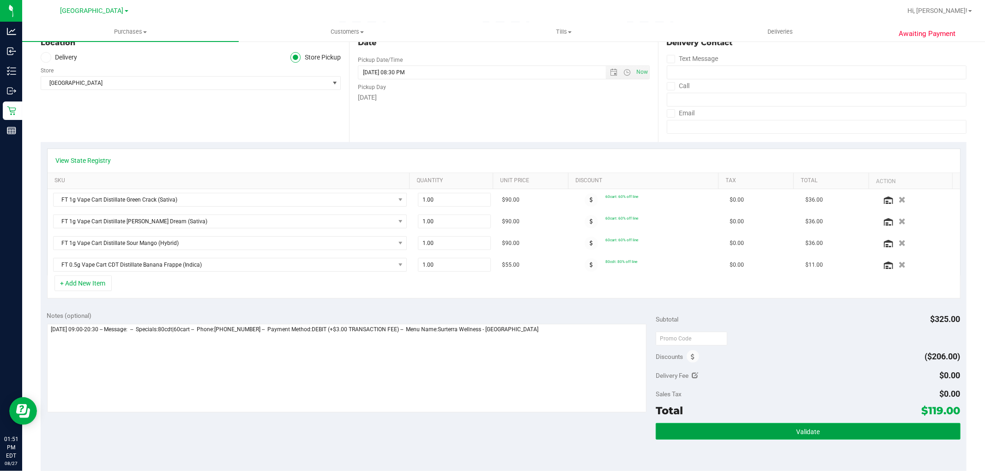
click at [809, 425] on button "Validate" at bounding box center [808, 431] width 304 height 17
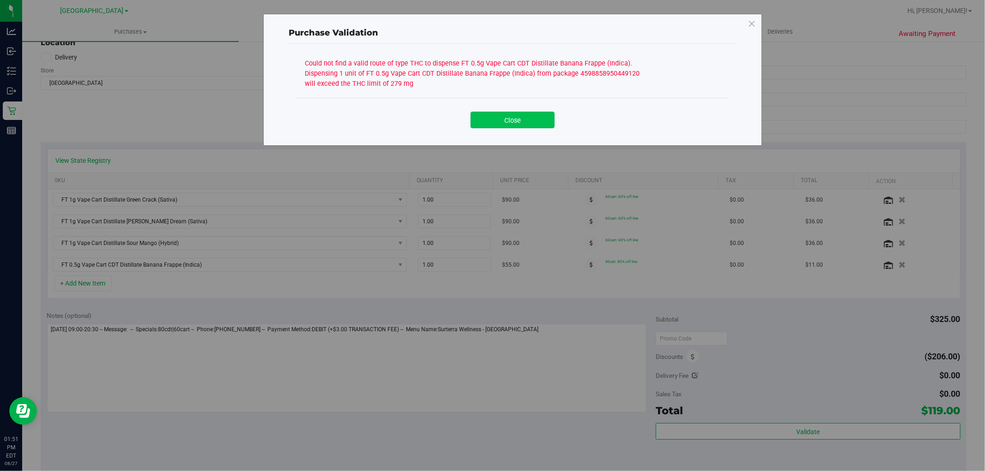
click at [513, 118] on button "Close" at bounding box center [513, 120] width 84 height 17
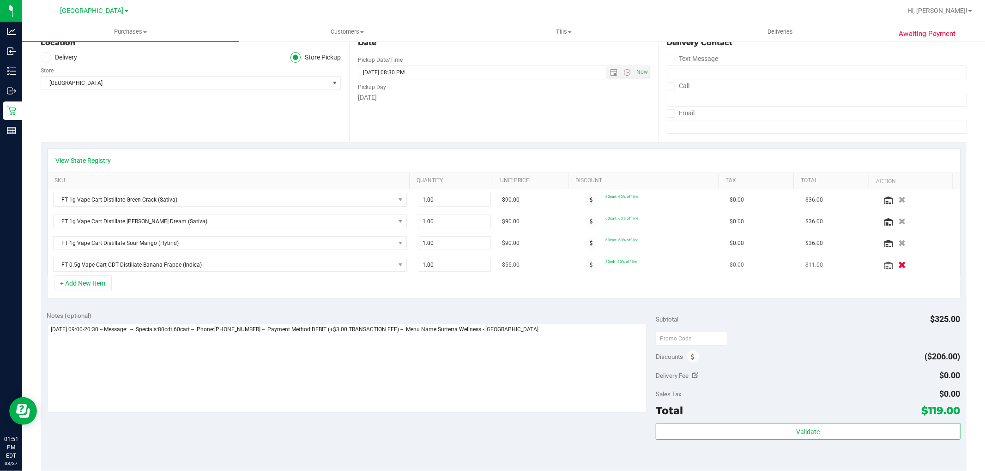
click at [898, 266] on icon "button" at bounding box center [902, 265] width 8 height 7
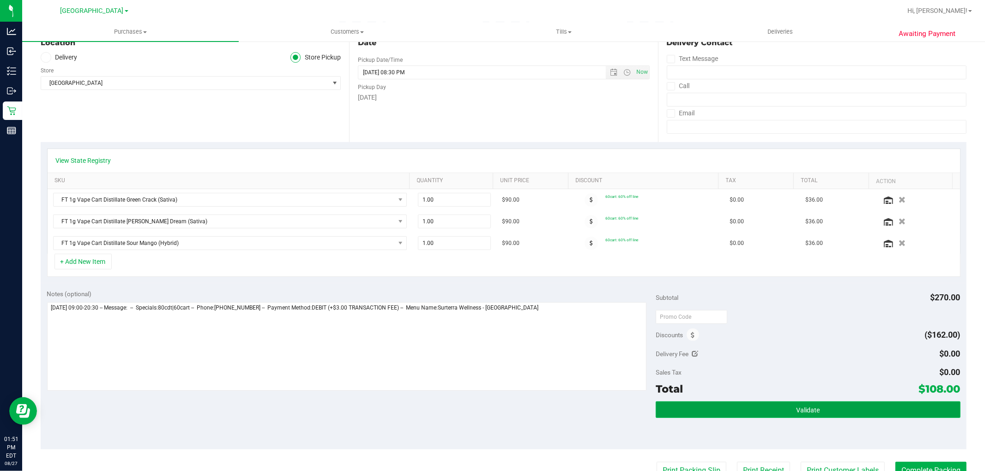
click at [841, 415] on button "Validate" at bounding box center [808, 410] width 304 height 17
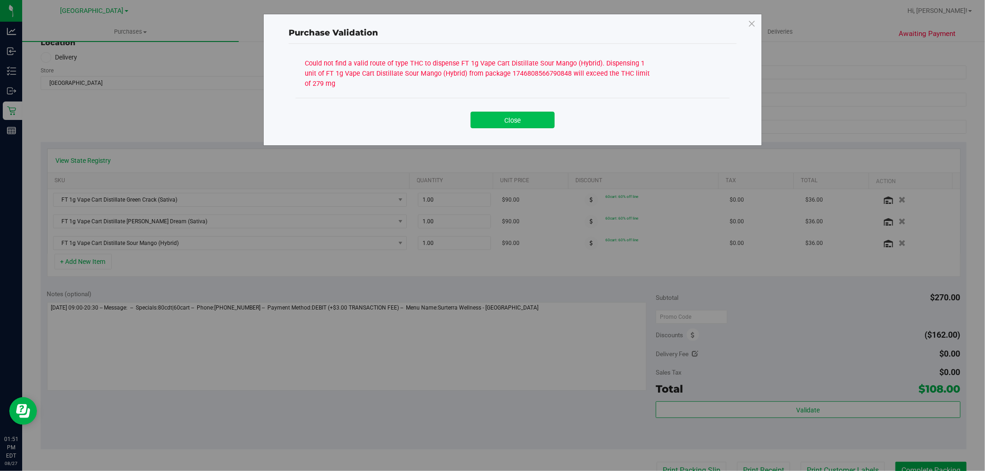
click at [551, 120] on button "Close" at bounding box center [513, 120] width 84 height 17
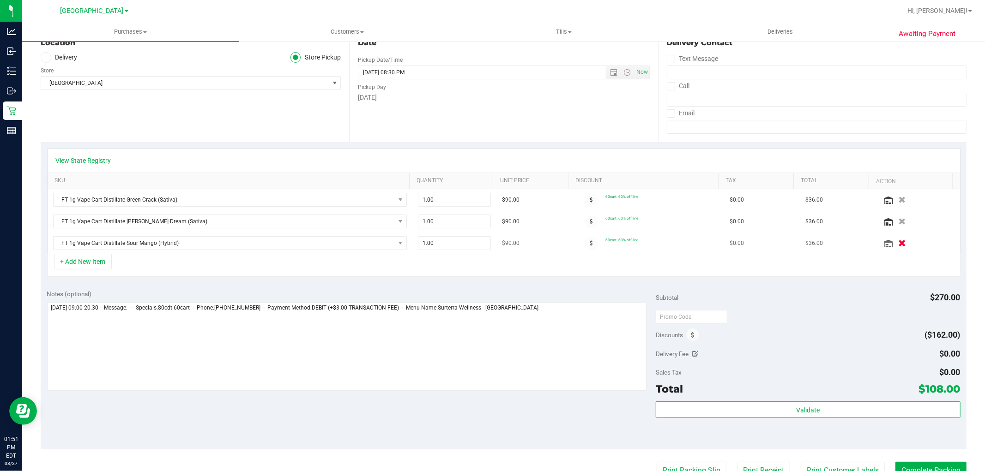
click at [894, 241] on button "button" at bounding box center [902, 243] width 16 height 10
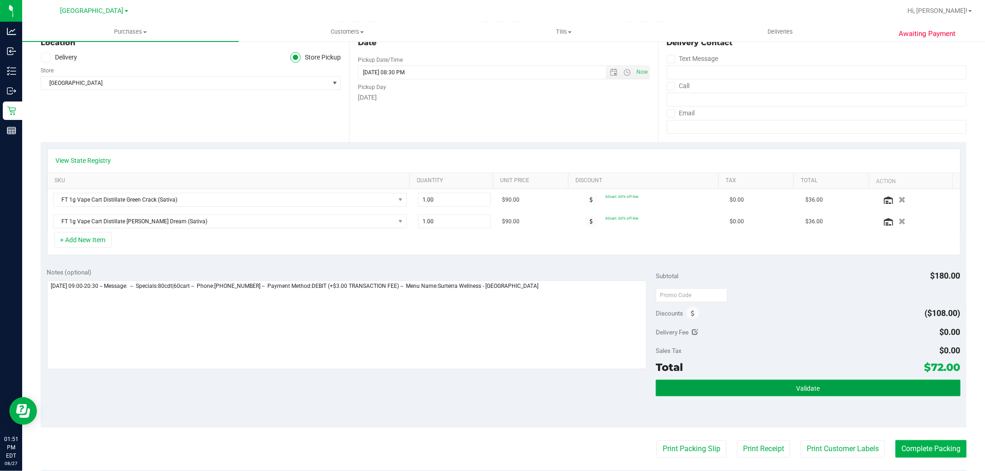
click at [824, 384] on button "Validate" at bounding box center [808, 388] width 304 height 17
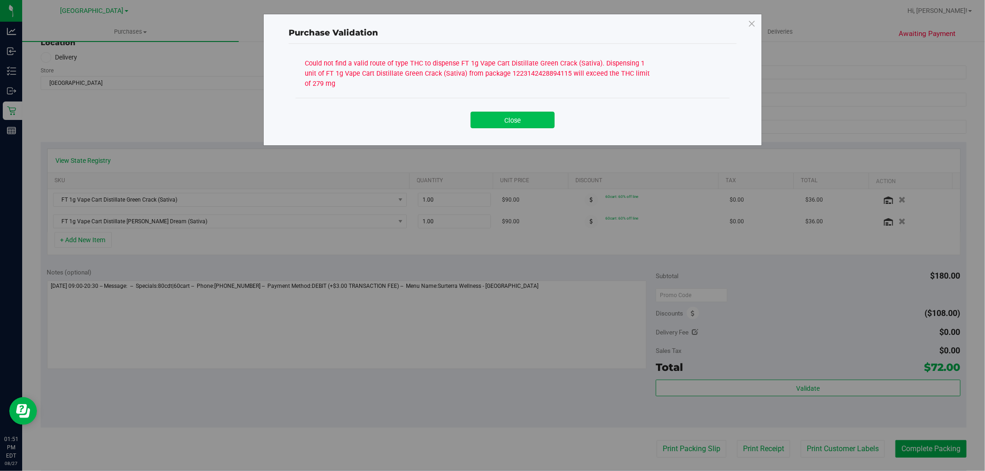
click at [525, 116] on button "Close" at bounding box center [513, 120] width 84 height 17
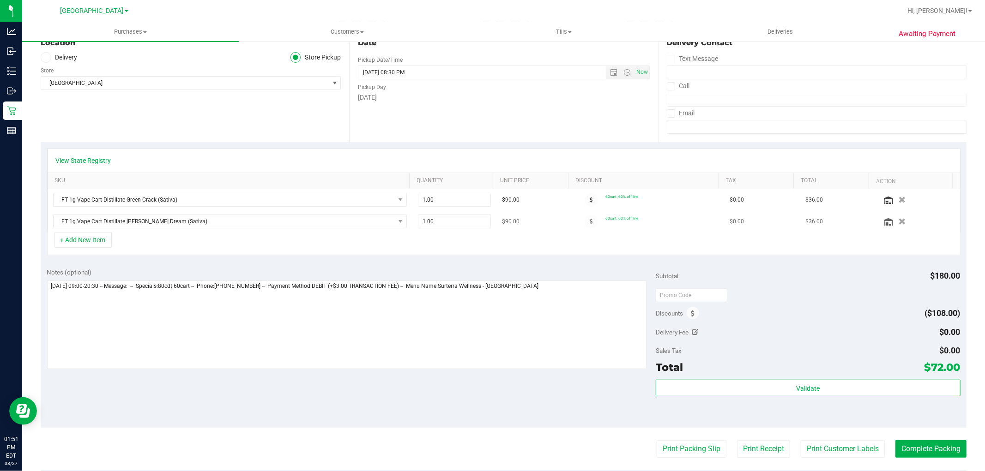
click at [880, 216] on td at bounding box center [917, 221] width 84 height 21
click at [894, 220] on button "button" at bounding box center [902, 222] width 16 height 10
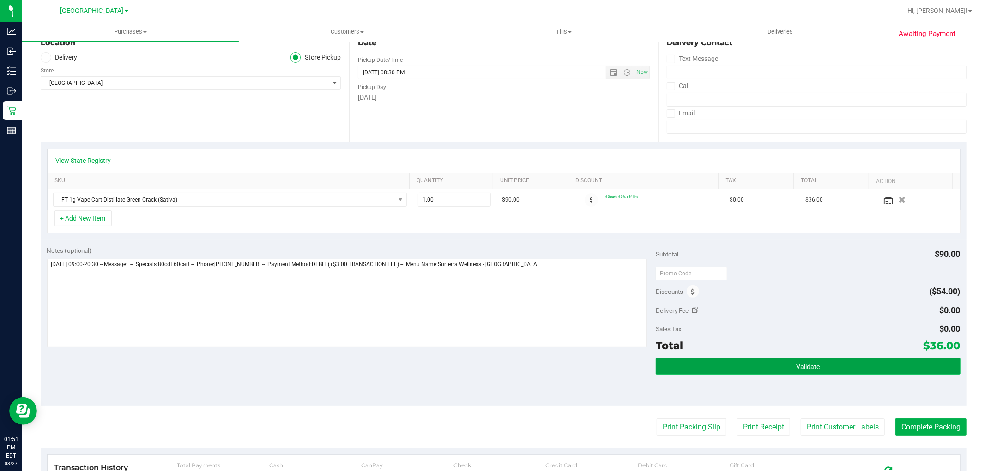
click at [806, 365] on span "Validate" at bounding box center [808, 366] width 24 height 7
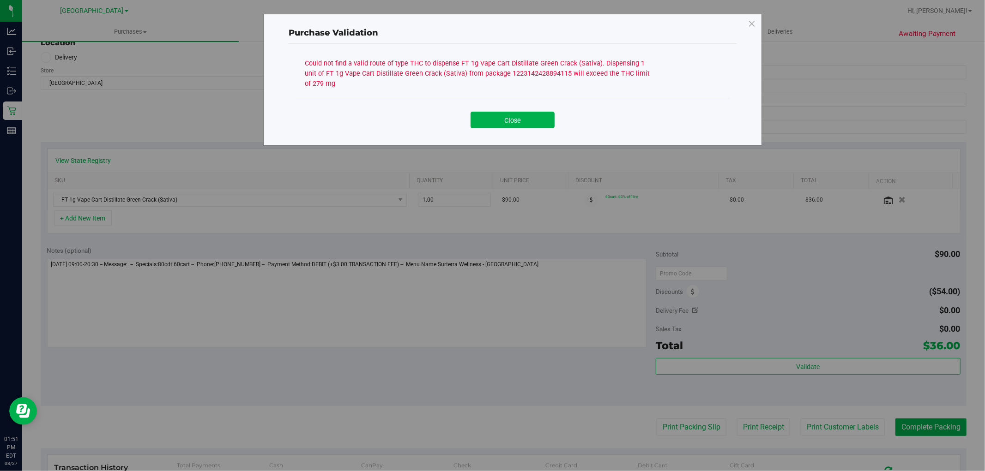
drag, startPoint x: 514, startPoint y: 121, endPoint x: 748, endPoint y: 140, distance: 234.9
click at [514, 120] on button "Close" at bounding box center [513, 120] width 84 height 17
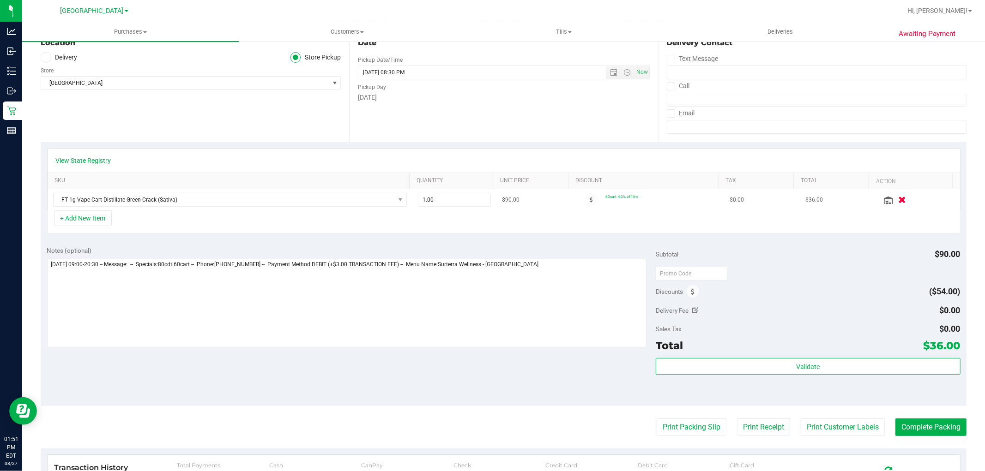
click at [890, 205] on div at bounding box center [917, 199] width 73 height 9
click at [898, 203] on icon "button" at bounding box center [902, 200] width 8 height 7
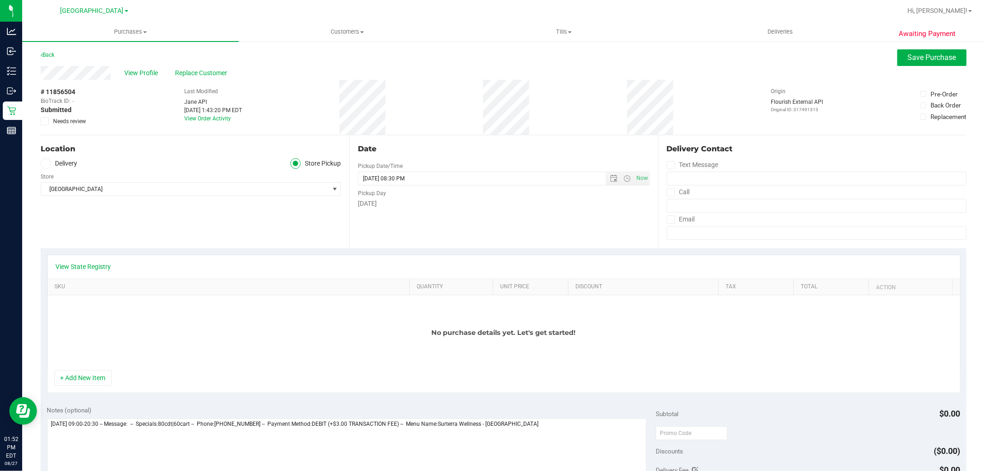
scroll to position [0, 0]
click at [139, 73] on span "View Profile" at bounding box center [142, 74] width 37 height 10
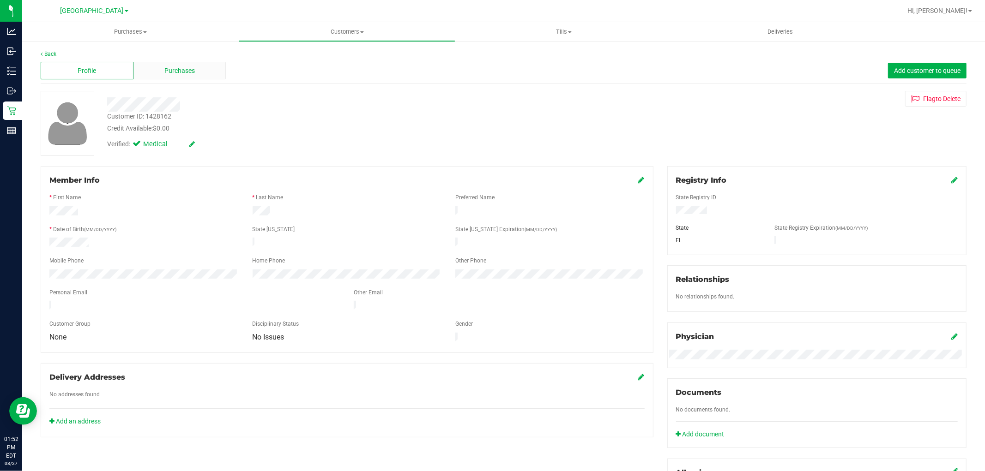
click at [214, 66] on div "Purchases" at bounding box center [179, 71] width 93 height 18
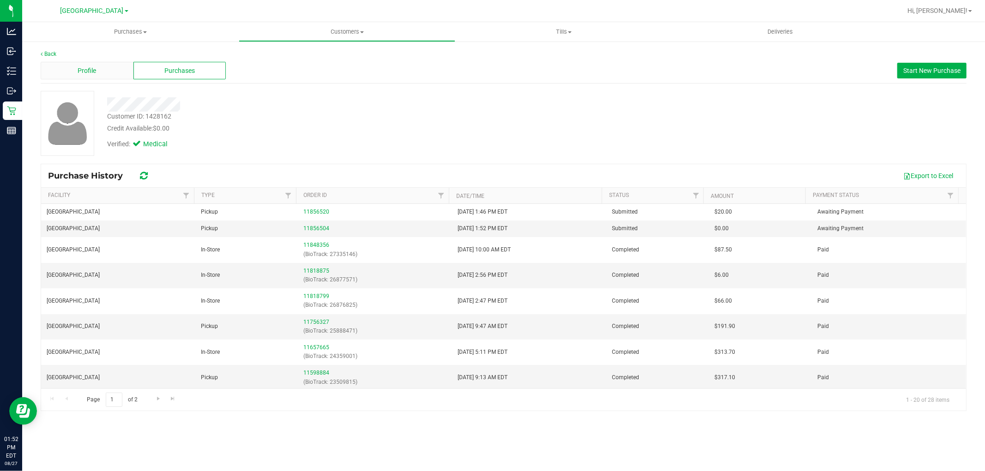
click at [78, 66] on span "Profile" at bounding box center [87, 71] width 18 height 10
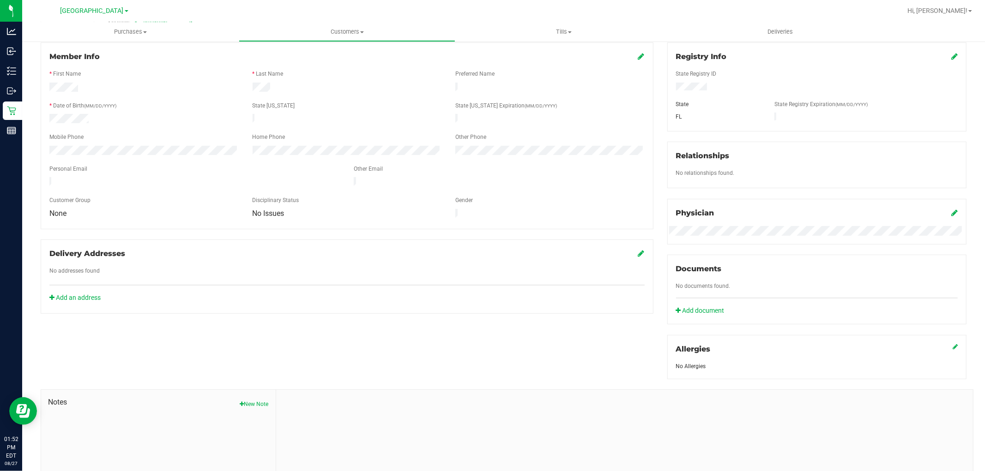
scroll to position [196, 0]
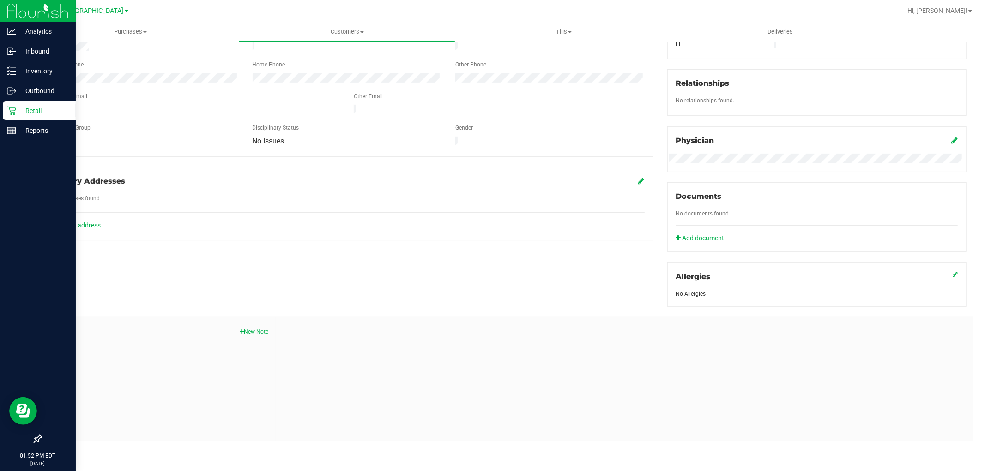
click at [18, 113] on p "Retail" at bounding box center [43, 110] width 55 height 11
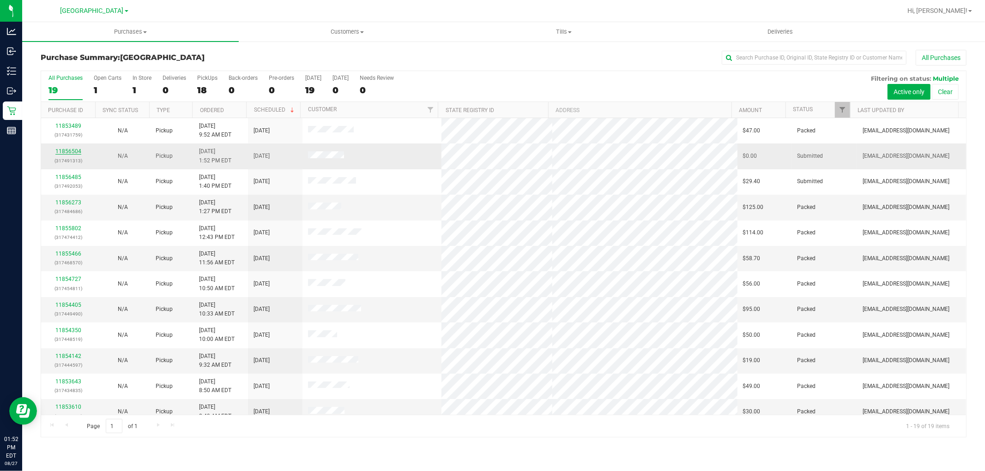
click at [73, 153] on link "11856504" at bounding box center [68, 151] width 26 height 6
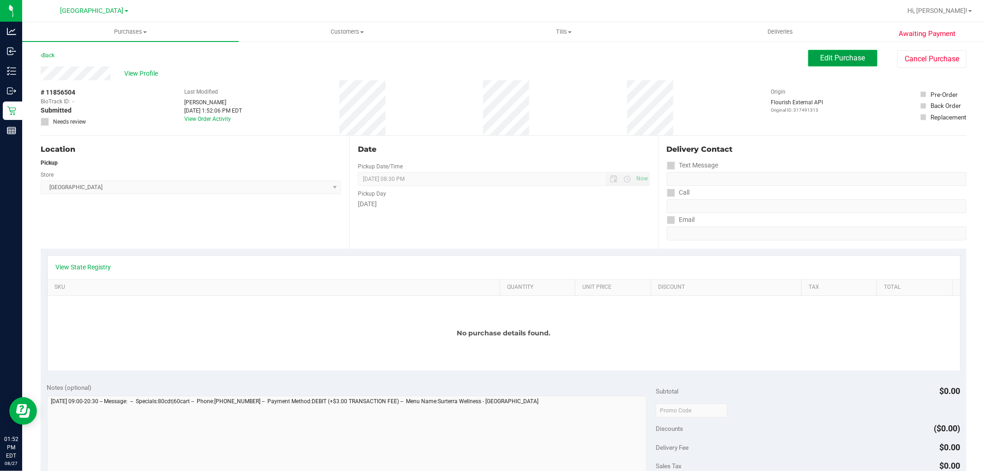
click at [828, 63] on button "Edit Purchase" at bounding box center [842, 58] width 69 height 17
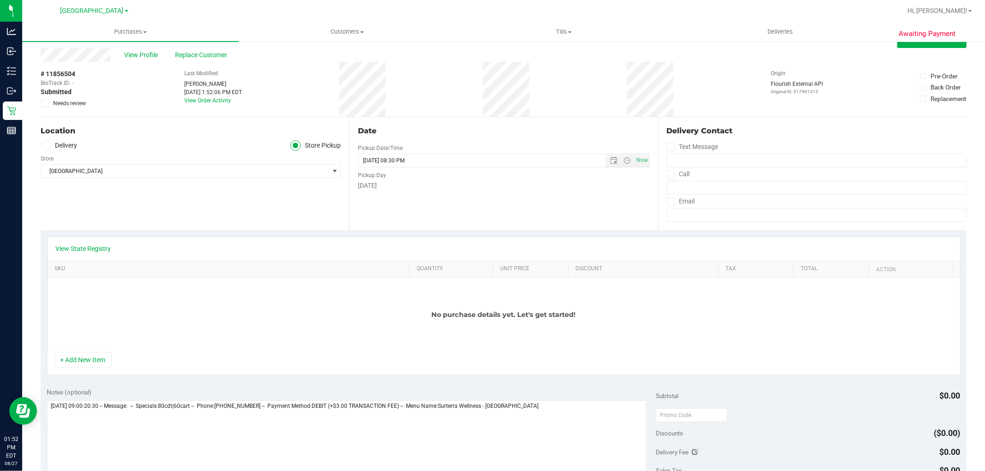
scroll to position [51, 0]
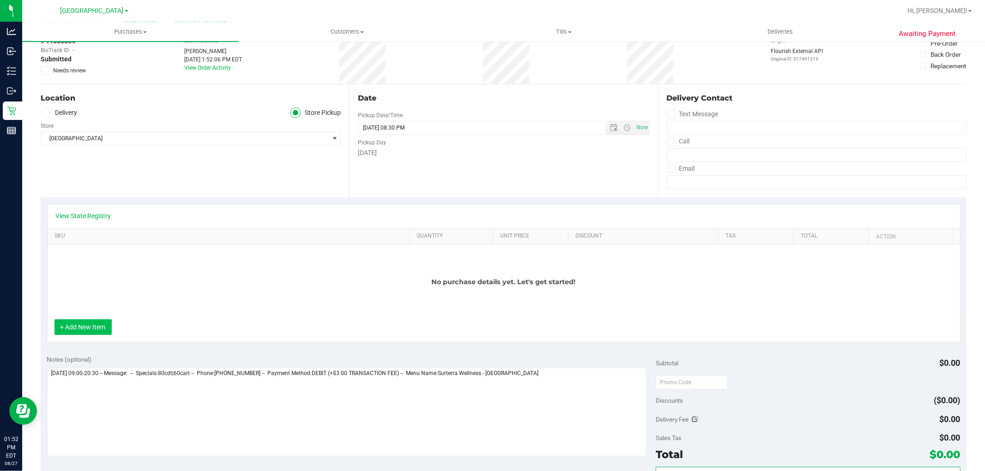
click at [98, 331] on button "+ Add New Item" at bounding box center [82, 328] width 57 height 16
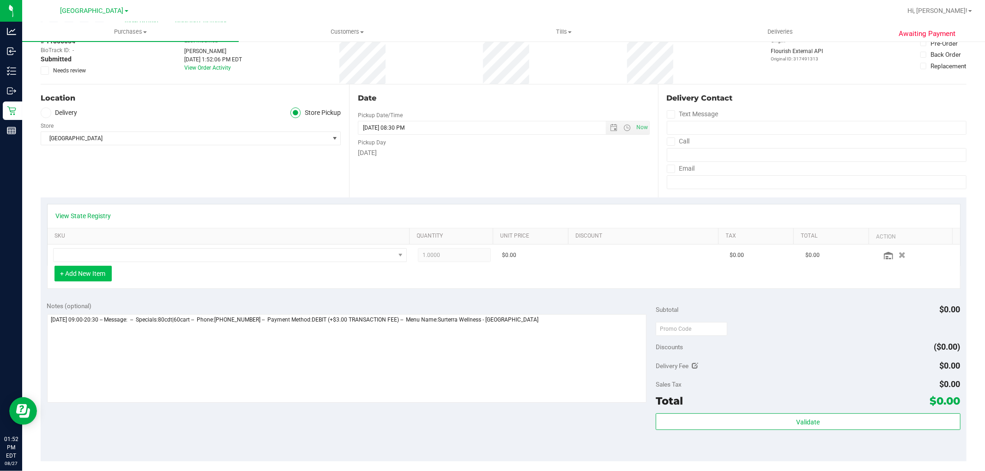
click at [96, 279] on button "+ Add New Item" at bounding box center [82, 274] width 57 height 16
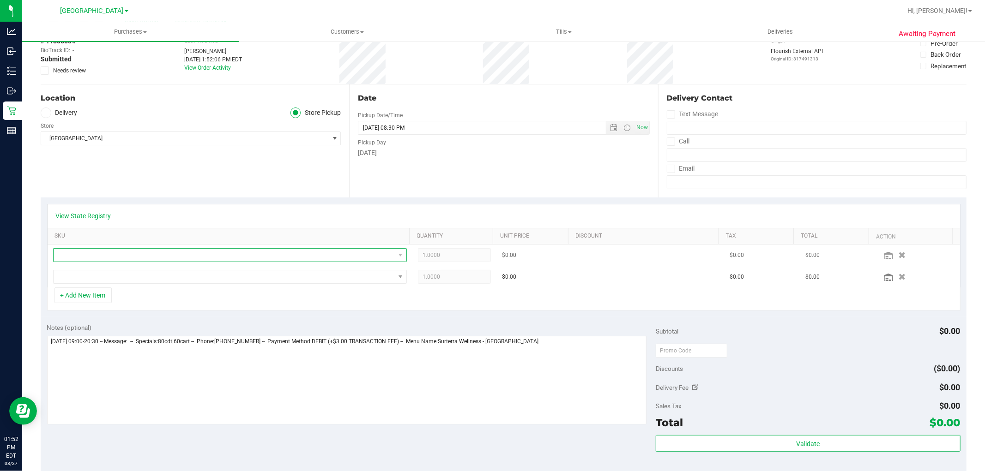
click at [329, 259] on span "NO DATA FOUND" at bounding box center [224, 255] width 341 height 13
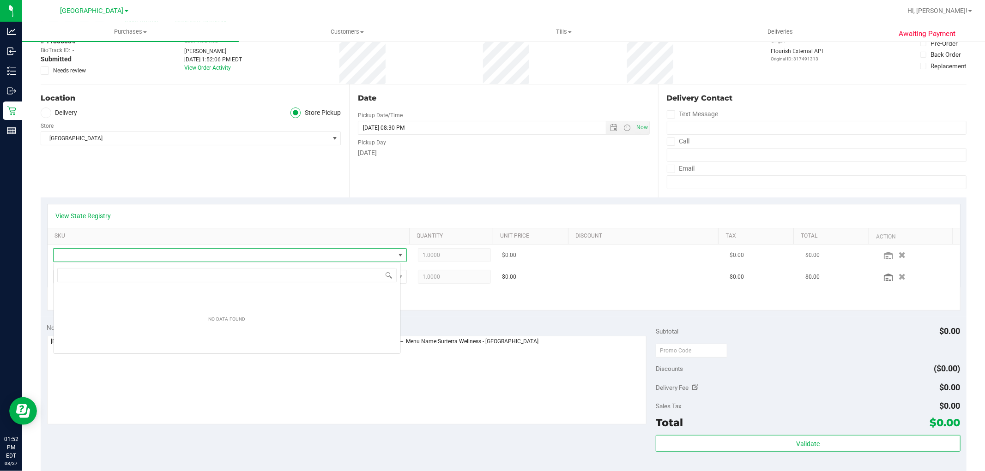
scroll to position [14, 348]
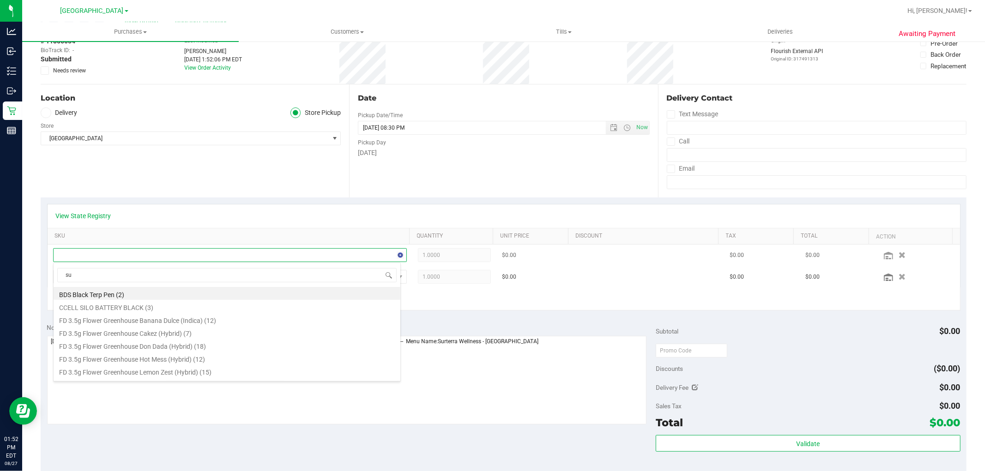
type input "sum"
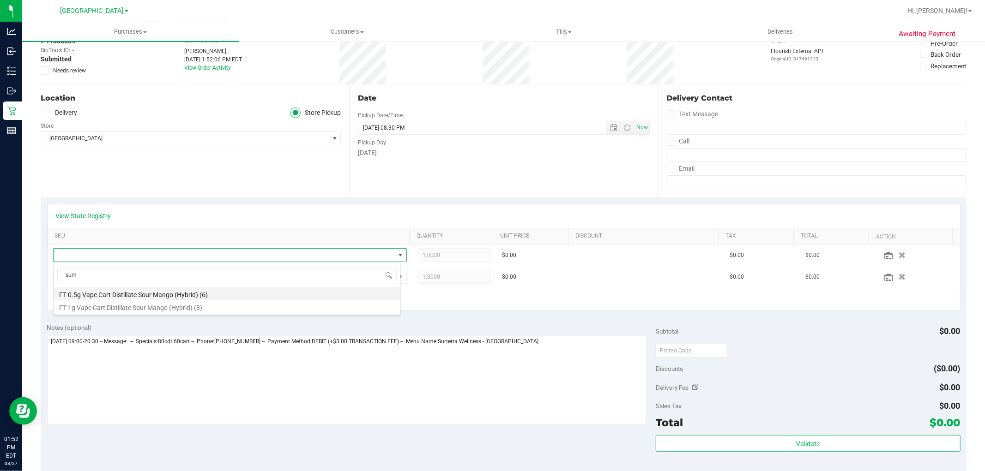
click at [289, 296] on li "FT 0.5g Vape Cart Distillate Sour Mango (Hybrid) (6)" at bounding box center [227, 293] width 347 height 13
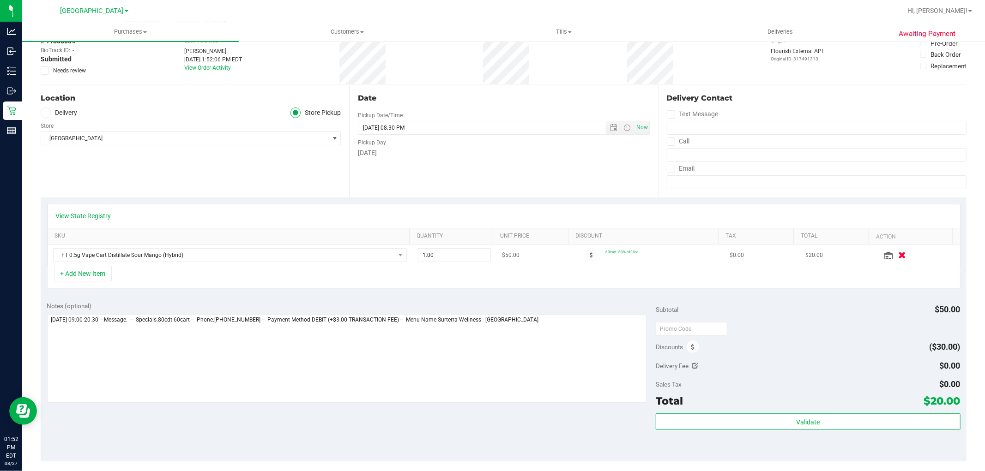
click at [894, 257] on button "button" at bounding box center [902, 255] width 16 height 10
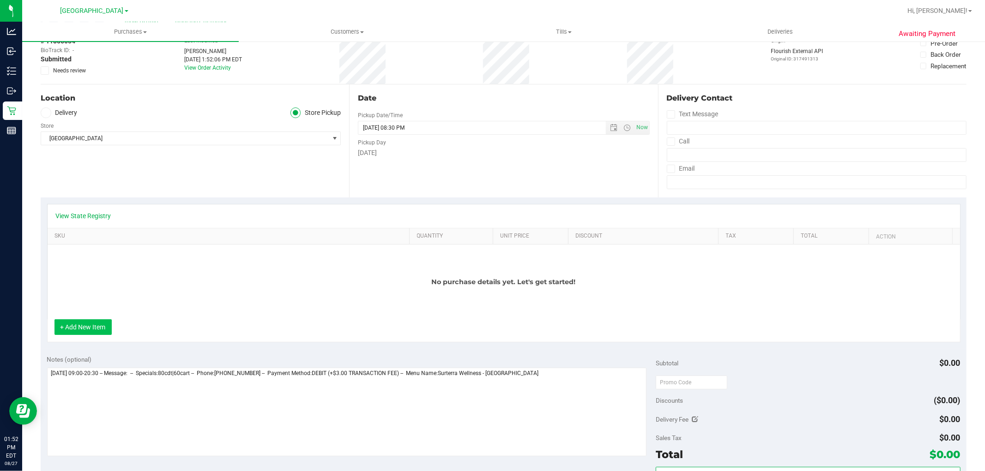
click at [99, 326] on button "+ Add New Item" at bounding box center [82, 328] width 57 height 16
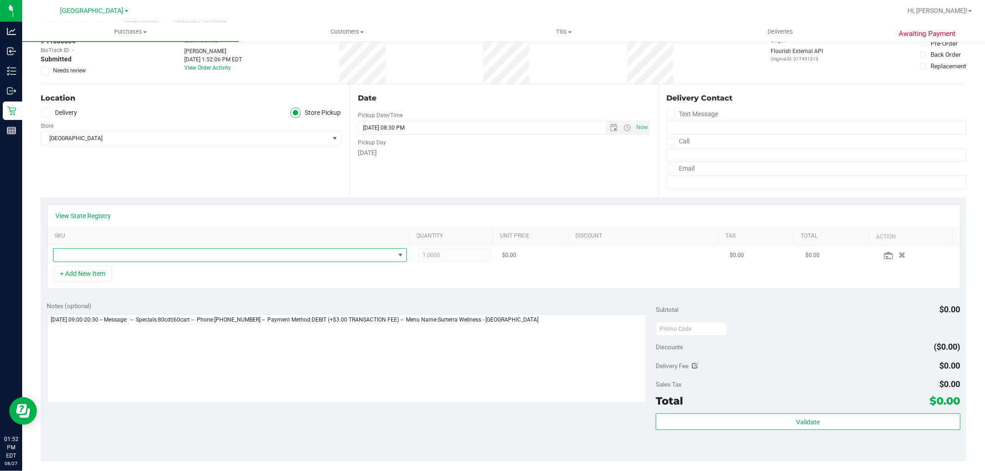
click at [142, 250] on span "NO DATA FOUND" at bounding box center [224, 255] width 341 height 13
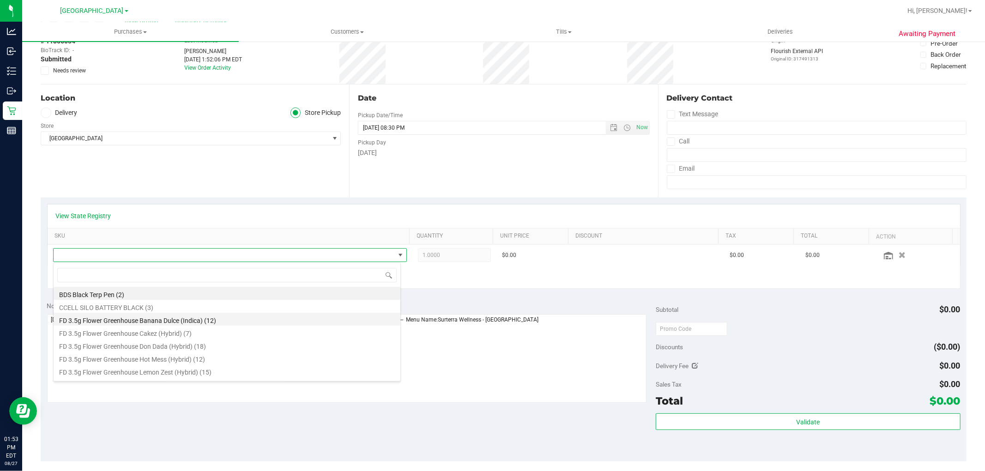
click at [171, 323] on li "FD 3.5g Flower Greenhouse Banana Dulce (Indica) (12)" at bounding box center [227, 319] width 347 height 13
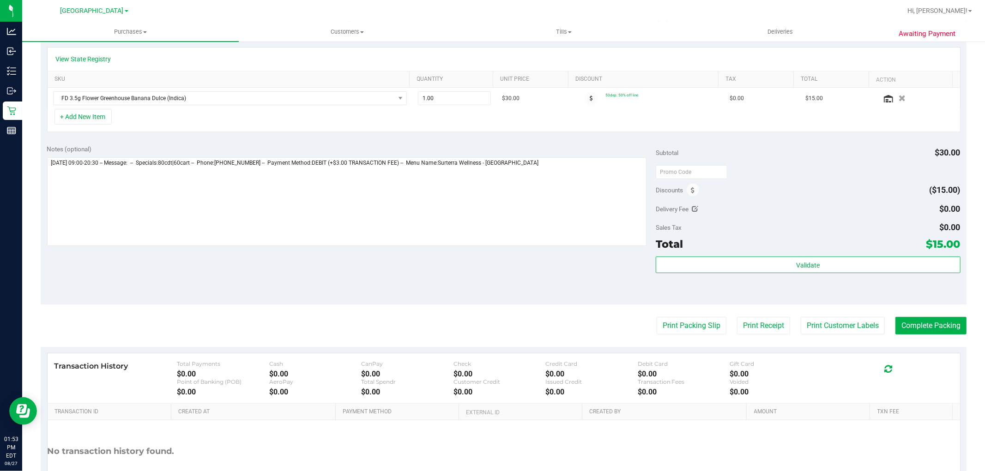
scroll to position [154, 0]
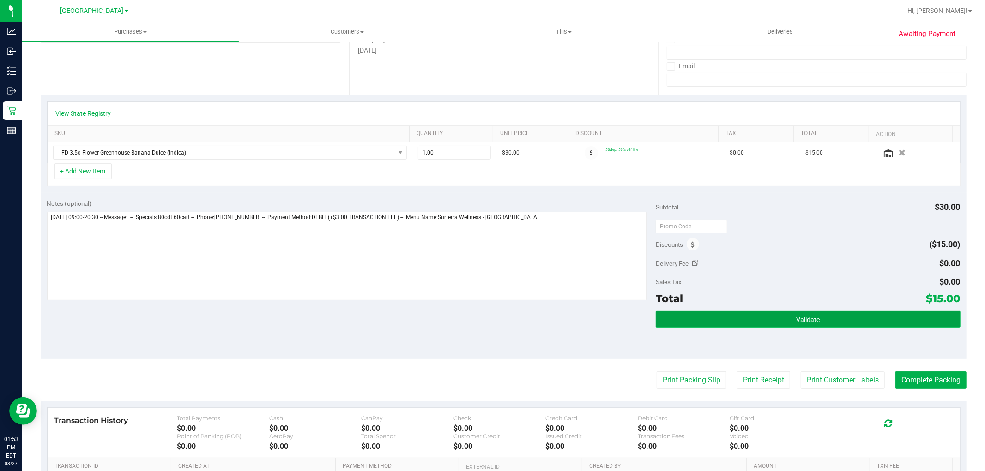
click at [835, 314] on button "Validate" at bounding box center [808, 319] width 304 height 17
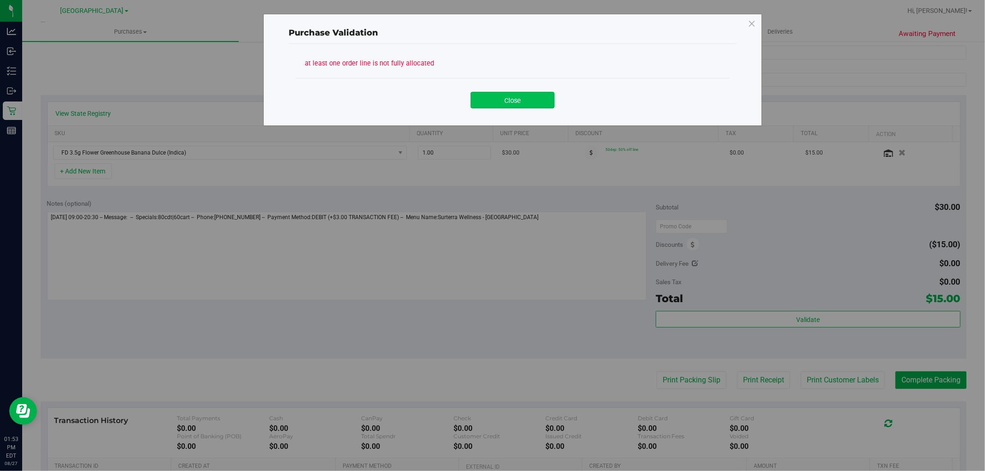
click at [523, 105] on button "Close" at bounding box center [513, 100] width 84 height 17
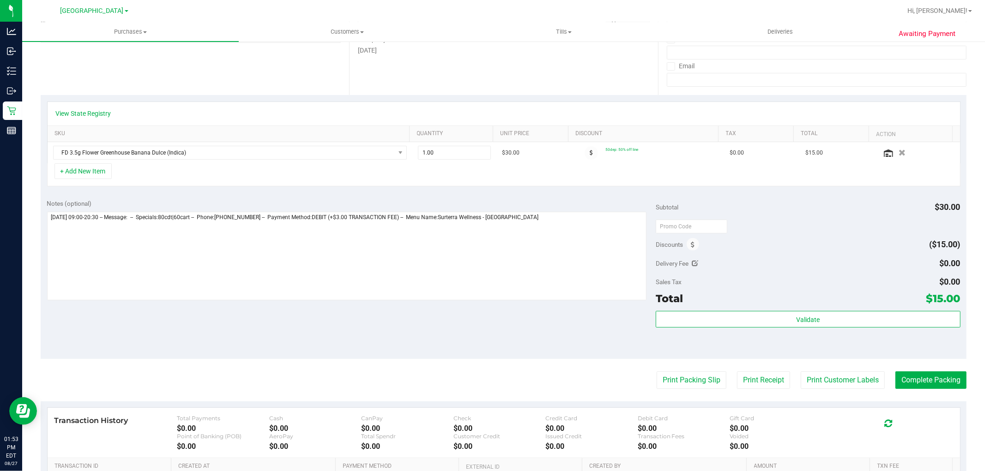
scroll to position [0, 0]
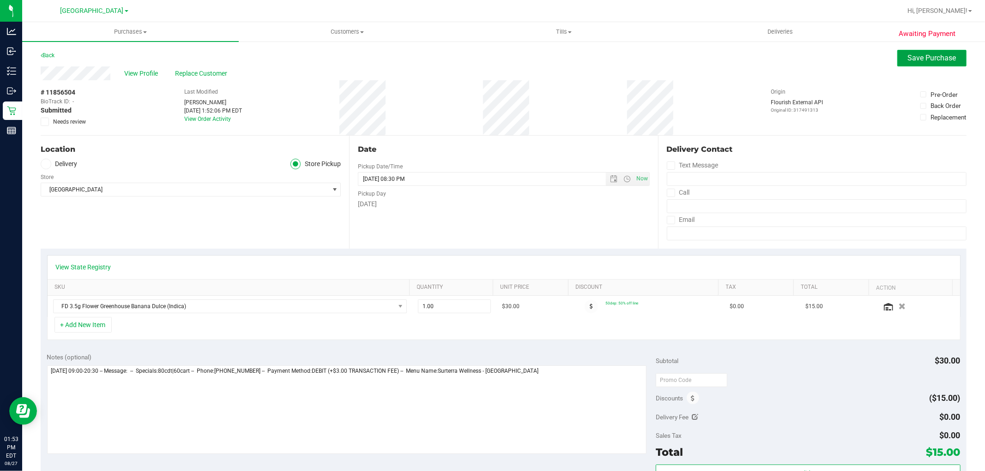
click at [933, 58] on span "Save Purchase" at bounding box center [932, 58] width 48 height 9
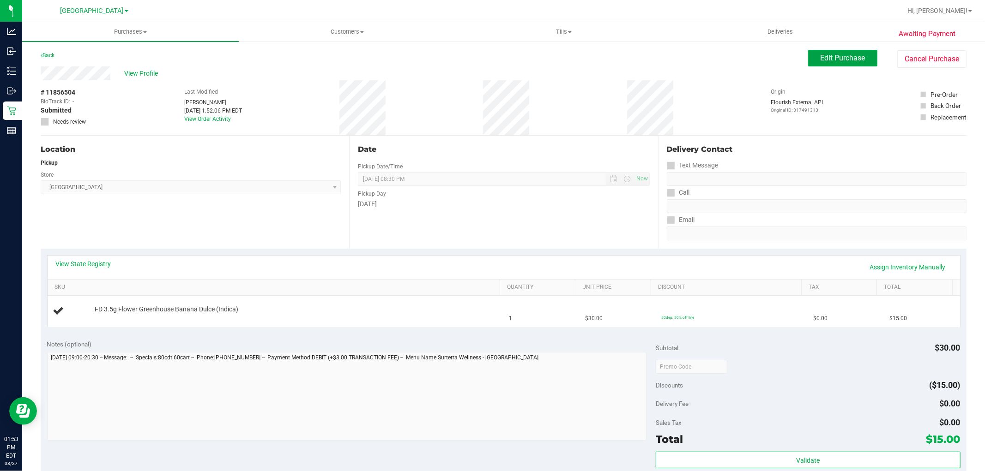
click at [845, 52] on button "Edit Purchase" at bounding box center [842, 58] width 69 height 17
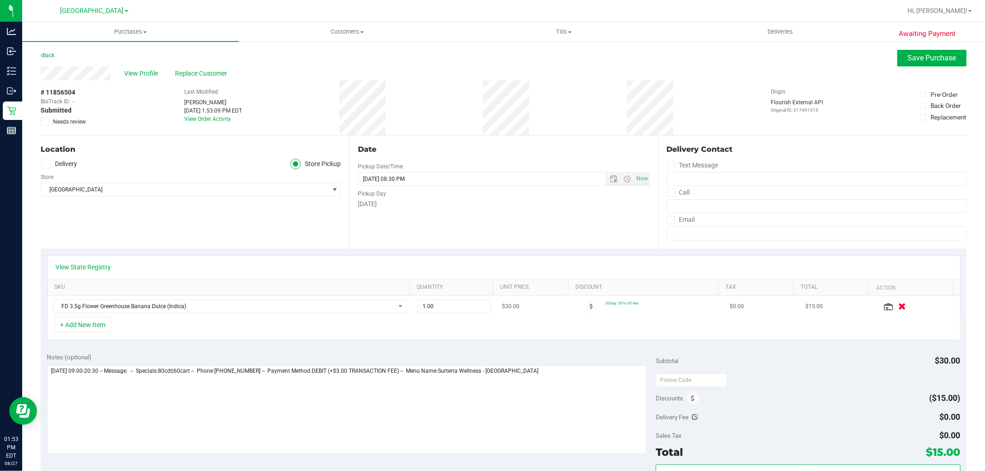
click at [898, 308] on icon "button" at bounding box center [902, 306] width 8 height 7
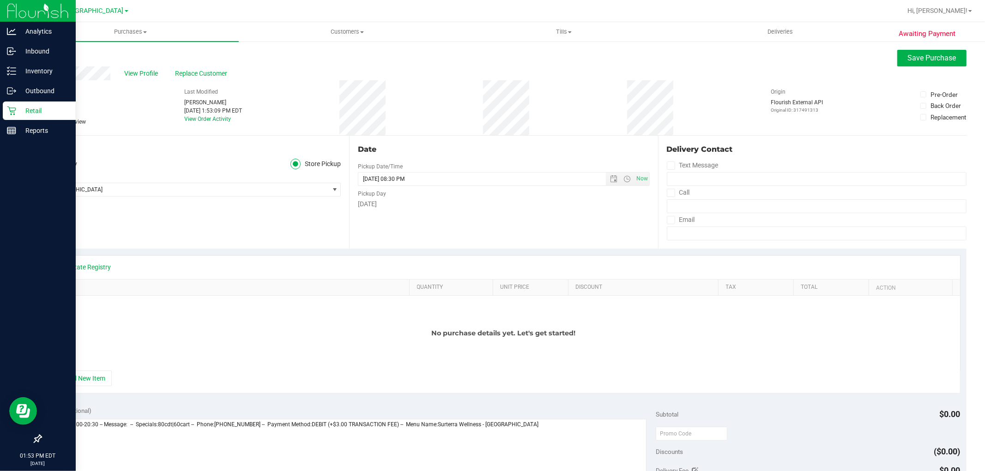
click at [20, 114] on p "Retail" at bounding box center [43, 110] width 55 height 11
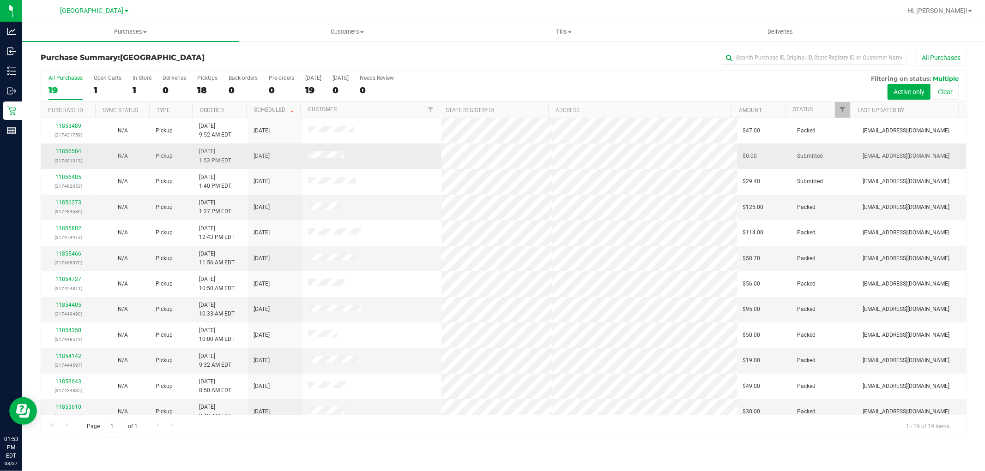
click at [55, 154] on div "11856504 (317491313)" at bounding box center [68, 156] width 43 height 18
click at [53, 151] on div "11856504 (317491313)" at bounding box center [68, 156] width 43 height 18
click at [72, 149] on link "11856504" at bounding box center [68, 151] width 26 height 6
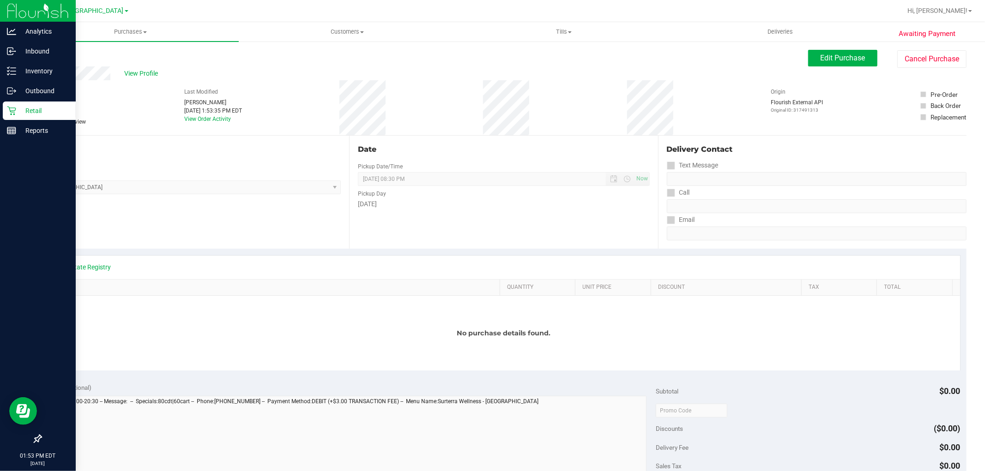
click at [8, 111] on icon at bounding box center [11, 110] width 9 height 9
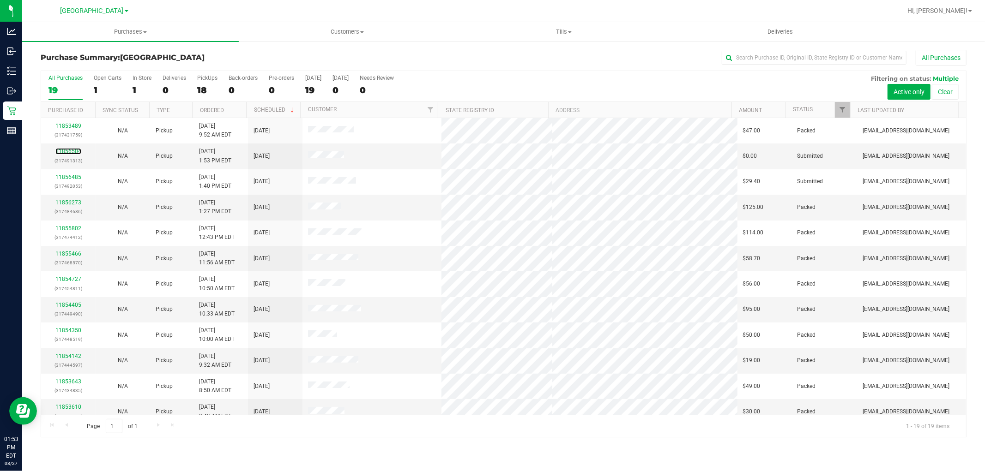
click at [72, 152] on link "11856504" at bounding box center [68, 151] width 26 height 6
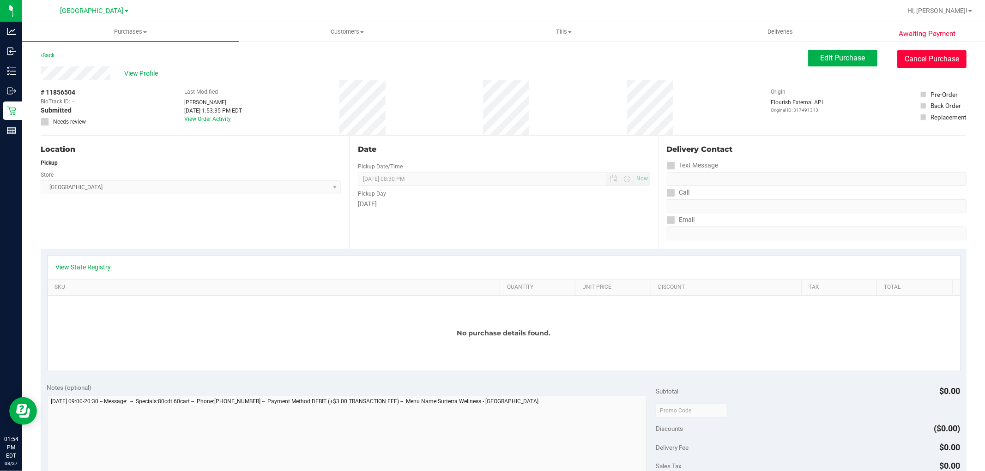
click at [922, 51] on button "Cancel Purchase" at bounding box center [931, 59] width 69 height 18
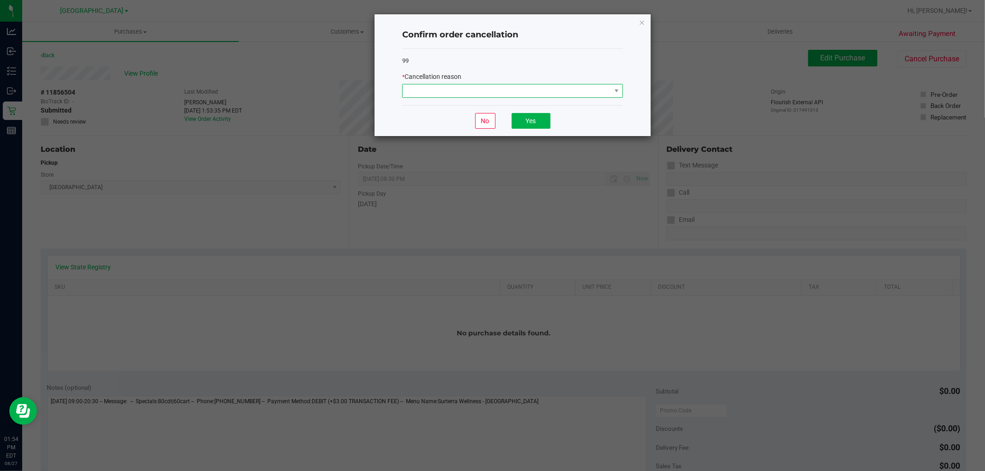
drag, startPoint x: 583, startPoint y: 87, endPoint x: 551, endPoint y: 94, distance: 32.3
click at [581, 86] on span at bounding box center [507, 90] width 208 height 13
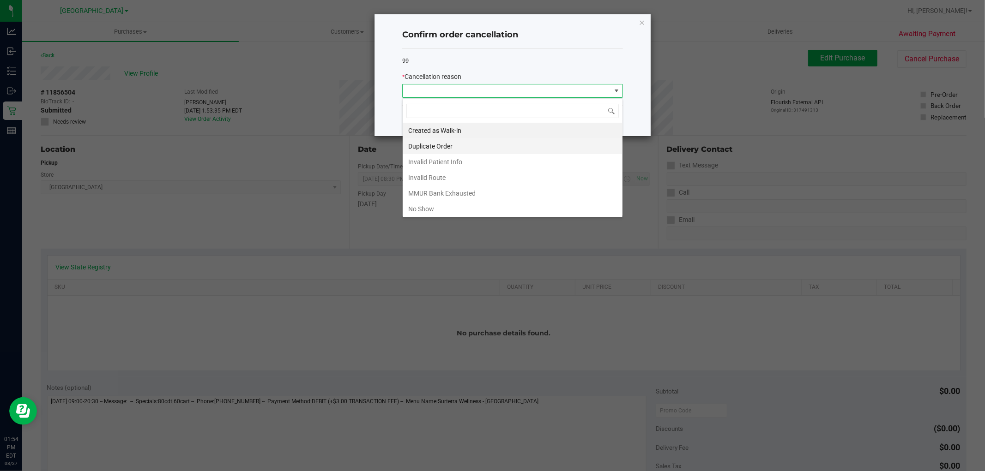
scroll to position [14, 220]
click at [449, 200] on li "MMUR Bank Exhausted" at bounding box center [513, 194] width 220 height 16
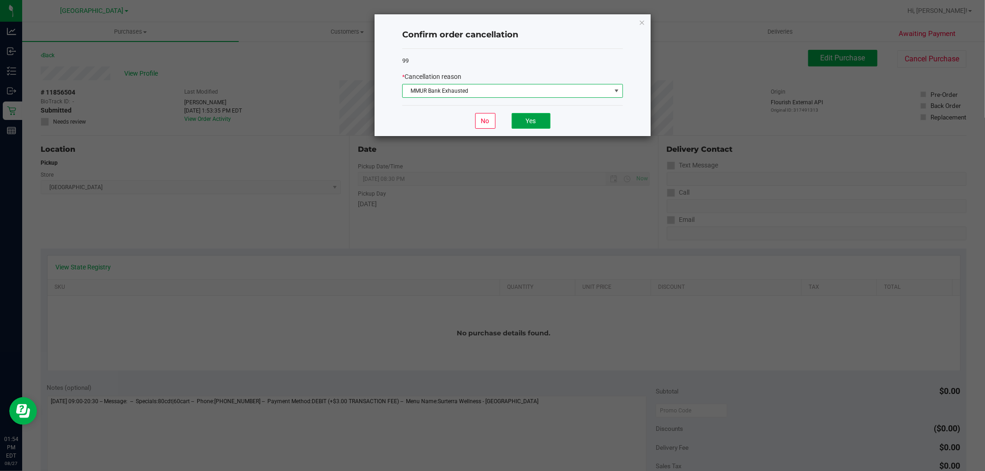
click at [545, 120] on button "Yes" at bounding box center [531, 121] width 39 height 16
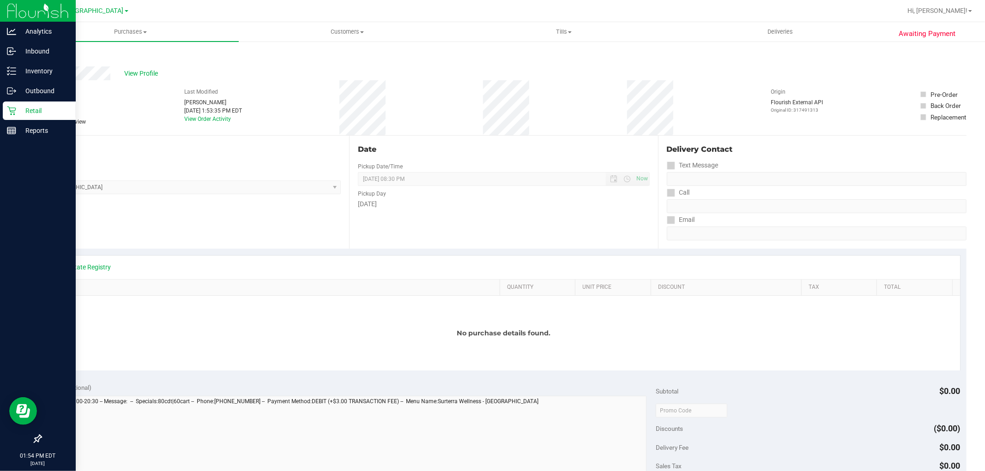
click at [18, 115] on p "Retail" at bounding box center [43, 110] width 55 height 11
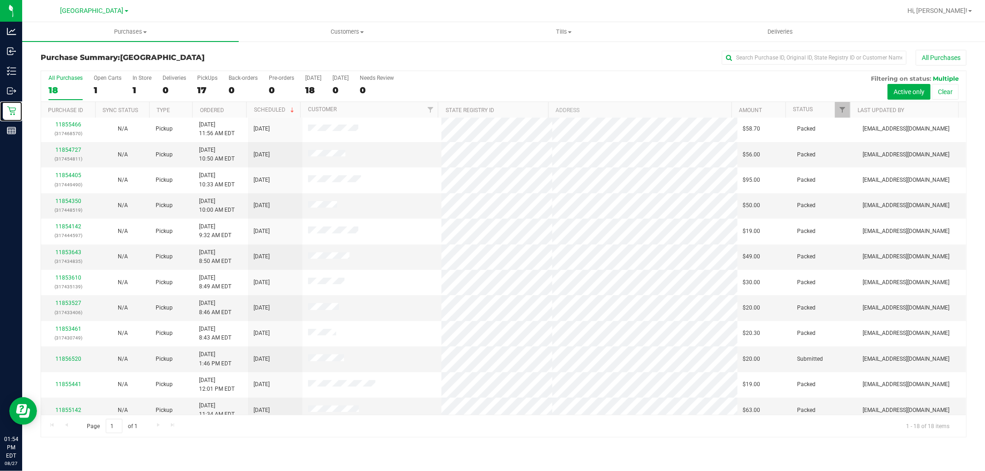
scroll to position [163, 0]
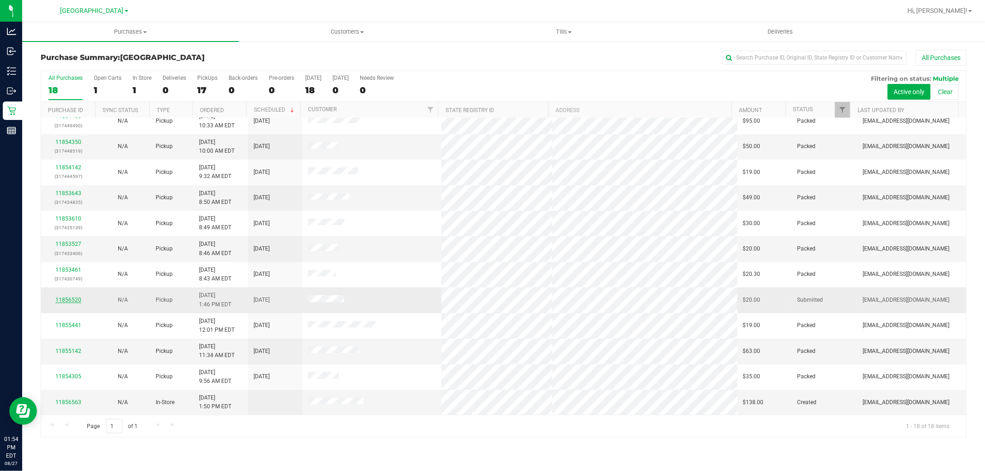
click at [75, 298] on link "11856520" at bounding box center [68, 300] width 26 height 6
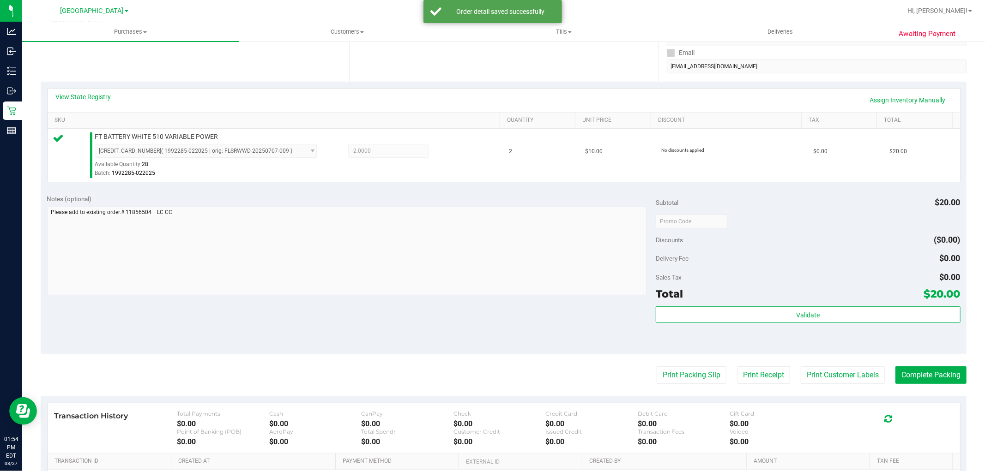
scroll to position [205, 0]
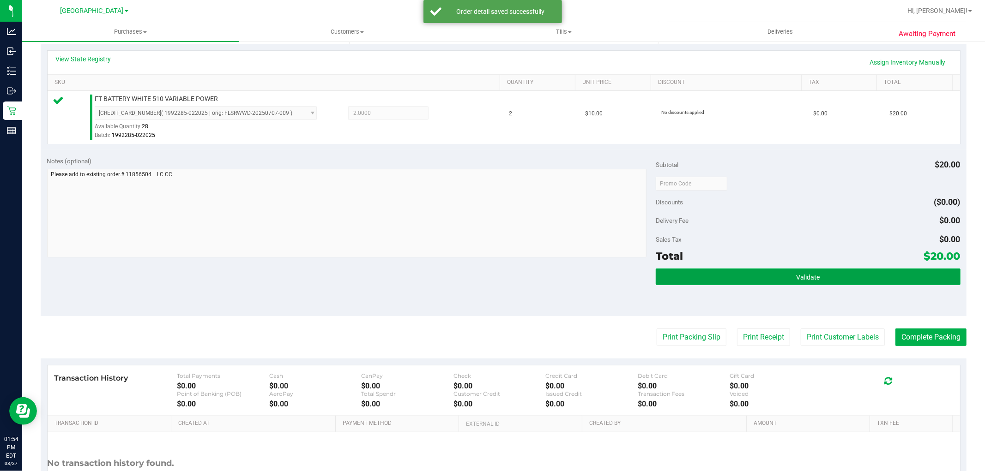
click at [725, 271] on button "Validate" at bounding box center [808, 277] width 304 height 17
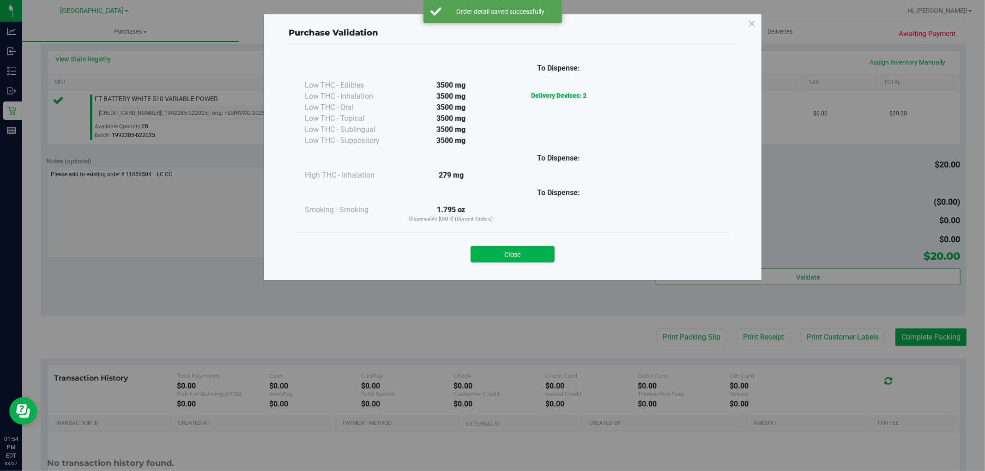
click at [525, 246] on div "Close" at bounding box center [512, 251] width 420 height 23
click at [513, 257] on button "Close" at bounding box center [513, 254] width 84 height 17
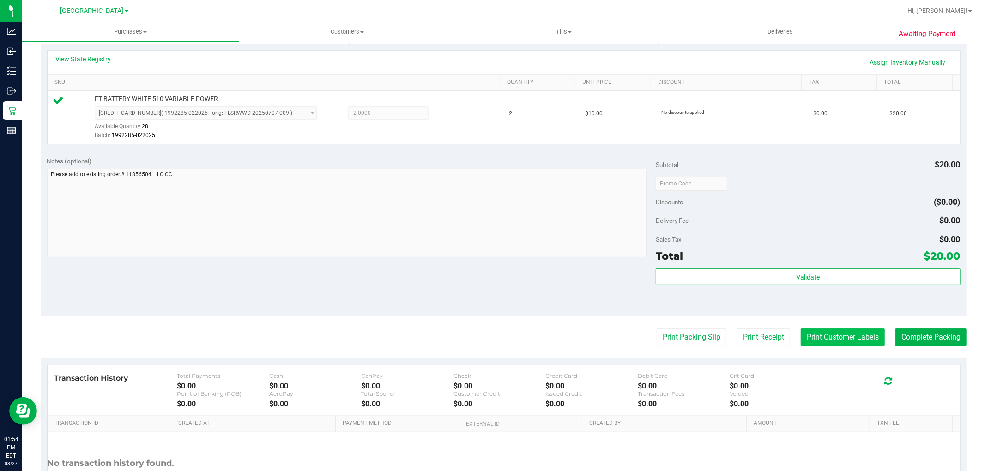
click at [801, 338] on button "Print Customer Labels" at bounding box center [843, 338] width 84 height 18
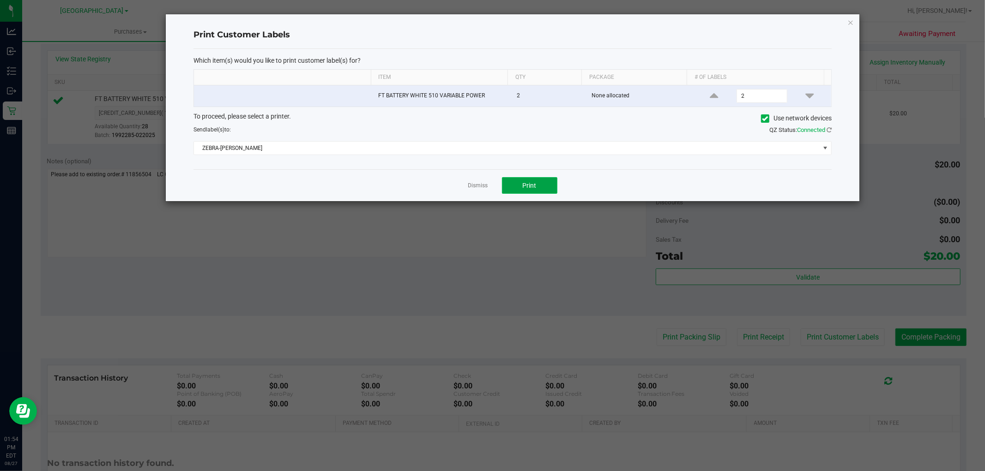
click at [548, 183] on button "Print" at bounding box center [529, 185] width 55 height 17
click at [851, 24] on icon "button" at bounding box center [850, 22] width 6 height 11
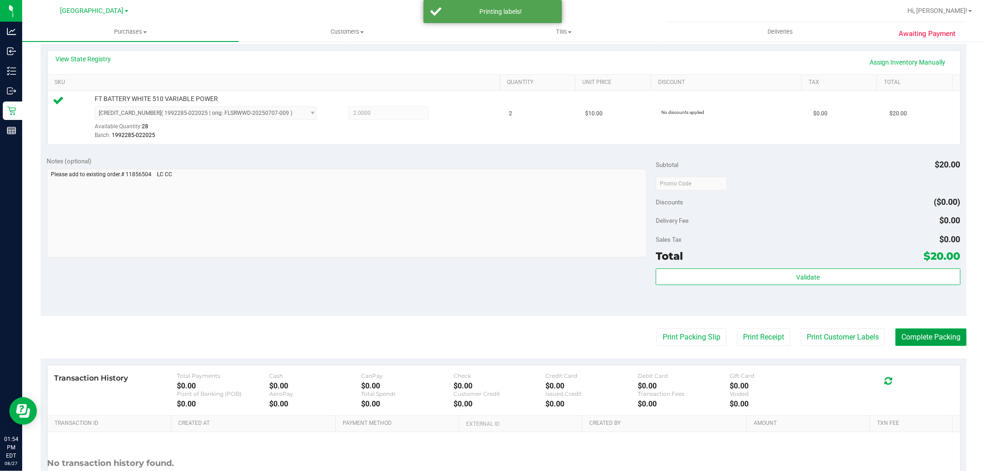
click at [911, 336] on button "Complete Packing" at bounding box center [930, 338] width 71 height 18
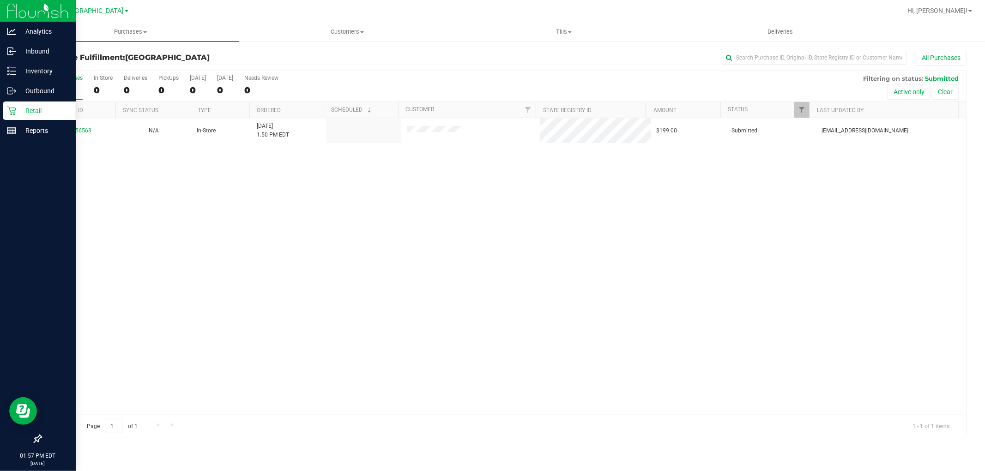
click at [13, 106] on icon at bounding box center [11, 110] width 9 height 9
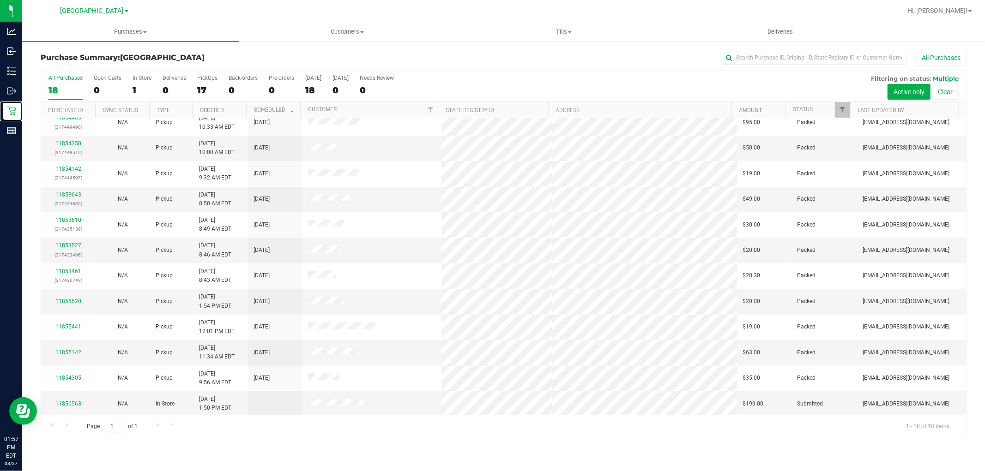
scroll to position [163, 0]
click at [58, 298] on link "11856520" at bounding box center [68, 300] width 26 height 6
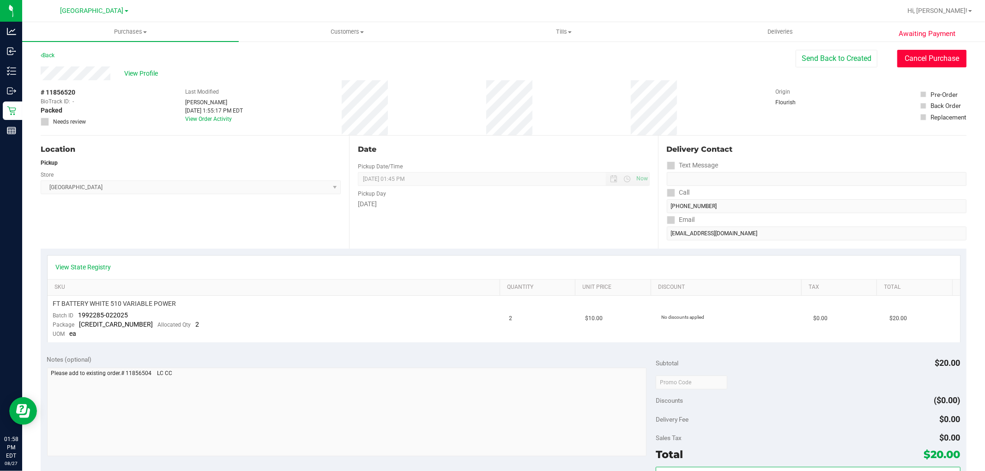
click at [904, 62] on button "Cancel Purchase" at bounding box center [931, 59] width 69 height 18
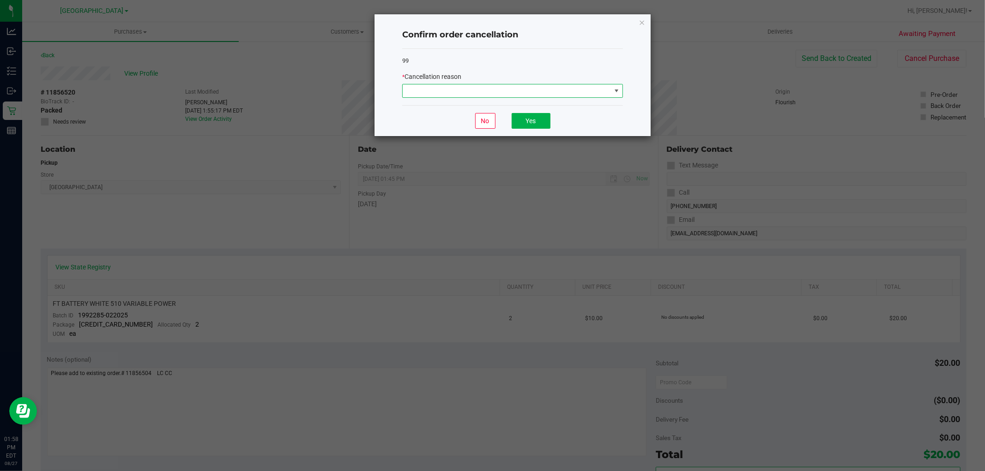
click at [548, 90] on span at bounding box center [507, 90] width 208 height 13
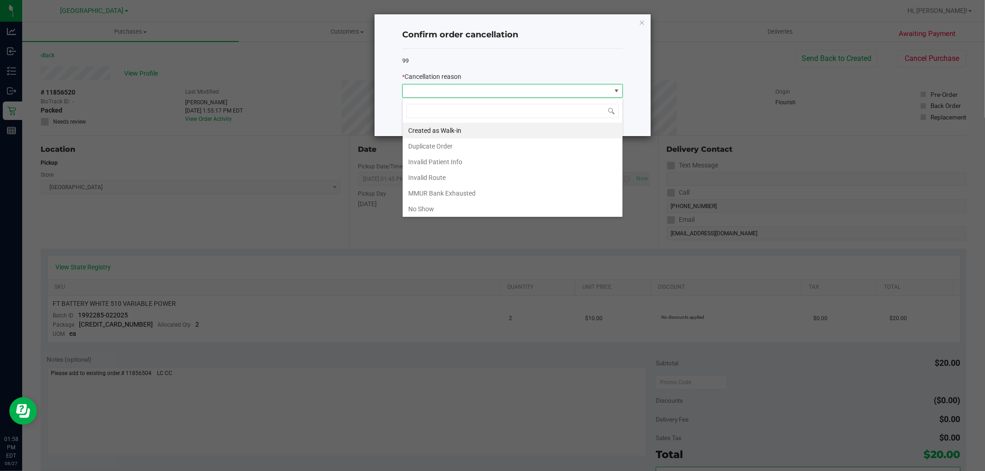
scroll to position [14, 220]
click at [469, 196] on li "MMUR Bank Exhausted" at bounding box center [513, 194] width 220 height 16
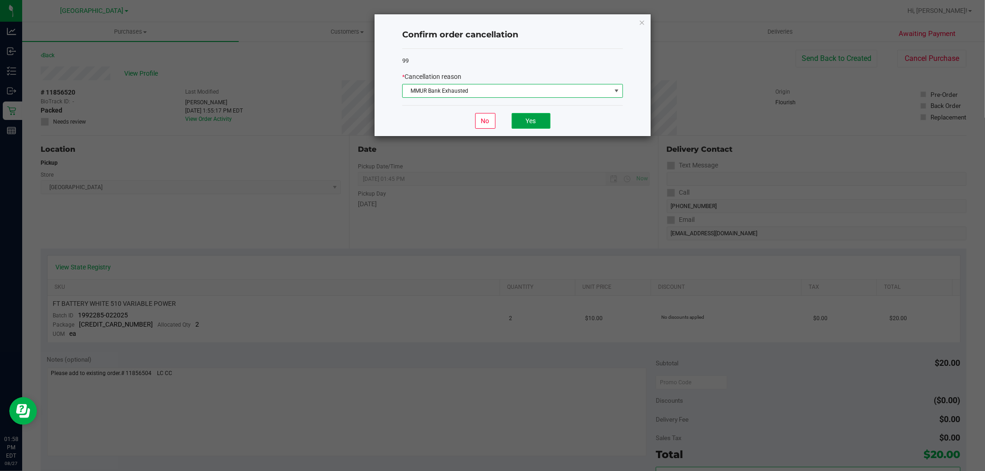
click at [542, 125] on button "Yes" at bounding box center [531, 121] width 39 height 16
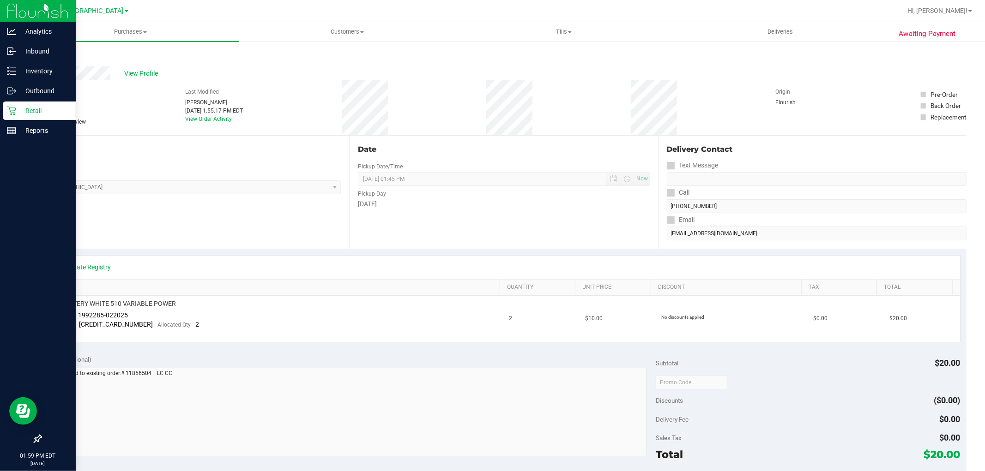
click at [20, 117] on div "Retail" at bounding box center [39, 111] width 73 height 18
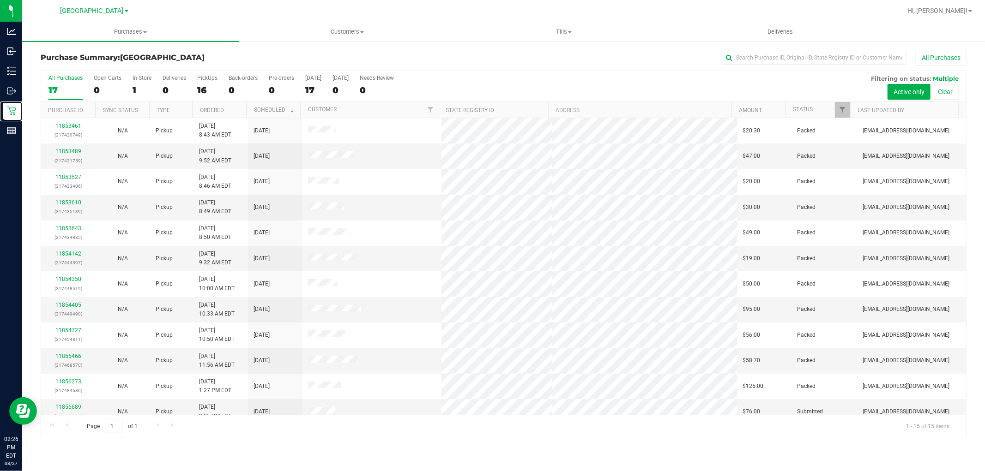
scroll to position [86, 0]
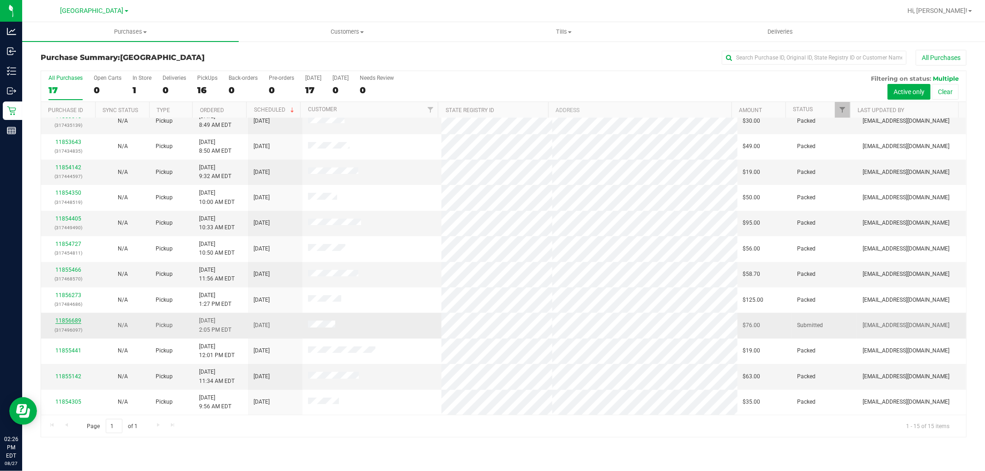
click at [70, 324] on link "11856689" at bounding box center [68, 321] width 26 height 6
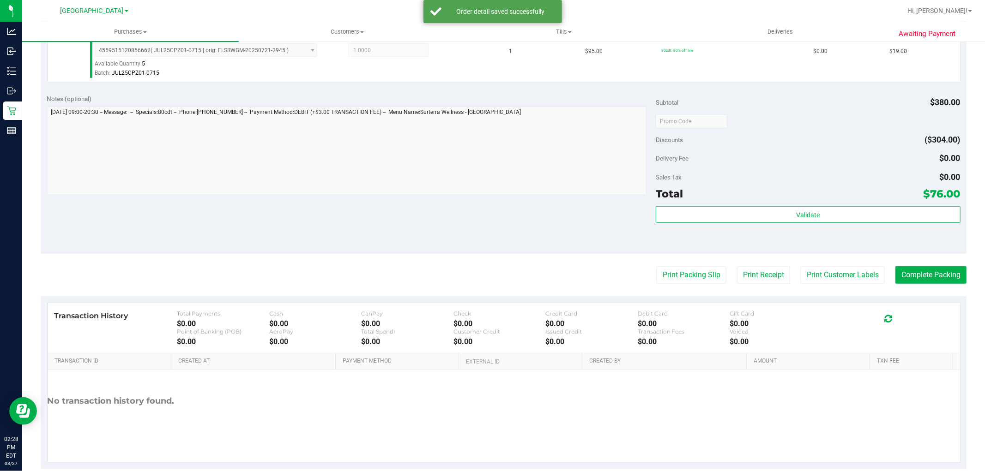
scroll to position [445, 0]
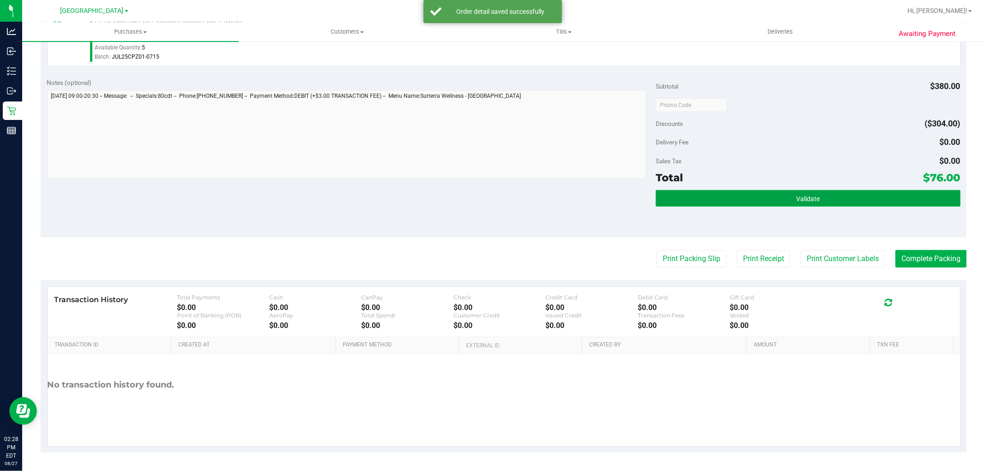
click at [804, 206] on button "Validate" at bounding box center [808, 198] width 304 height 17
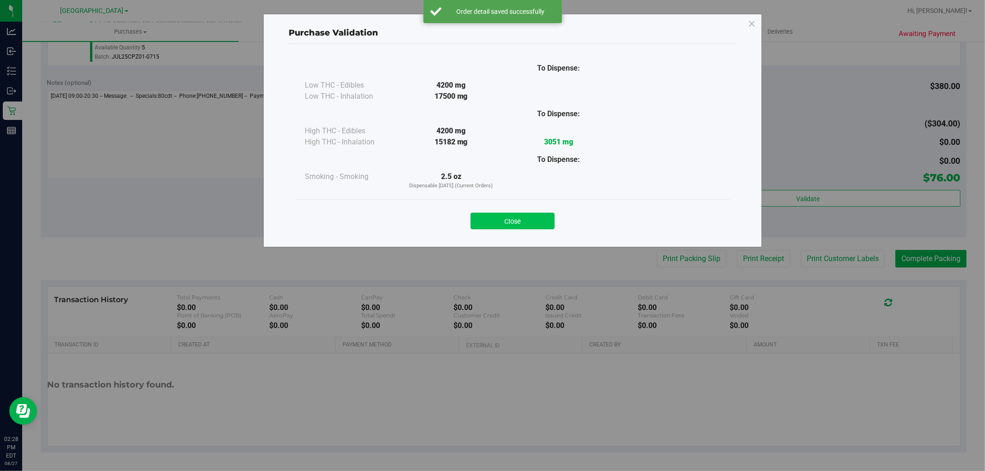
drag, startPoint x: 516, startPoint y: 225, endPoint x: 603, endPoint y: 247, distance: 89.5
click at [518, 225] on button "Close" at bounding box center [513, 221] width 84 height 17
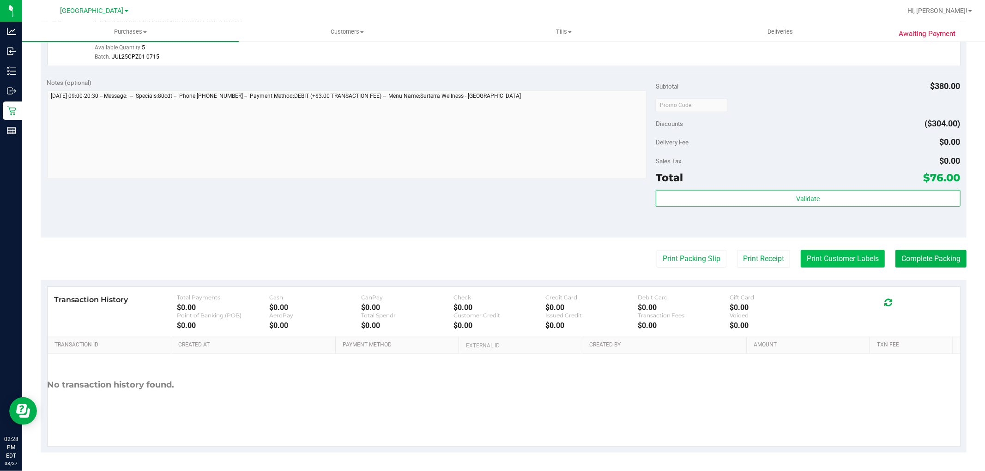
click at [843, 253] on button "Print Customer Labels" at bounding box center [843, 259] width 84 height 18
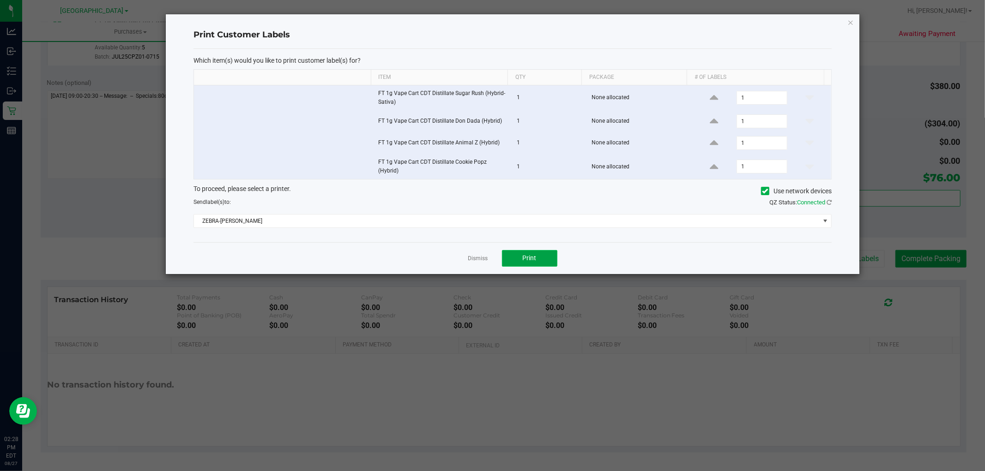
click at [532, 263] on button "Print" at bounding box center [529, 258] width 55 height 17
click at [846, 25] on div "Print Customer Labels Which item(s) would you like to print customer label(s) f…" at bounding box center [513, 144] width 694 height 260
click at [848, 22] on icon "button" at bounding box center [850, 22] width 6 height 11
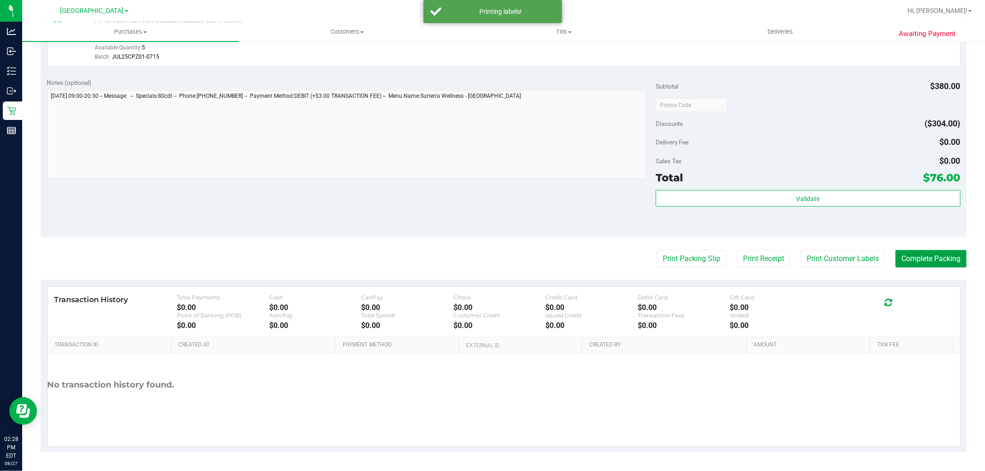
click at [915, 262] on button "Complete Packing" at bounding box center [930, 259] width 71 height 18
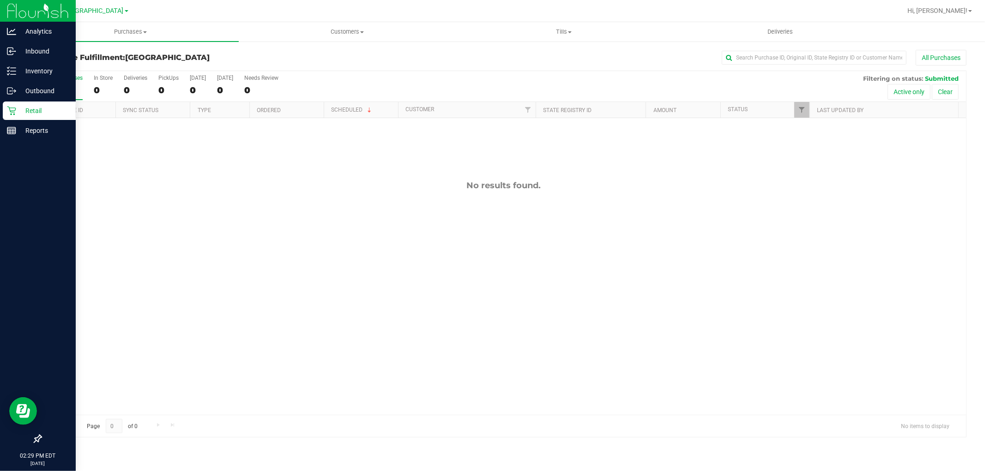
click at [24, 116] on div "Retail" at bounding box center [39, 111] width 73 height 18
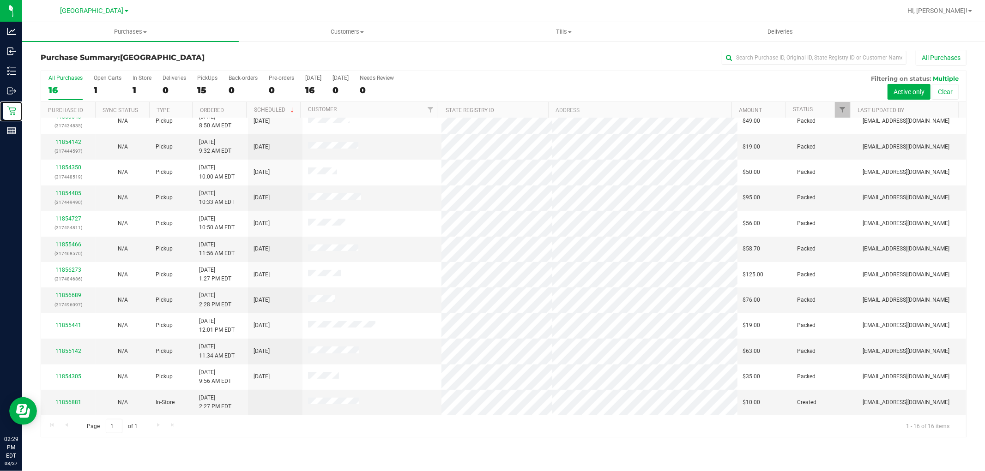
scroll to position [112, 0]
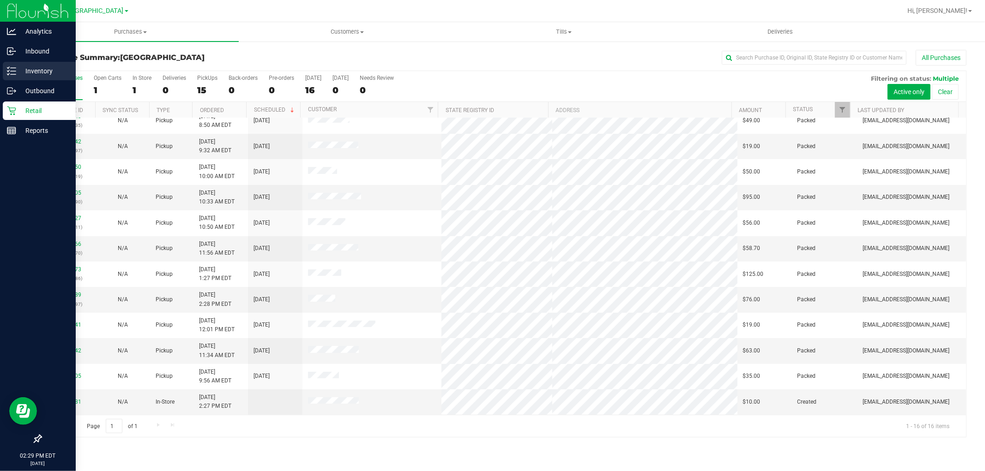
click at [42, 66] on p "Inventory" at bounding box center [43, 71] width 55 height 11
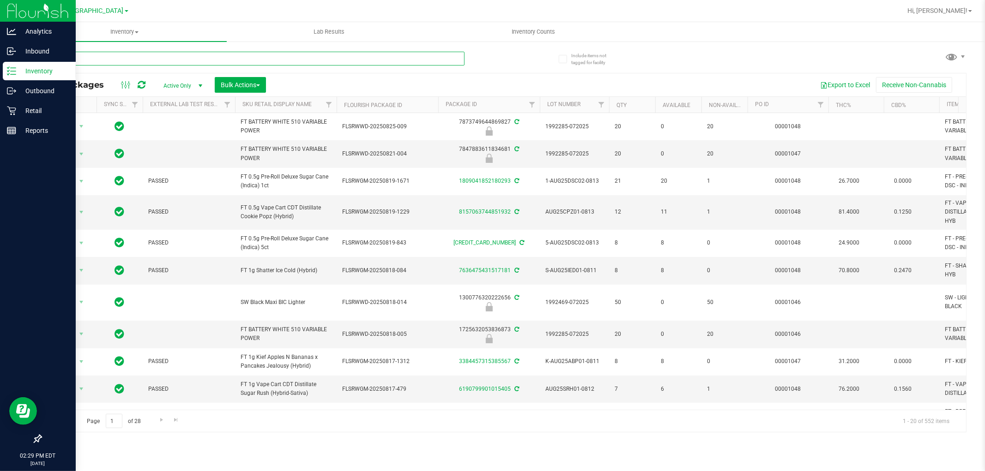
click at [149, 60] on input "text" at bounding box center [253, 59] width 424 height 14
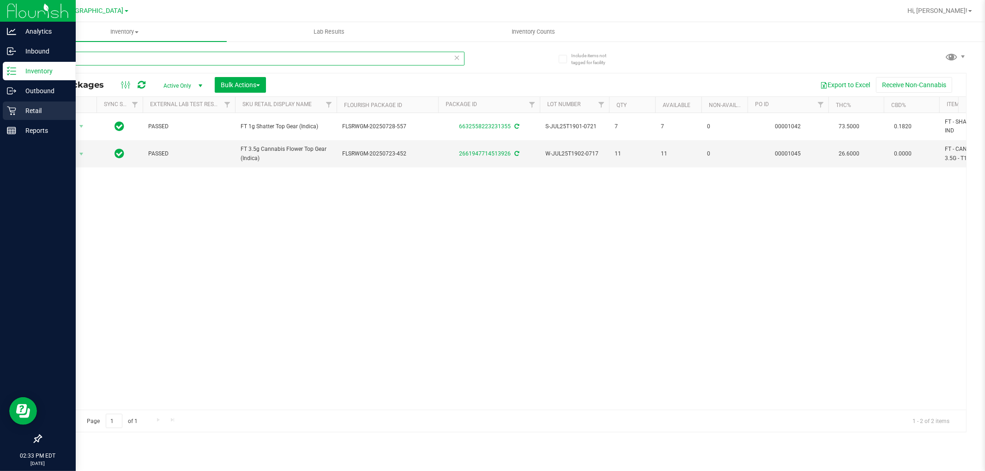
type input "t19"
click at [24, 118] on div "Retail" at bounding box center [39, 111] width 73 height 18
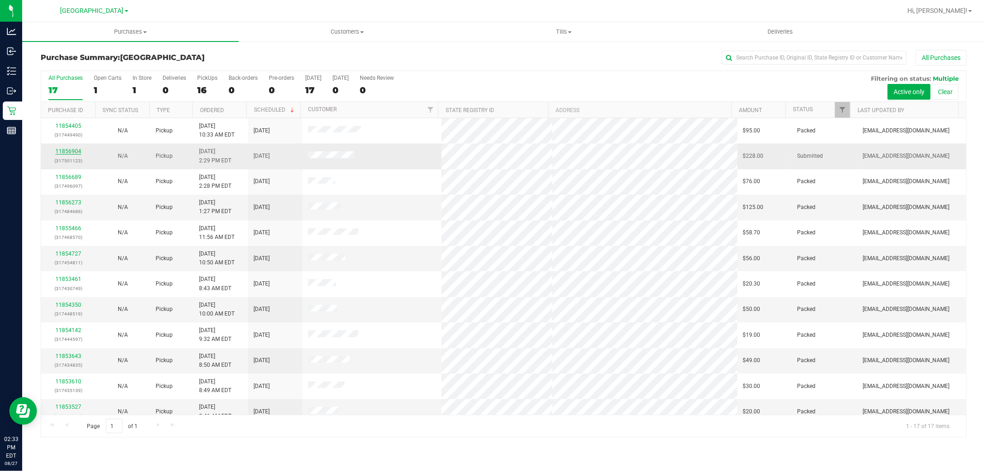
click at [72, 154] on link "11856904" at bounding box center [68, 151] width 26 height 6
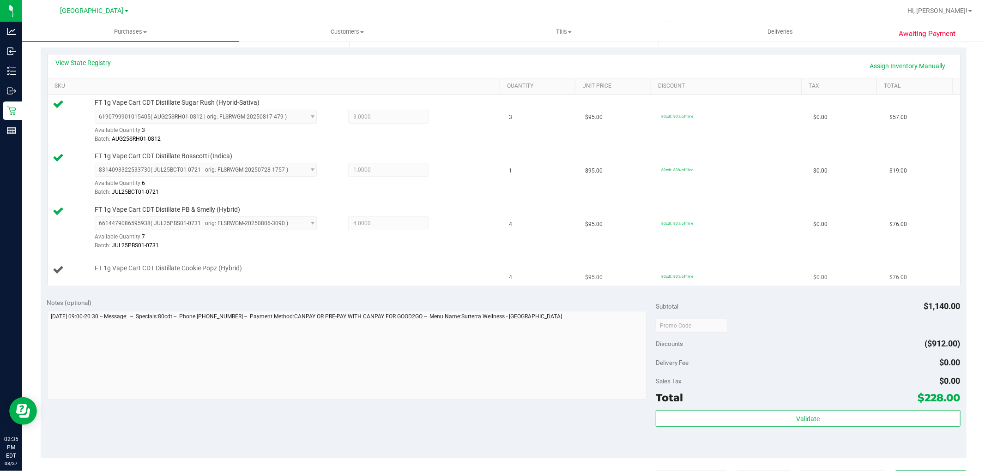
scroll to position [308, 0]
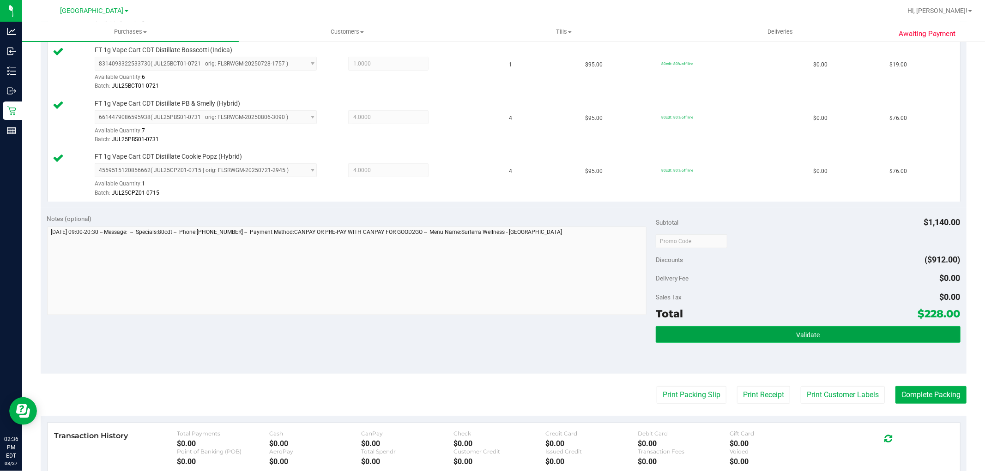
click at [761, 329] on button "Validate" at bounding box center [808, 334] width 304 height 17
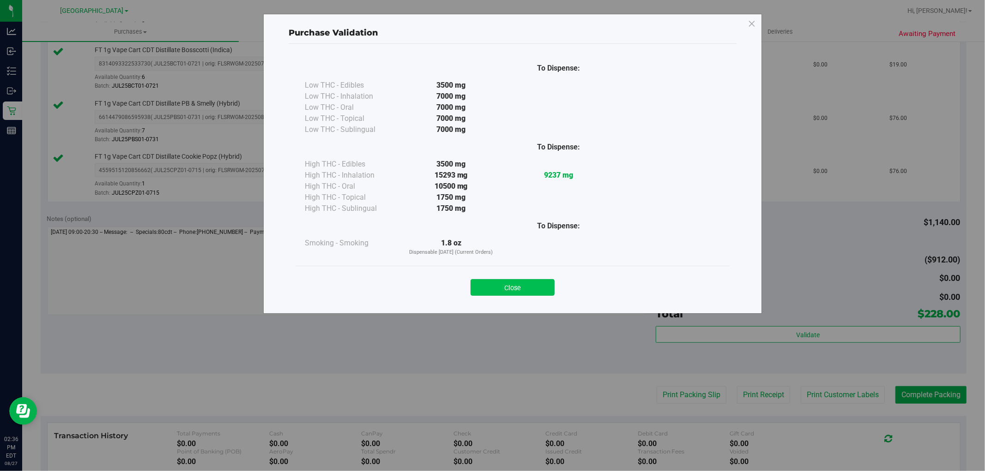
click at [525, 294] on button "Close" at bounding box center [513, 287] width 84 height 17
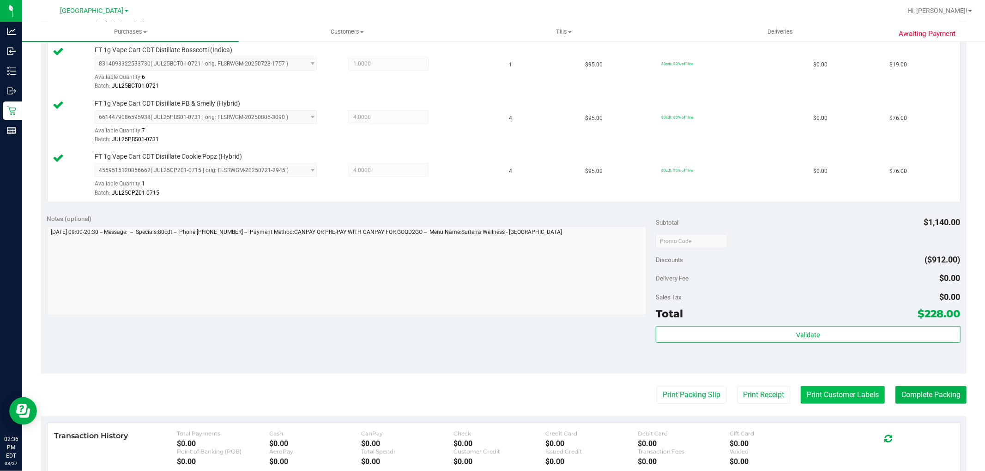
click at [801, 398] on button "Print Customer Labels" at bounding box center [843, 395] width 84 height 18
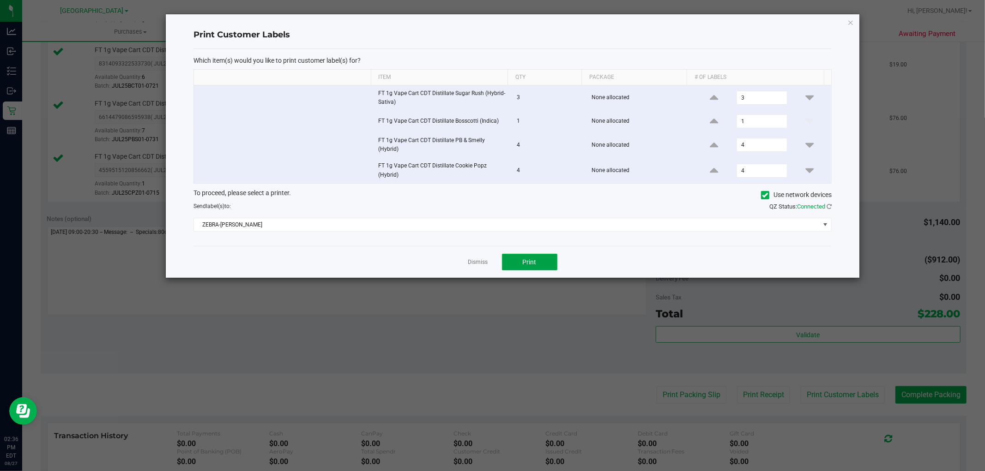
click at [547, 263] on button "Print" at bounding box center [529, 262] width 55 height 17
click at [850, 23] on icon "button" at bounding box center [850, 22] width 6 height 11
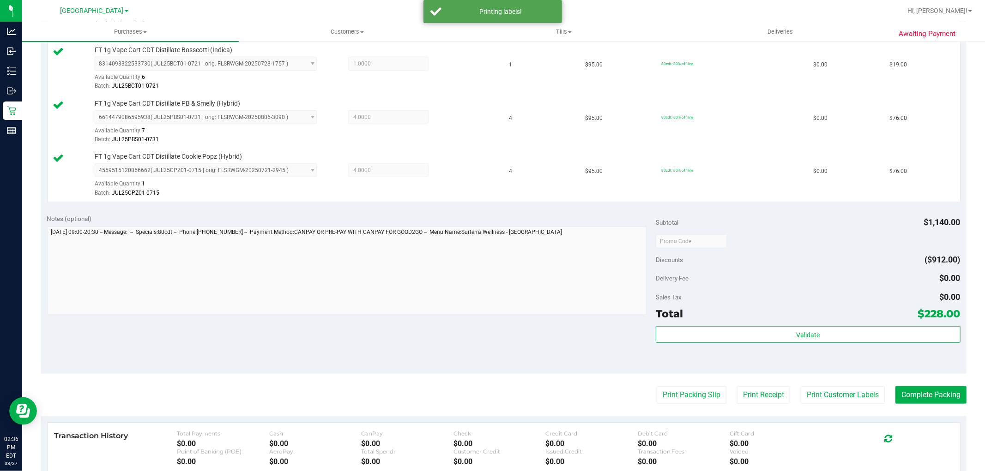
click at [917, 382] on purchase-details "Back Edit Purchase Cancel Purchase View Profile # 11856904 BioTrack ID: - Submi…" at bounding box center [504, 165] width 926 height 847
click at [919, 389] on button "Complete Packing" at bounding box center [930, 395] width 71 height 18
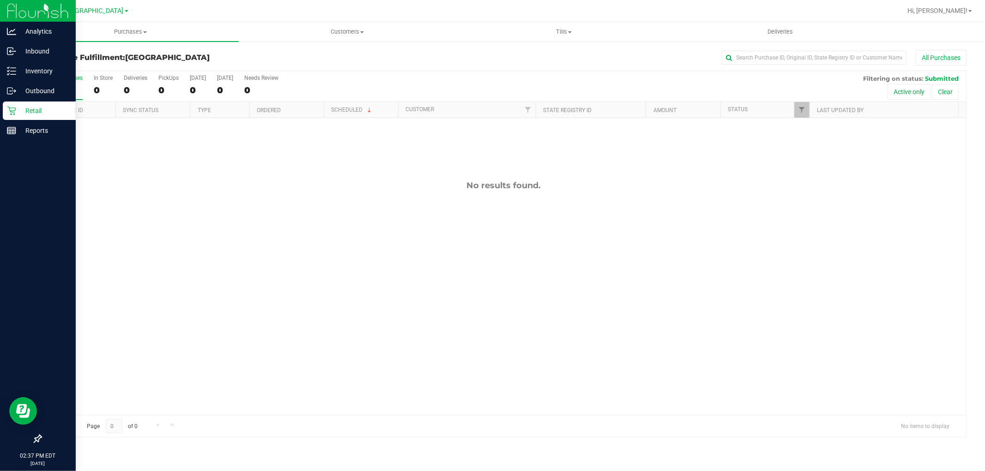
click at [20, 104] on div "Retail" at bounding box center [39, 111] width 73 height 18
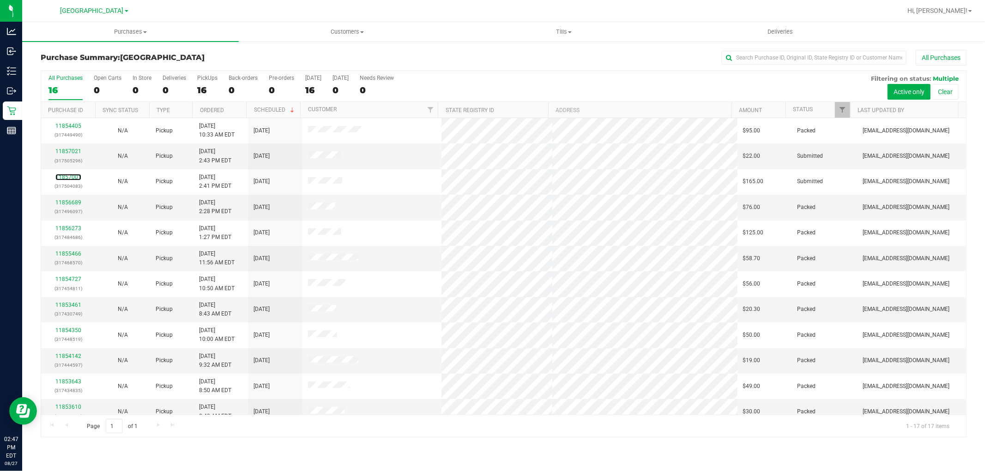
click at [72, 177] on link "11857001" at bounding box center [68, 177] width 26 height 6
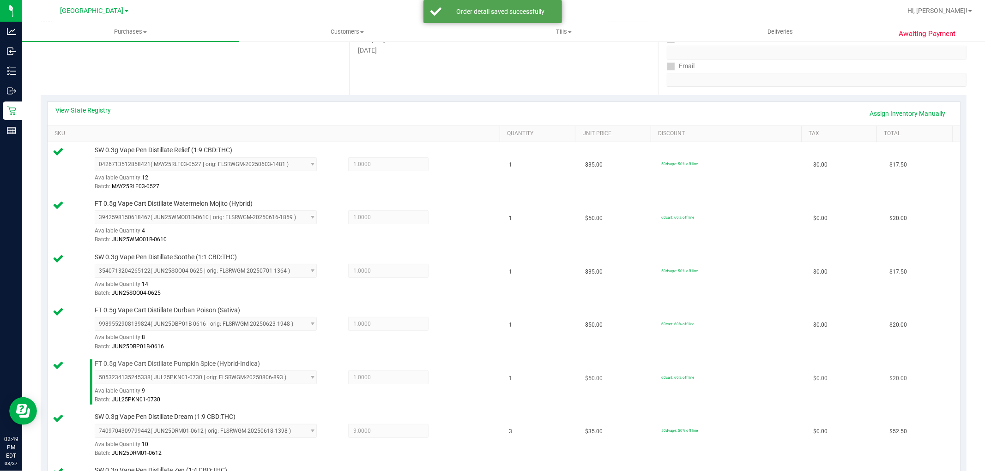
scroll to position [410, 0]
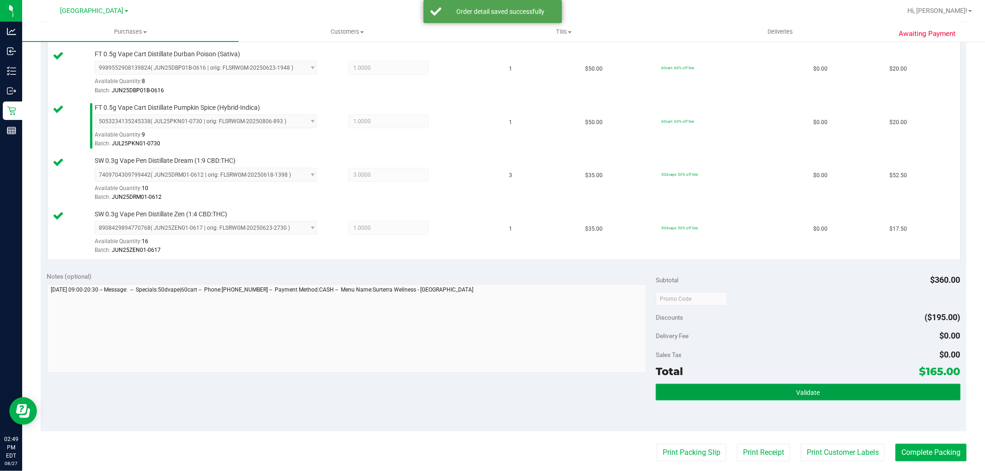
drag, startPoint x: 785, startPoint y: 391, endPoint x: 780, endPoint y: 391, distance: 5.1
click at [784, 391] on button "Validate" at bounding box center [808, 392] width 304 height 17
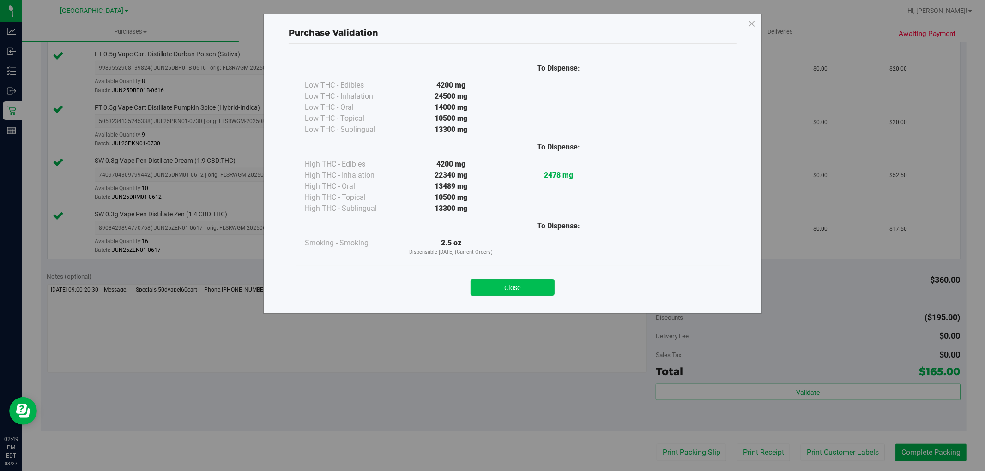
click at [502, 289] on button "Close" at bounding box center [513, 287] width 84 height 17
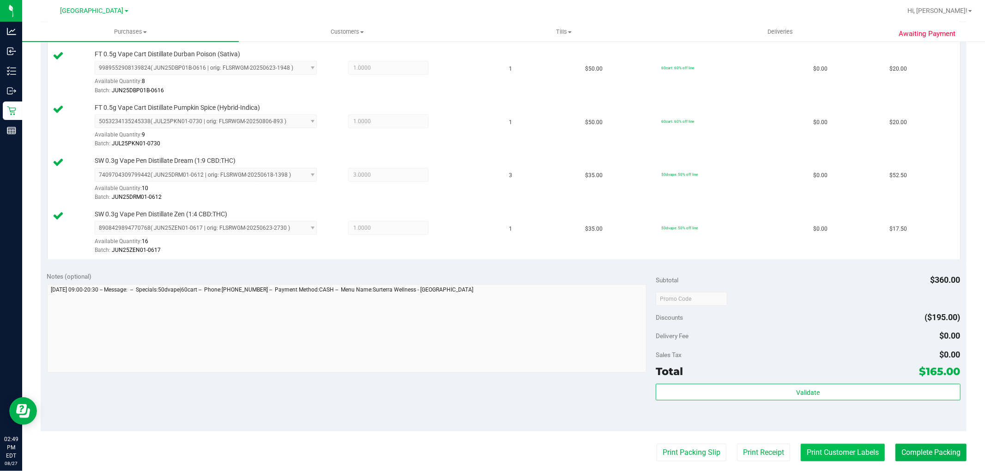
click at [838, 450] on button "Print Customer Labels" at bounding box center [843, 453] width 84 height 18
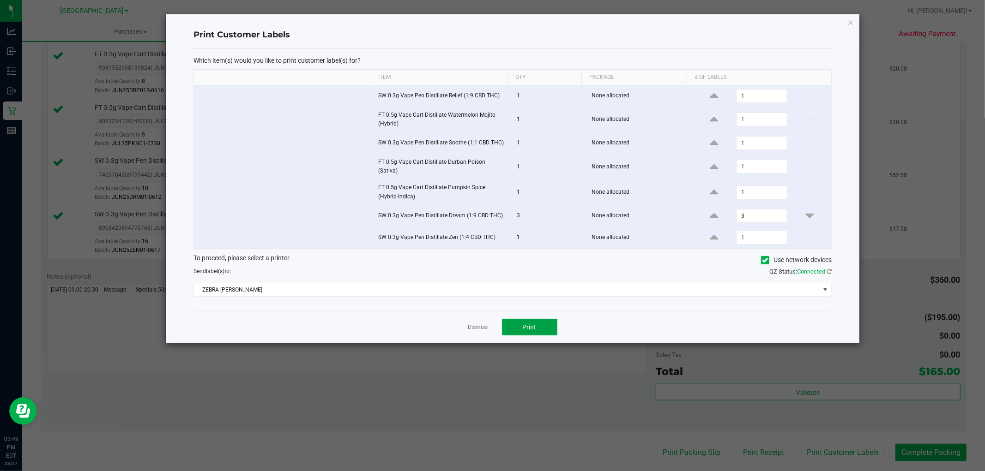
click at [543, 322] on button "Print" at bounding box center [529, 327] width 55 height 17
click at [848, 17] on icon "button" at bounding box center [850, 22] width 6 height 11
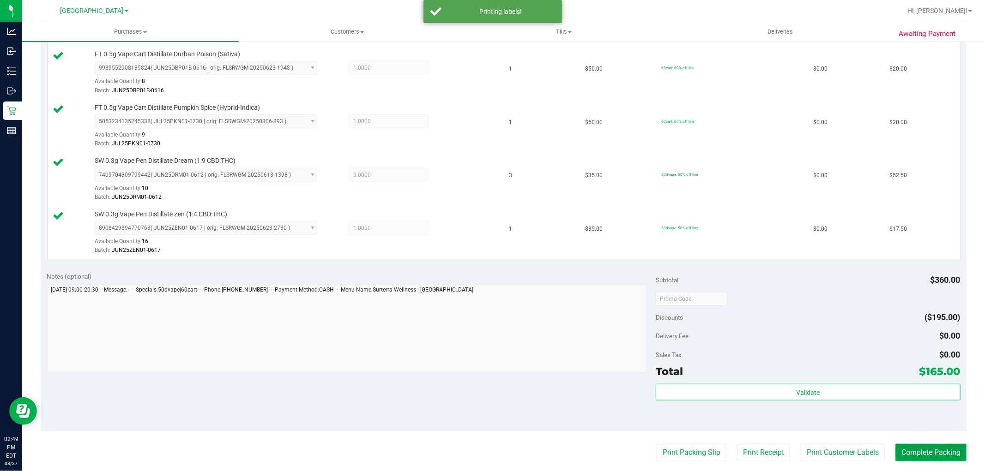
click at [924, 459] on button "Complete Packing" at bounding box center [930, 453] width 71 height 18
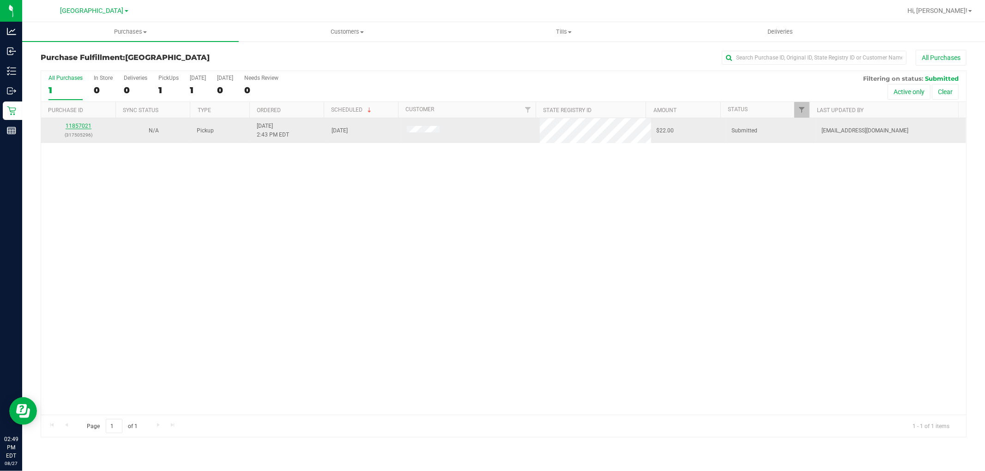
click at [85, 128] on link "11857021" at bounding box center [79, 126] width 26 height 6
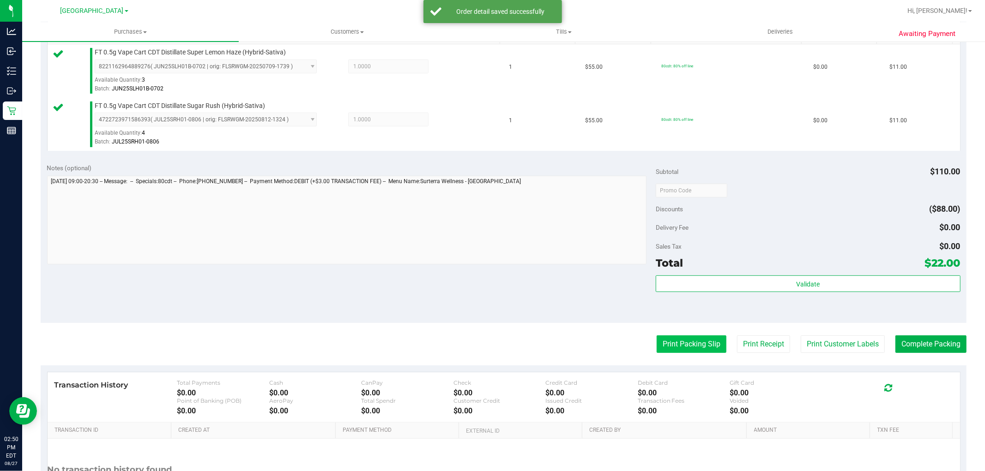
scroll to position [308, 0]
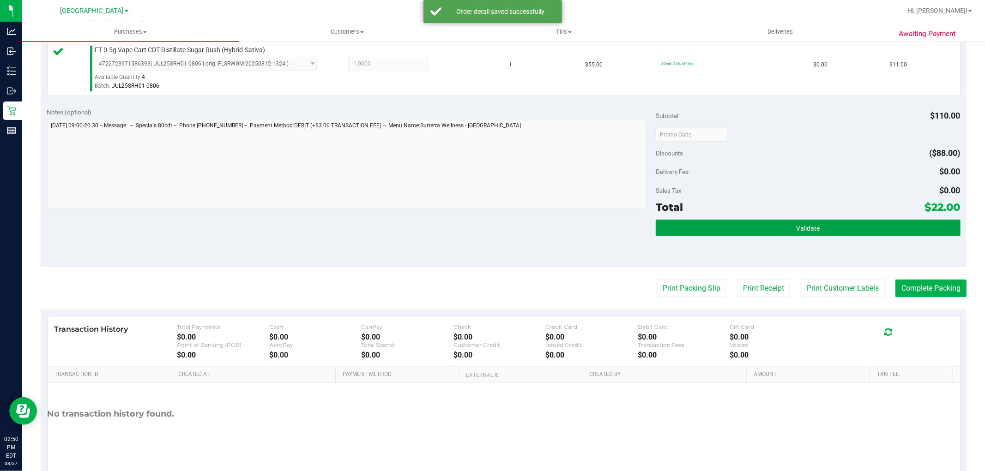
click at [749, 228] on button "Validate" at bounding box center [808, 228] width 304 height 17
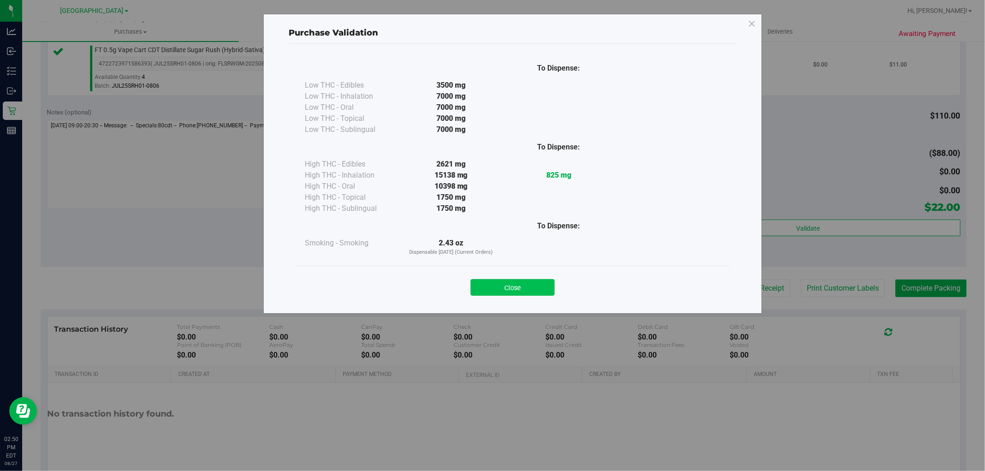
click at [501, 280] on button "Close" at bounding box center [513, 287] width 84 height 17
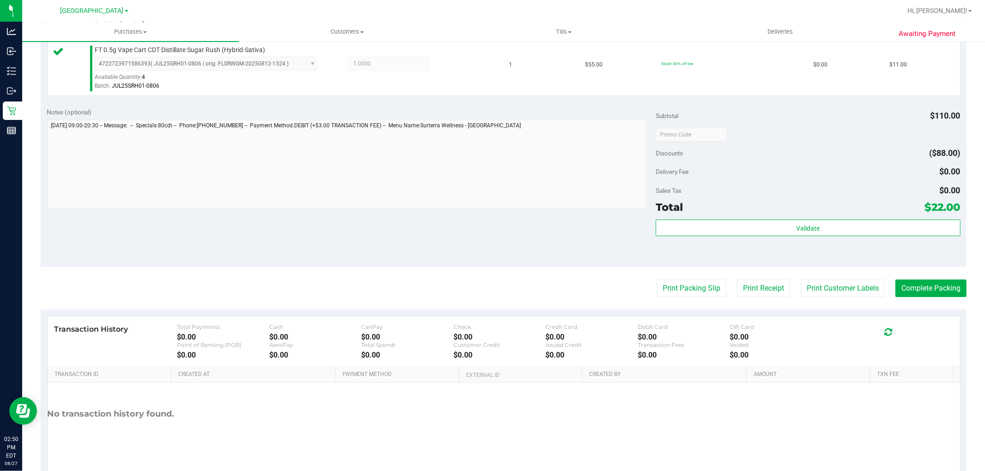
click at [811, 276] on purchase-details "Back Edit Purchase Cancel Purchase View Profile # 11857021 BioTrack ID: - Submi…" at bounding box center [504, 112] width 926 height 740
click at [812, 287] on button "Print Customer Labels" at bounding box center [843, 289] width 84 height 18
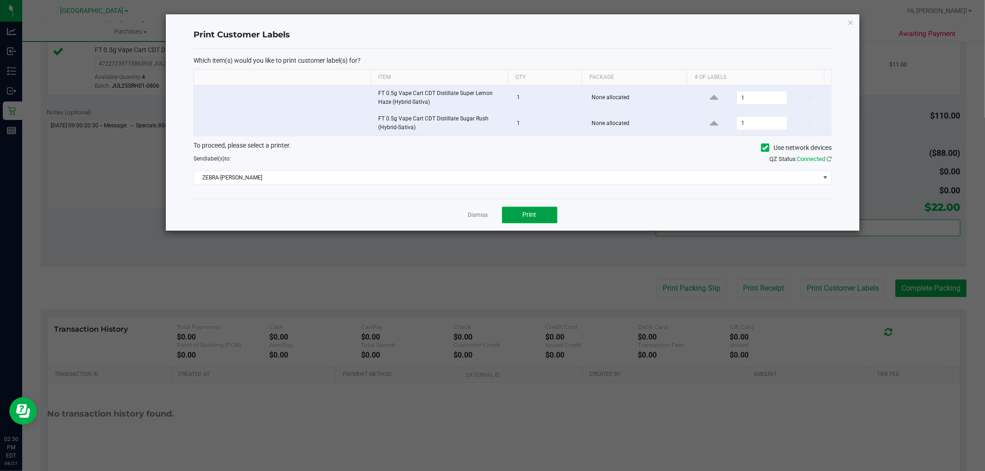
click at [527, 216] on span "Print" at bounding box center [530, 214] width 14 height 7
click at [851, 21] on icon "button" at bounding box center [850, 22] width 6 height 11
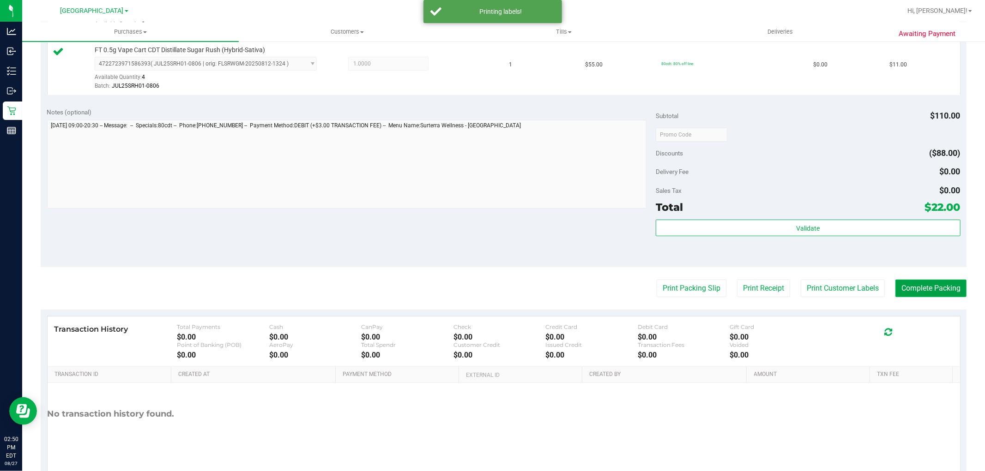
click at [937, 292] on button "Complete Packing" at bounding box center [930, 289] width 71 height 18
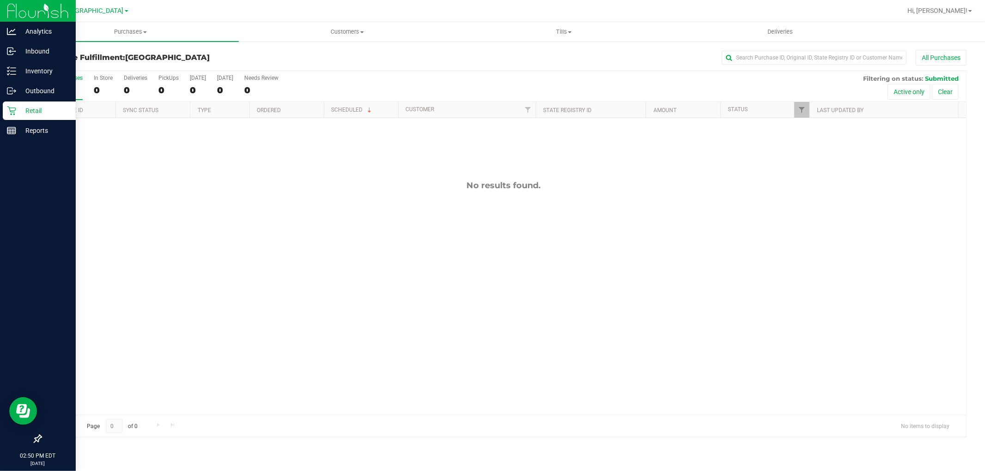
click at [29, 111] on p "Retail" at bounding box center [43, 110] width 55 height 11
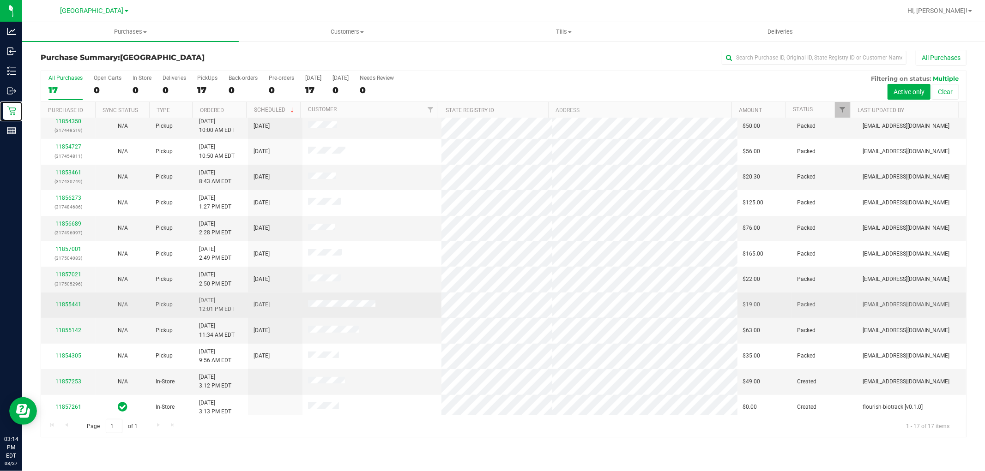
scroll to position [138, 0]
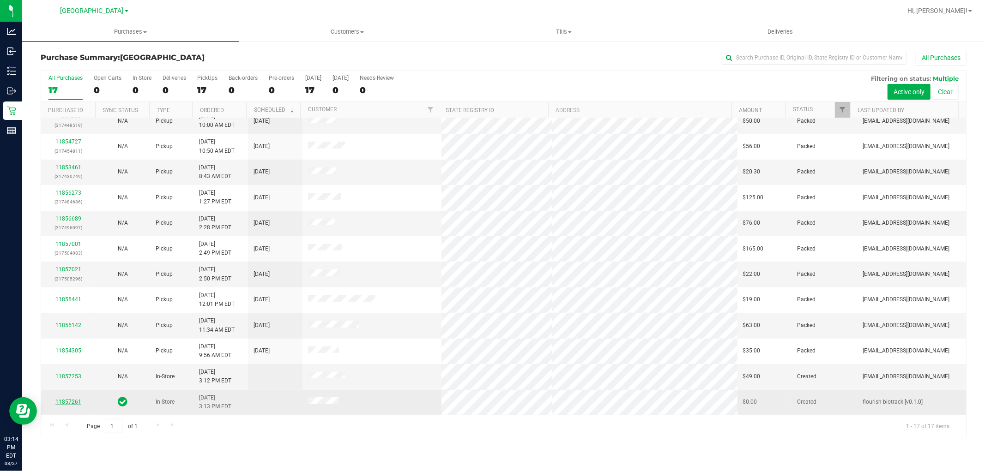
click at [61, 404] on link "11857261" at bounding box center [68, 402] width 26 height 6
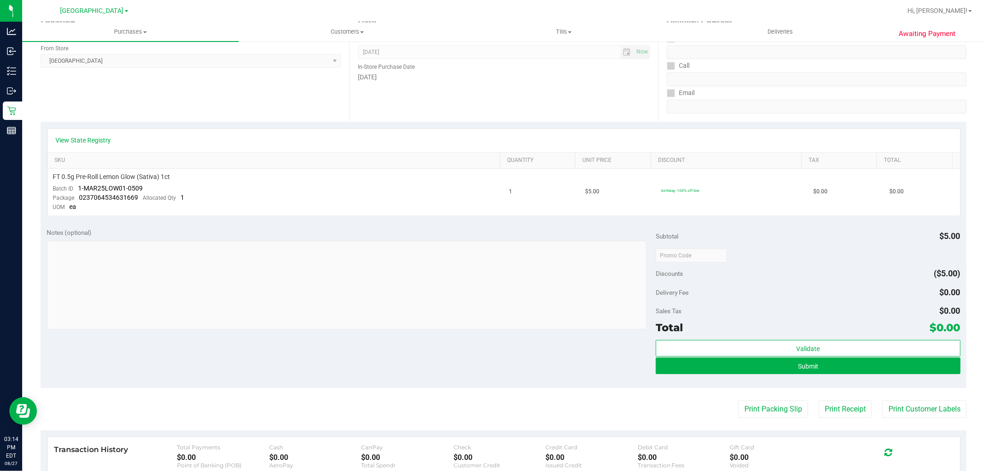
scroll to position [281, 0]
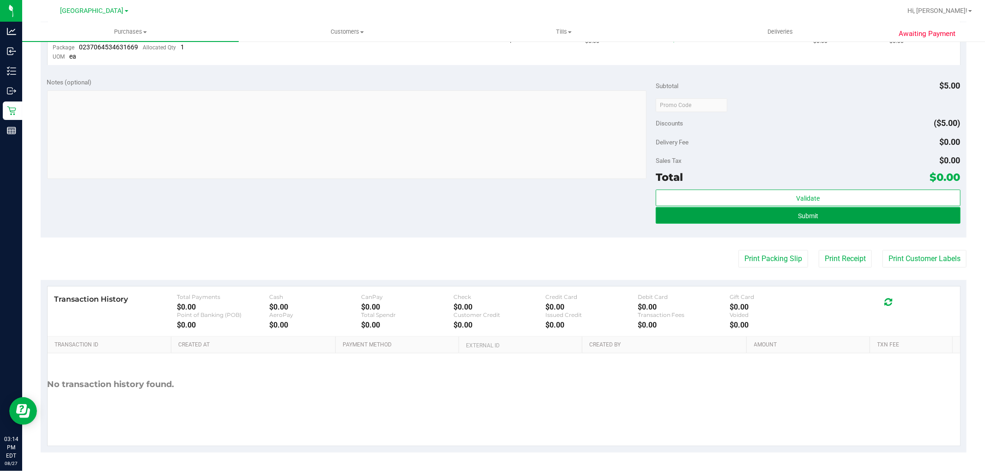
click at [768, 218] on button "Submit" at bounding box center [808, 215] width 304 height 17
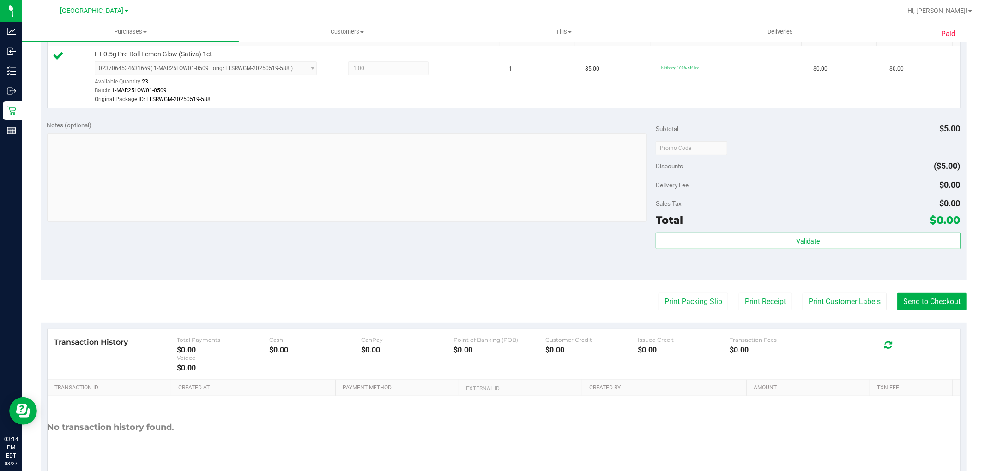
scroll to position [296, 0]
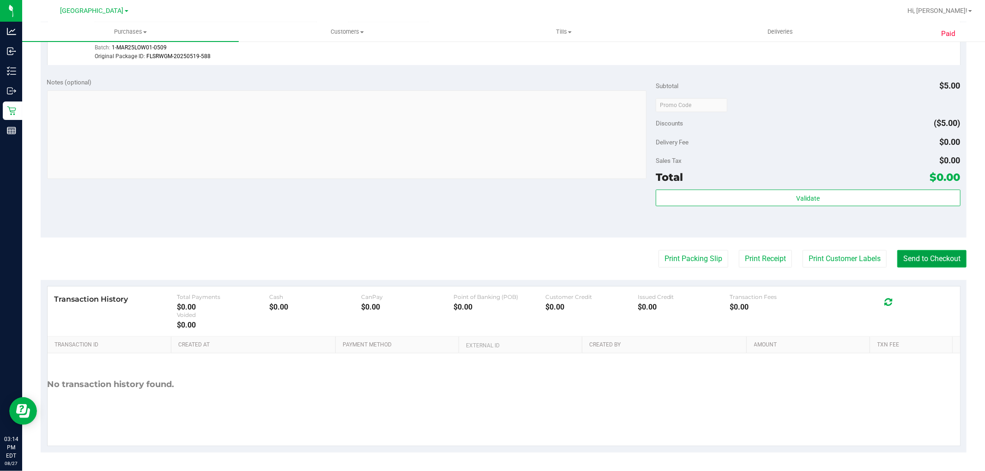
click at [911, 260] on button "Send to Checkout" at bounding box center [931, 259] width 69 height 18
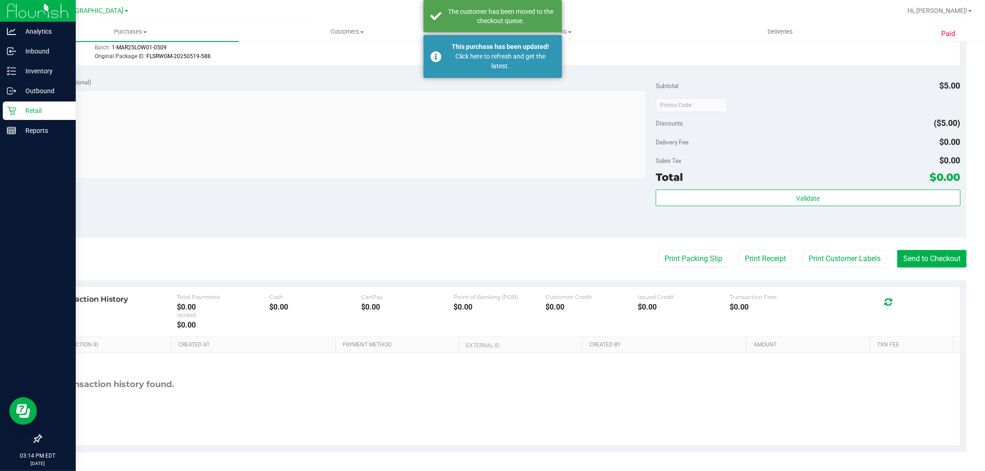
click at [28, 111] on p "Retail" at bounding box center [43, 110] width 55 height 11
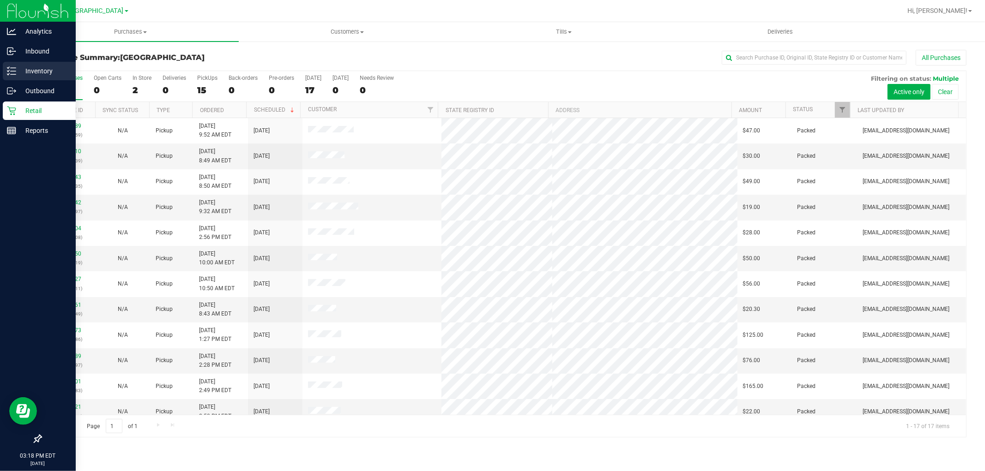
click at [28, 74] on p "Inventory" at bounding box center [43, 71] width 55 height 11
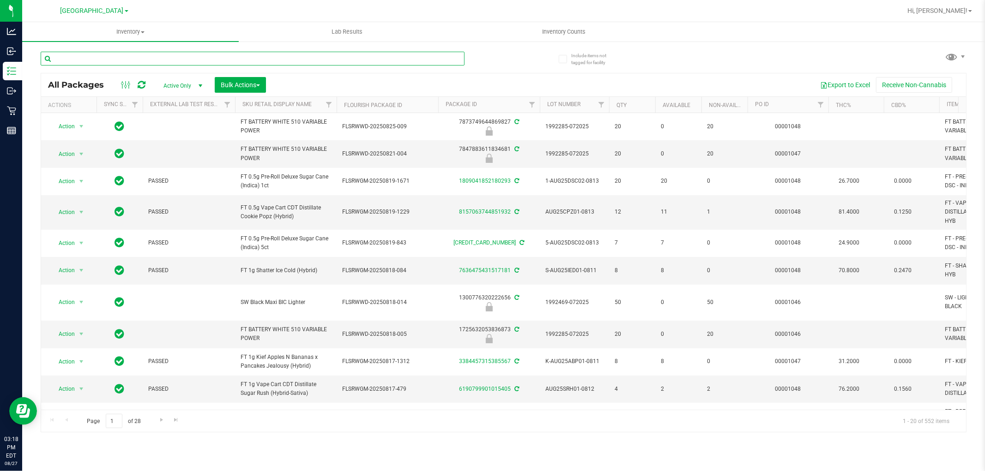
click at [224, 58] on input "text" at bounding box center [253, 59] width 424 height 14
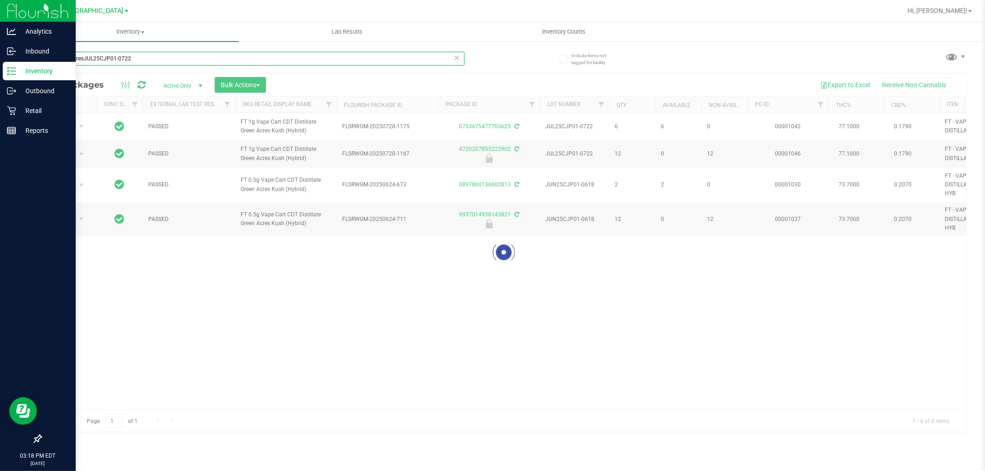
type input "green acresJUL25CJP01-0722"
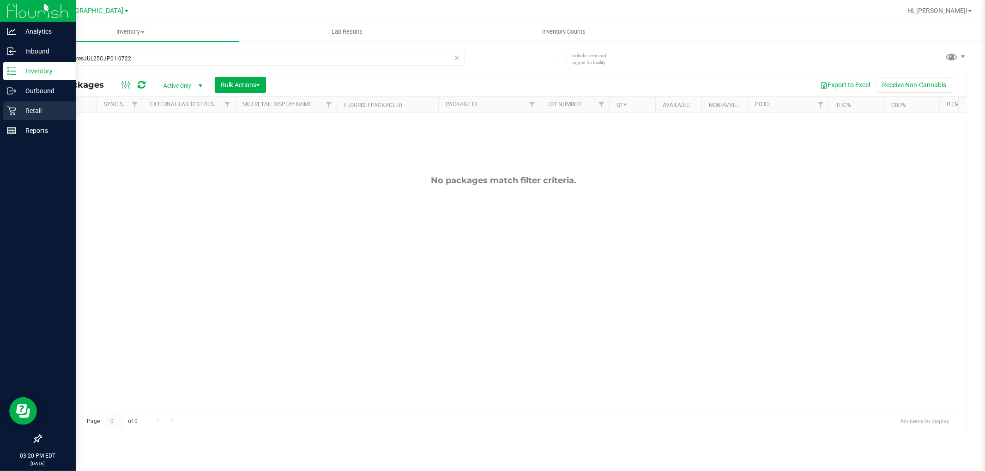
click at [25, 107] on p "Retail" at bounding box center [43, 110] width 55 height 11
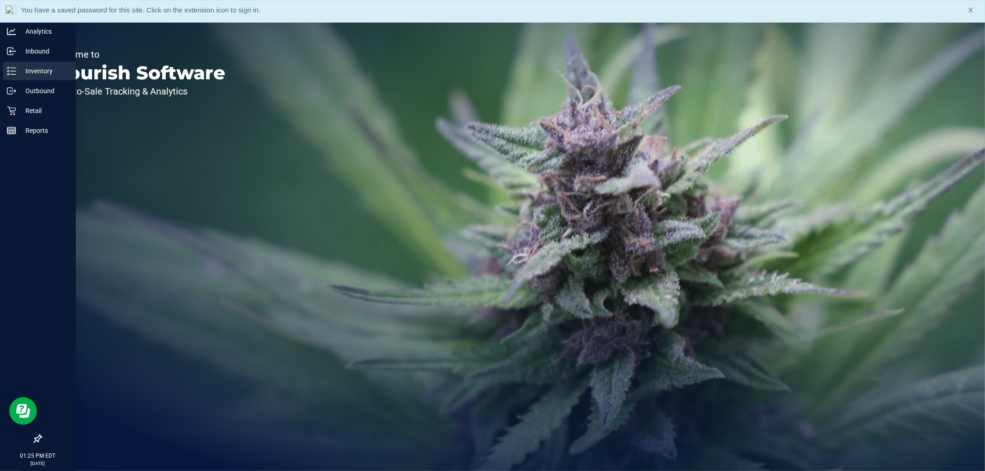
click at [27, 66] on p "Inventory" at bounding box center [43, 71] width 55 height 11
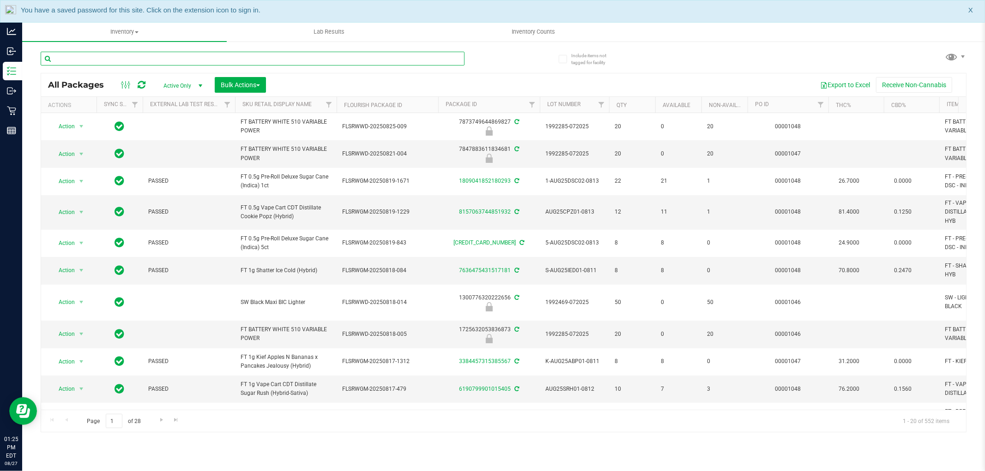
click at [88, 61] on input "text" at bounding box center [253, 59] width 424 height 14
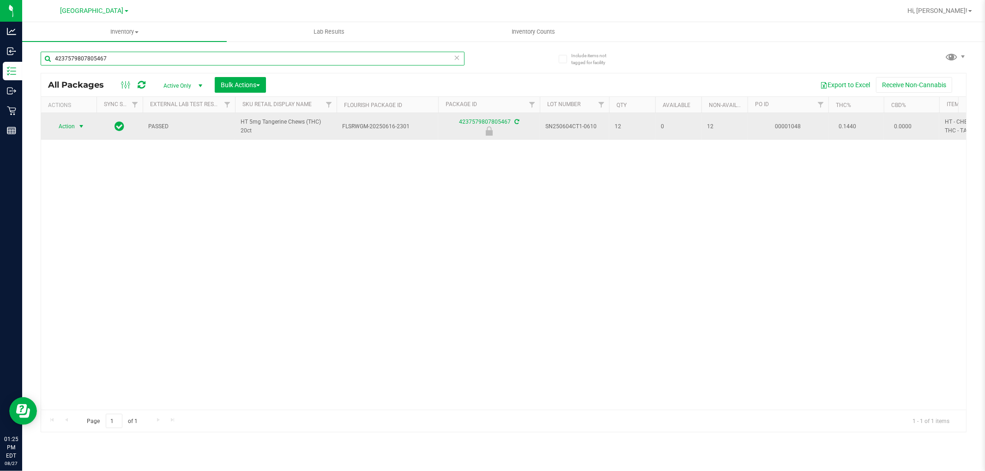
type input "4237579807805467"
click at [57, 128] on span "Action" at bounding box center [62, 126] width 25 height 13
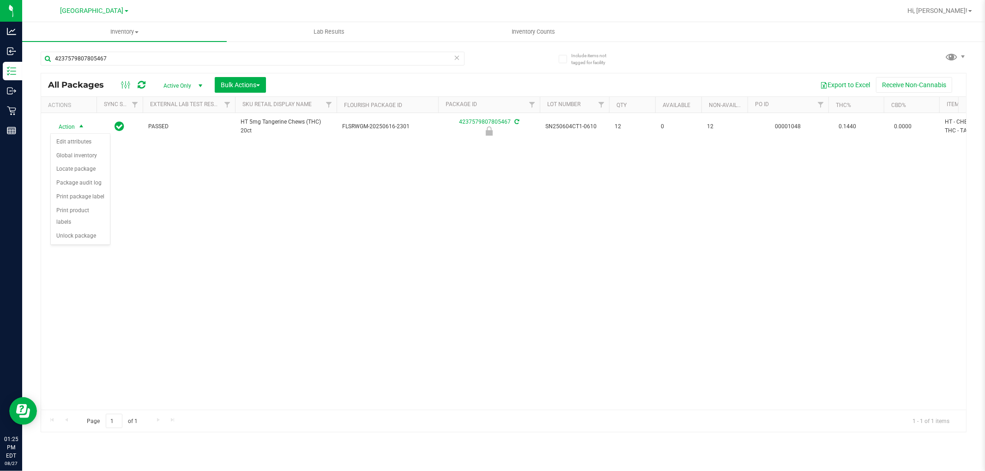
click at [90, 247] on div "Action Action Edit attributes Global inventory Locate package Package audit log…" at bounding box center [503, 261] width 925 height 297
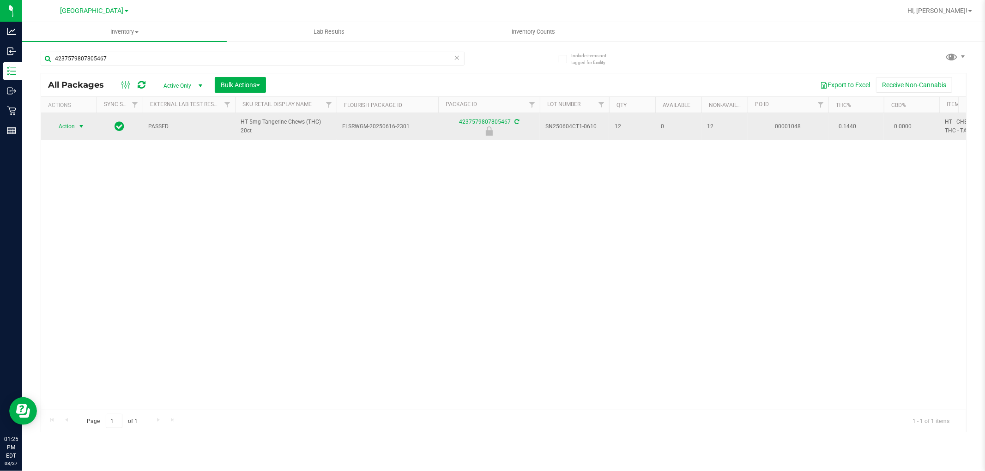
click at [79, 130] on span "select" at bounding box center [81, 126] width 7 height 7
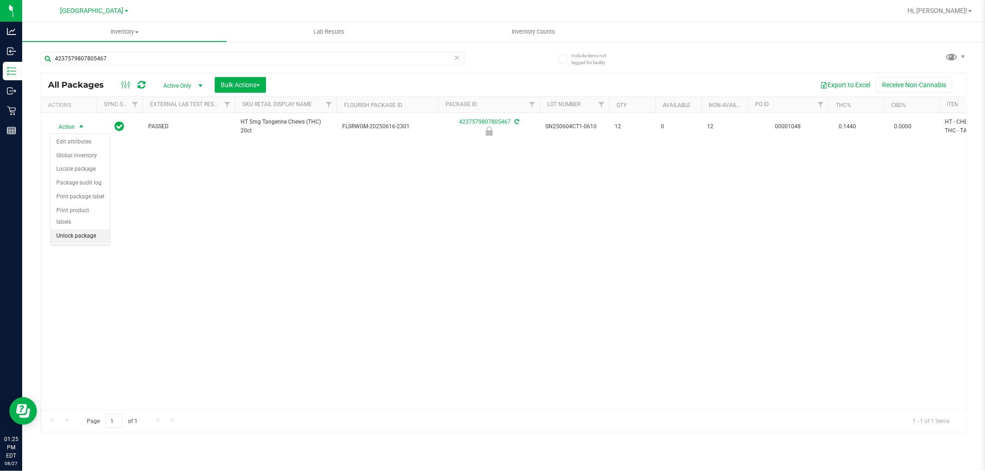
click at [83, 241] on li "Unlock package" at bounding box center [80, 236] width 59 height 14
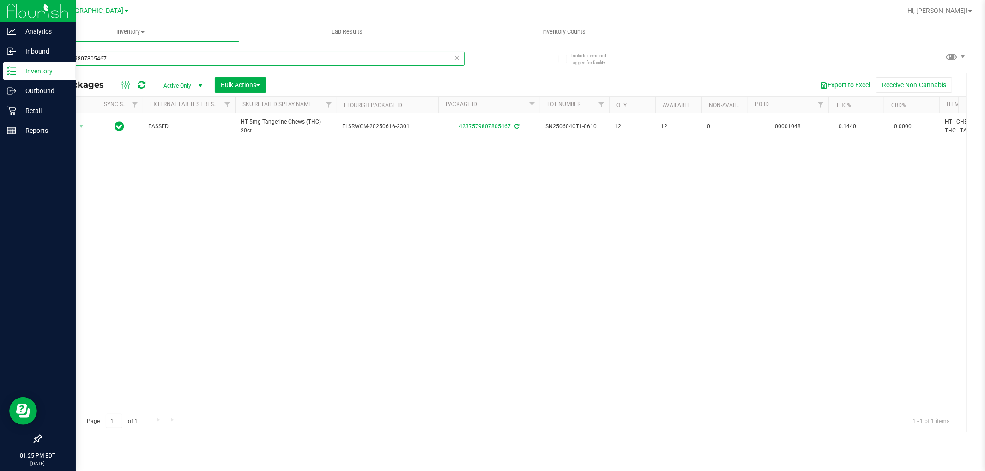
drag, startPoint x: 164, startPoint y: 57, endPoint x: 0, endPoint y: 0, distance: 173.5
click at [0, 1] on div "Analytics Inbound Inventory Outbound Retail Reports 01:25 PM EDT 08/27/2025 08/…" at bounding box center [492, 235] width 985 height 471
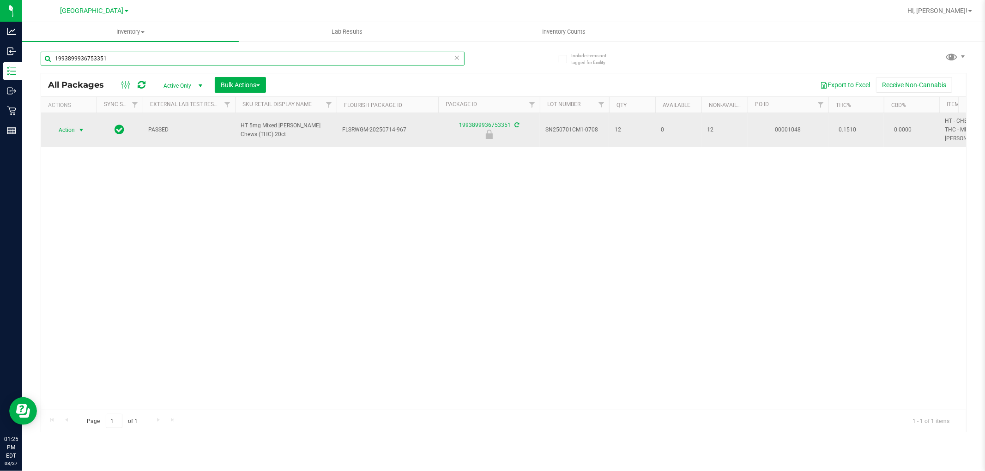
type input "1993899936753351"
click at [74, 128] on span "Action" at bounding box center [62, 130] width 25 height 13
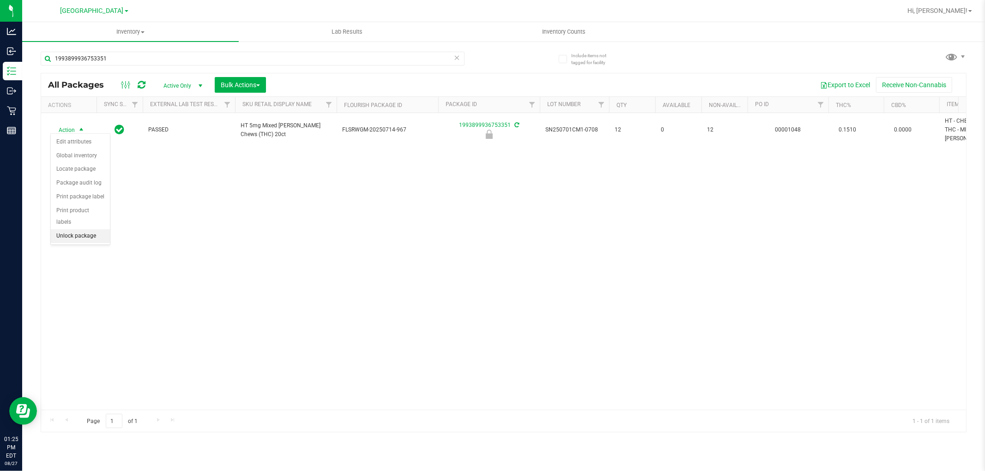
click at [85, 233] on li "Unlock package" at bounding box center [80, 236] width 59 height 14
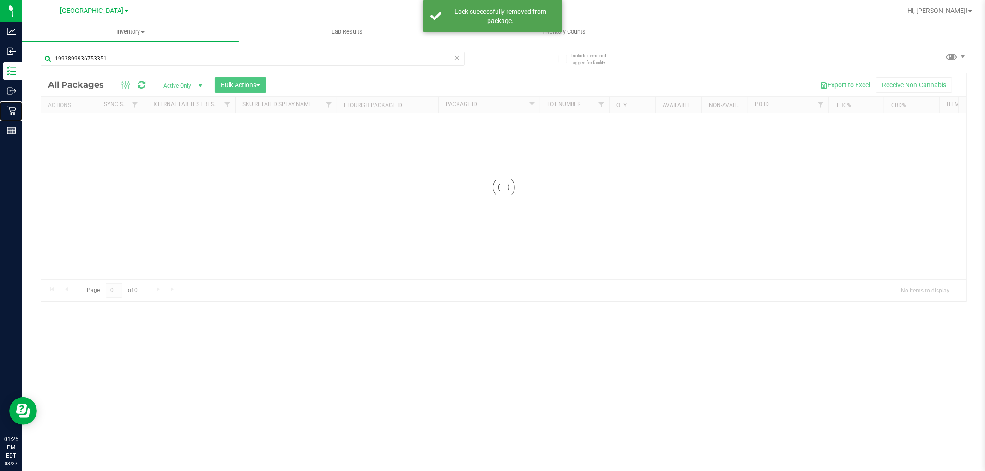
click at [6, 118] on div "Retail" at bounding box center [12, 111] width 19 height 18
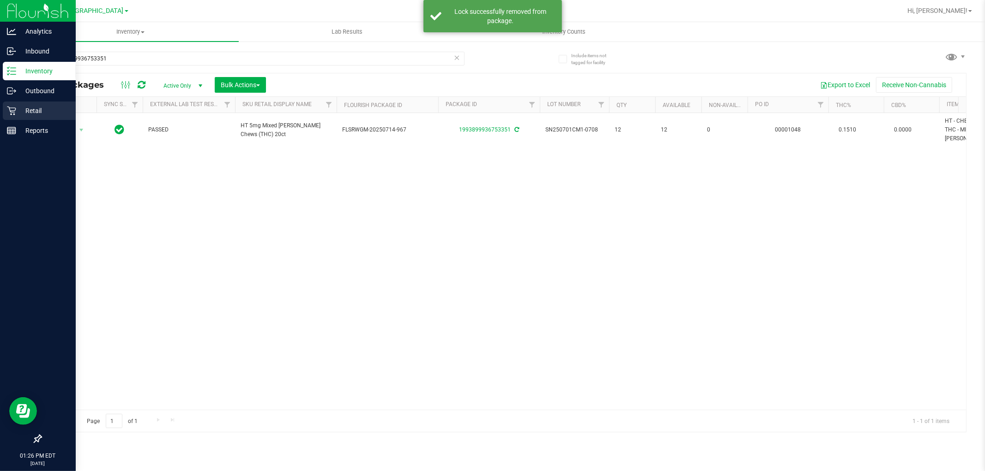
click at [19, 108] on p "Retail" at bounding box center [43, 110] width 55 height 11
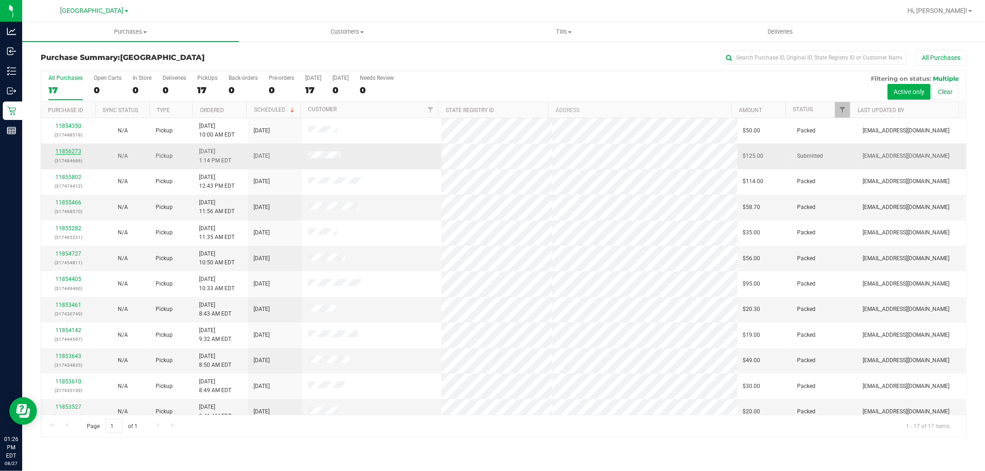
click at [77, 154] on link "11856273" at bounding box center [68, 151] width 26 height 6
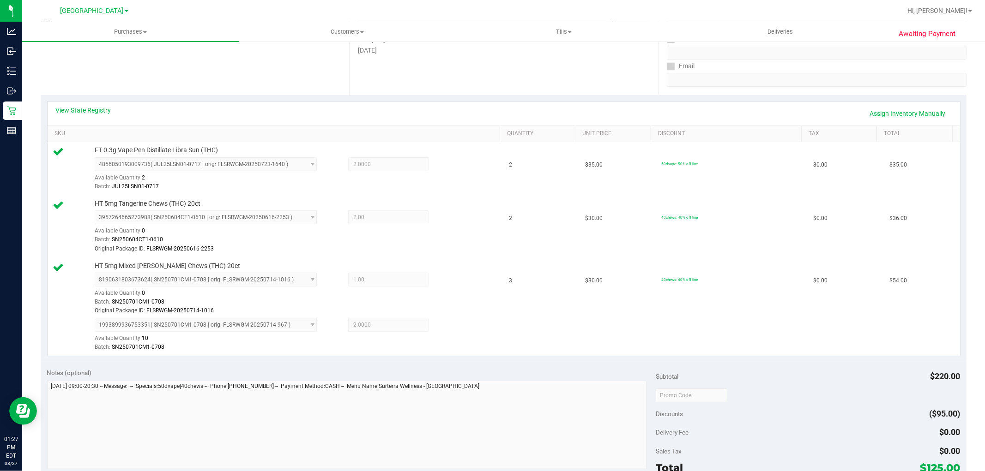
scroll to position [445, 0]
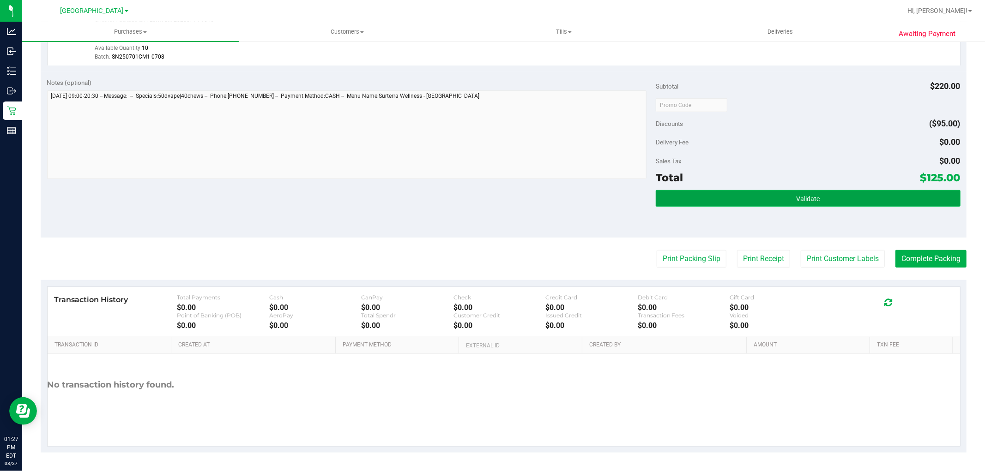
click at [834, 198] on button "Validate" at bounding box center [808, 198] width 304 height 17
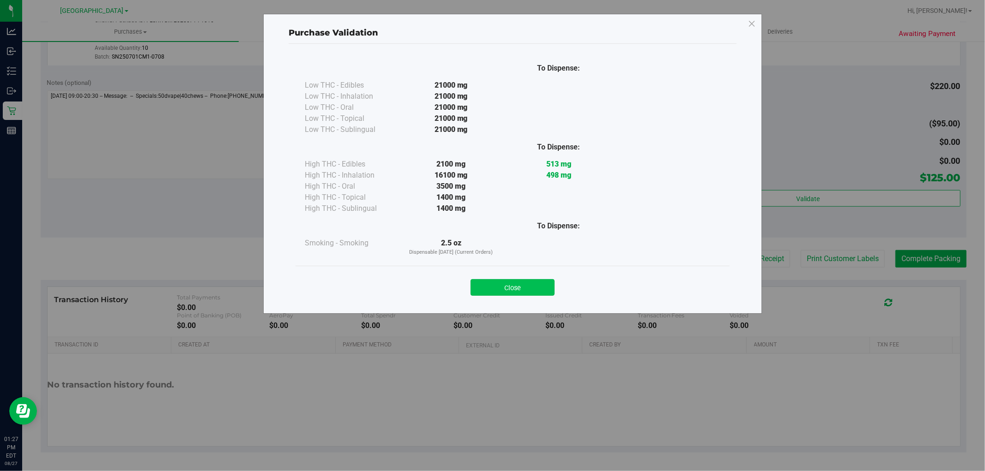
click at [531, 291] on button "Close" at bounding box center [513, 287] width 84 height 17
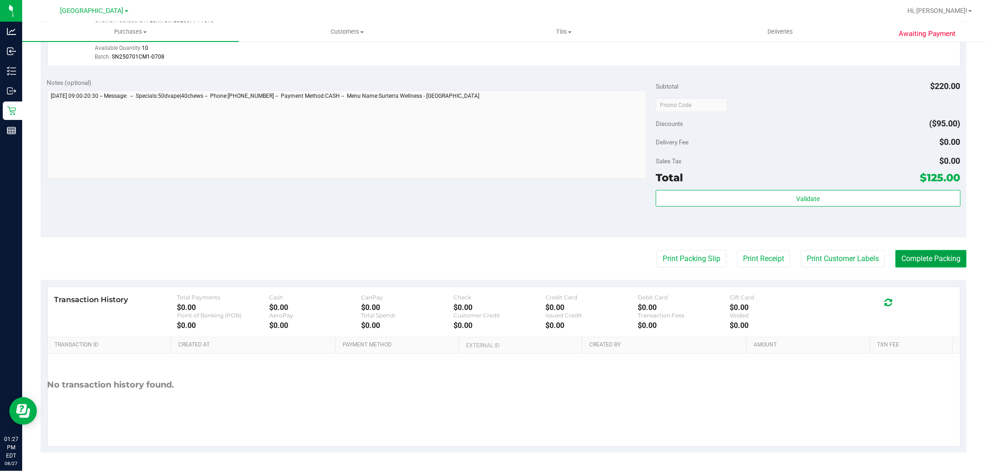
click at [934, 254] on button "Complete Packing" at bounding box center [930, 259] width 71 height 18
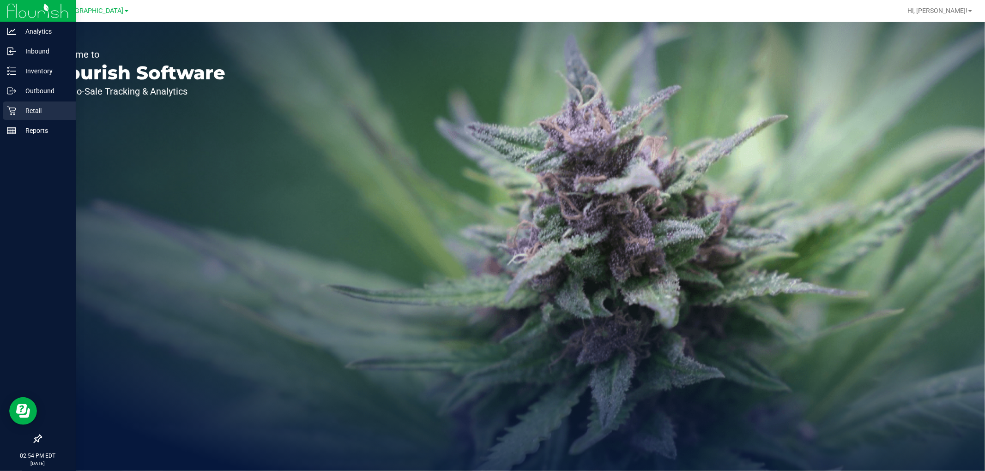
click at [26, 112] on p "Retail" at bounding box center [43, 110] width 55 height 11
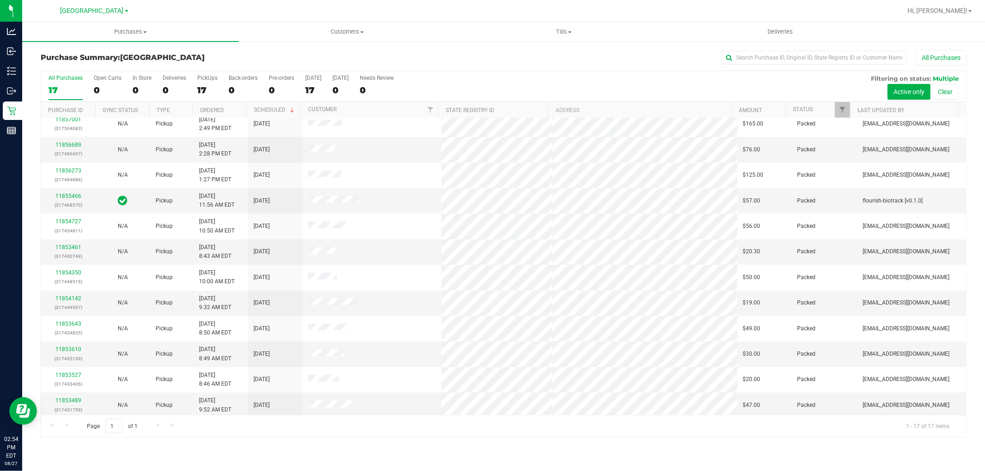
scroll to position [138, 0]
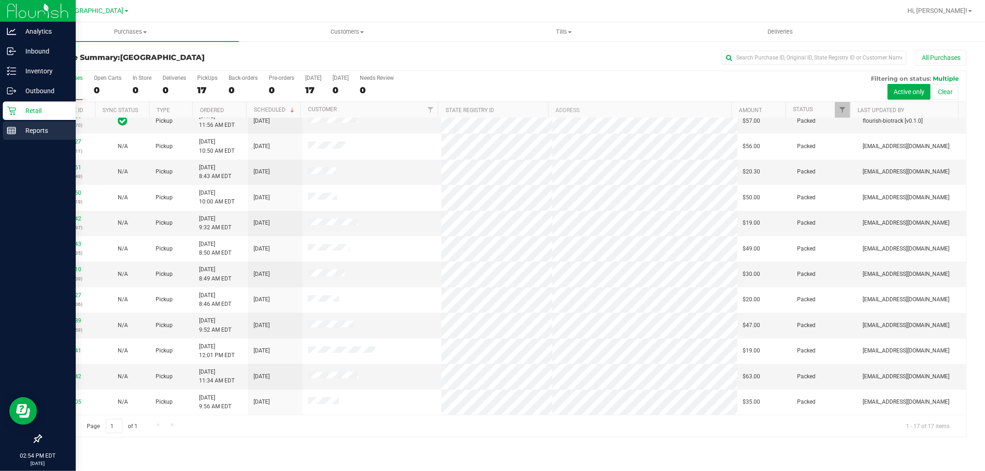
click at [18, 130] on p "Reports" at bounding box center [43, 130] width 55 height 11
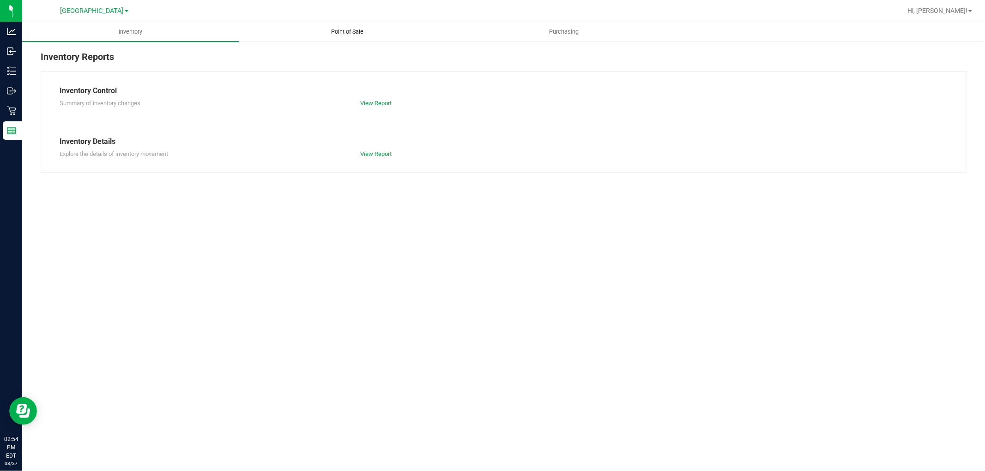
click at [329, 30] on span "Point of Sale" at bounding box center [347, 32] width 57 height 8
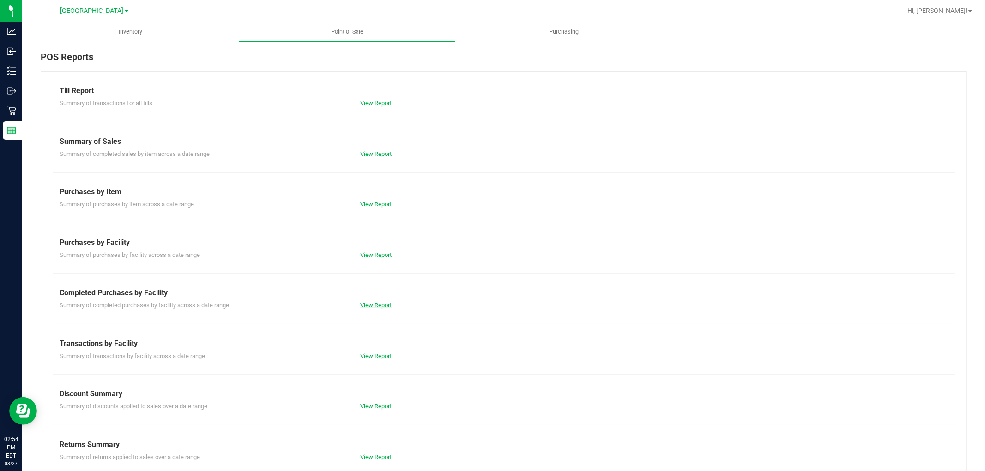
click at [380, 302] on link "View Report" at bounding box center [375, 305] width 31 height 7
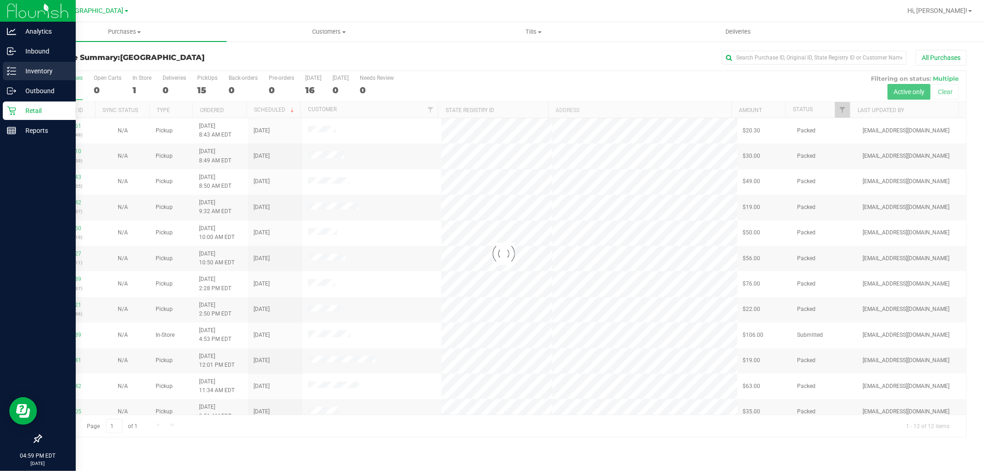
click at [54, 63] on div "Inventory" at bounding box center [39, 71] width 73 height 18
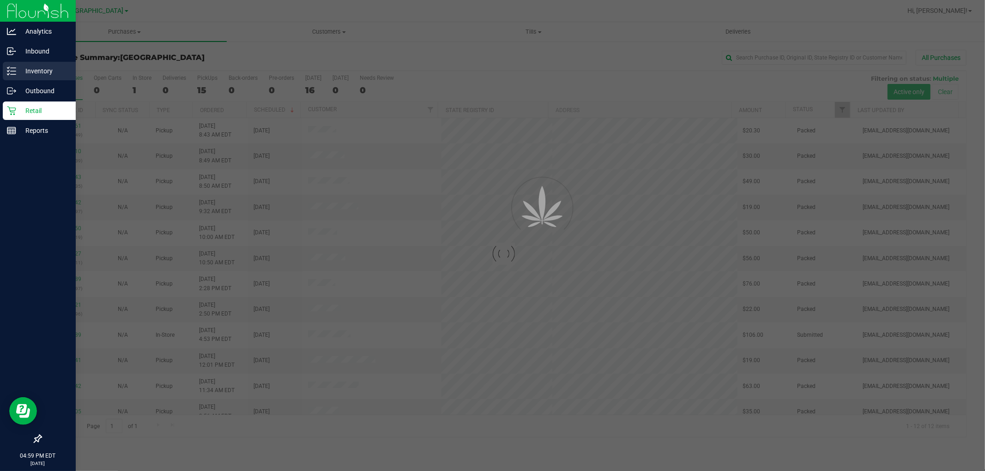
click at [53, 65] on div "Inventory" at bounding box center [39, 71] width 73 height 18
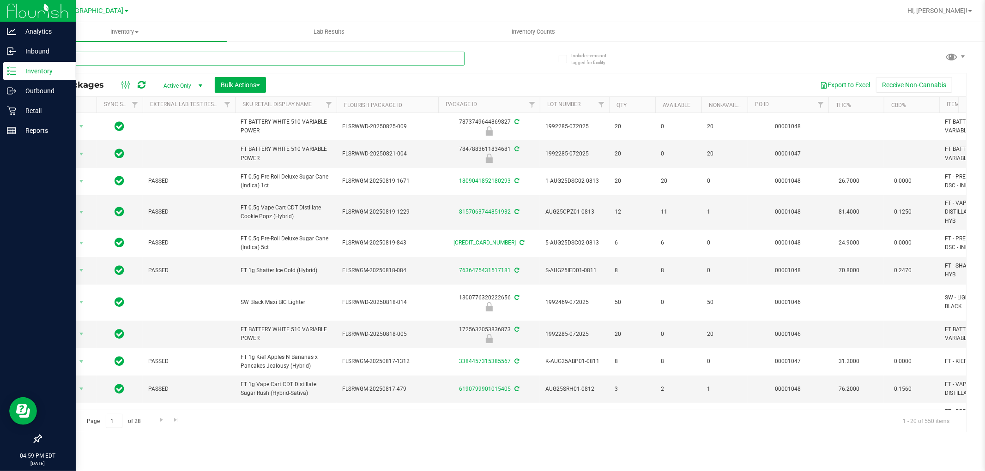
click at [116, 57] on input "text" at bounding box center [253, 59] width 424 height 14
type input "3957264665273988"
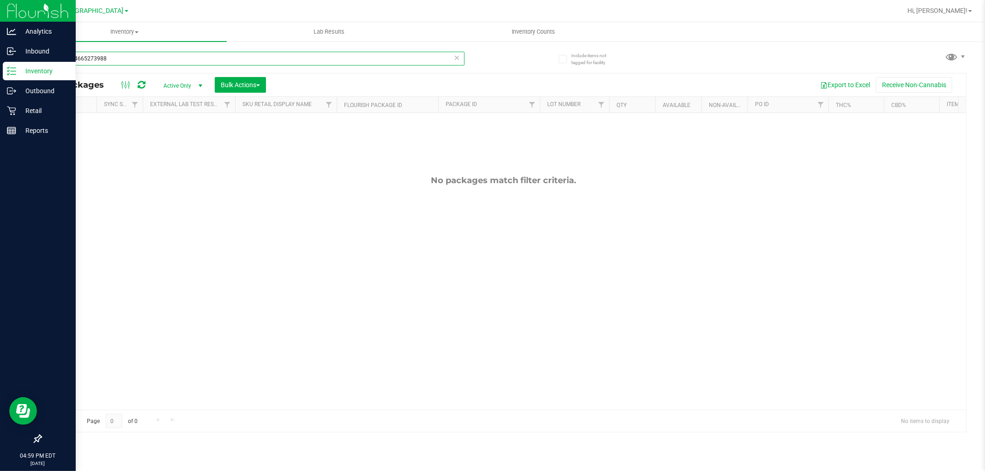
drag, startPoint x: 137, startPoint y: 57, endPoint x: 0, endPoint y: -17, distance: 155.6
click at [0, 0] on html "Analytics Inbound Inventory Outbound Retail Reports 04:59 PM EDT [DATE] 08/27 […" at bounding box center [492, 235] width 985 height 471
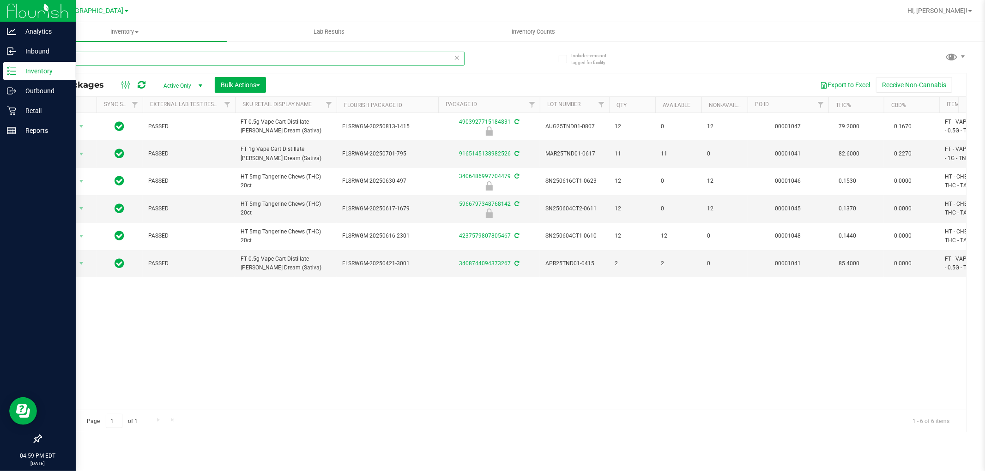
type input "tang"
click at [21, 107] on p "Retail" at bounding box center [43, 110] width 55 height 11
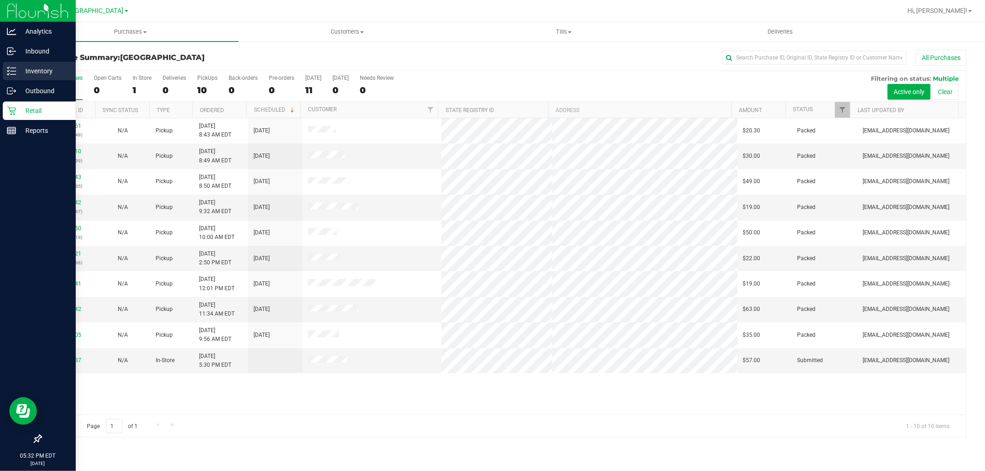
click at [33, 68] on p "Inventory" at bounding box center [43, 71] width 55 height 11
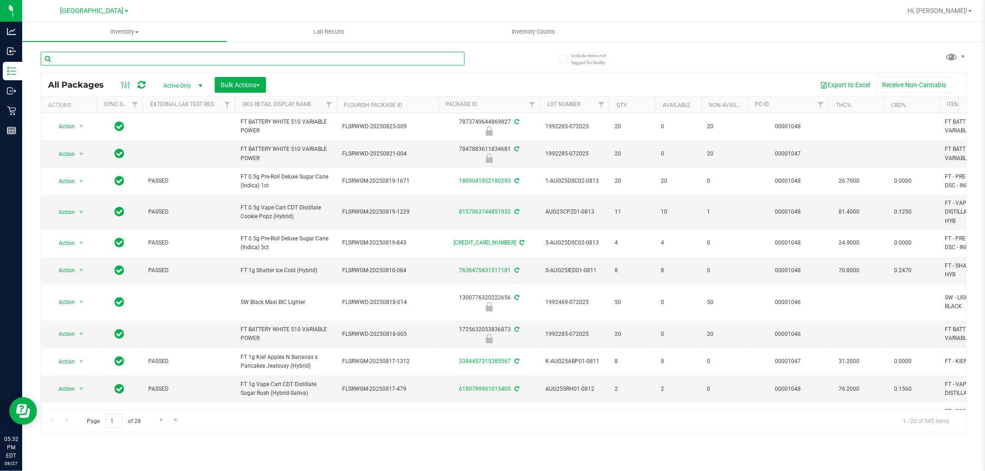
click at [143, 56] on input "text" at bounding box center [253, 59] width 424 height 14
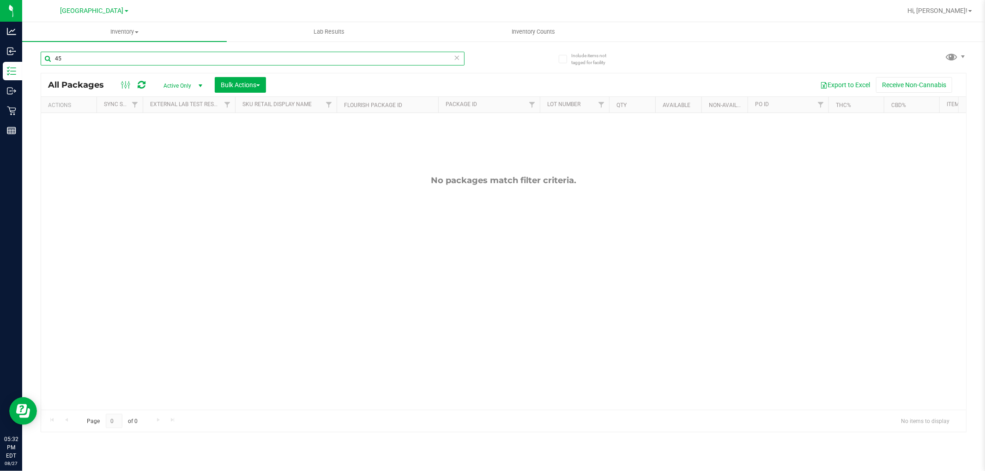
type input "4"
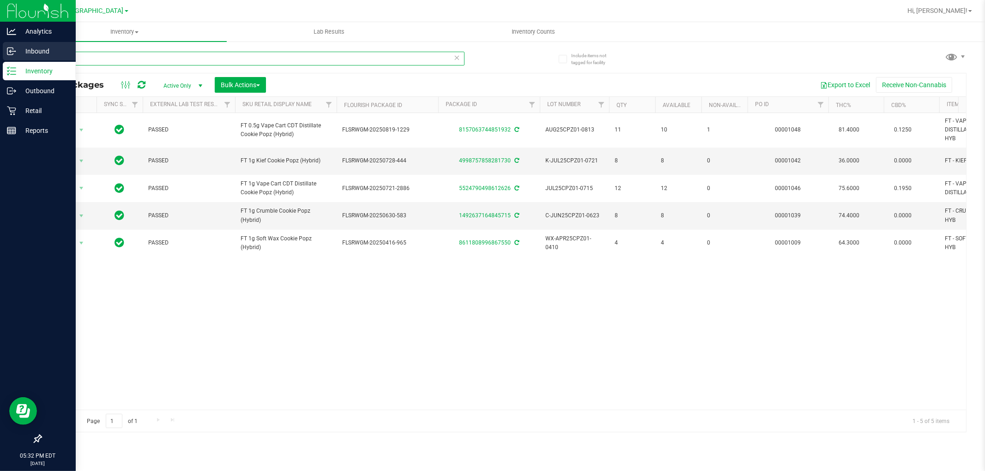
drag, startPoint x: 54, startPoint y: 62, endPoint x: 0, endPoint y: 44, distance: 56.8
click at [0, 48] on div "Analytics Inbound Inventory Outbound Retail Reports 05:32 PM EDT 08/27/2025 08/…" at bounding box center [492, 235] width 985 height 471
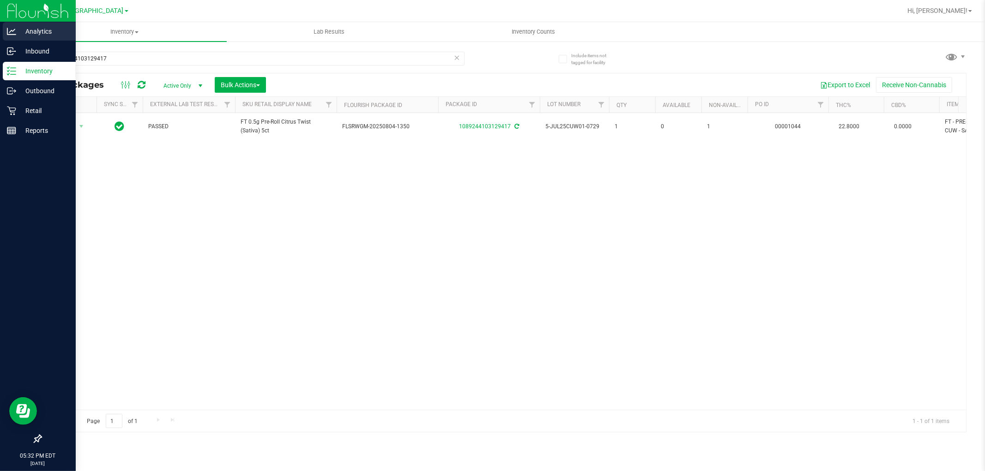
drag, startPoint x: 205, startPoint y: 48, endPoint x: 12, endPoint y: 40, distance: 192.3
click at [12, 41] on div "Analytics Inbound Inventory Outbound Retail Reports 05:32 PM EDT 08/27/2025 08/…" at bounding box center [492, 235] width 985 height 471
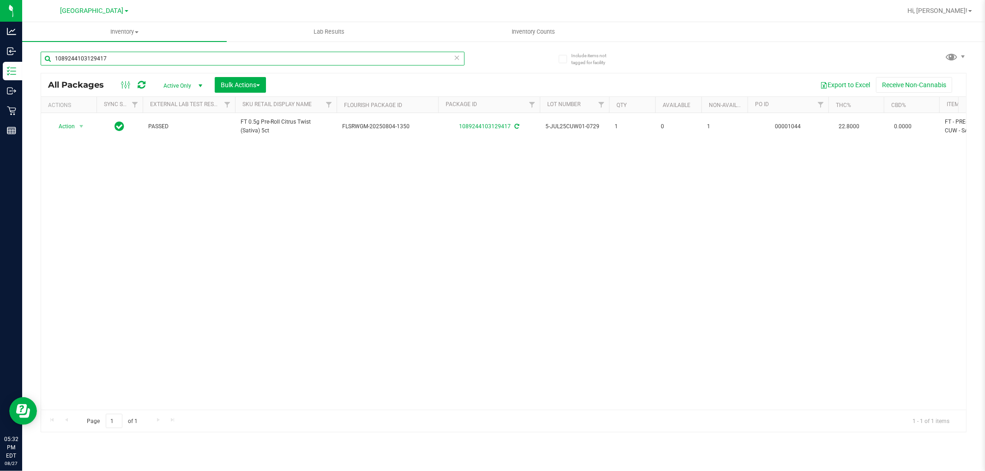
click at [157, 58] on input "1089244103129417" at bounding box center [253, 59] width 424 height 14
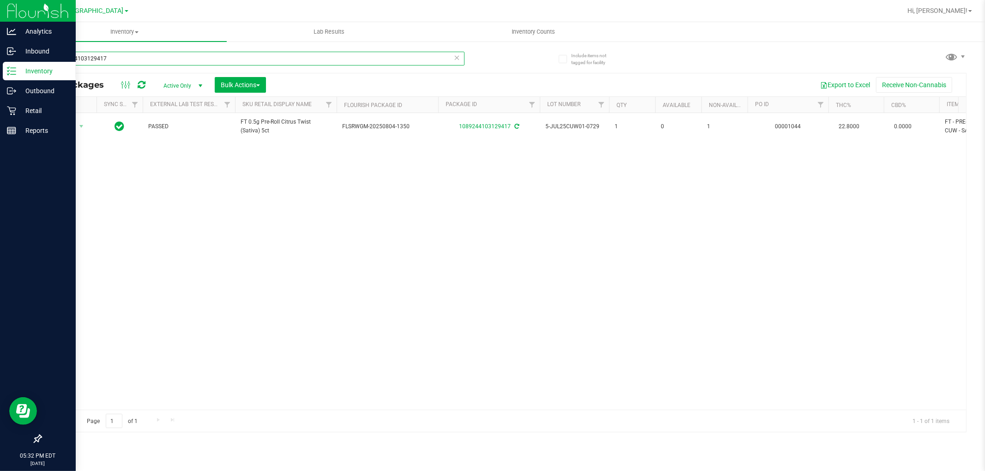
drag, startPoint x: 157, startPoint y: 58, endPoint x: 0, endPoint y: 19, distance: 162.2
click at [0, 19] on div "Analytics Inbound Inventory Outbound Retail Reports 05:32 PM EDT 08/27/2025 08/…" at bounding box center [492, 235] width 985 height 471
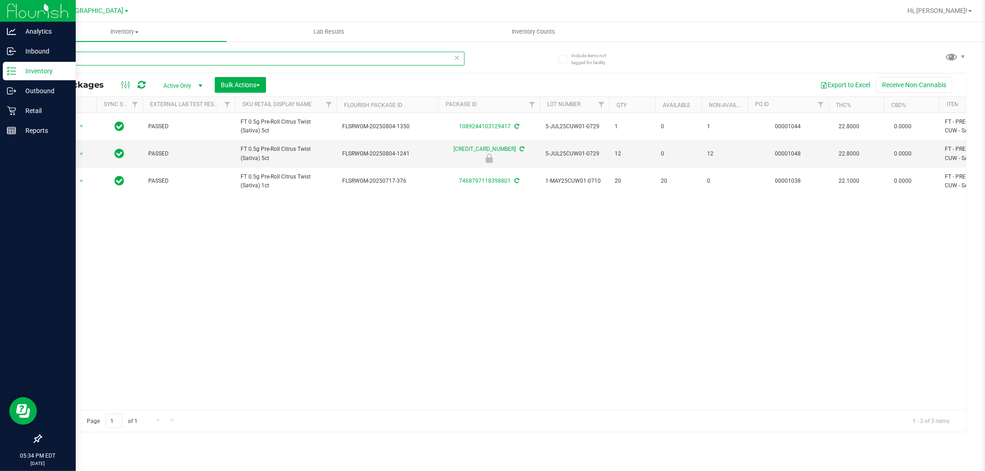
drag, startPoint x: 95, startPoint y: 55, endPoint x: 0, endPoint y: 3, distance: 108.1
click at [0, 3] on div "Analytics Inbound Inventory Outbound Retail Reports 05:34 PM EDT 08/27/2025 08/…" at bounding box center [492, 235] width 985 height 471
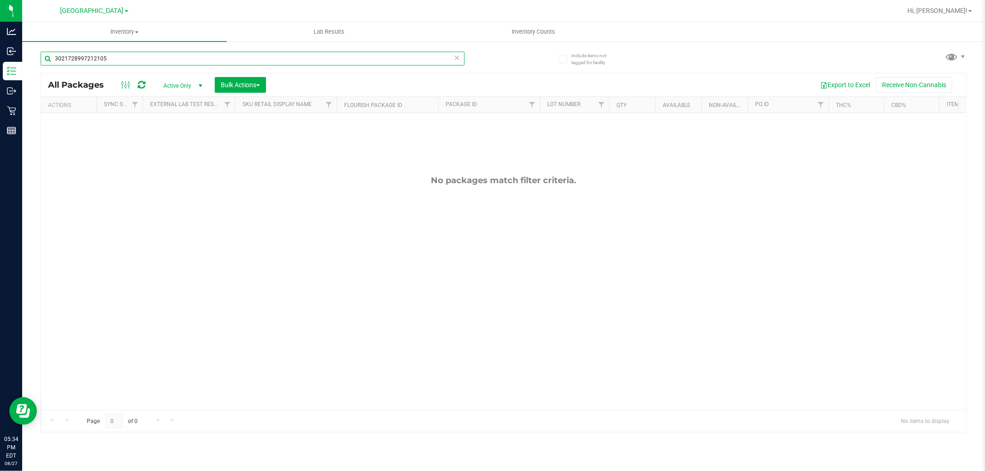
drag, startPoint x: 160, startPoint y: 52, endPoint x: 0, endPoint y: -61, distance: 196.1
click at [0, 0] on html "Analytics Inbound Inventory Outbound Retail Reports 05:34 PM EDT 08/27/2025 08/…" at bounding box center [492, 235] width 985 height 471
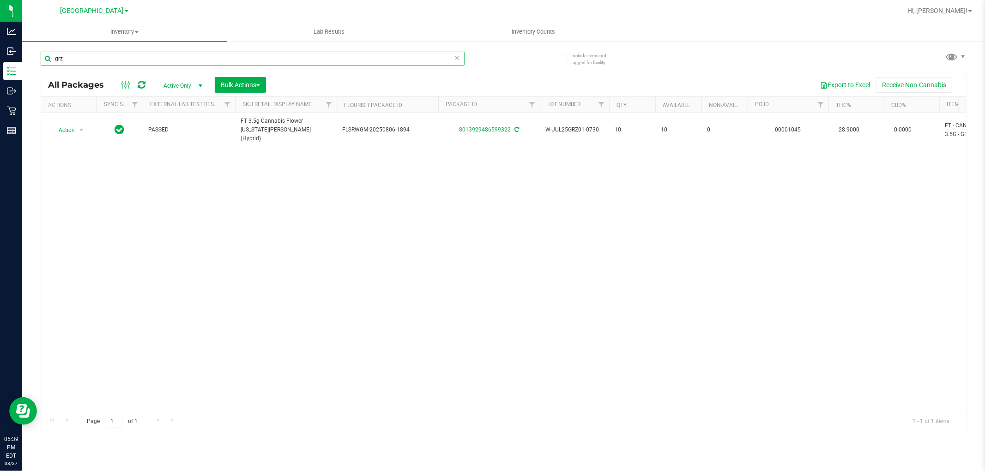
drag, startPoint x: 135, startPoint y: 58, endPoint x: 0, endPoint y: -51, distance: 174.0
click at [0, 0] on html "Analytics Inbound Inventory Outbound Retail Reports 05:39 PM EDT 08/27/2025 08/…" at bounding box center [492, 235] width 985 height 471
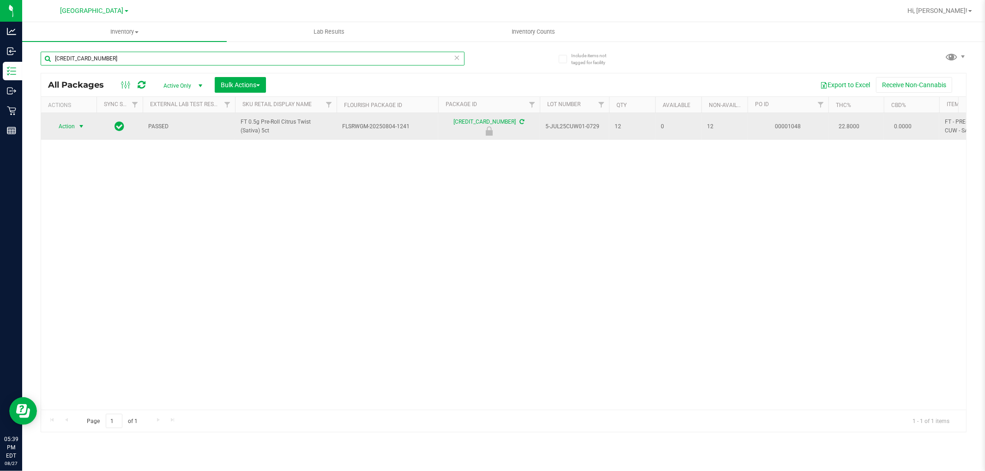
type input "8184995341382739"
click at [67, 126] on span "Action" at bounding box center [62, 126] width 25 height 13
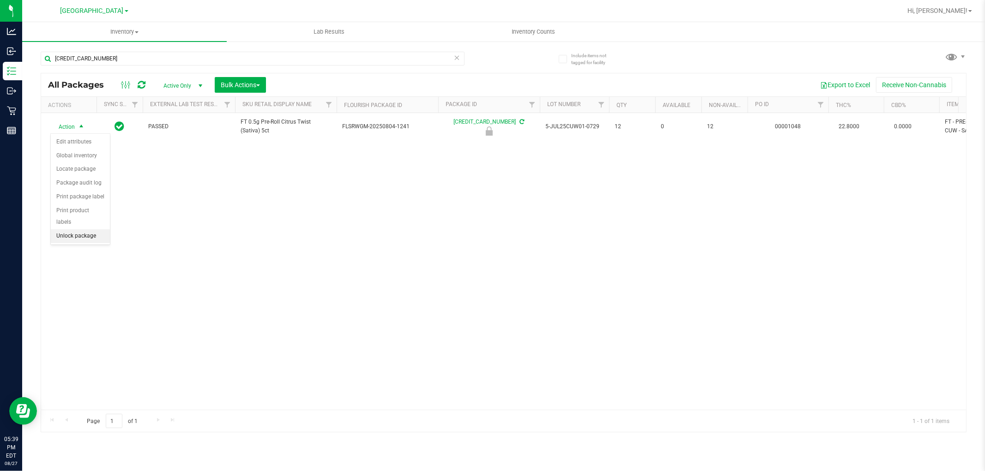
click at [78, 231] on li "Unlock package" at bounding box center [80, 236] width 59 height 14
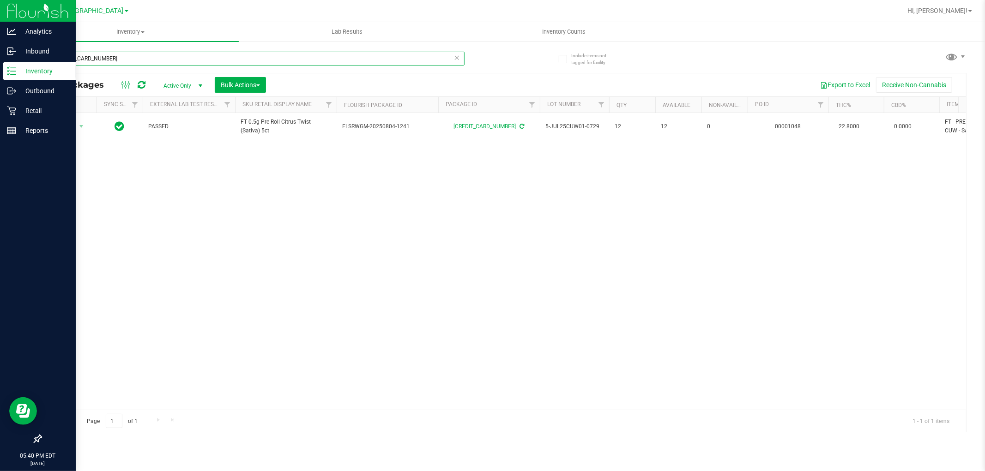
drag, startPoint x: 185, startPoint y: 62, endPoint x: 0, endPoint y: 11, distance: 192.1
click at [0, 11] on div "Analytics Inbound Inventory Outbound Retail Reports 05:40 PM EDT 08/27/2025 08/…" at bounding box center [492, 235] width 985 height 471
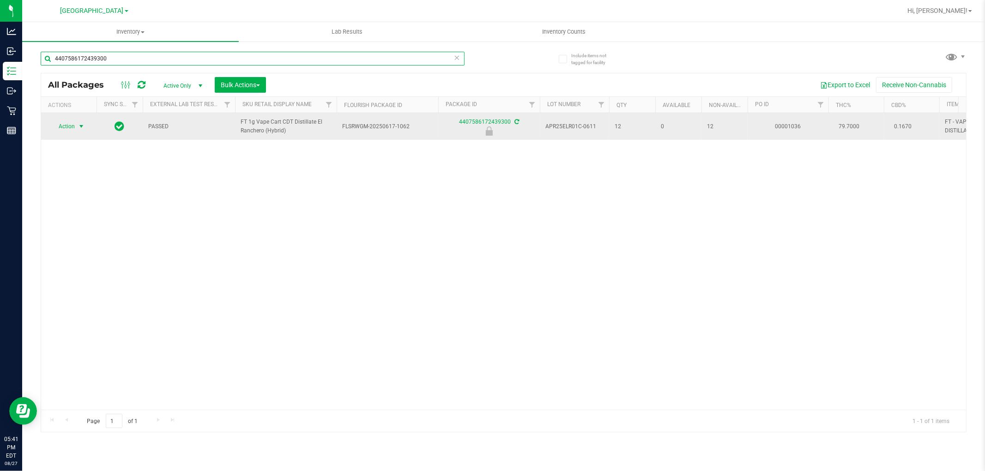
type input "4407586172439300"
click at [70, 128] on span "Action" at bounding box center [62, 126] width 25 height 13
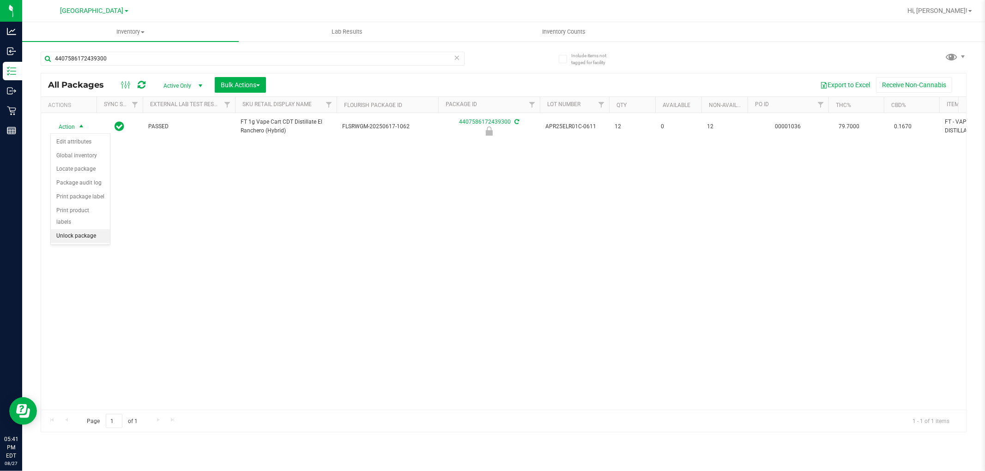
click at [96, 240] on li "Unlock package" at bounding box center [80, 236] width 59 height 14
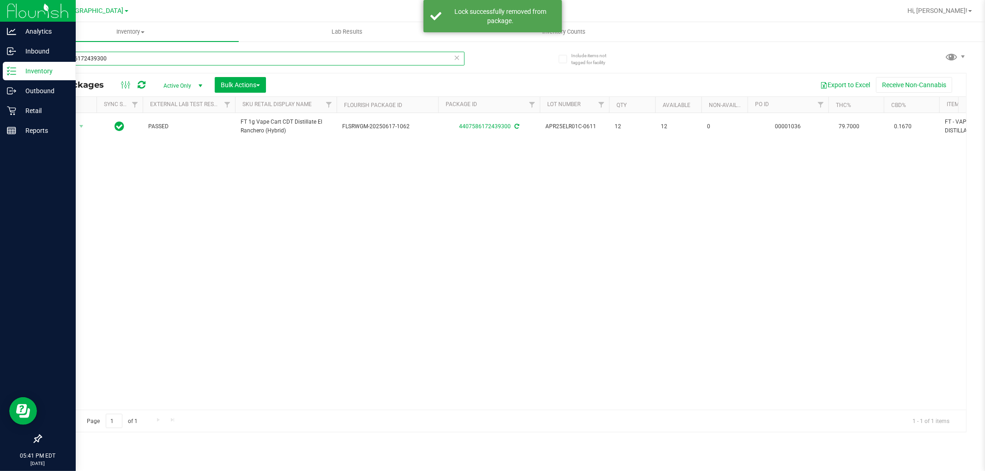
drag, startPoint x: 117, startPoint y: 63, endPoint x: 0, endPoint y: 0, distance: 132.6
click at [0, 5] on div "Analytics Inbound Inventory Outbound Retail Reports 05:41 PM EDT 08/27/2025 08/…" at bounding box center [492, 235] width 985 height 471
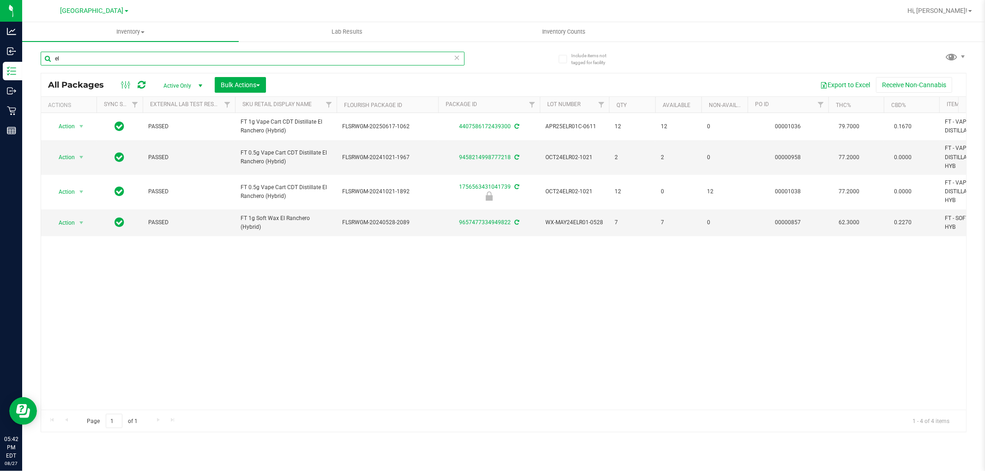
type input "e"
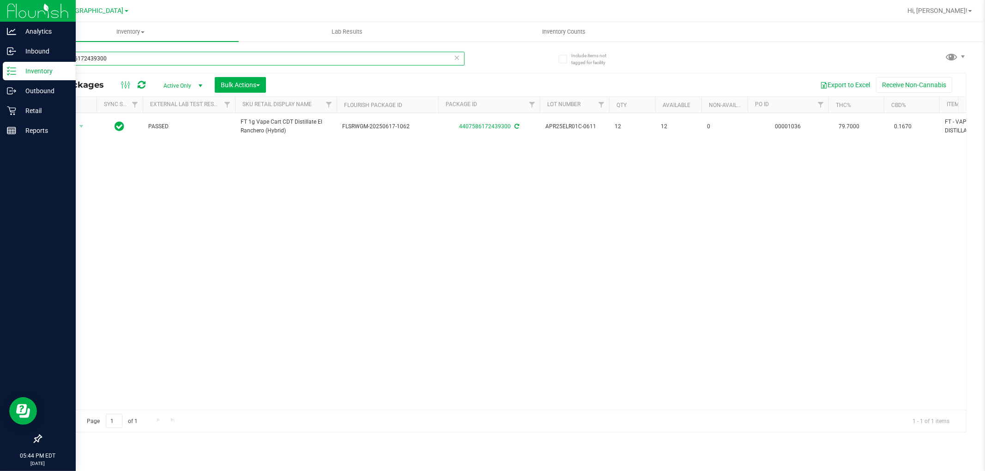
drag, startPoint x: 195, startPoint y: 57, endPoint x: 0, endPoint y: 2, distance: 202.9
click at [0, 2] on div "Analytics Inbound Inventory Outbound Retail Reports 05:44 PM EDT 08/27/2025 08/…" at bounding box center [492, 235] width 985 height 471
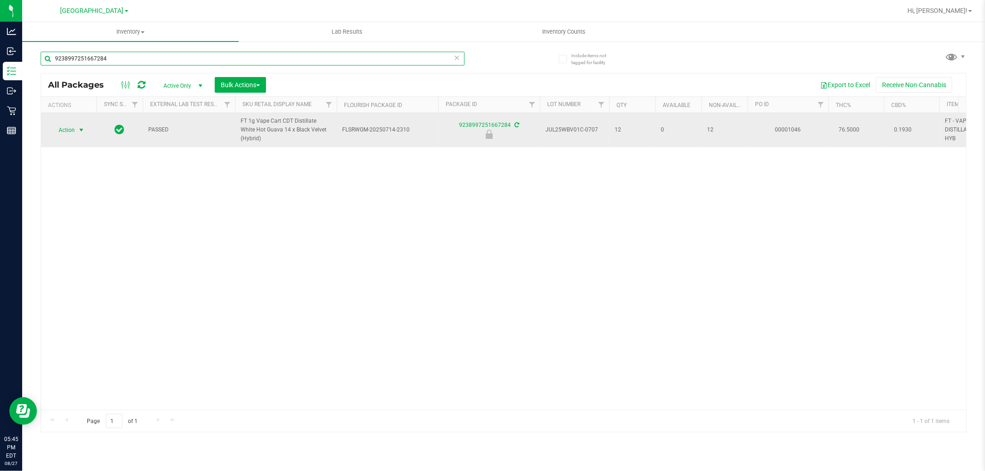
type input "9238997251667284"
click at [78, 128] on span "select" at bounding box center [81, 130] width 7 height 7
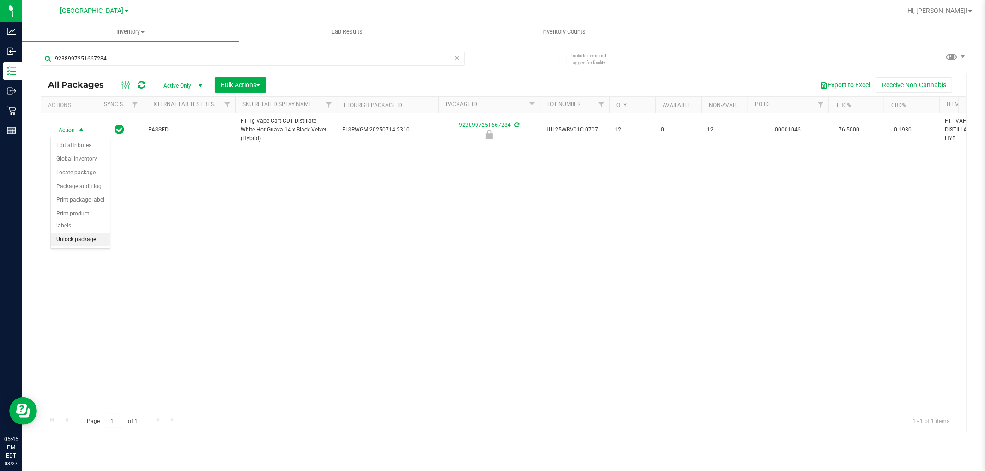
click at [64, 241] on li "Unlock package" at bounding box center [80, 240] width 59 height 14
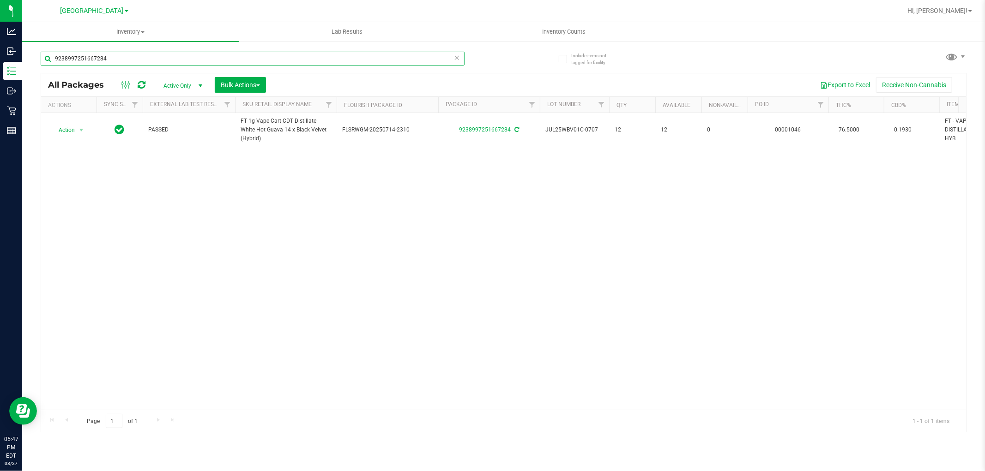
drag, startPoint x: 171, startPoint y: 54, endPoint x: 0, endPoint y: -50, distance: 199.7
click at [0, 0] on html "Analytics Inbound Inventory Outbound Retail Reports 05:47 PM EDT 08/27/2025 08/…" at bounding box center [492, 235] width 985 height 471
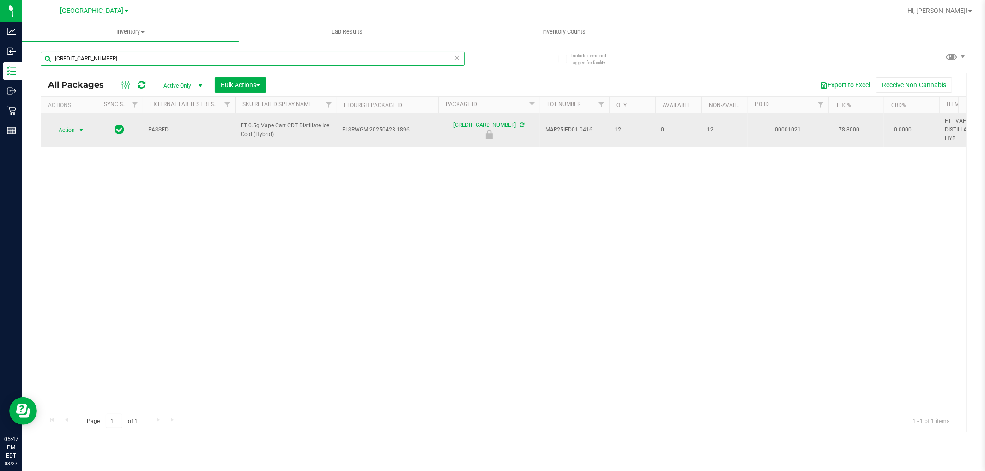
type input "2458447092863071"
click at [66, 133] on span "Action" at bounding box center [62, 130] width 25 height 13
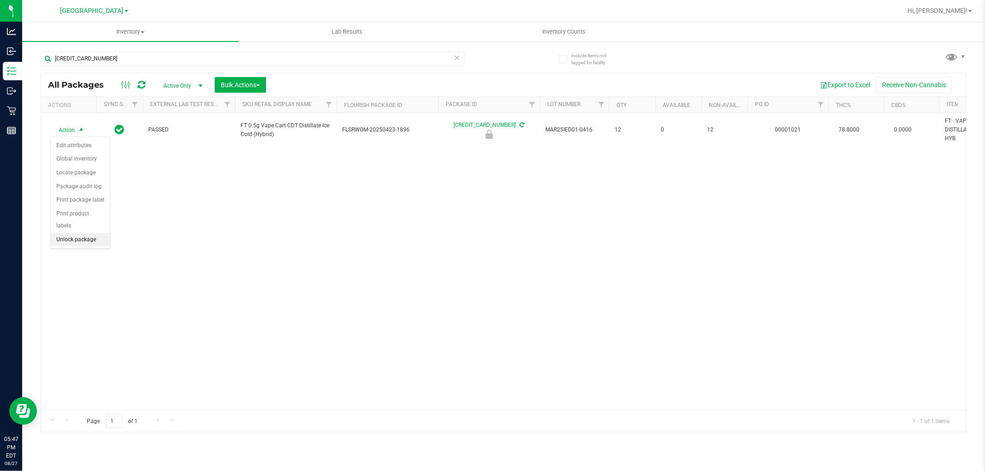
click at [89, 243] on li "Unlock package" at bounding box center [80, 240] width 59 height 14
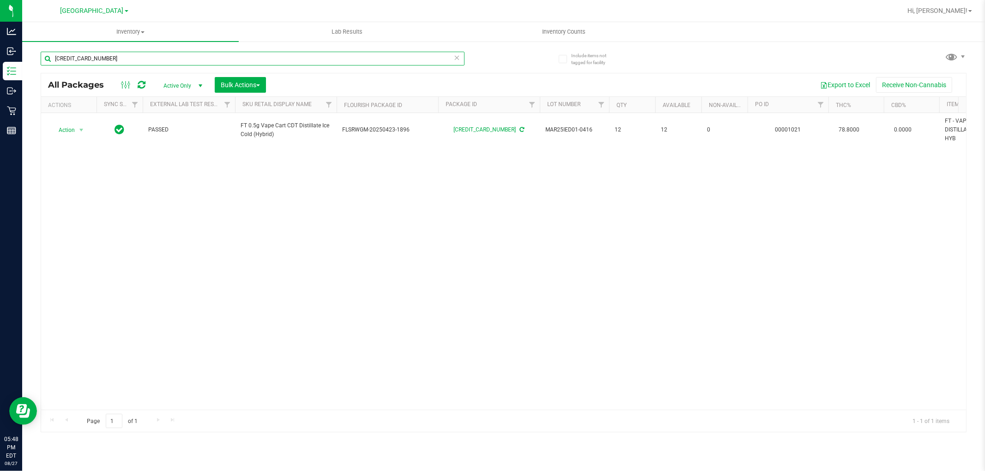
drag, startPoint x: 114, startPoint y: 57, endPoint x: 0, endPoint y: -4, distance: 129.5
click at [0, 0] on html "Analytics Inbound Inventory Outbound Retail Reports 05:48 PM EDT 08/27/2025 08/…" at bounding box center [492, 235] width 985 height 471
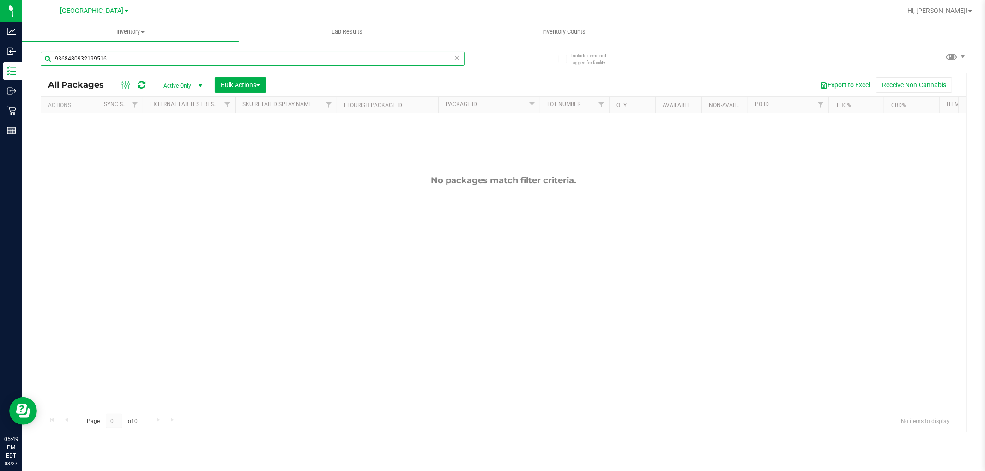
type input "9368480932199516"
drag, startPoint x: 231, startPoint y: 66, endPoint x: 220, endPoint y: 60, distance: 12.4
click at [220, 60] on div "9368480932199516" at bounding box center [253, 62] width 424 height 21
drag, startPoint x: 220, startPoint y: 60, endPoint x: 0, endPoint y: -10, distance: 231.2
click at [0, 0] on html "Analytics Inbound Inventory Outbound Retail Reports 05:49 PM EDT 08/27/2025 08/…" at bounding box center [492, 235] width 985 height 471
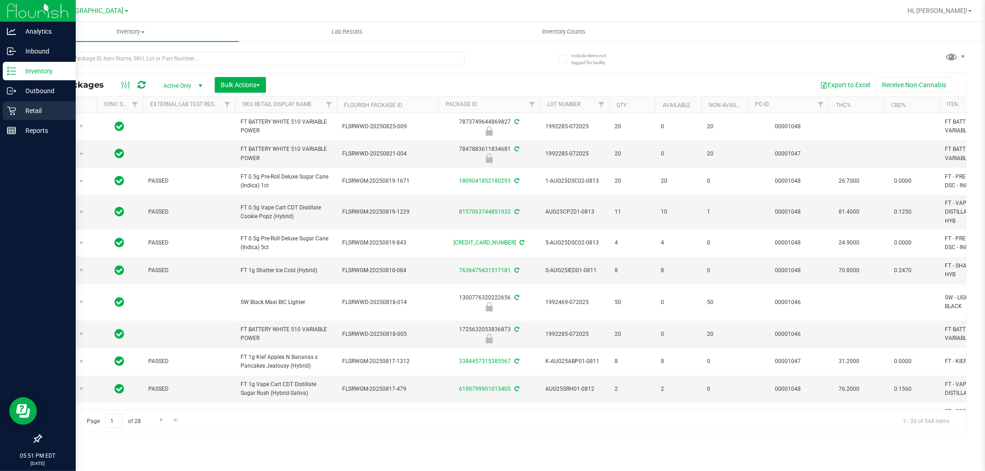
click at [22, 113] on p "Retail" at bounding box center [43, 110] width 55 height 11
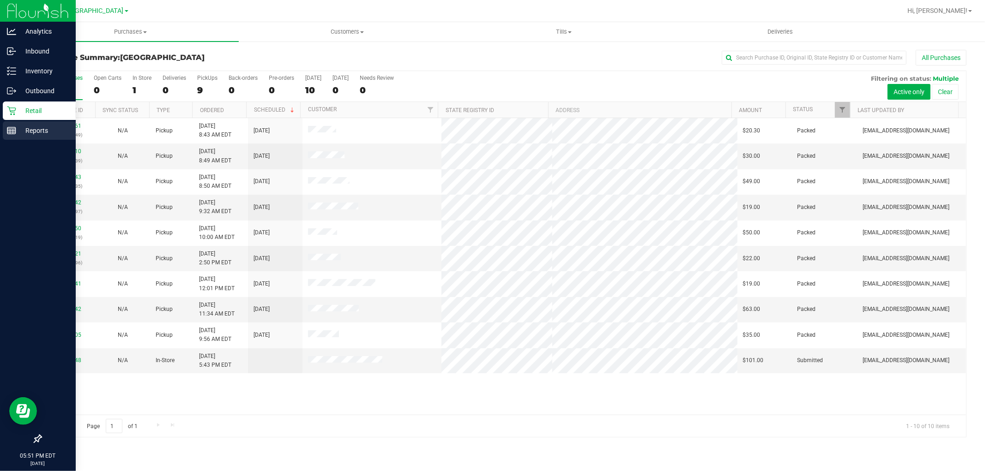
click at [43, 134] on p "Reports" at bounding box center [43, 130] width 55 height 11
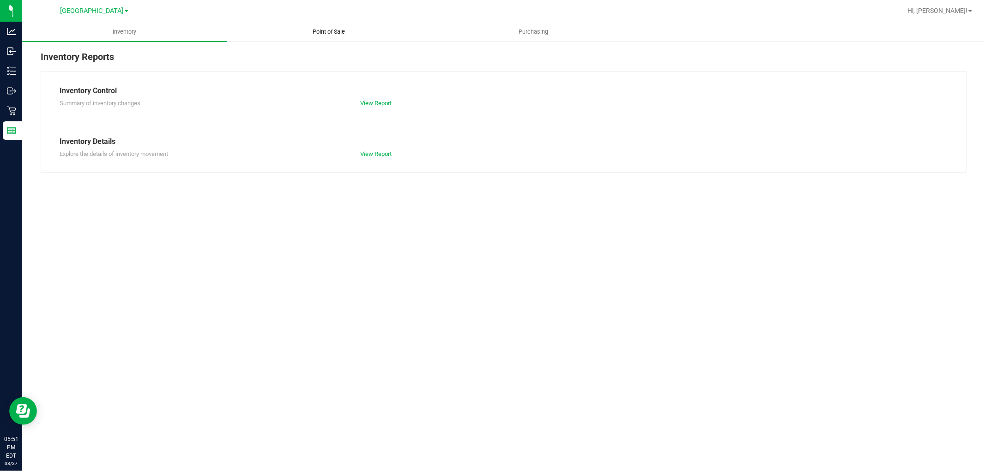
click at [339, 34] on span "Point of Sale" at bounding box center [329, 32] width 57 height 8
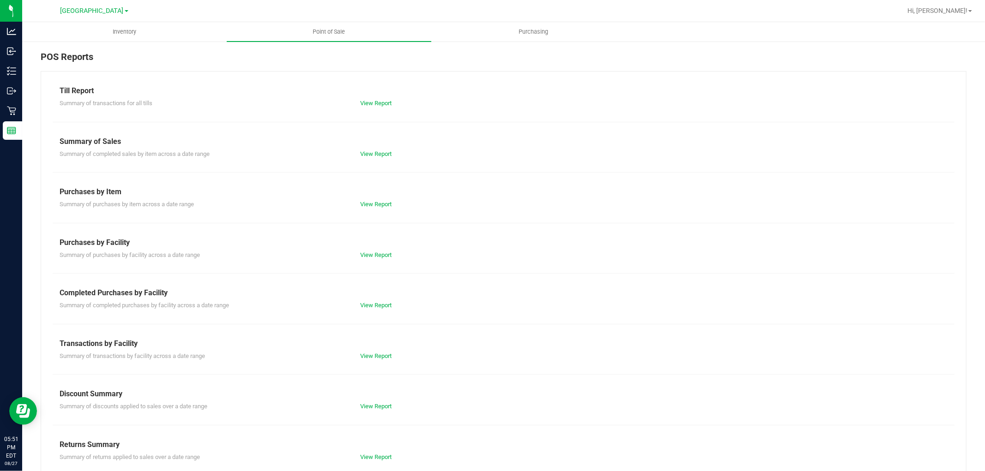
click at [374, 297] on div "Completed Purchases by Facility" at bounding box center [504, 293] width 888 height 11
click at [374, 306] on link "View Report" at bounding box center [375, 305] width 31 height 7
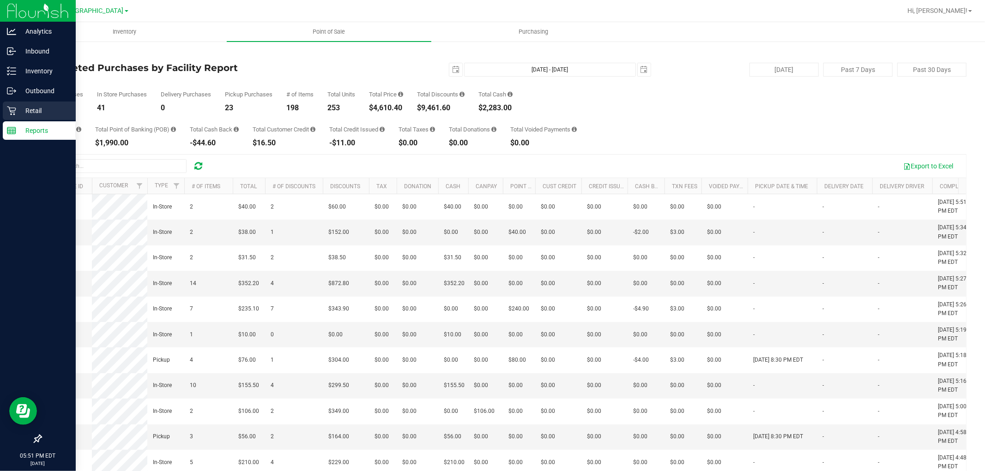
click at [17, 108] on p "Retail" at bounding box center [43, 110] width 55 height 11
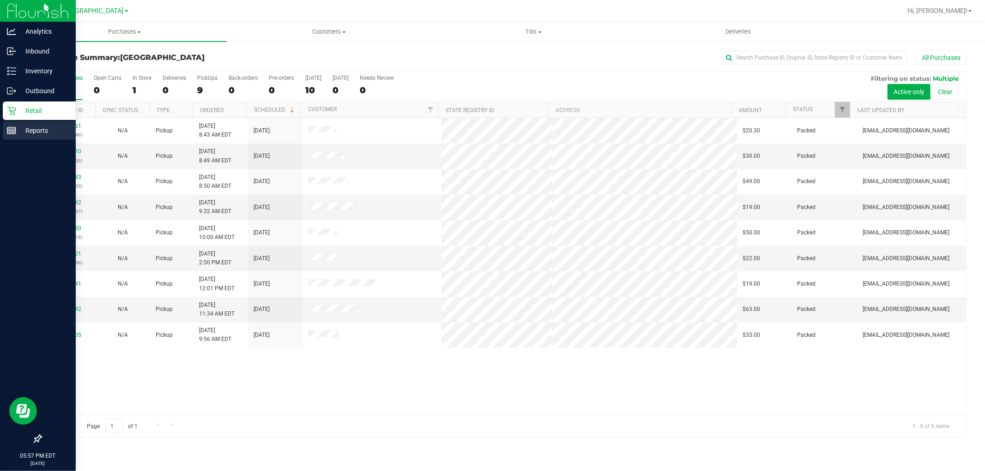
click at [35, 130] on p "Reports" at bounding box center [43, 130] width 55 height 11
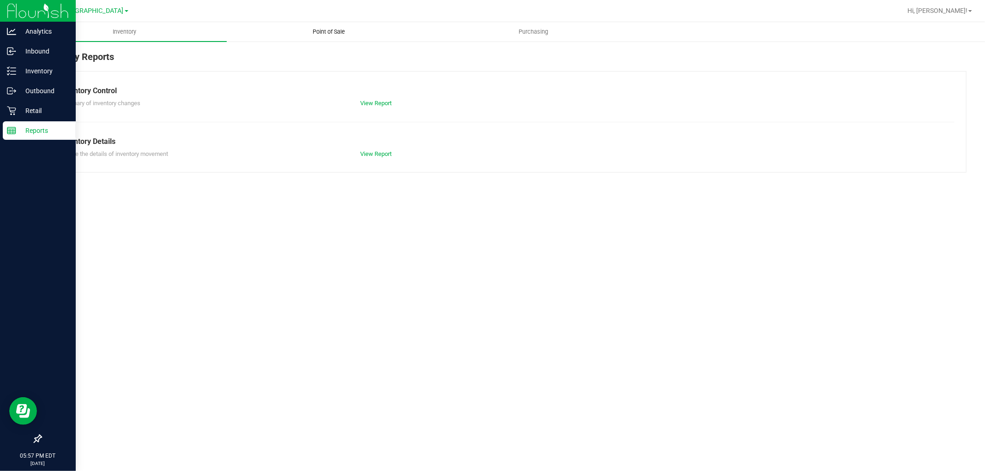
click at [316, 34] on span "Point of Sale" at bounding box center [329, 32] width 57 height 8
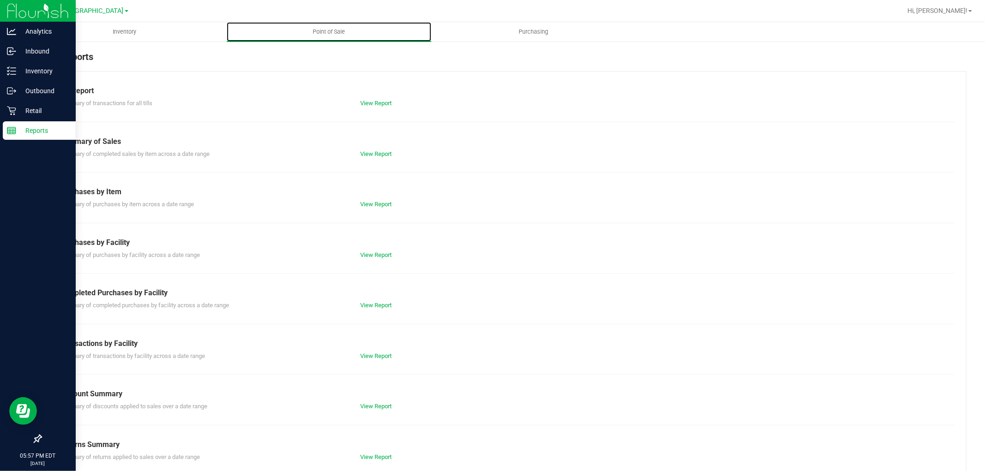
scroll to position [14, 0]
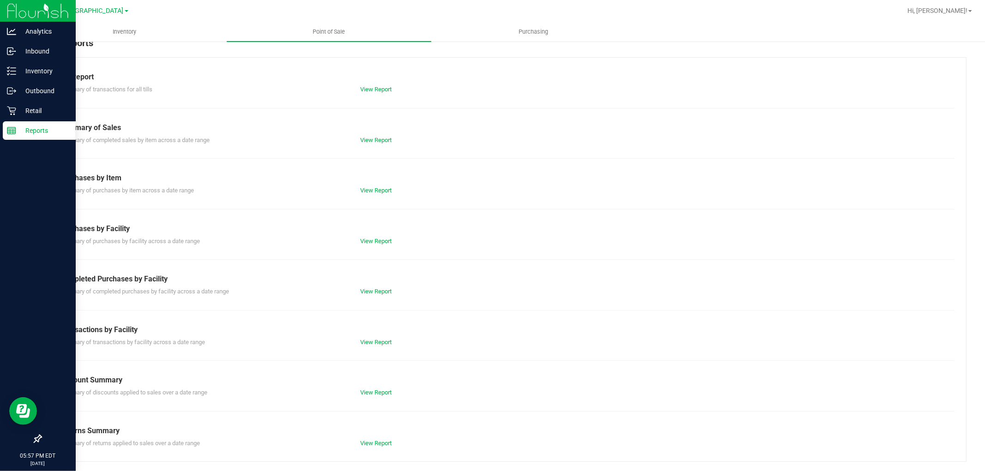
click at [376, 285] on div "Summary of completed purchases by facility across a date range View Report" at bounding box center [504, 291] width 902 height 12
click at [376, 291] on link "View Report" at bounding box center [375, 291] width 31 height 7
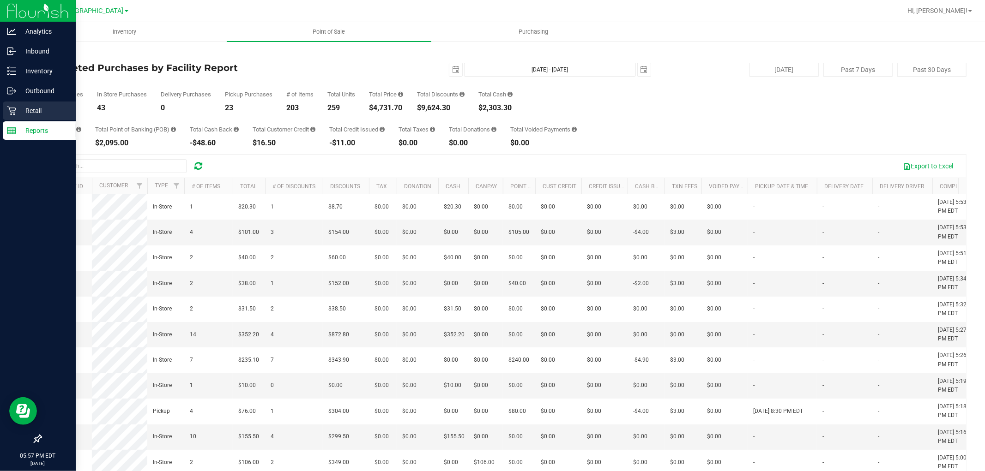
click at [3, 109] on div "Retail" at bounding box center [39, 111] width 73 height 18
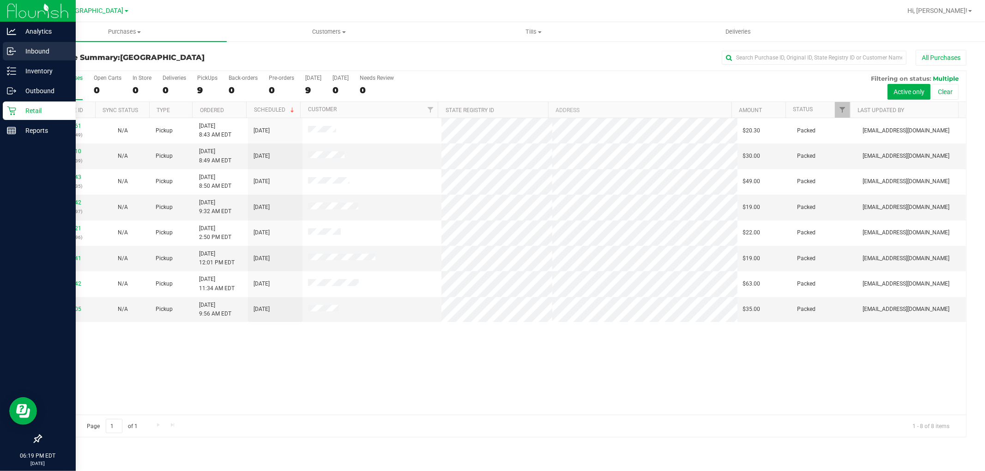
click at [33, 53] on p "Inbound" at bounding box center [43, 51] width 55 height 11
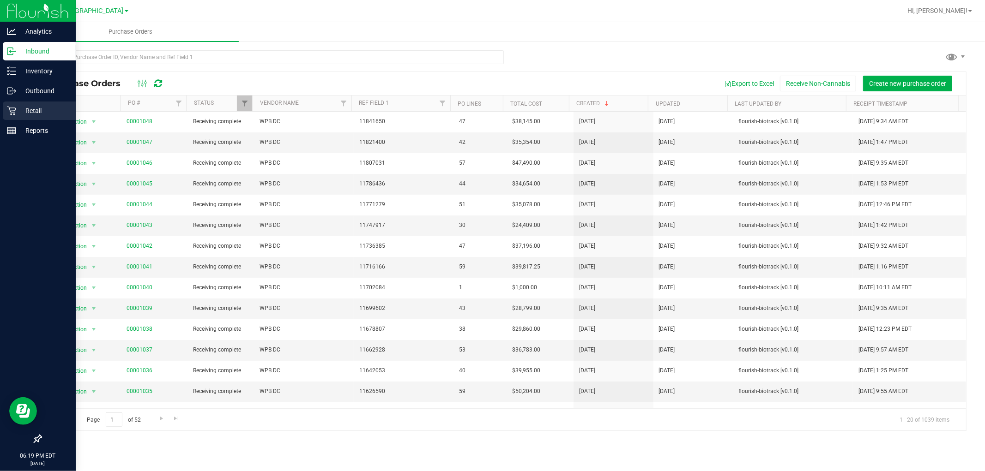
click at [32, 111] on p "Retail" at bounding box center [43, 110] width 55 height 11
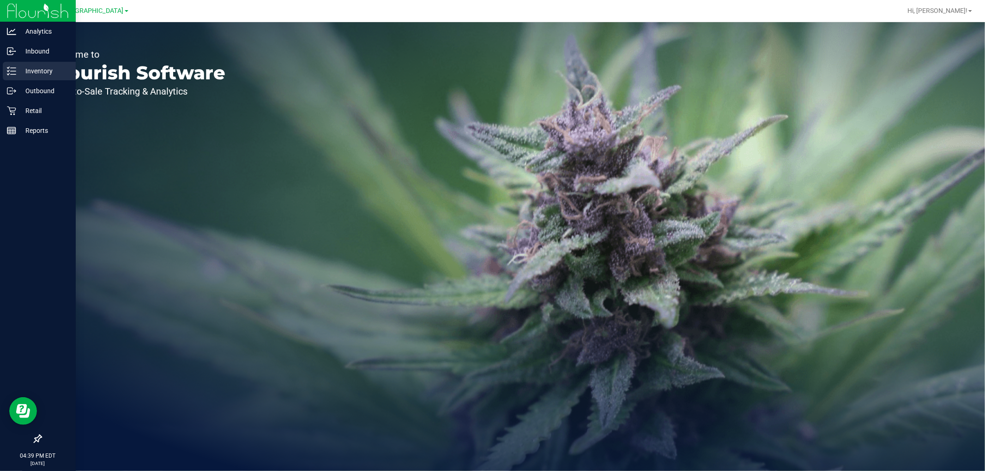
click at [57, 71] on p "Inventory" at bounding box center [43, 71] width 55 height 11
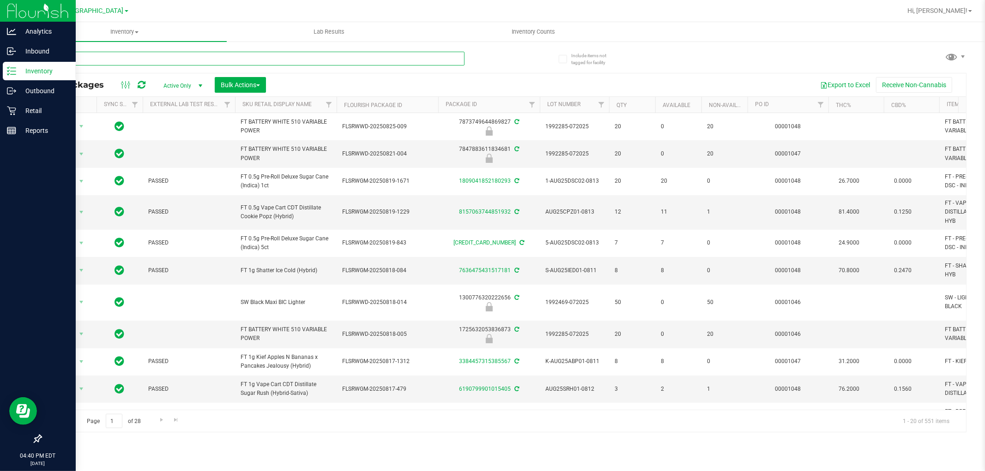
click at [103, 61] on input "text" at bounding box center [253, 59] width 424 height 14
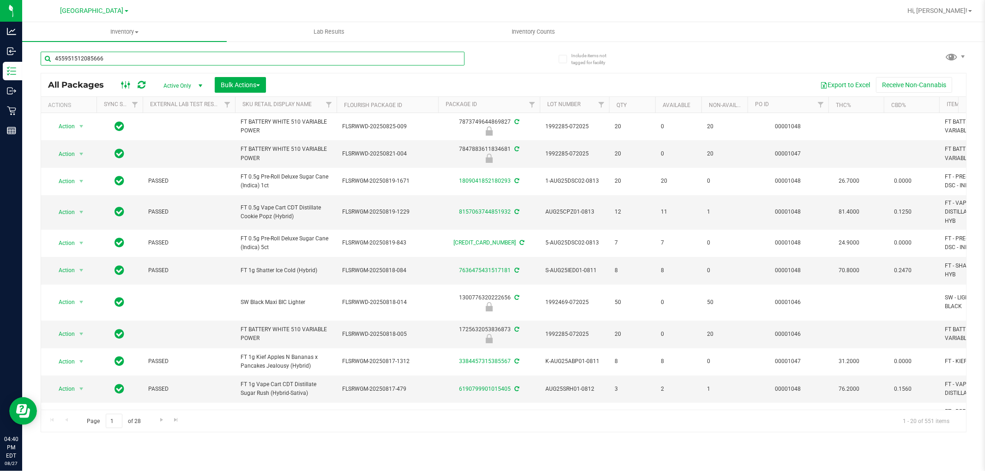
type input "4559515120856662"
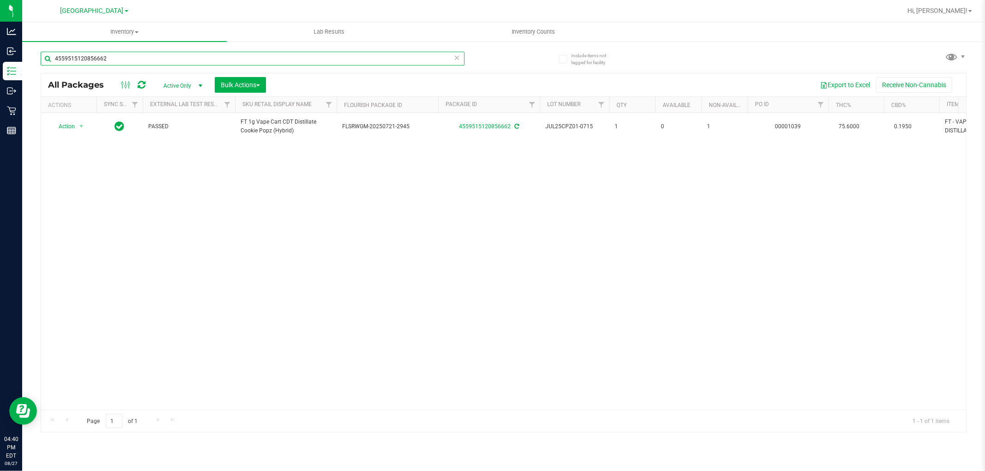
drag, startPoint x: 145, startPoint y: 52, endPoint x: 0, endPoint y: -27, distance: 164.7
click at [0, 0] on html "Analytics Inbound Inventory Outbound Retail Reports 04:40 PM EDT [DATE] 08/27 […" at bounding box center [492, 235] width 985 height 471
type input "cpz"
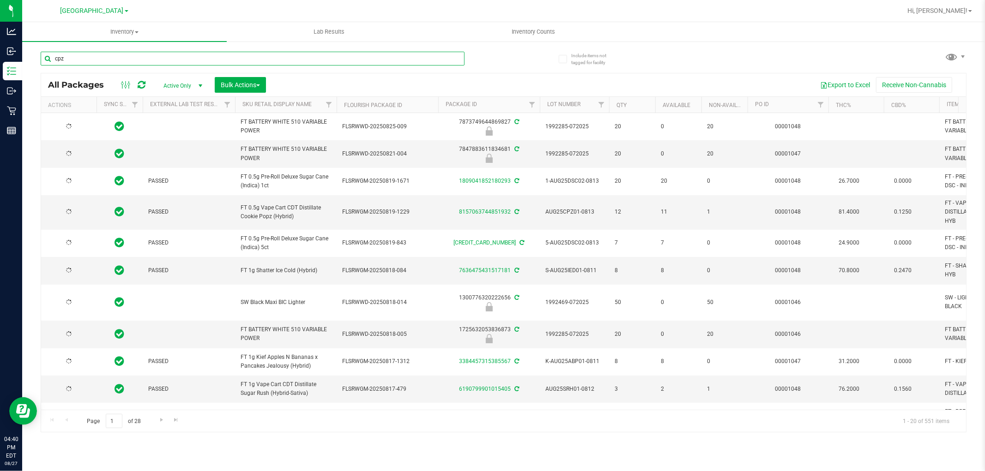
type input "[DATE]"
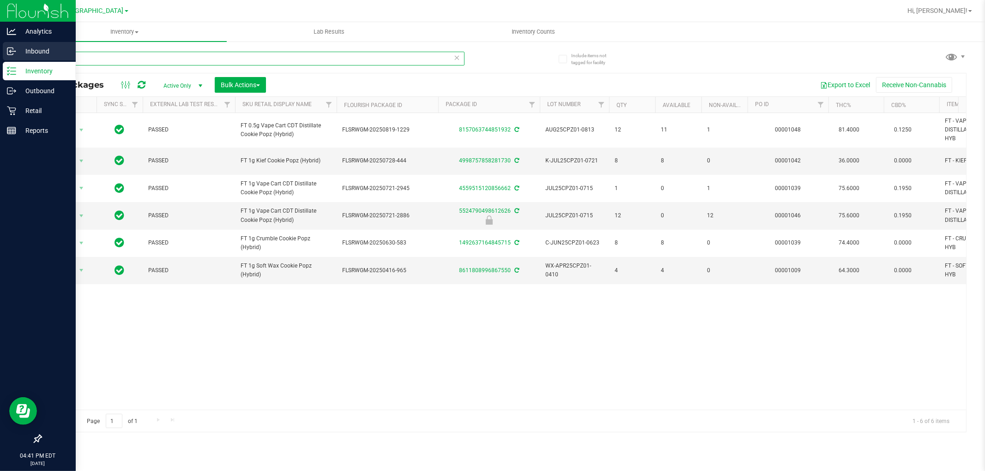
drag, startPoint x: 87, startPoint y: 53, endPoint x: 0, endPoint y: 51, distance: 86.8
click at [0, 51] on div "Analytics Inbound Inventory Outbound Retail Reports 04:41 PM EDT [DATE] 08/27 […" at bounding box center [492, 235] width 985 height 471
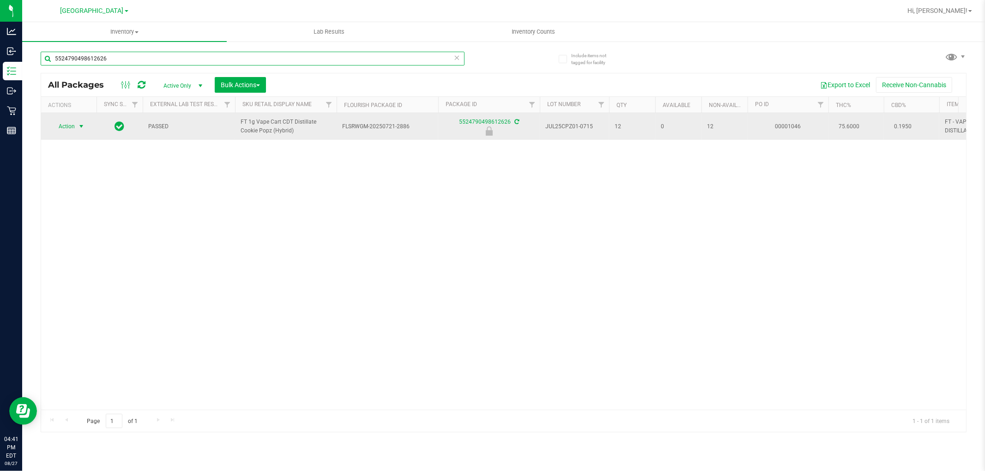
type input "5524790498612626"
click at [70, 128] on span "Action" at bounding box center [62, 126] width 25 height 13
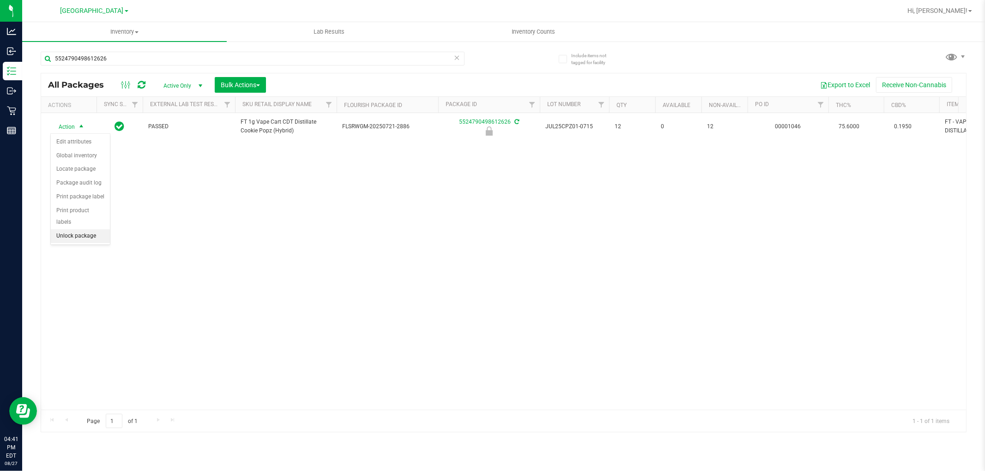
click at [94, 239] on li "Unlock package" at bounding box center [80, 236] width 59 height 14
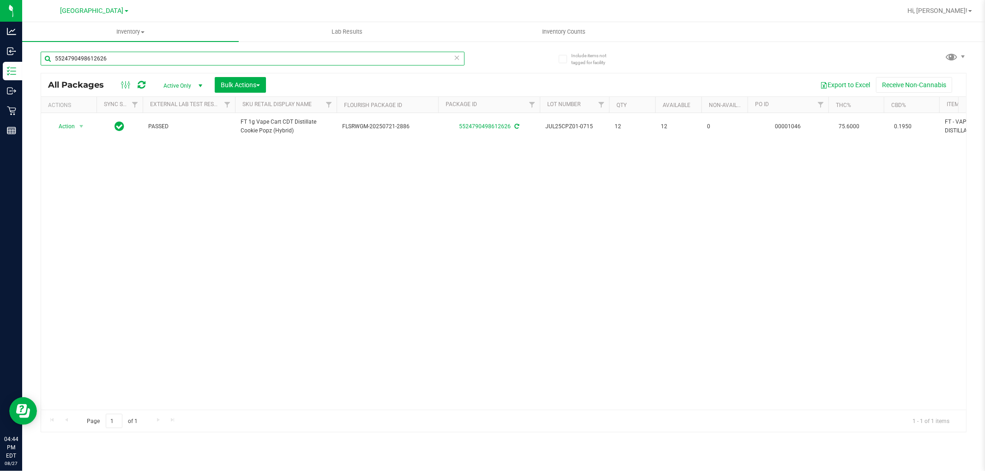
drag, startPoint x: 177, startPoint y: 62, endPoint x: 0, endPoint y: -36, distance: 202.3
click at [0, 0] on html "Analytics Inbound Inventory Outbound Retail Reports 04:44 PM EDT [DATE] 08/27 […" at bounding box center [492, 235] width 985 height 471
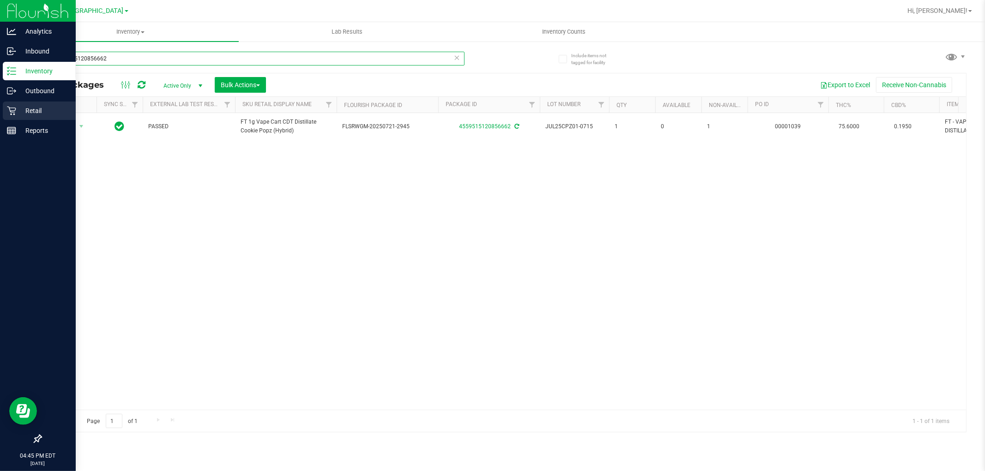
type input "4559515120856662"
click at [24, 109] on p "Retail" at bounding box center [43, 110] width 55 height 11
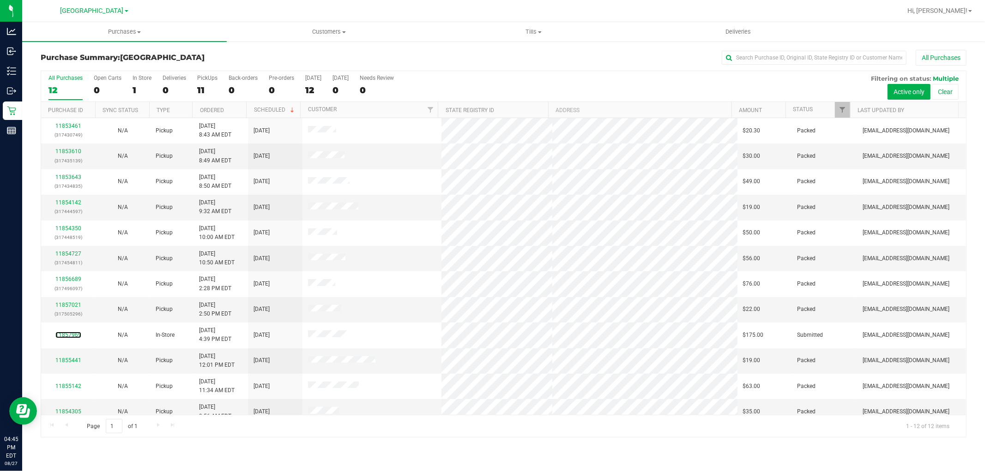
click at [71, 338] on link "11857969" at bounding box center [68, 335] width 26 height 6
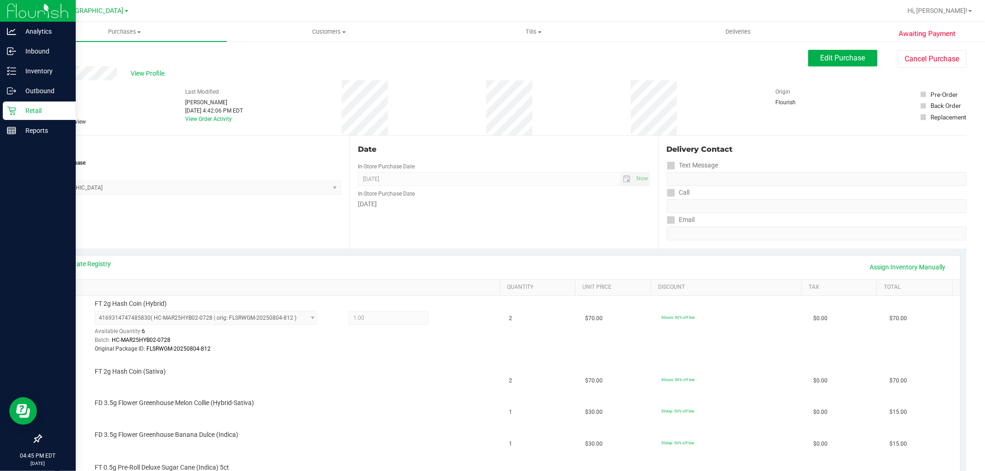
click at [3, 109] on div "Retail" at bounding box center [39, 111] width 73 height 18
